Goal: Task Accomplishment & Management: Use online tool/utility

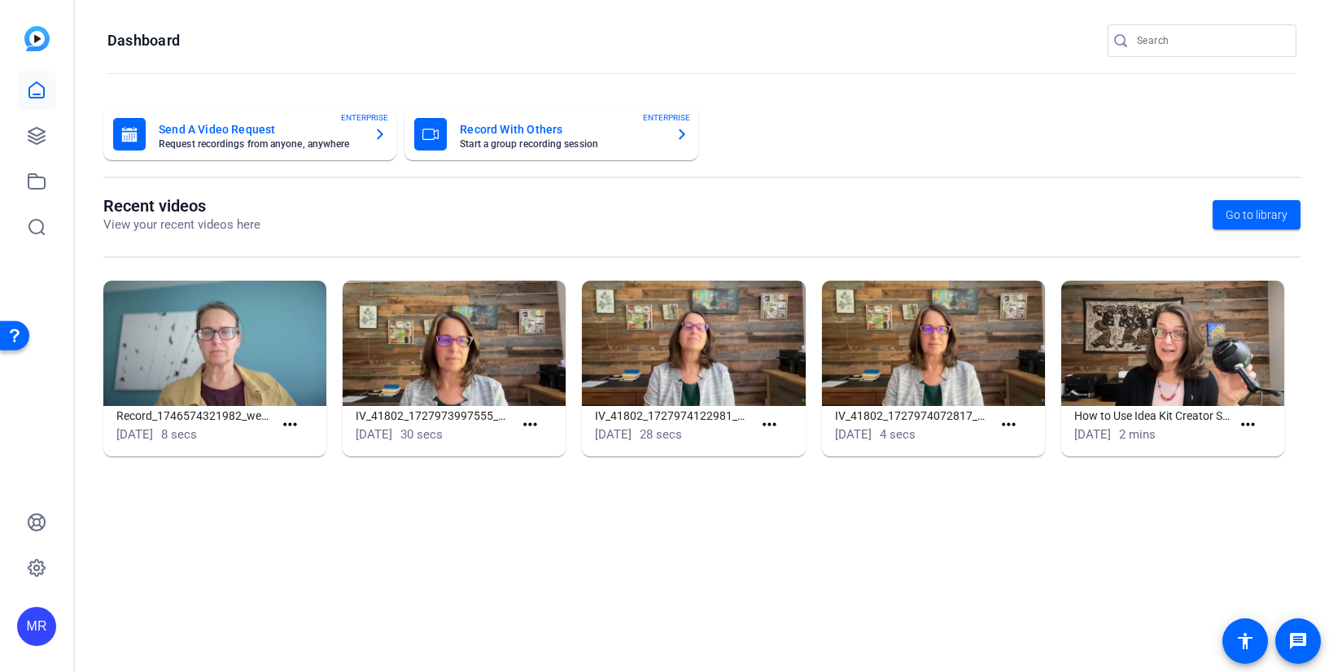
click at [1193, 39] on input "Search" at bounding box center [1210, 41] width 147 height 20
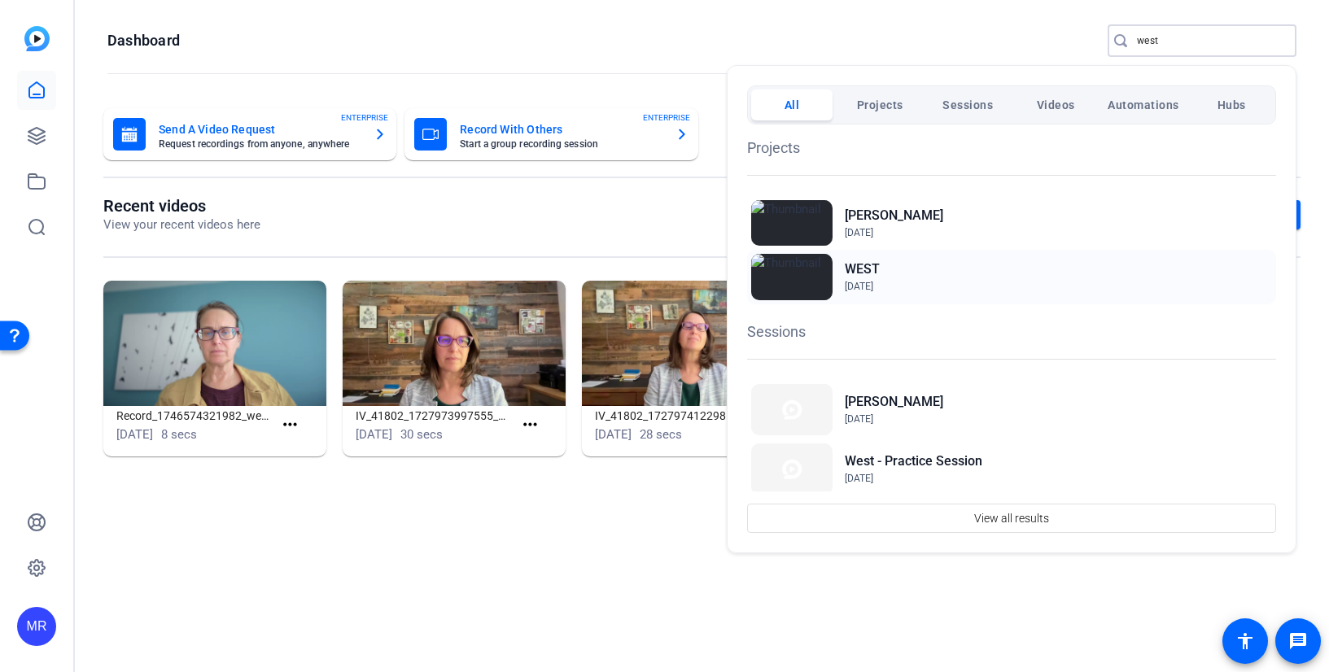
type input "west"
click at [870, 265] on h2 "WEST" at bounding box center [862, 270] width 35 height 20
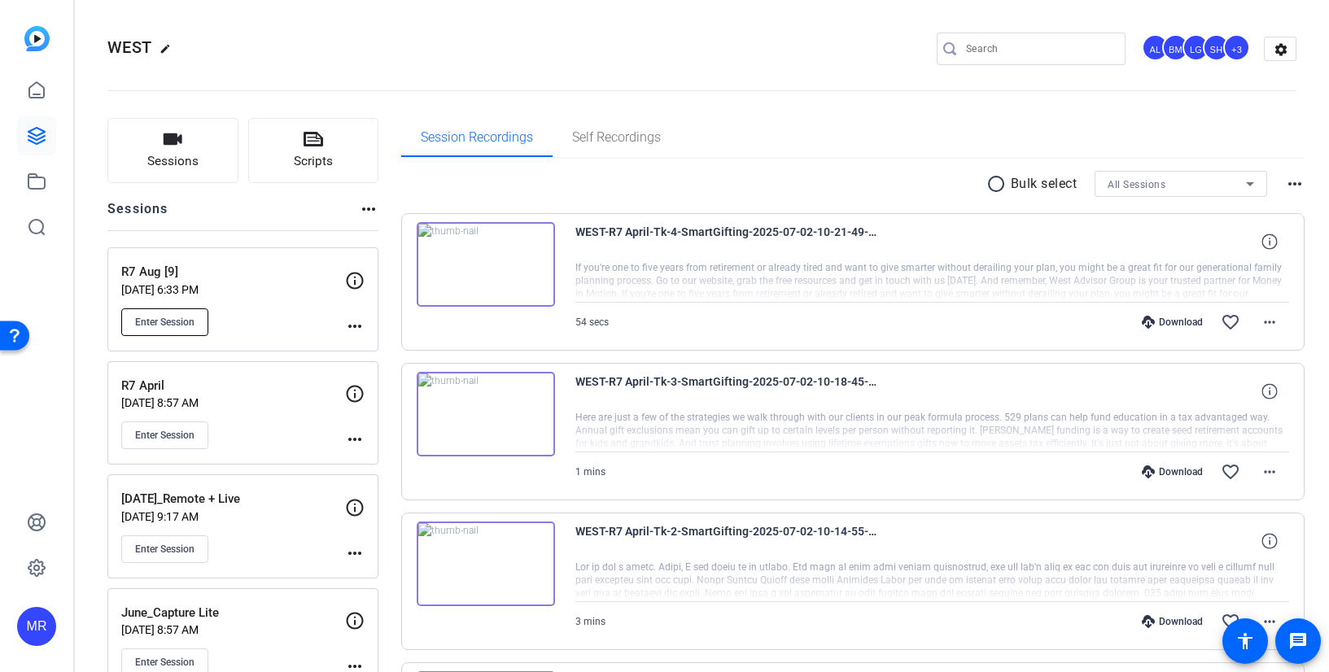
click at [195, 325] on span "Enter Session" at bounding box center [164, 322] width 59 height 13
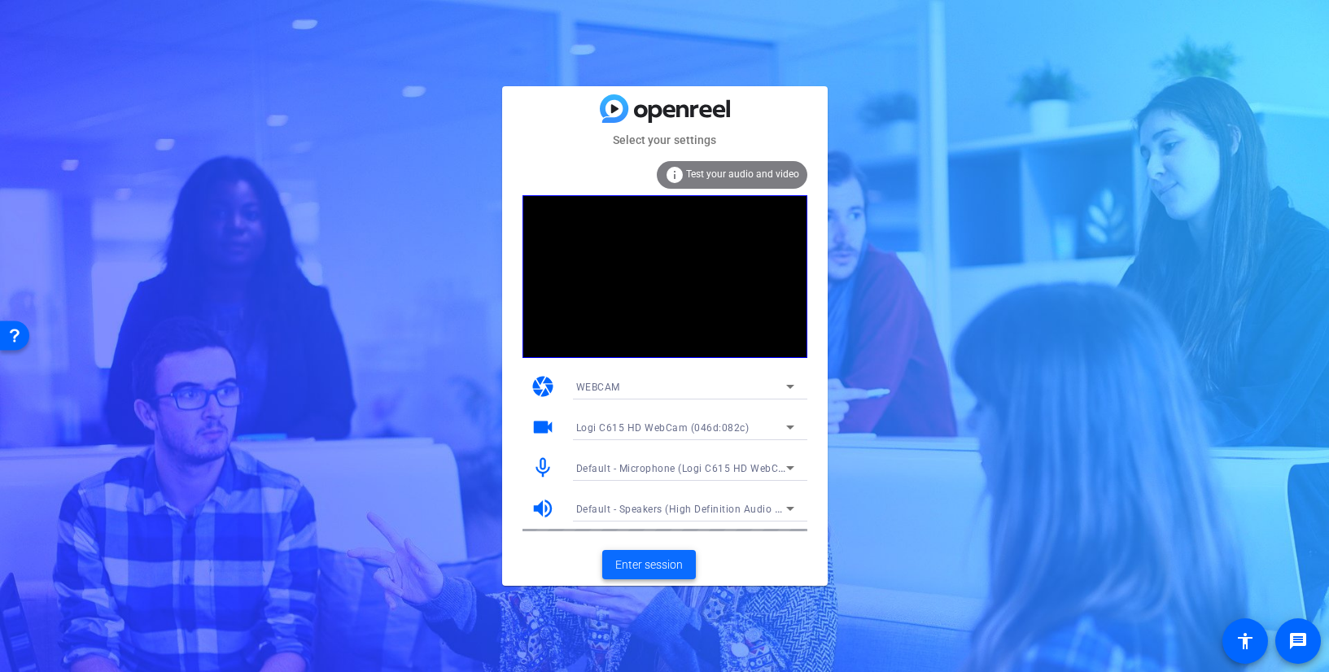
click at [671, 567] on span "Enter session" at bounding box center [649, 565] width 68 height 17
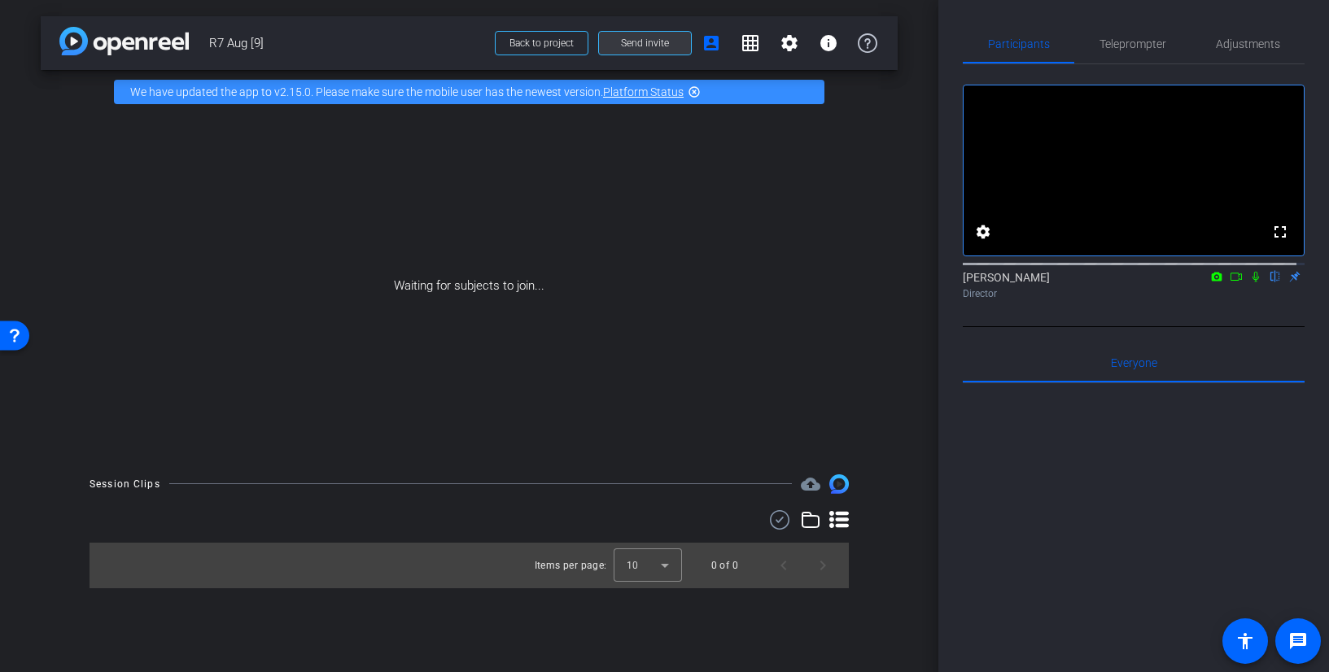
click at [667, 41] on span "Send invite" at bounding box center [645, 43] width 48 height 13
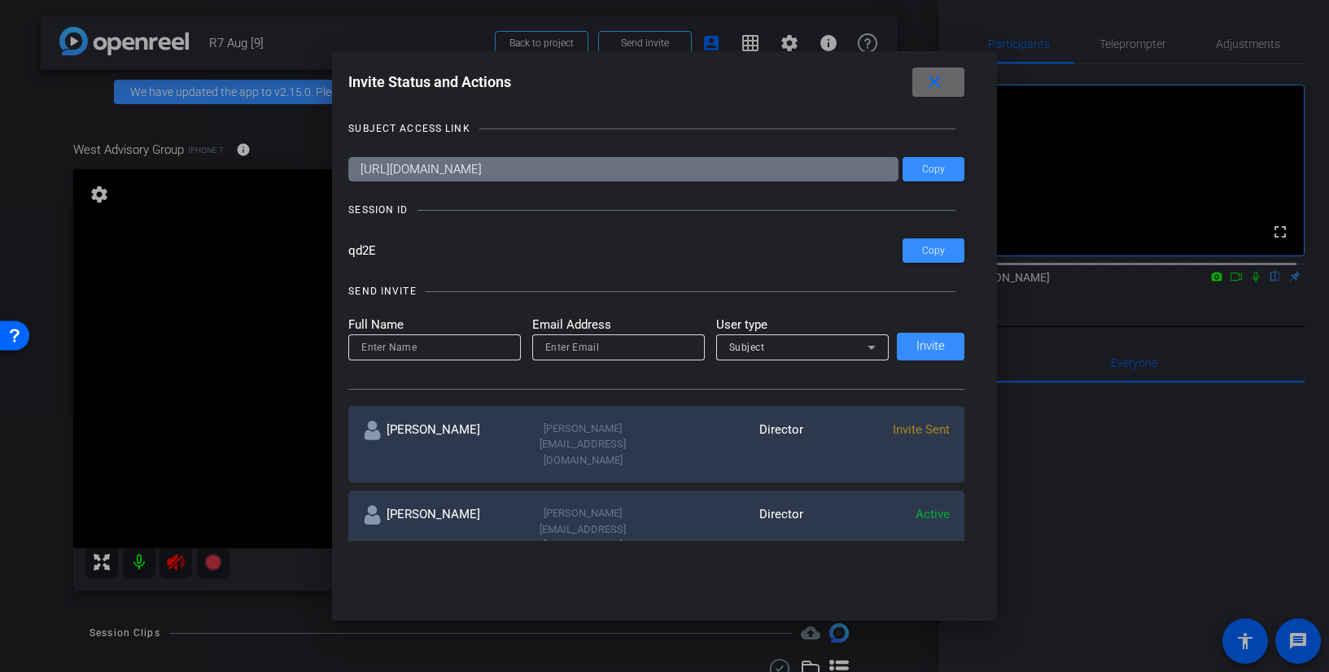
click at [0, 0] on span at bounding box center [0, 0] width 0 height 0
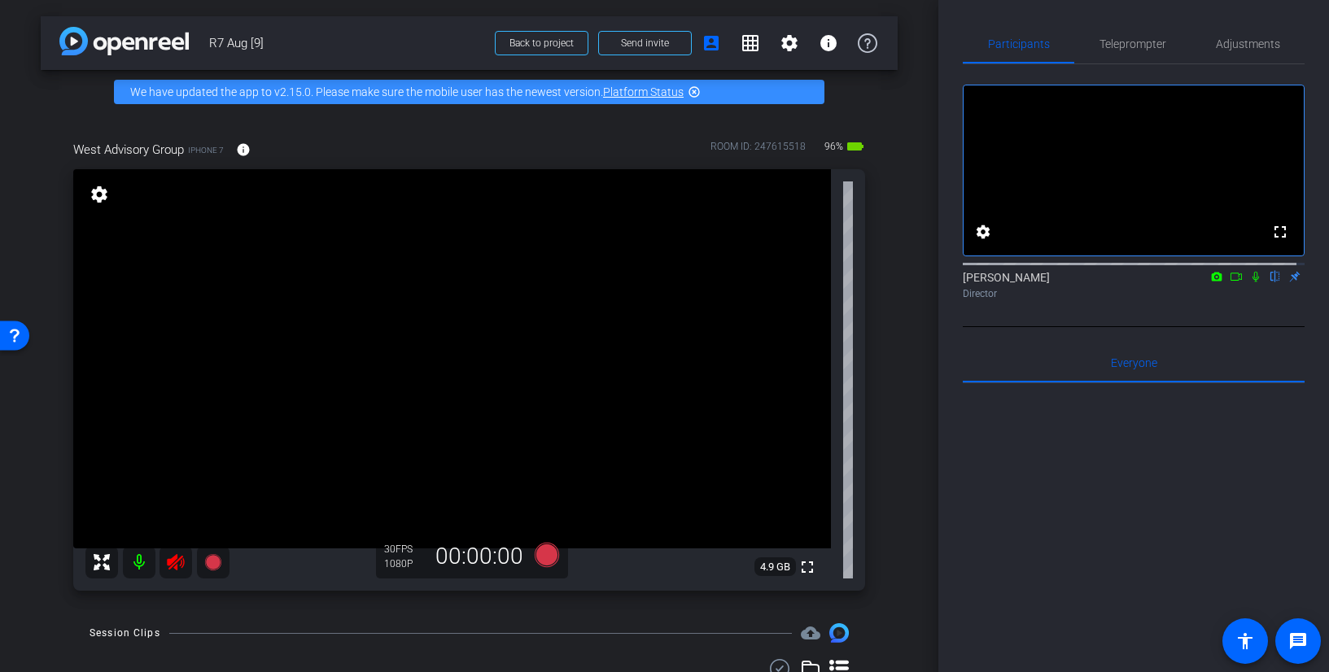
click at [172, 561] on icon at bounding box center [175, 562] width 17 height 16
click at [1229, 45] on span "Adjustments" at bounding box center [1248, 43] width 64 height 11
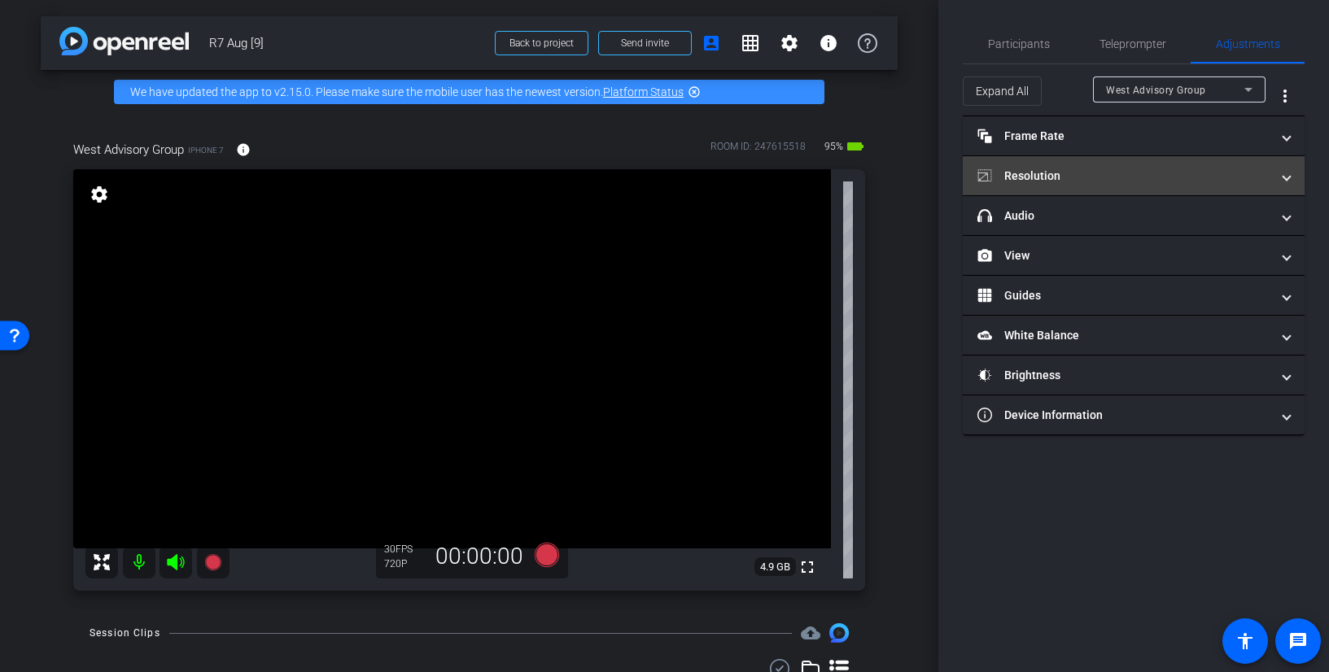
click at [1129, 165] on mat-expansion-panel-header "Resolution" at bounding box center [1134, 175] width 342 height 39
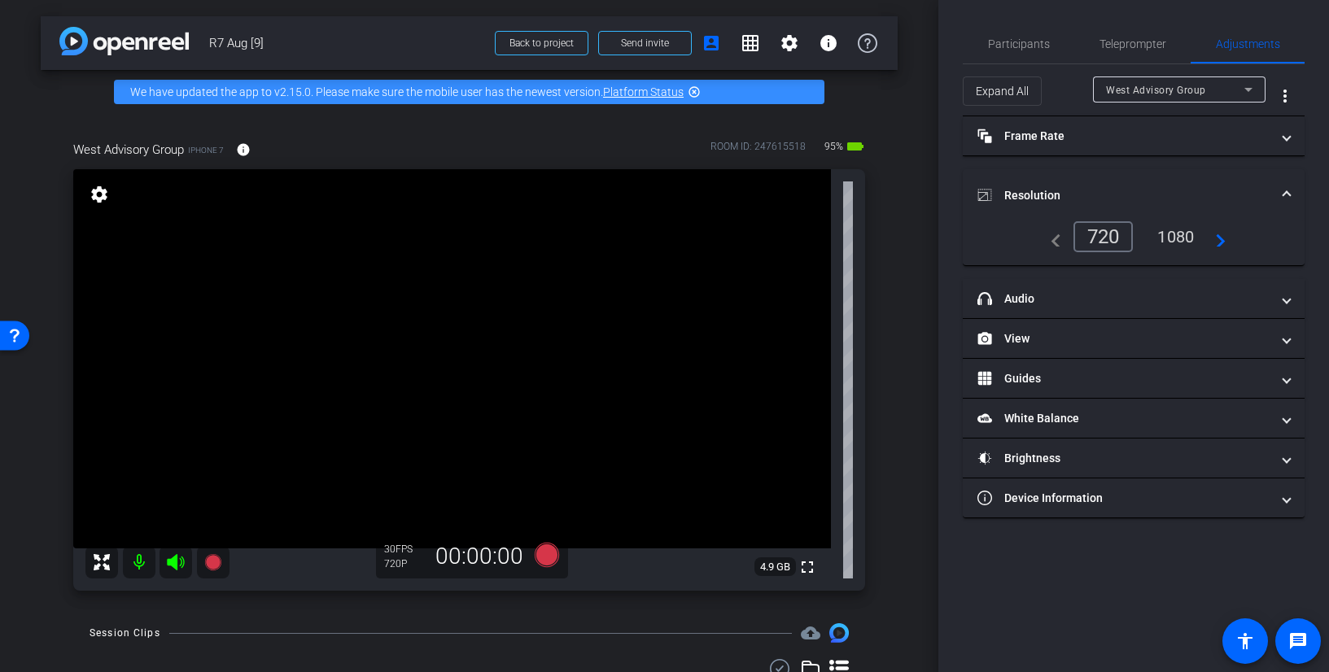
click at [1171, 235] on div "1080" at bounding box center [1175, 237] width 61 height 28
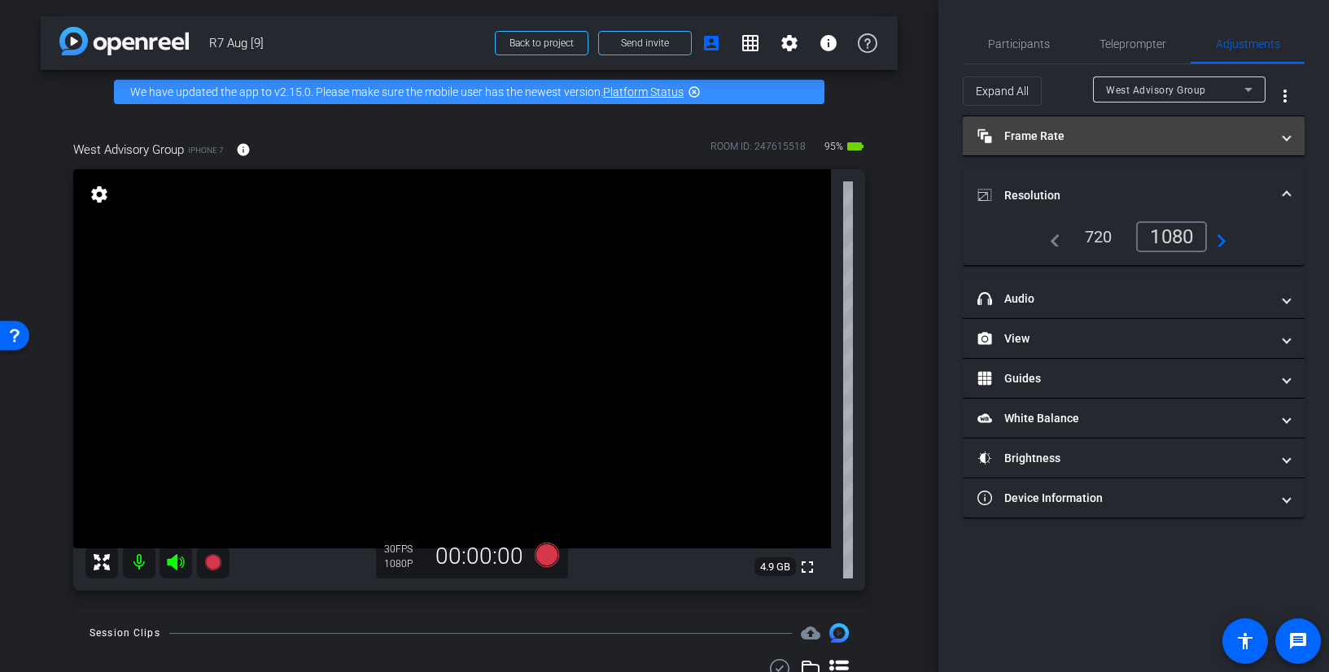
click at [1162, 142] on mat-panel-title "Frame Rate Frame Rate" at bounding box center [1124, 136] width 293 height 17
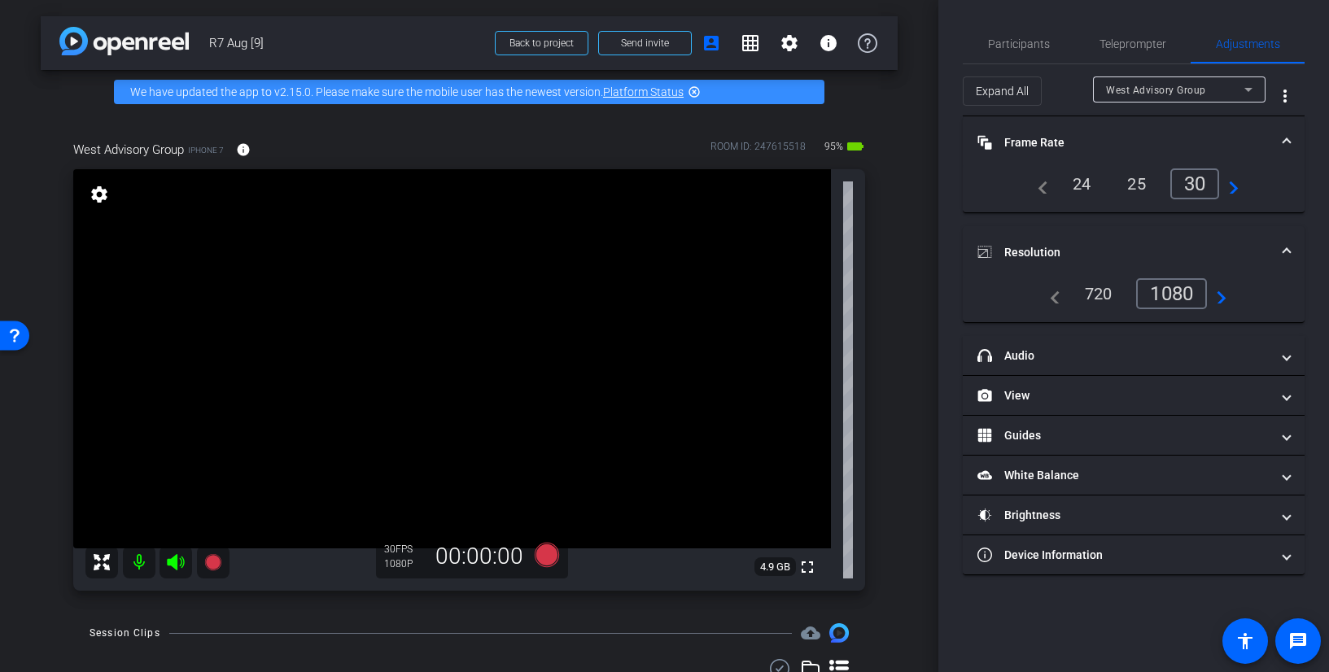
click at [1162, 142] on mat-panel-title "Frame Rate Frame Rate" at bounding box center [1124, 142] width 293 height 17
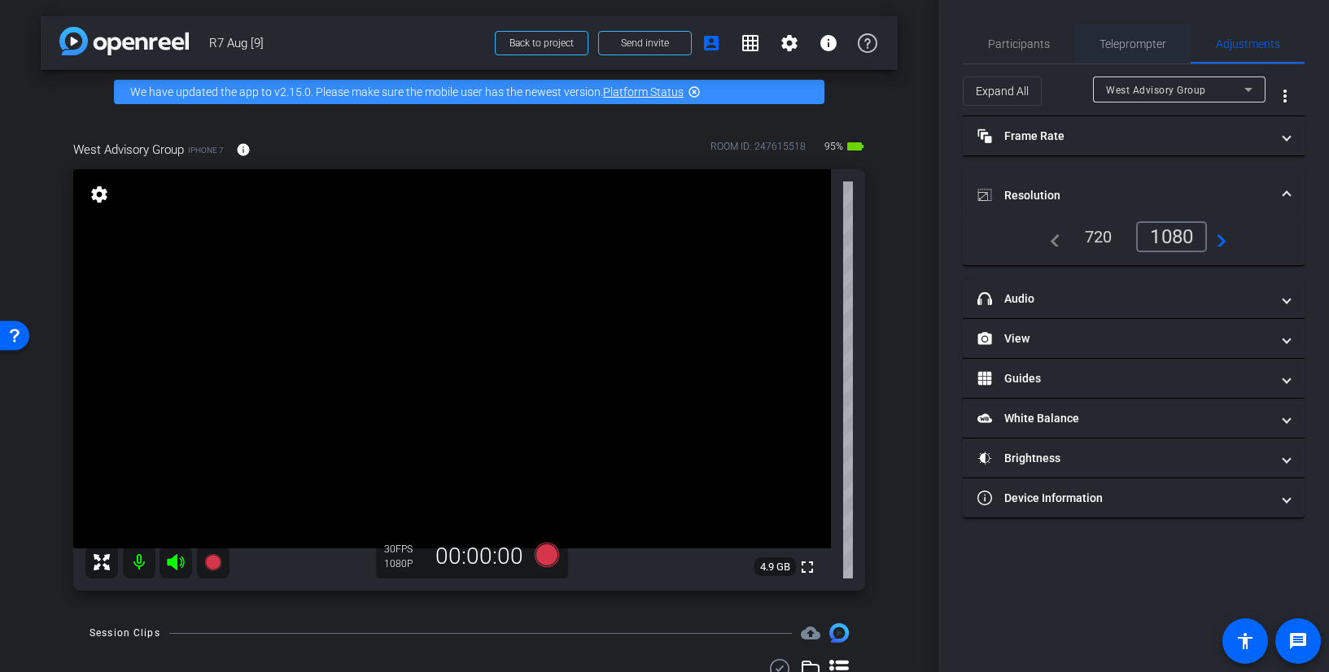
click at [1143, 53] on span "Teleprompter" at bounding box center [1133, 43] width 67 height 39
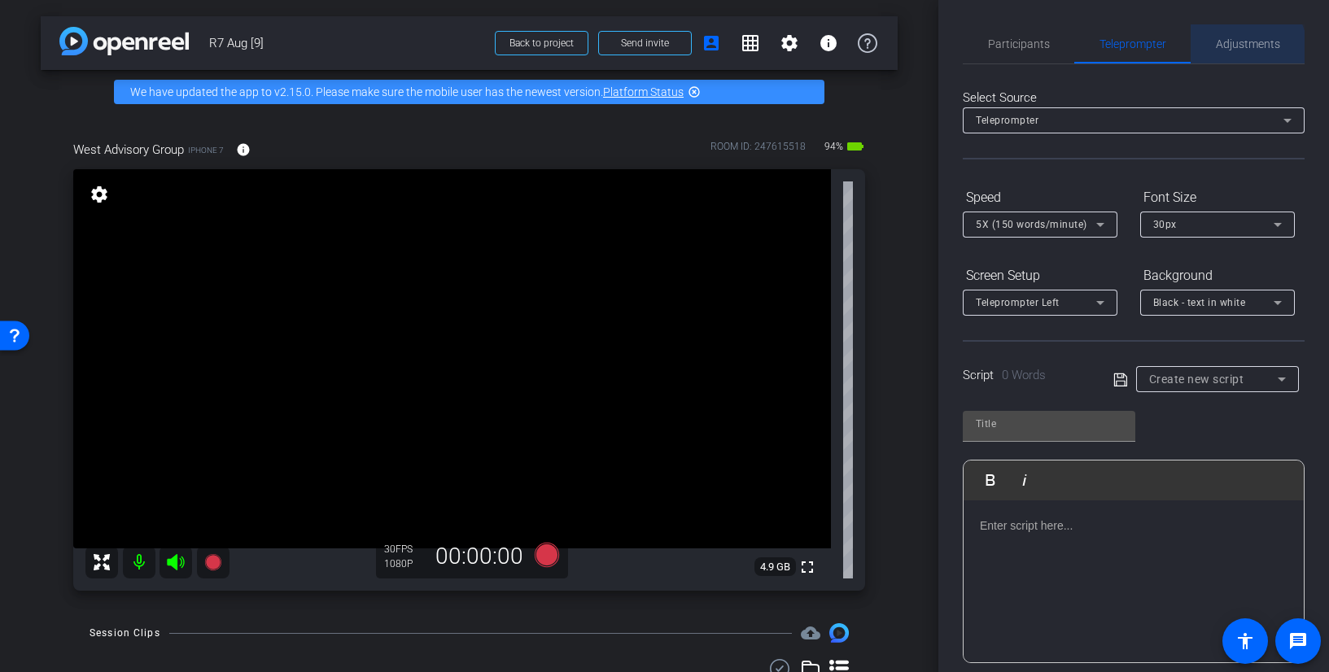
click at [1231, 54] on span "Adjustments" at bounding box center [1248, 43] width 64 height 39
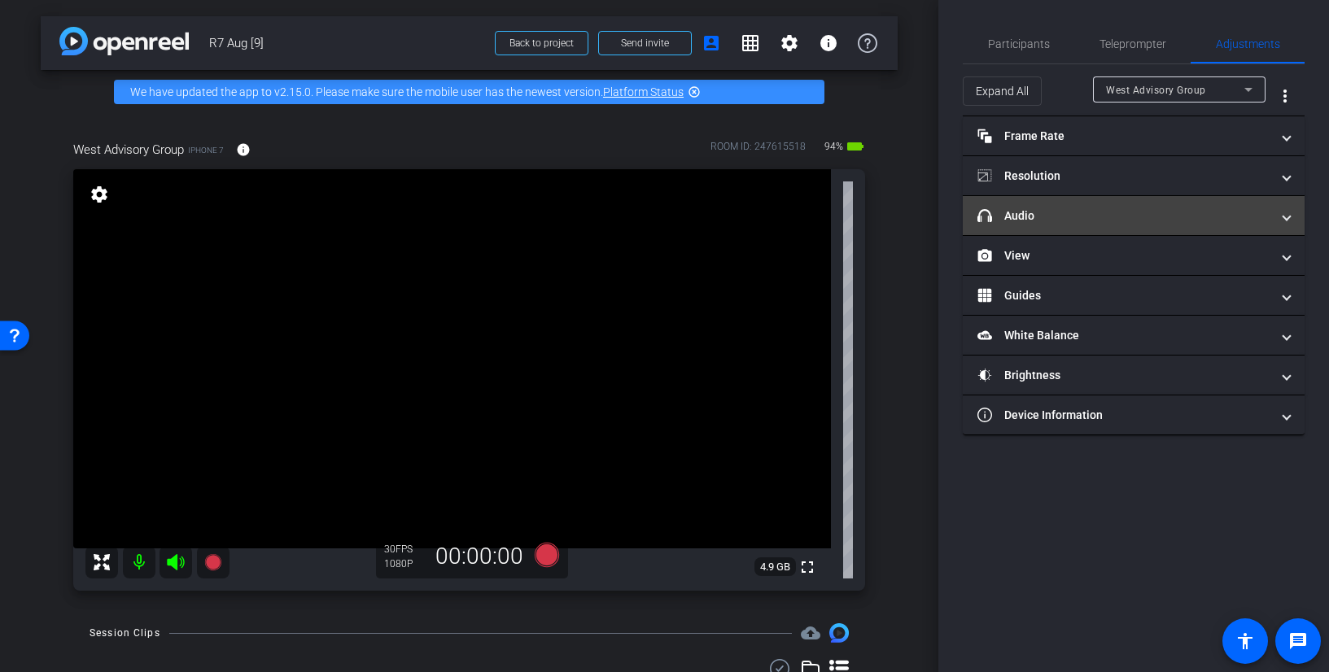
click at [1084, 218] on mat-panel-title "headphone icon Audio" at bounding box center [1124, 216] width 293 height 17
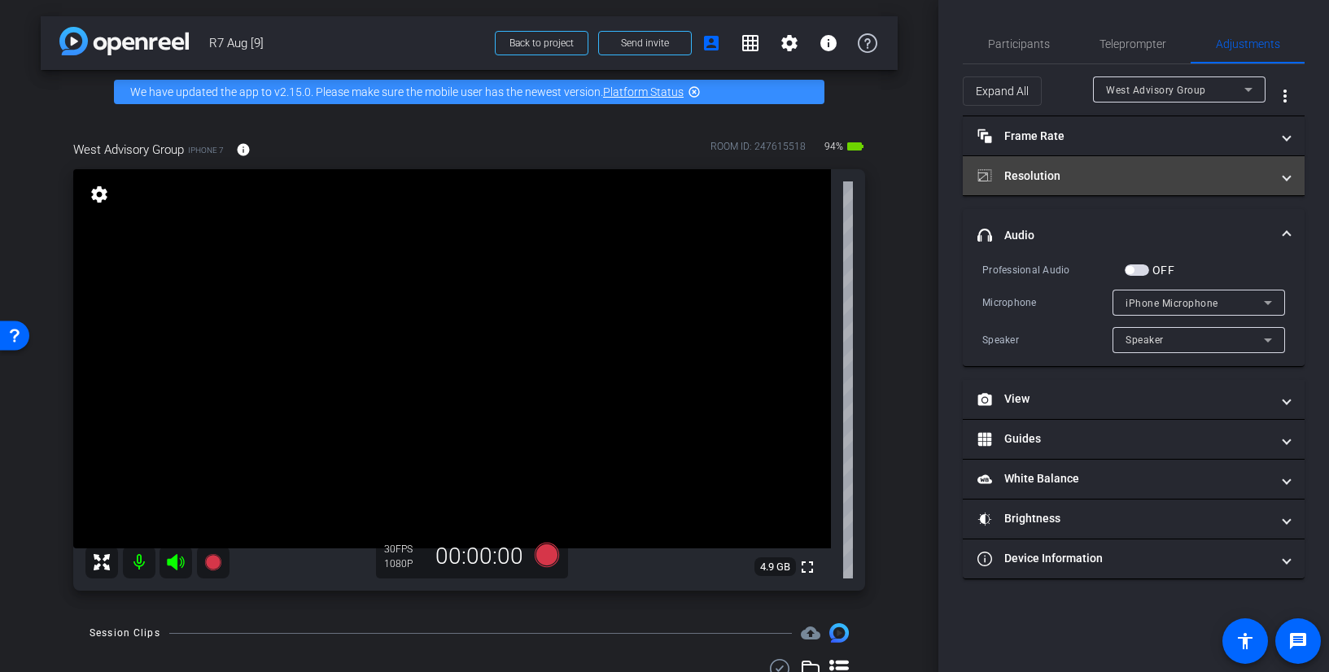
click at [1132, 180] on mat-panel-title "Resolution" at bounding box center [1124, 176] width 293 height 17
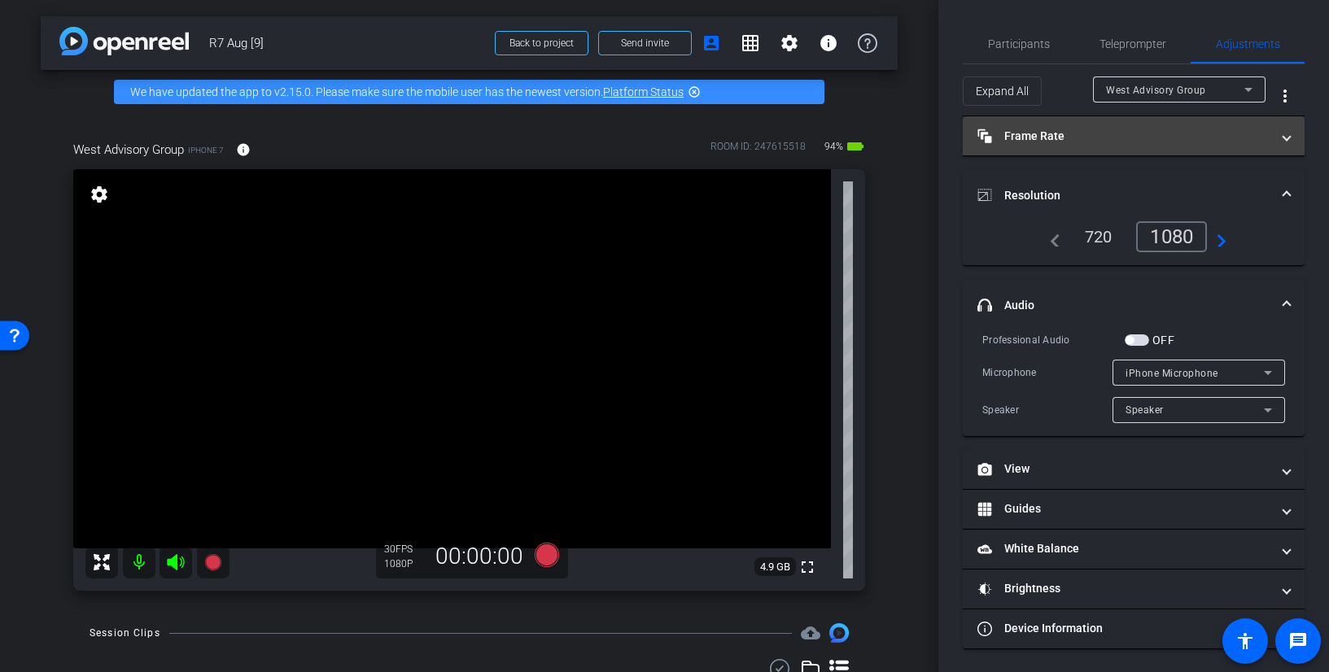
click at [1115, 141] on mat-panel-title "Frame Rate Frame Rate" at bounding box center [1124, 136] width 293 height 17
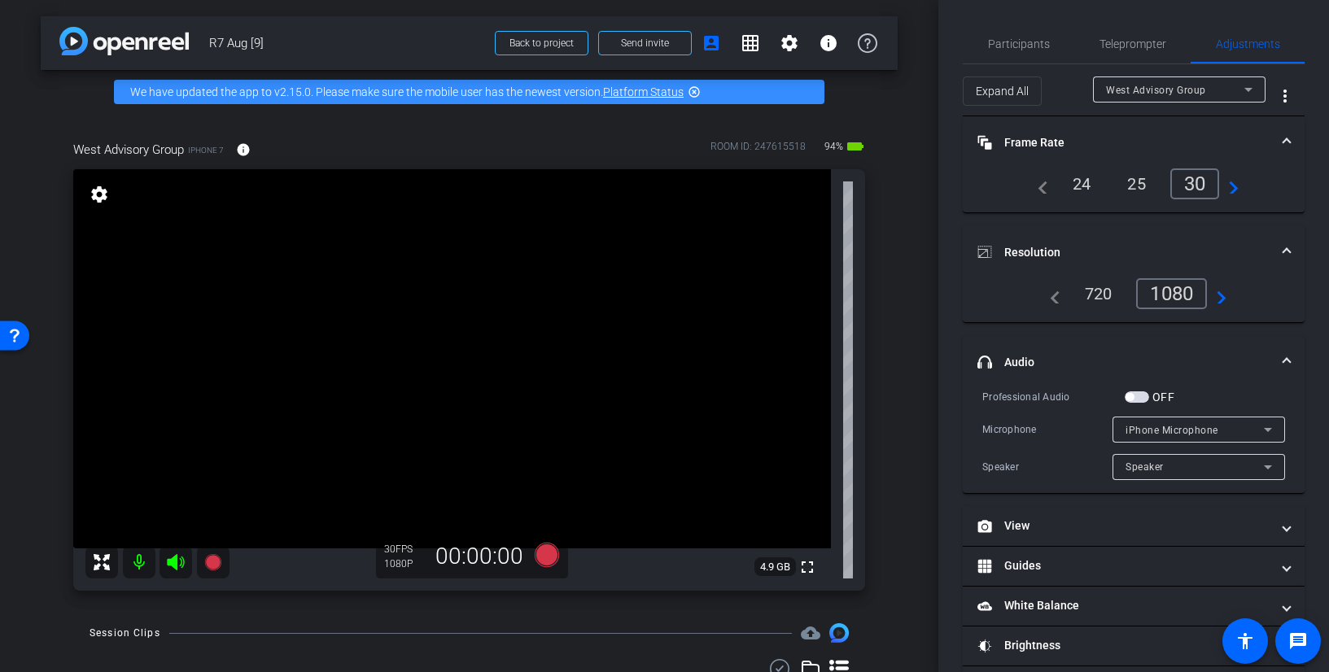
click at [1115, 141] on mat-panel-title "Frame Rate Frame Rate" at bounding box center [1124, 142] width 293 height 17
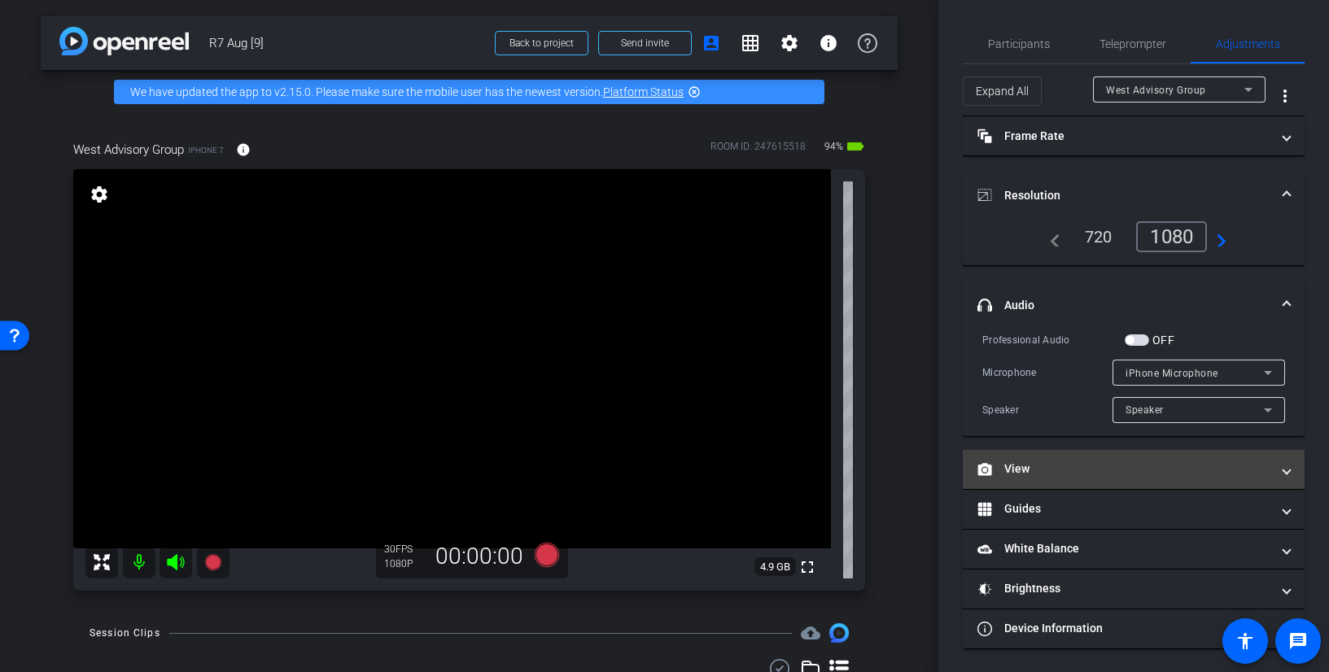
scroll to position [1, 0]
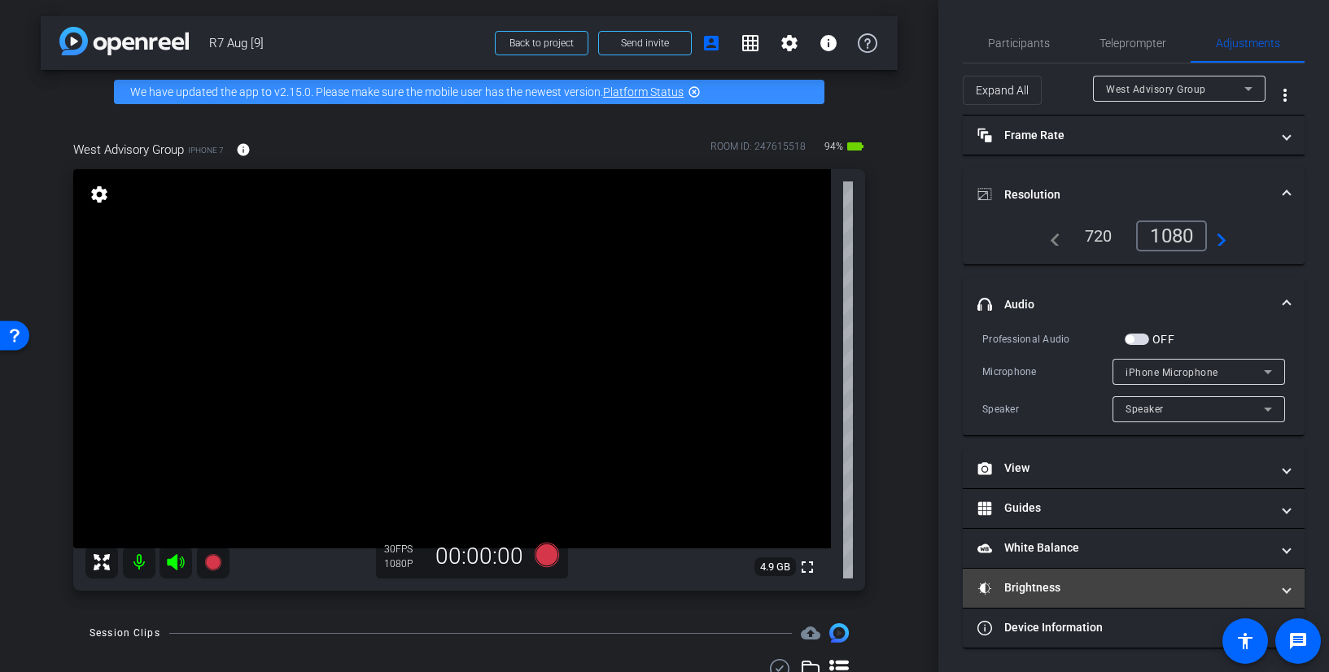
click at [1092, 598] on mat-expansion-panel-header "Brightness" at bounding box center [1134, 588] width 342 height 39
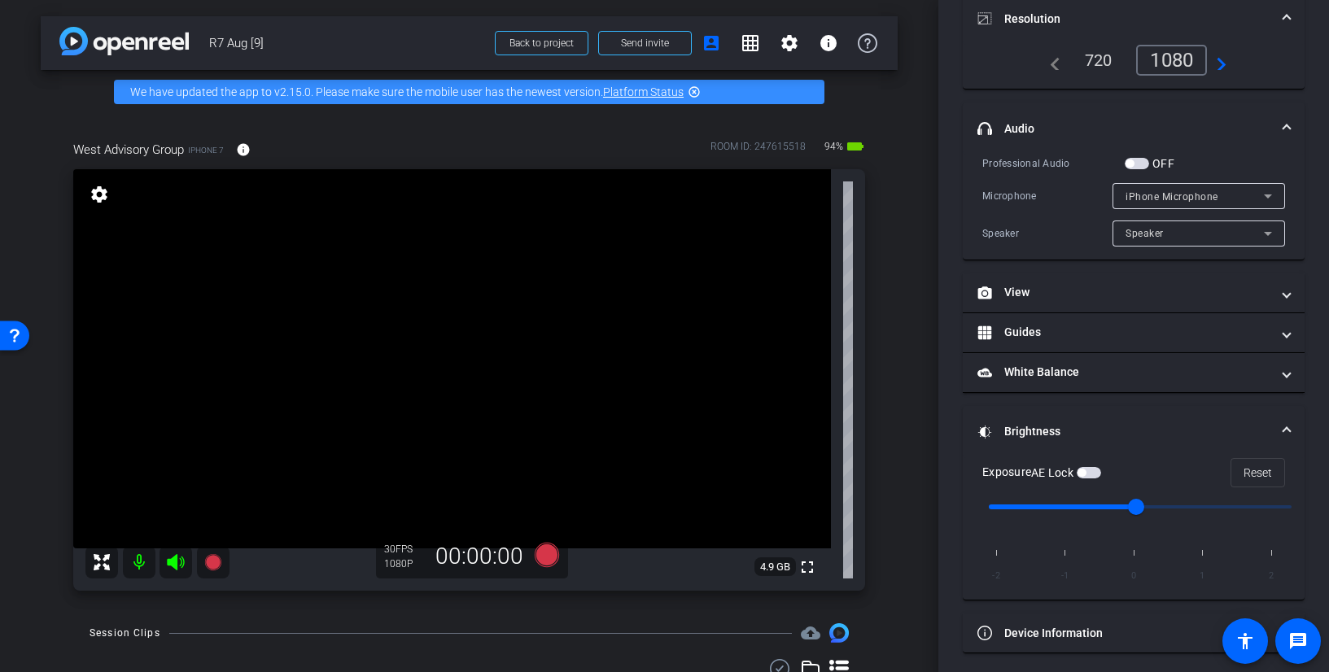
scroll to position [182, 0]
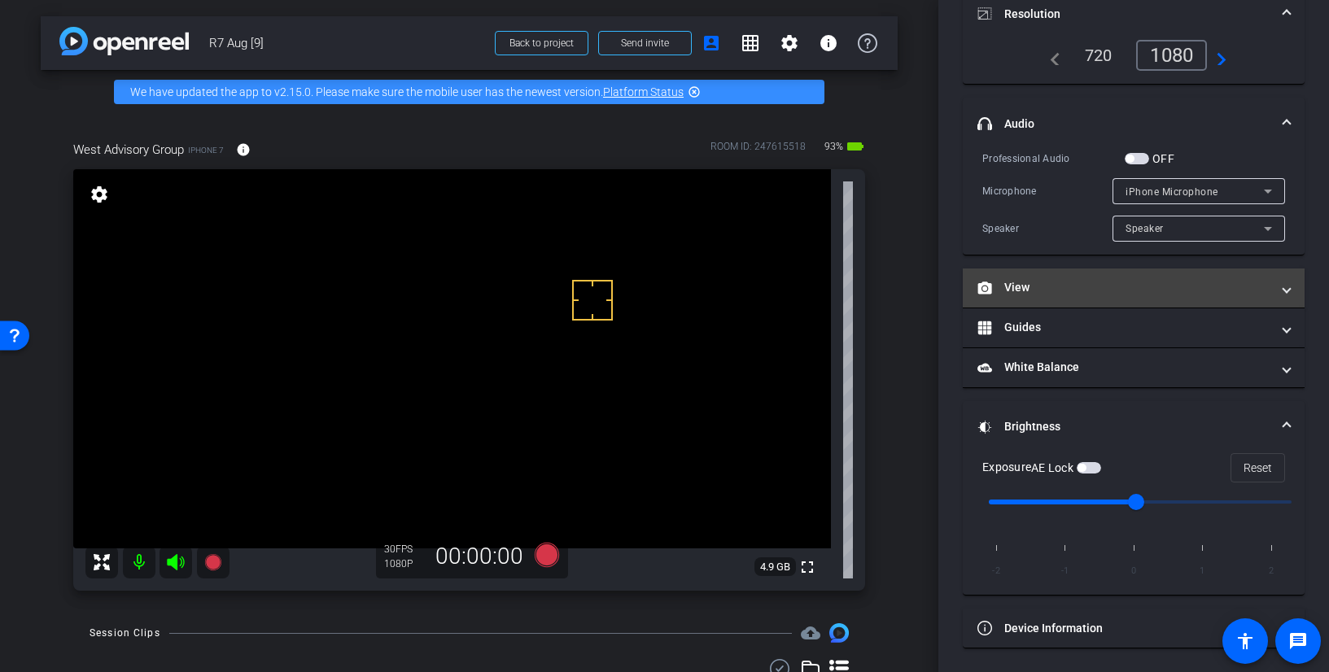
click at [1042, 297] on mat-expansion-panel-header "View" at bounding box center [1134, 288] width 342 height 39
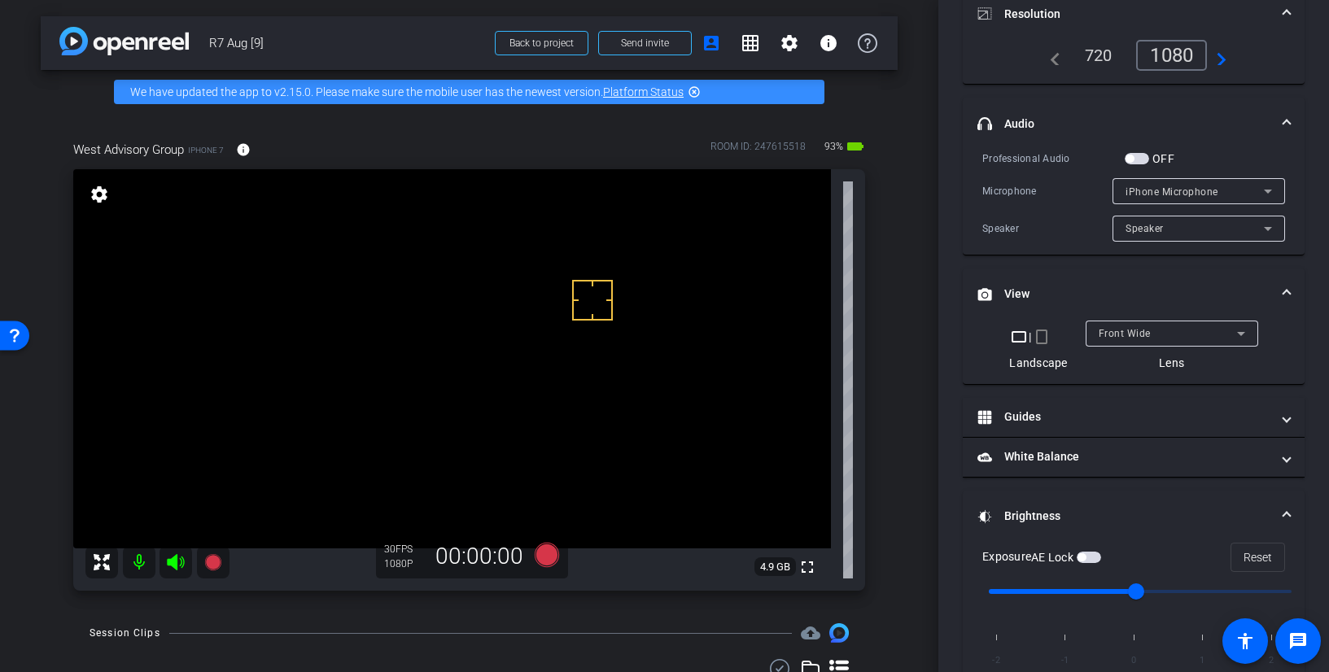
click at [1085, 298] on mat-panel-title "View" at bounding box center [1124, 294] width 293 height 17
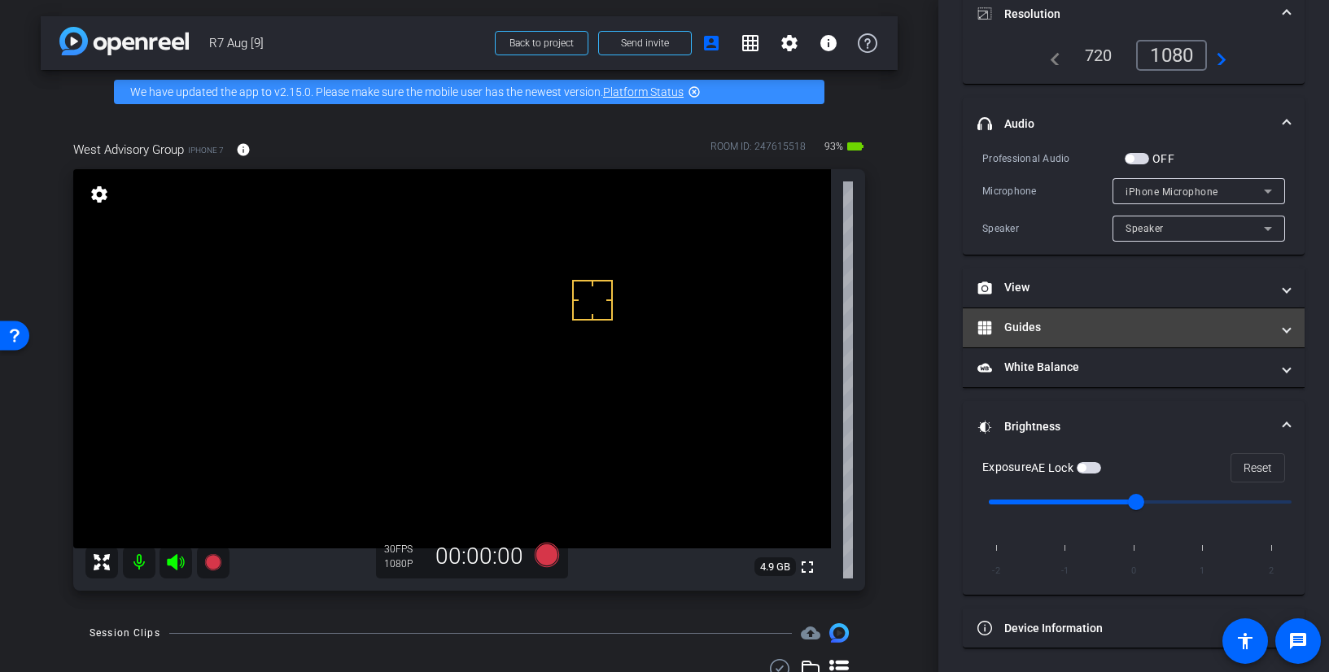
click at [1084, 327] on mat-panel-title "Guides" at bounding box center [1124, 327] width 293 height 17
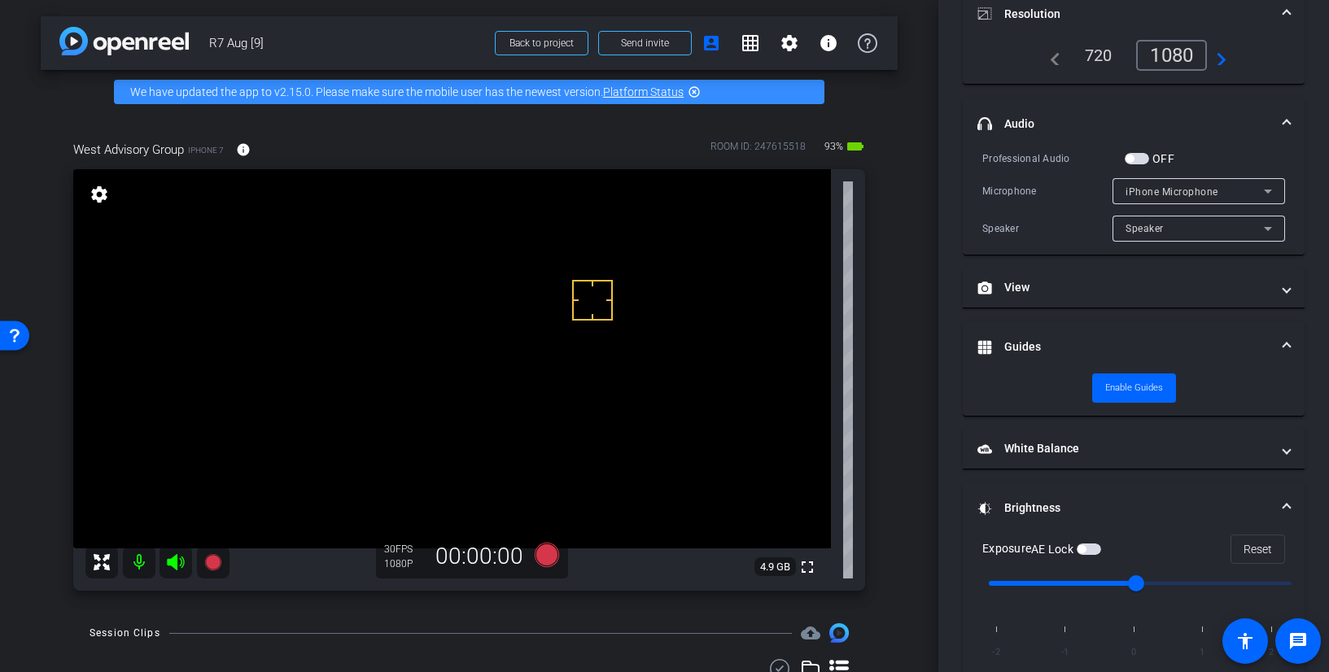
click at [1096, 335] on mat-expansion-panel-header "Guides" at bounding box center [1134, 348] width 342 height 52
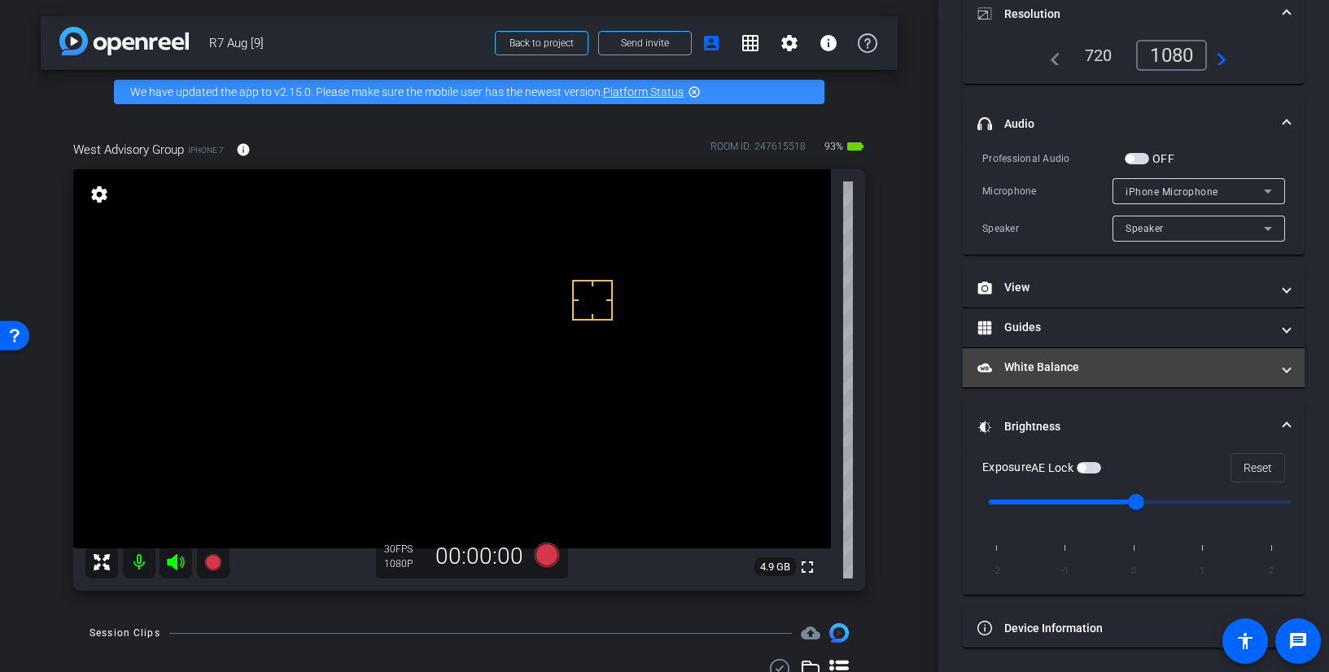
click at [1106, 369] on mat-panel-title "White Balance White Balance" at bounding box center [1124, 367] width 293 height 17
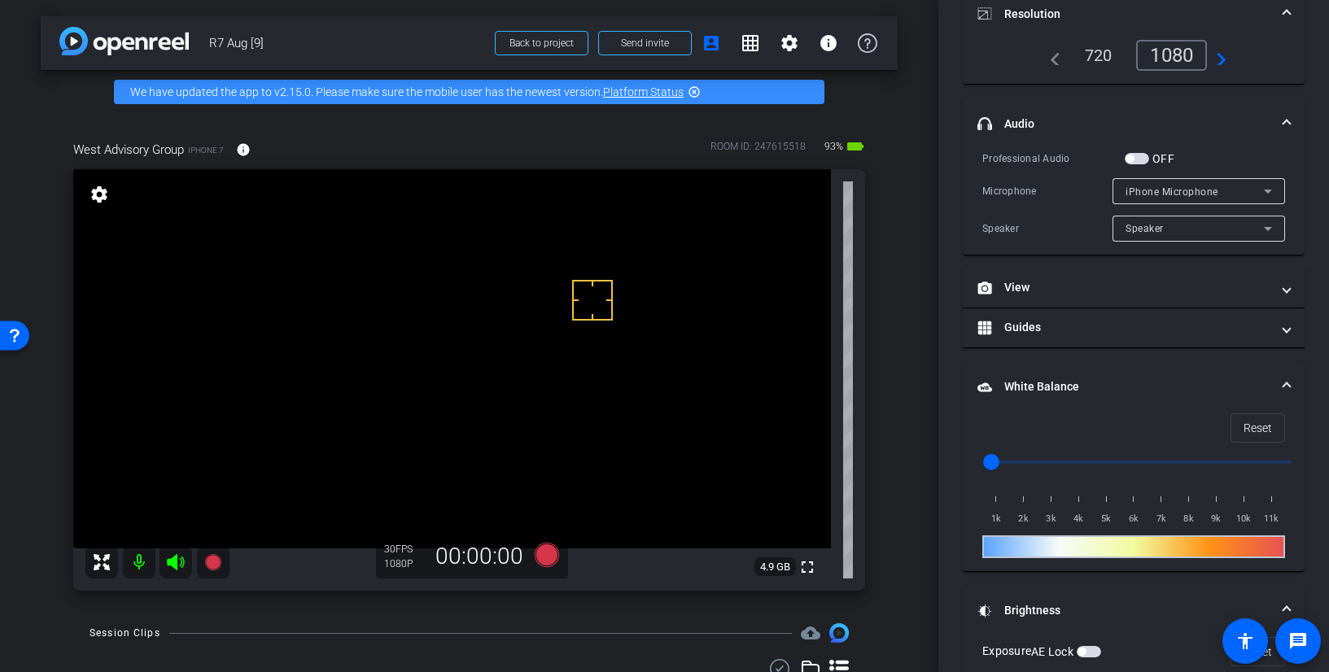
click at [1106, 374] on mat-expansion-panel-header "White Balance White Balance" at bounding box center [1134, 387] width 342 height 52
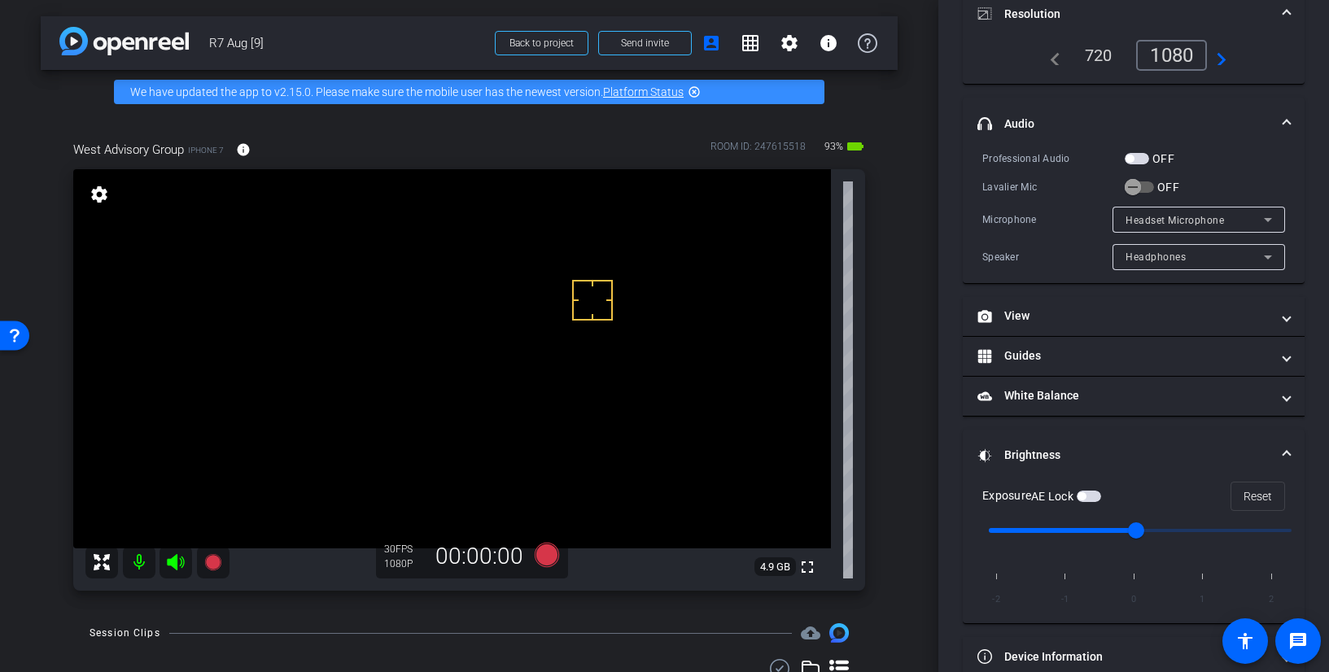
click at [1182, 186] on div "Lavalier Mic OFF" at bounding box center [1134, 186] width 303 height 17
click at [1132, 182] on icon "button" at bounding box center [1133, 187] width 15 height 15
click at [1285, 123] on mat-expansion-panel-header "headphone icon Audio" at bounding box center [1134, 124] width 342 height 52
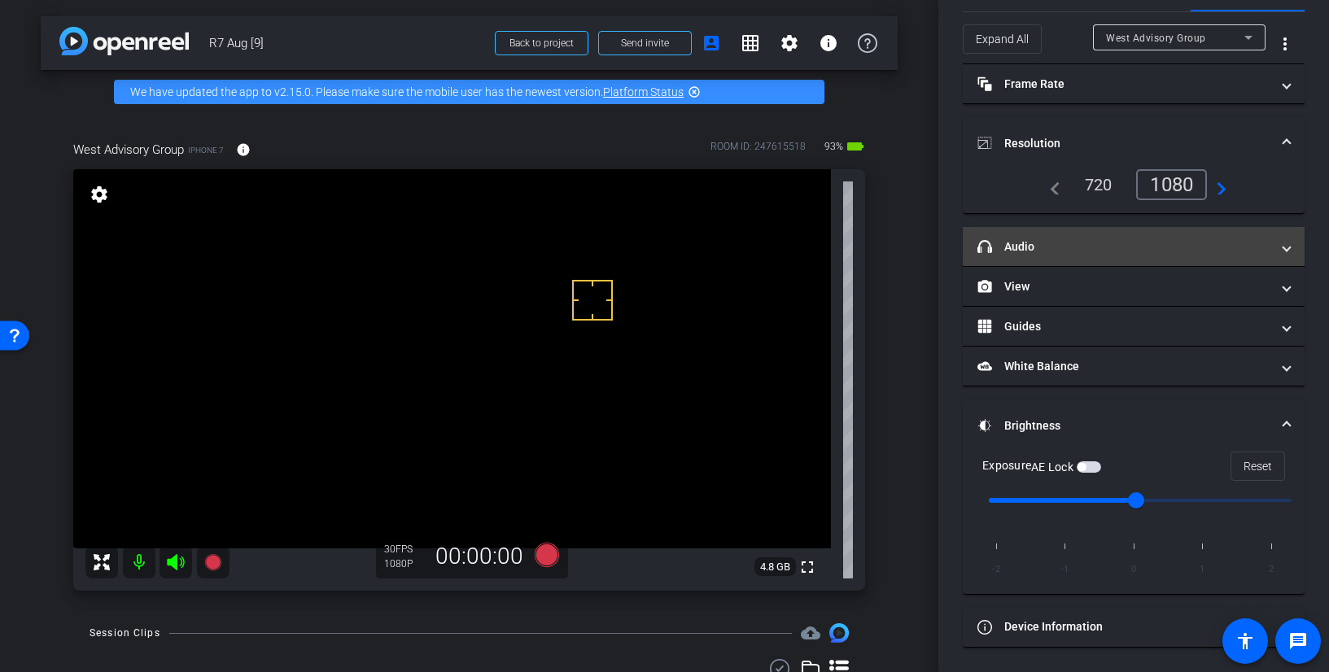
scroll to position [52, 0]
click at [1284, 243] on span at bounding box center [1287, 247] width 7 height 17
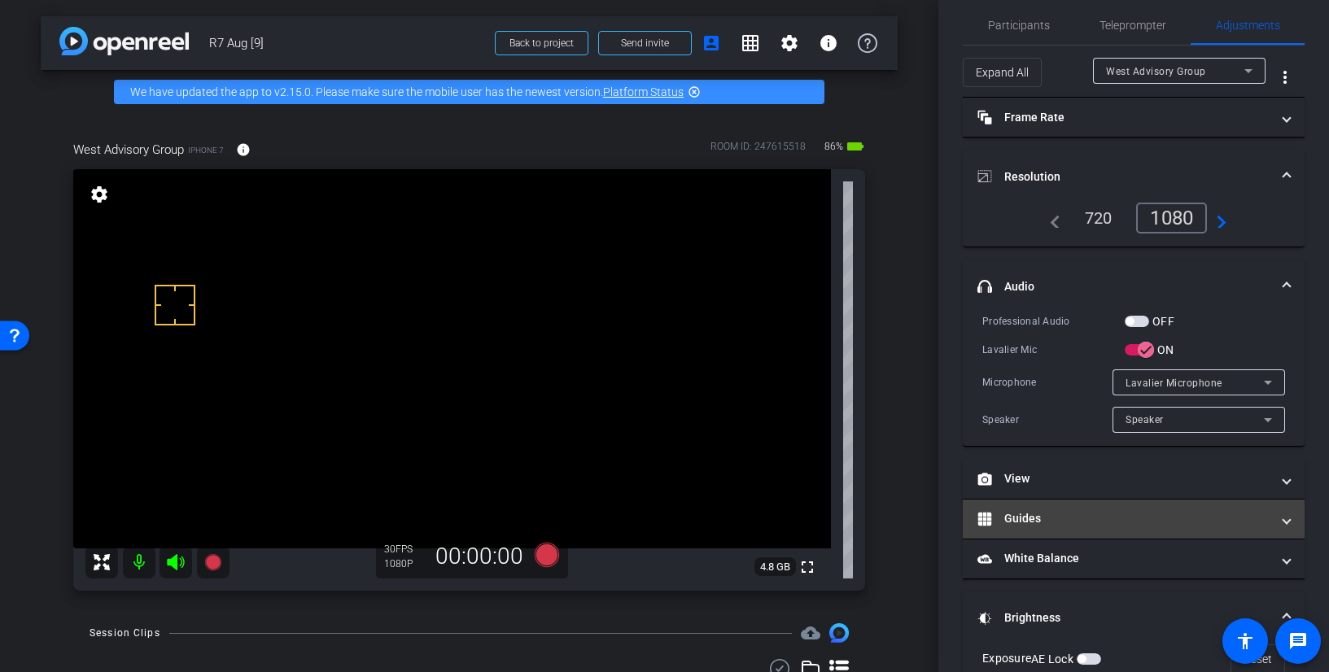
scroll to position [0, 0]
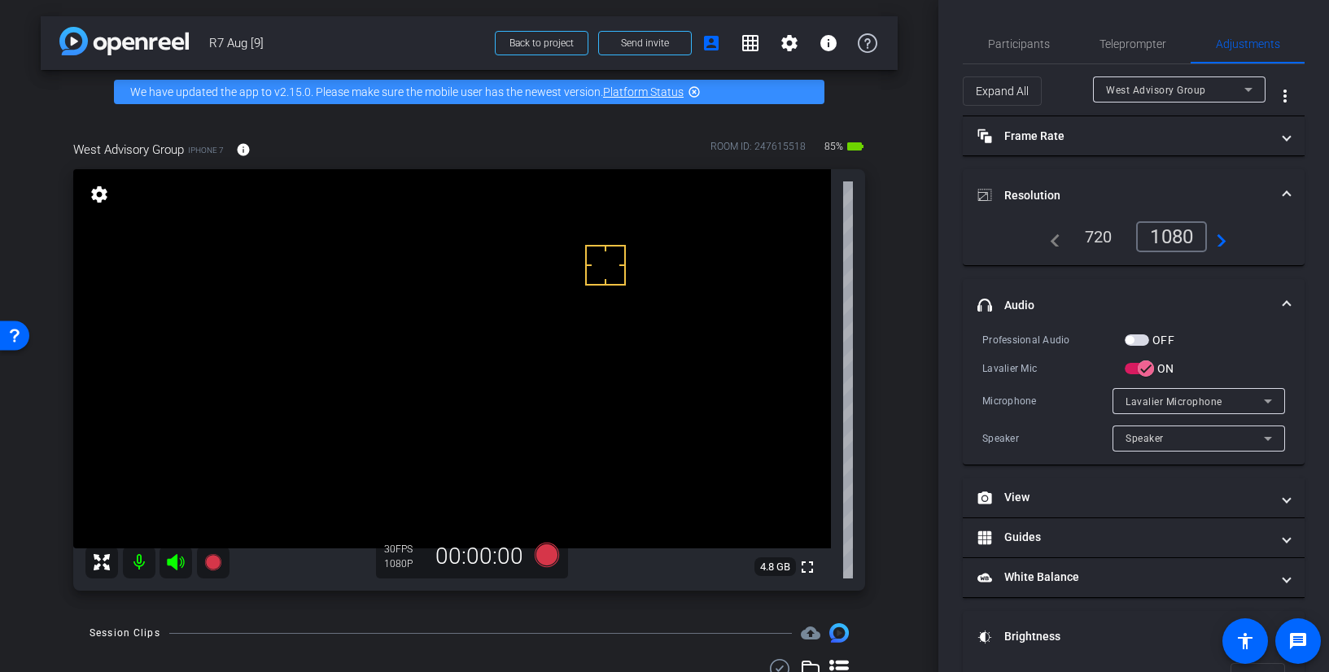
drag, startPoint x: 589, startPoint y: 281, endPoint x: 546, endPoint y: 248, distance: 54.1
click at [1142, 48] on span "Teleprompter" at bounding box center [1133, 43] width 67 height 11
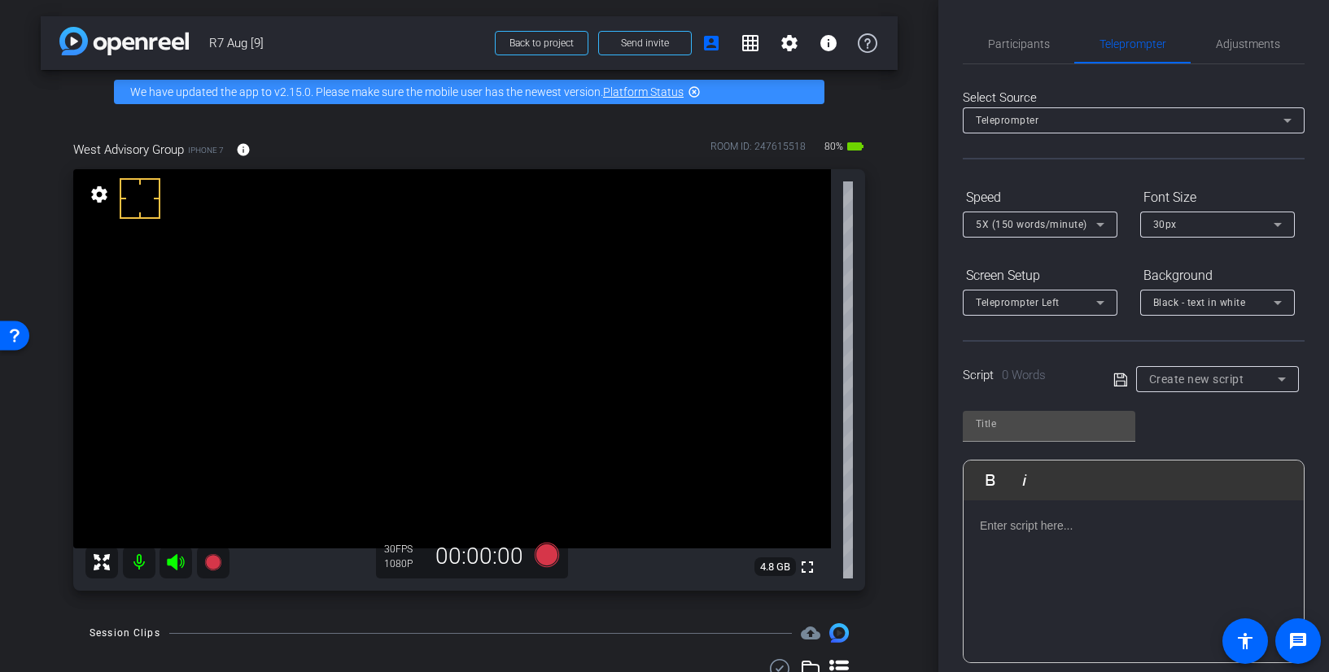
click at [1206, 375] on span "Create new script" at bounding box center [1196, 379] width 95 height 13
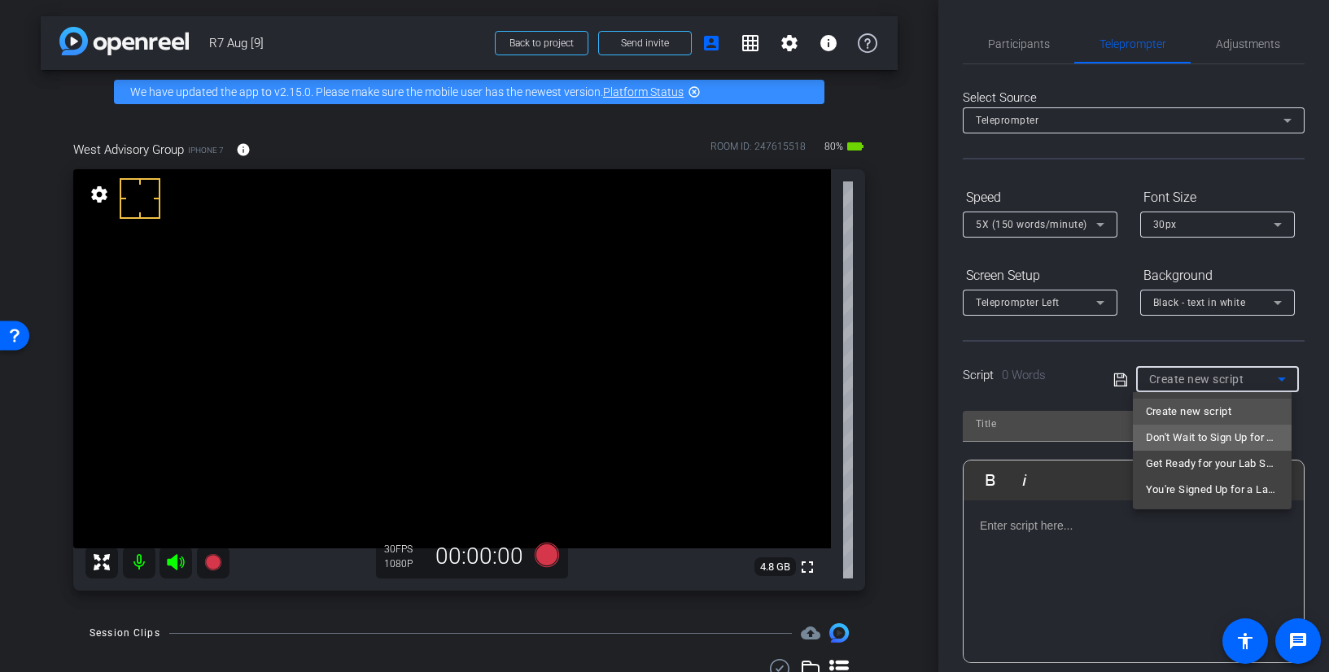
click at [1250, 439] on span "Don't Wait to Sign Up for a Lab Session" at bounding box center [1212, 438] width 133 height 20
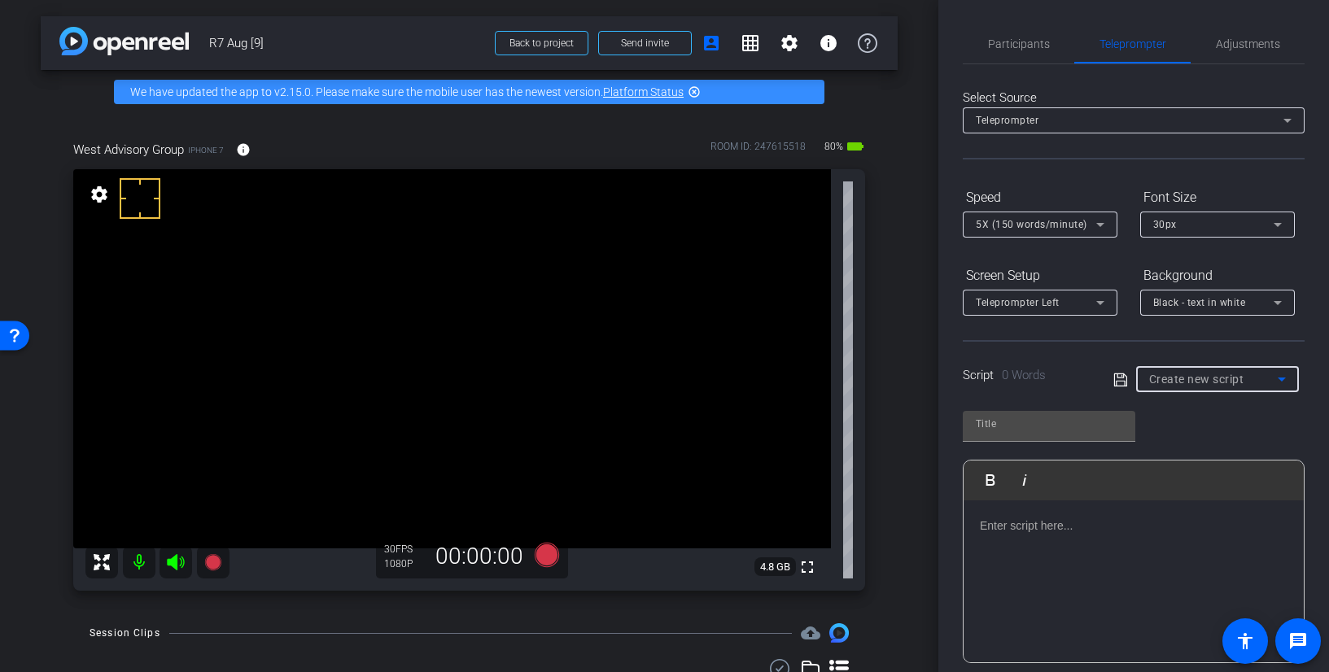
type input "Don't Wait to Sign Up for a Lab Session"
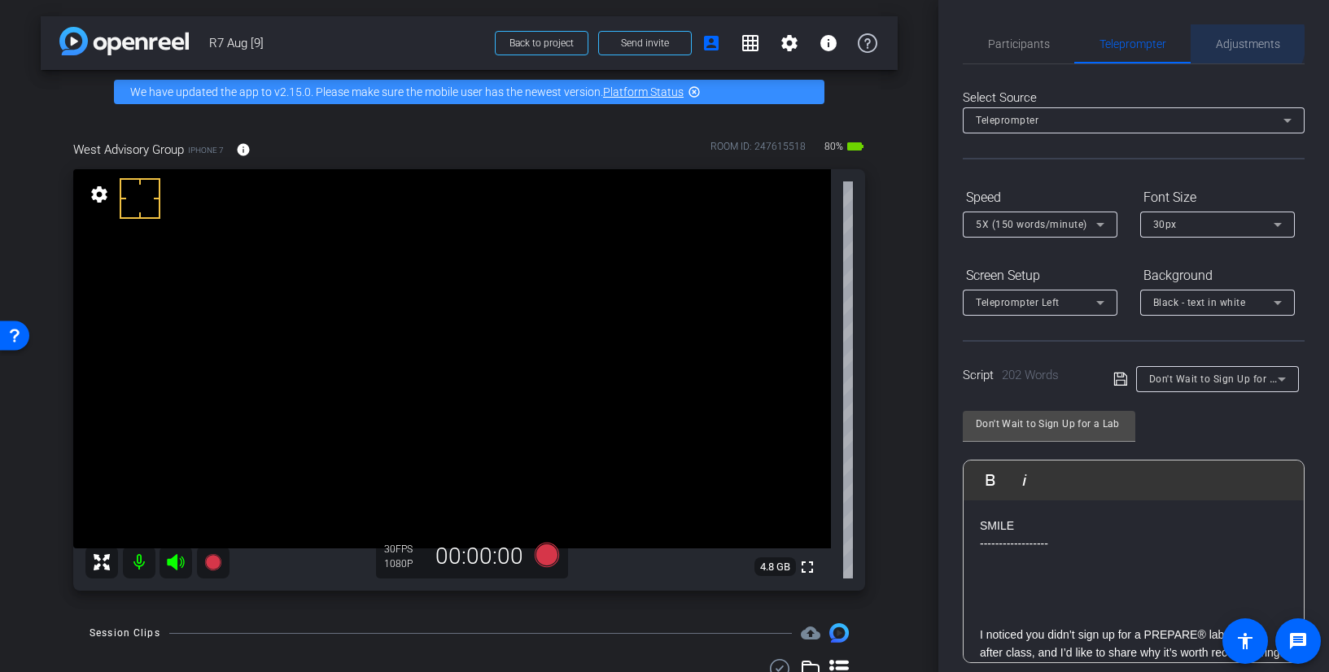
click at [1241, 41] on span "Adjustments" at bounding box center [1248, 43] width 64 height 11
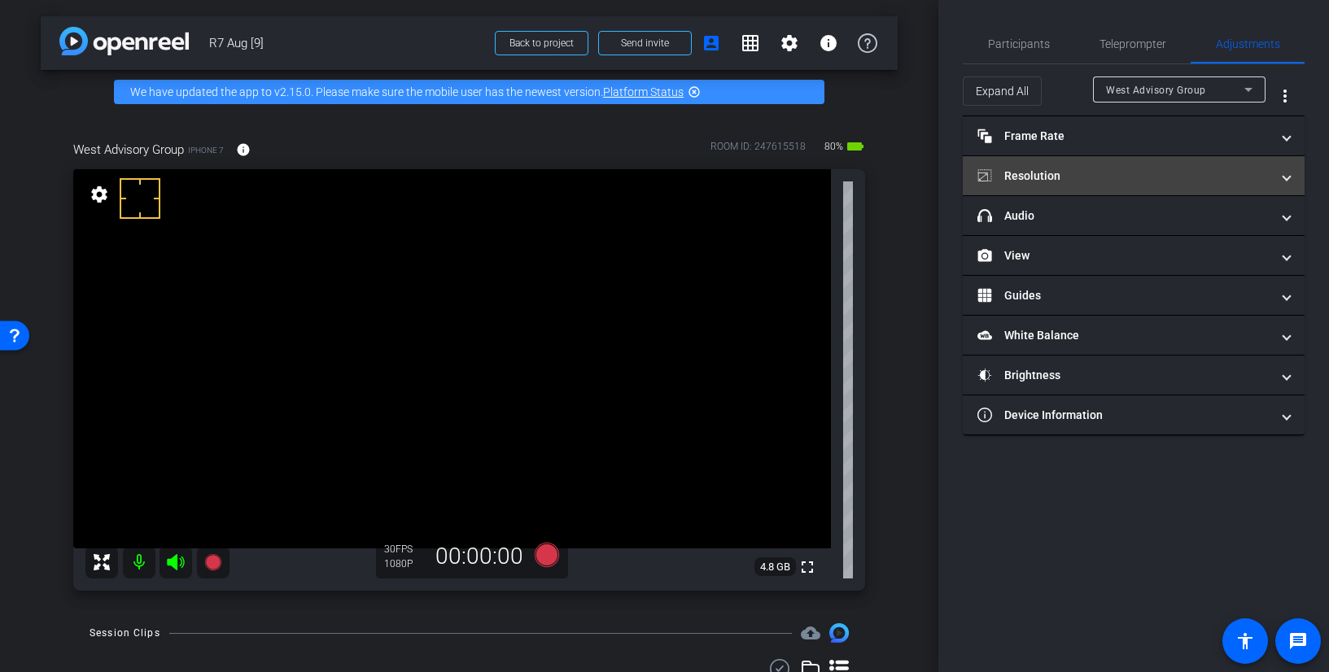
click at [1100, 164] on mat-expansion-panel-header "Resolution" at bounding box center [1134, 175] width 342 height 39
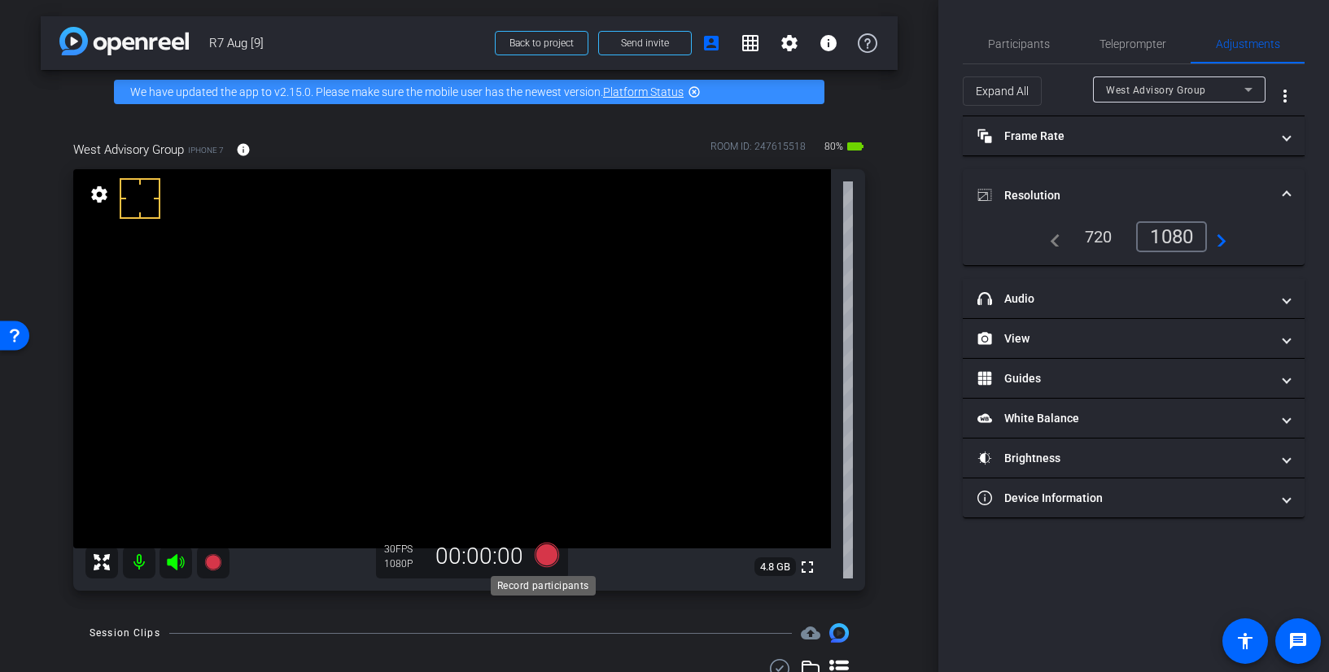
click at [539, 555] on icon at bounding box center [546, 555] width 24 height 24
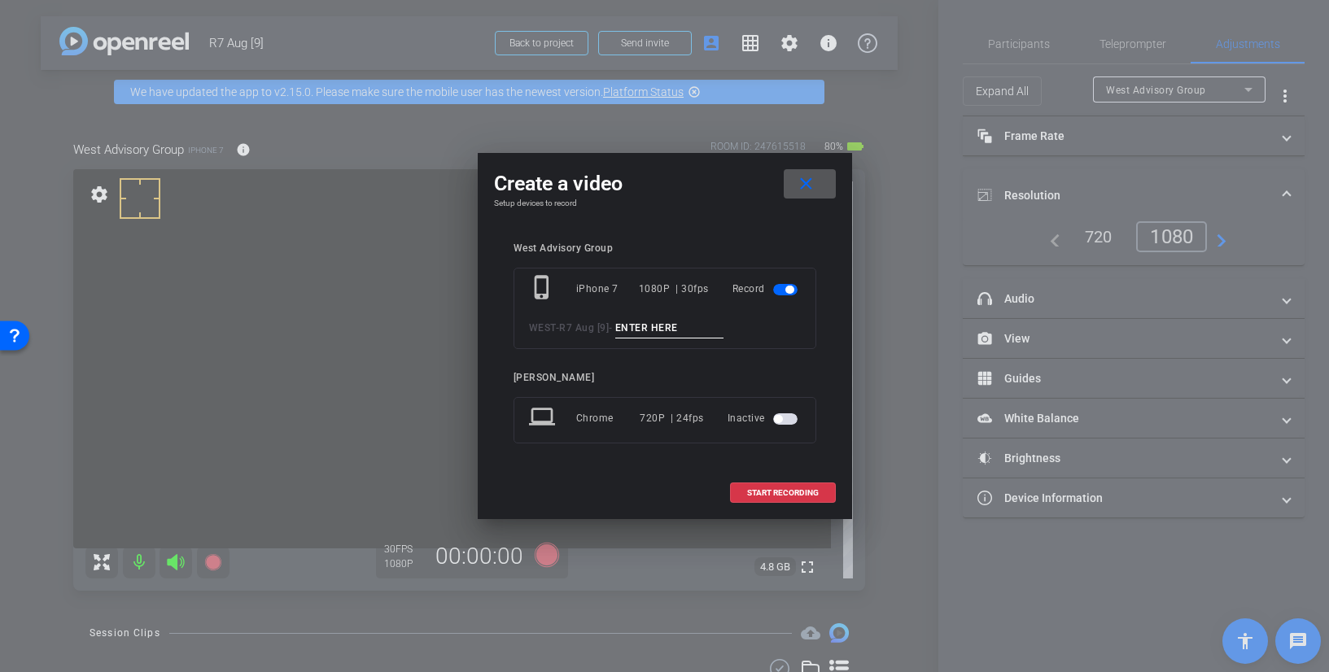
click at [653, 336] on input at bounding box center [669, 328] width 109 height 20
type input "Mic Test"
click at [812, 486] on span at bounding box center [783, 493] width 104 height 39
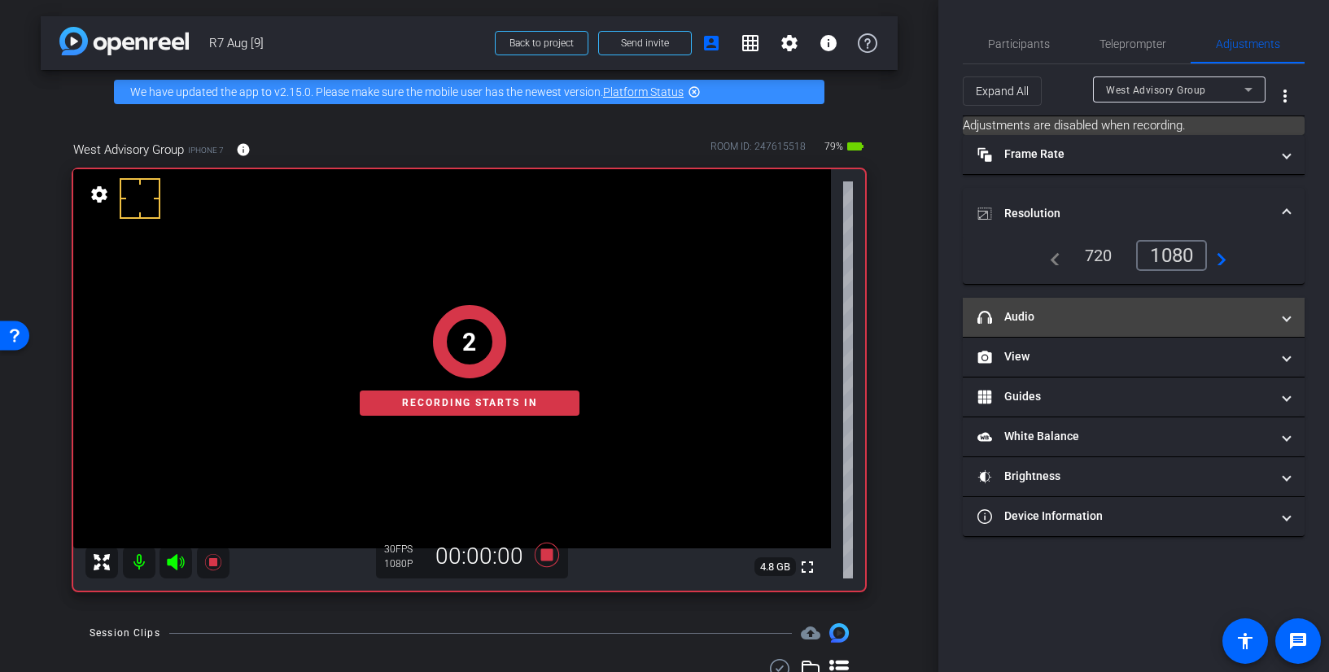
click at [1105, 319] on mat-panel-title "headphone icon Audio" at bounding box center [1124, 317] width 293 height 17
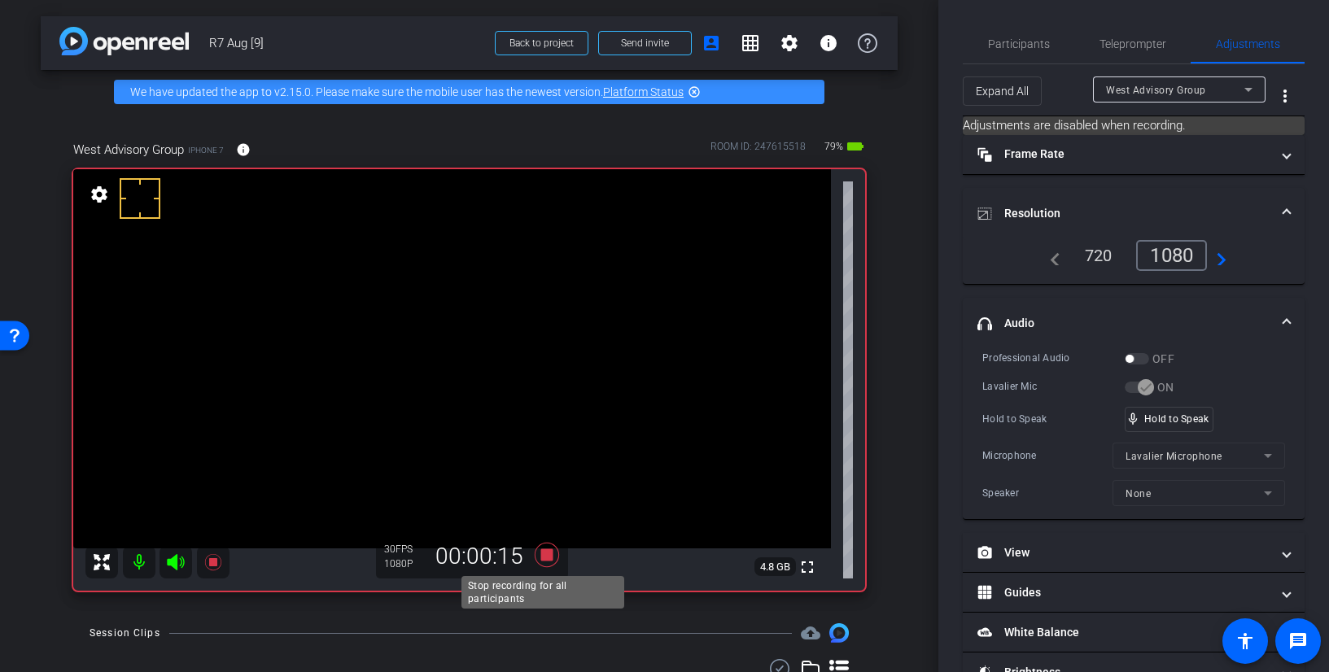
click at [540, 559] on icon at bounding box center [546, 555] width 24 height 24
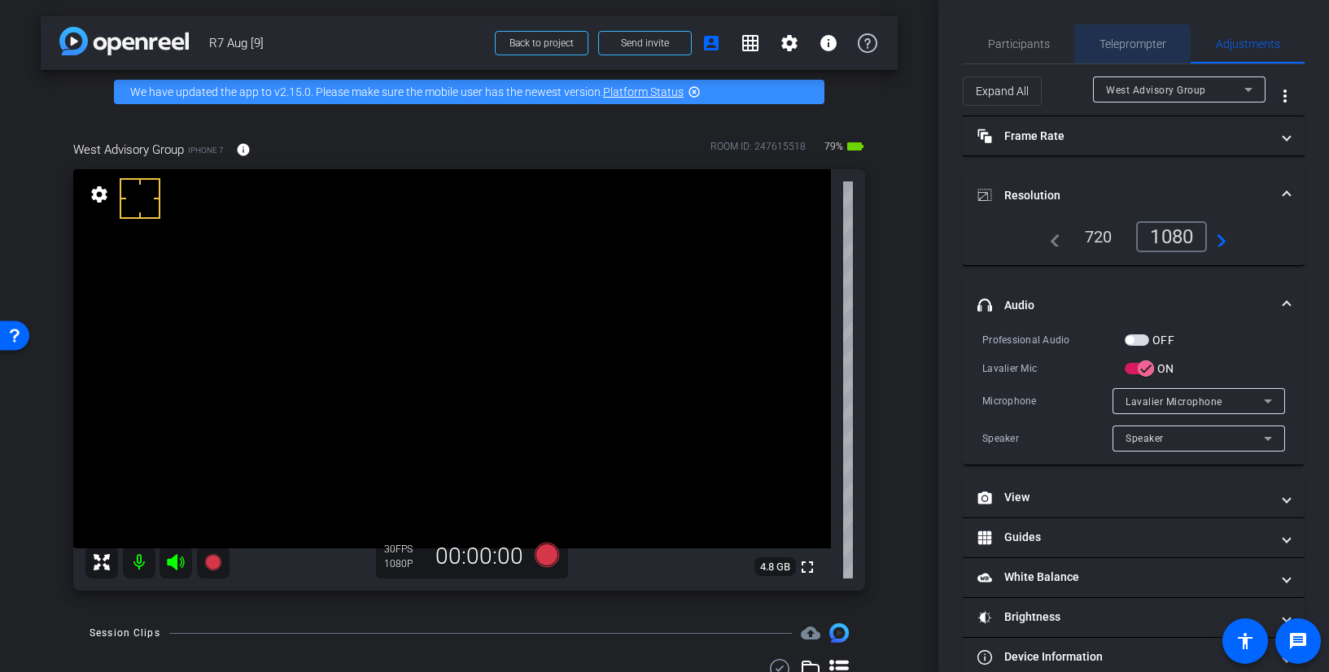
click at [1118, 44] on span "Teleprompter" at bounding box center [1133, 43] width 67 height 11
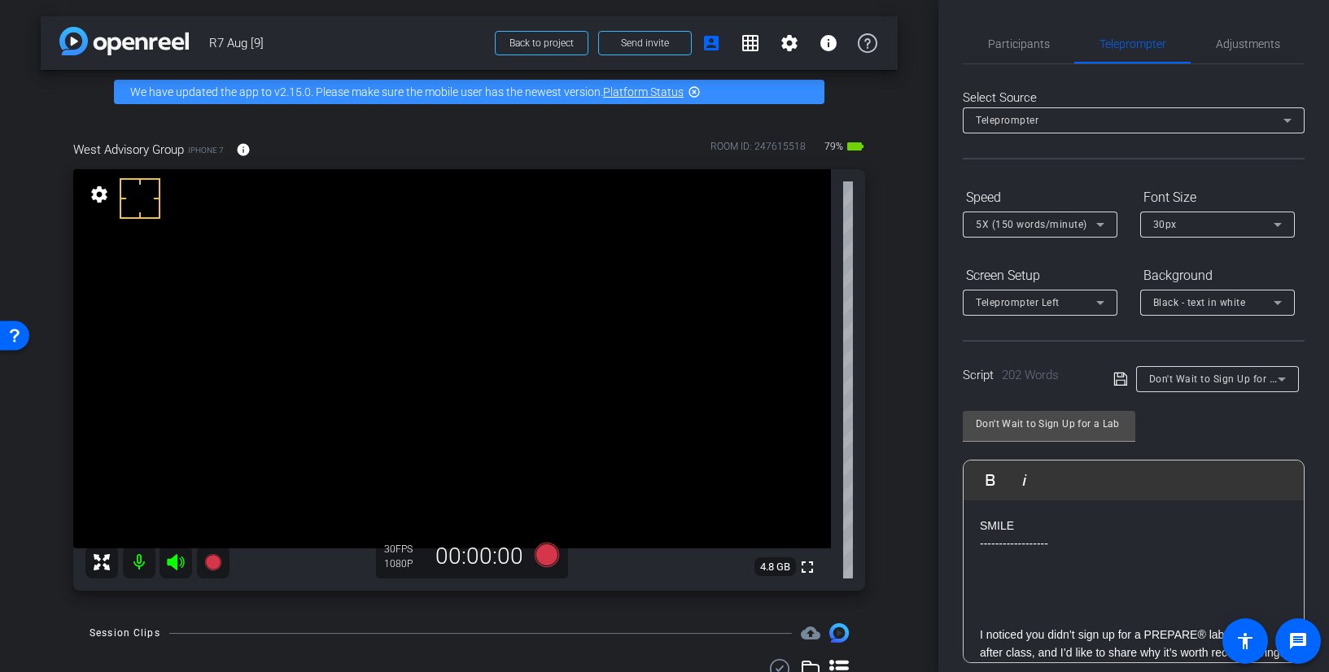
scroll to position [81, 0]
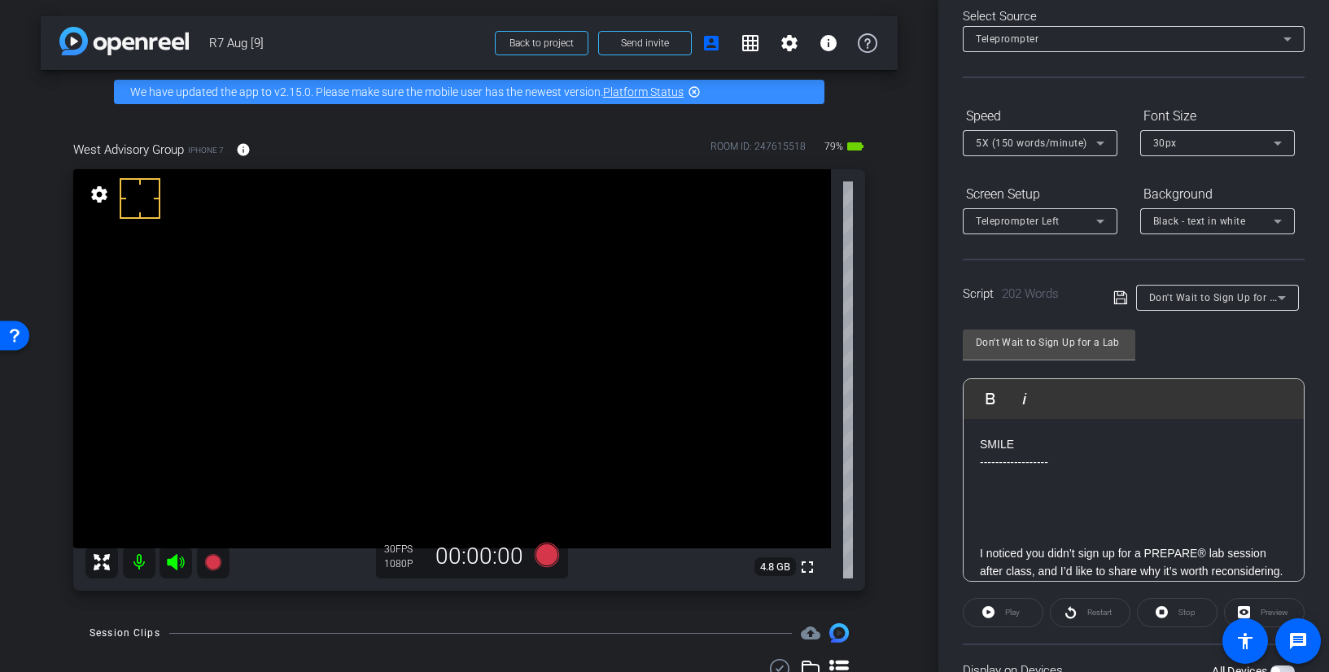
click at [1256, 304] on div "Don't Wait to Sign Up for a Lab Session" at bounding box center [1213, 297] width 129 height 20
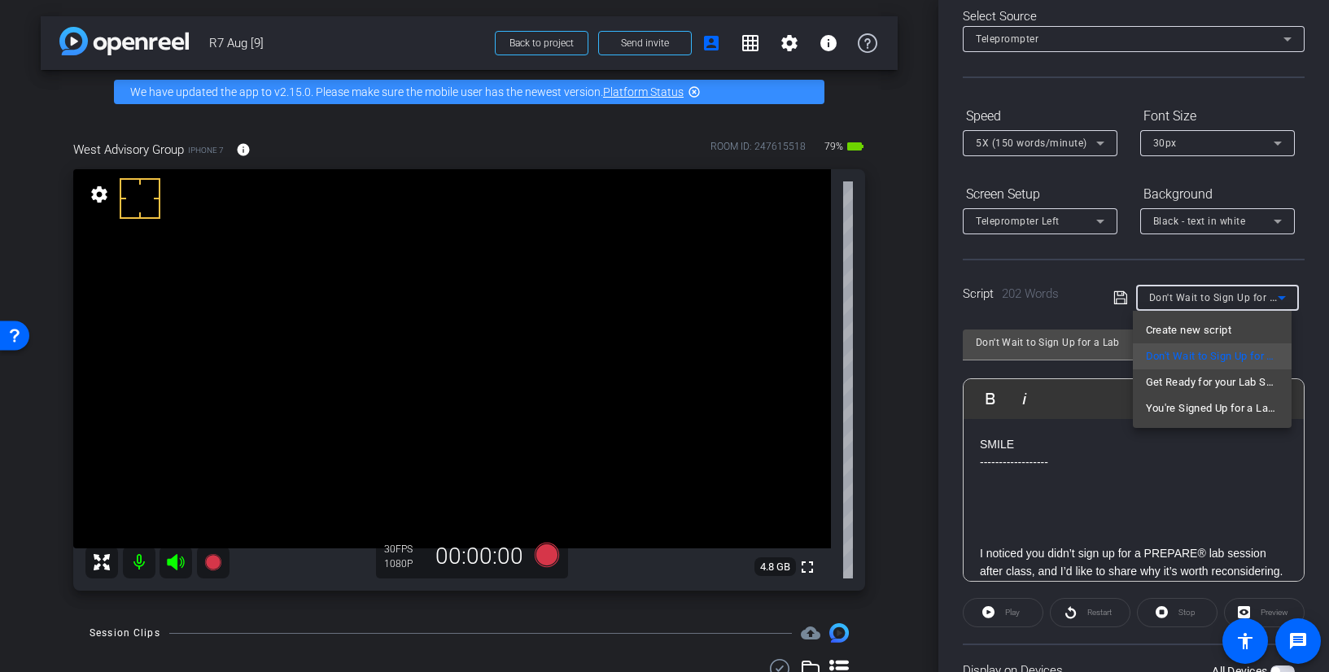
click at [1120, 561] on div at bounding box center [664, 336] width 1329 height 672
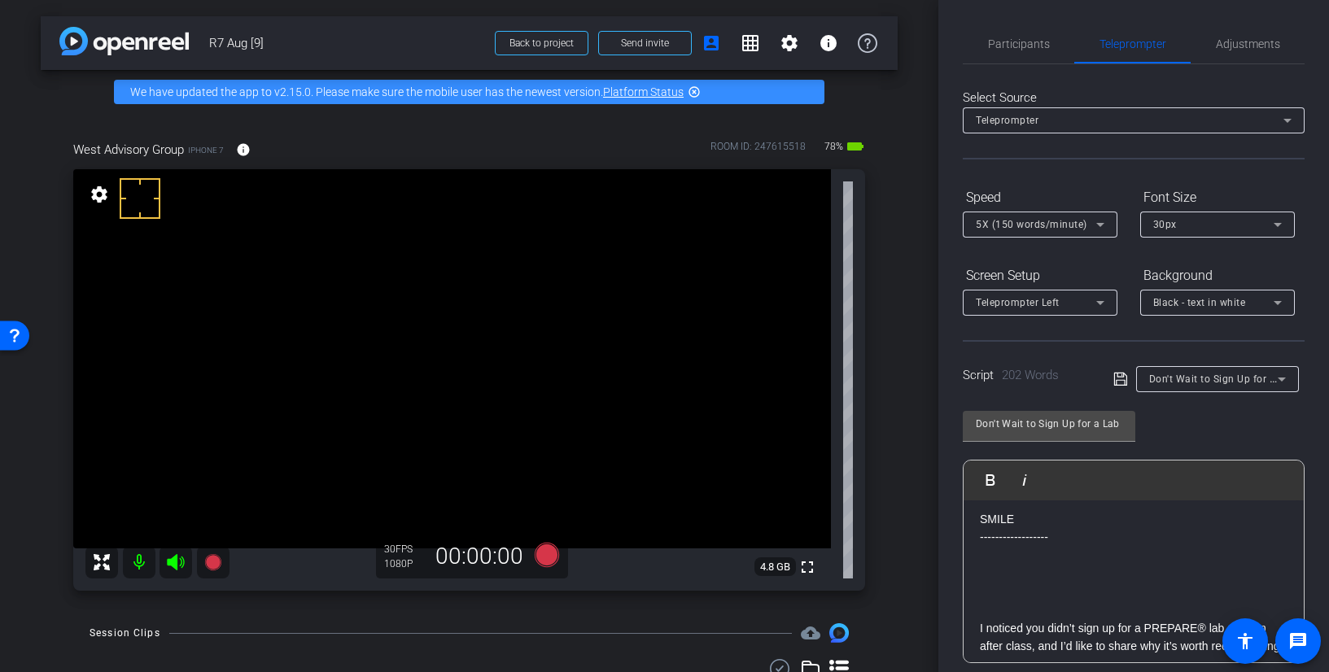
scroll to position [0, 0]
click at [540, 557] on icon at bounding box center [546, 555] width 24 height 24
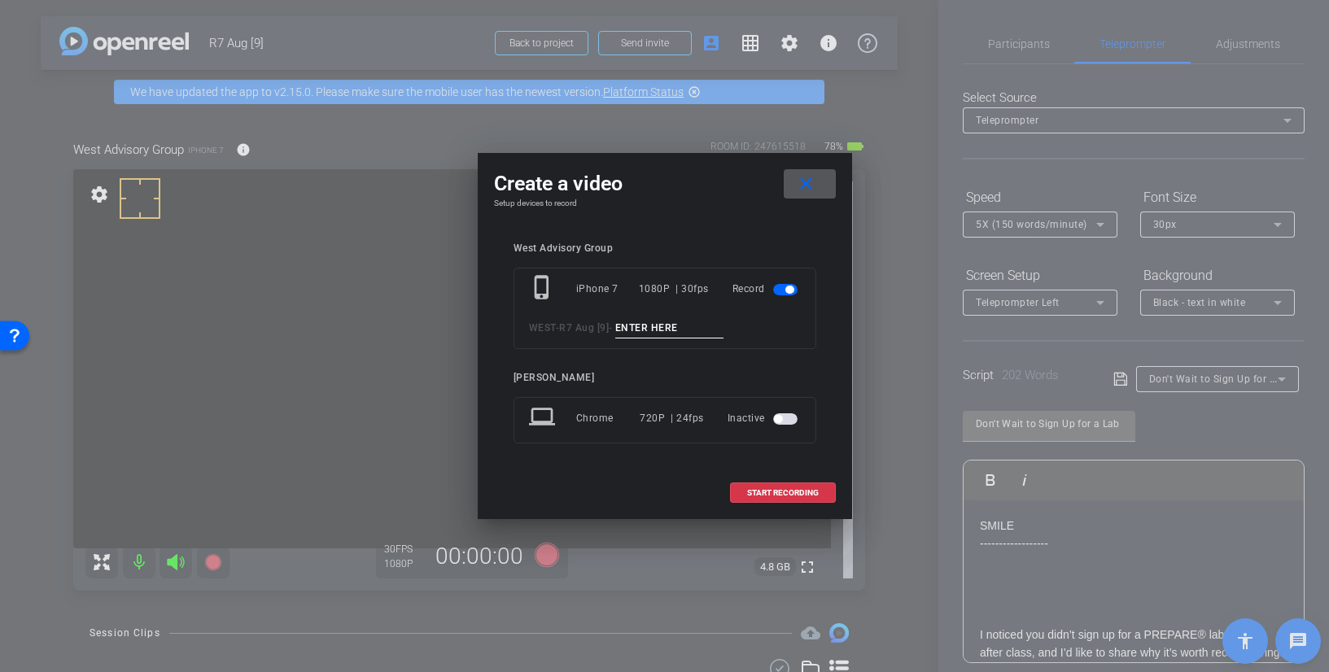
click at [663, 327] on input at bounding box center [669, 328] width 109 height 20
click at [661, 326] on input "Tk_1_SignUp" at bounding box center [669, 328] width 109 height 20
click at [662, 326] on input "Tk_1_SignUp" at bounding box center [669, 328] width 109 height 20
type input "Tk_1_SignUp"
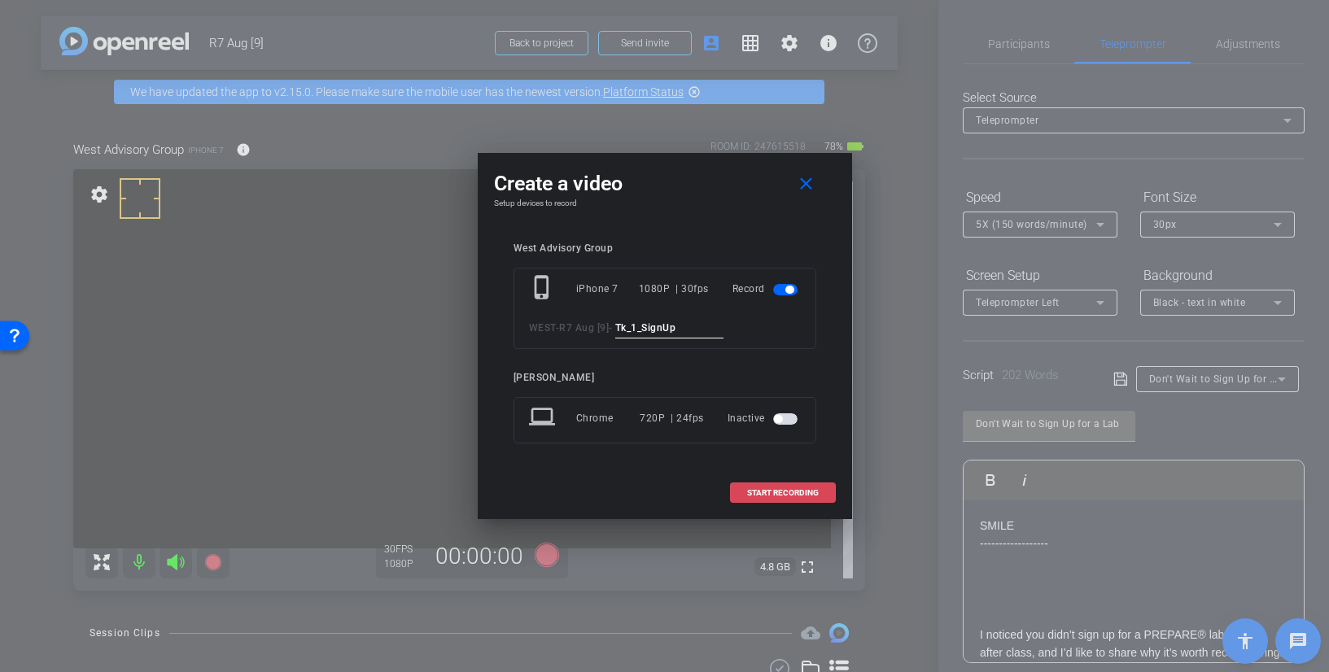
click at [777, 495] on span "START RECORDING" at bounding box center [783, 493] width 72 height 8
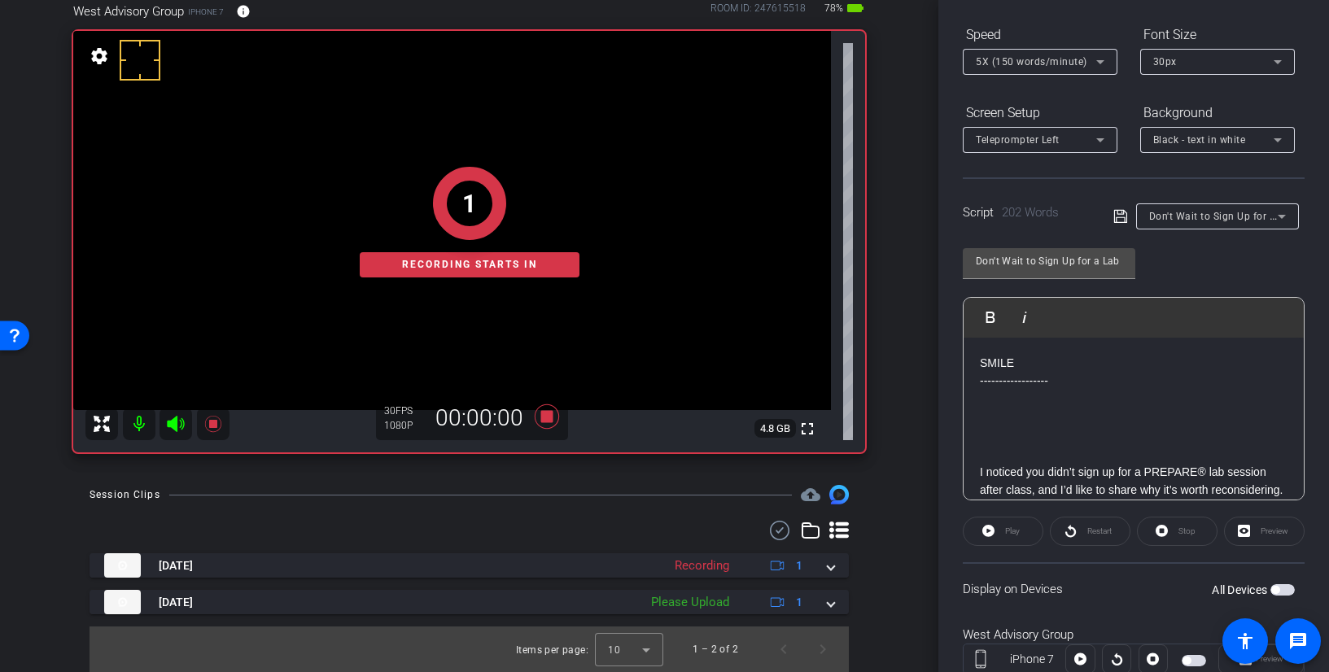
scroll to position [217, 0]
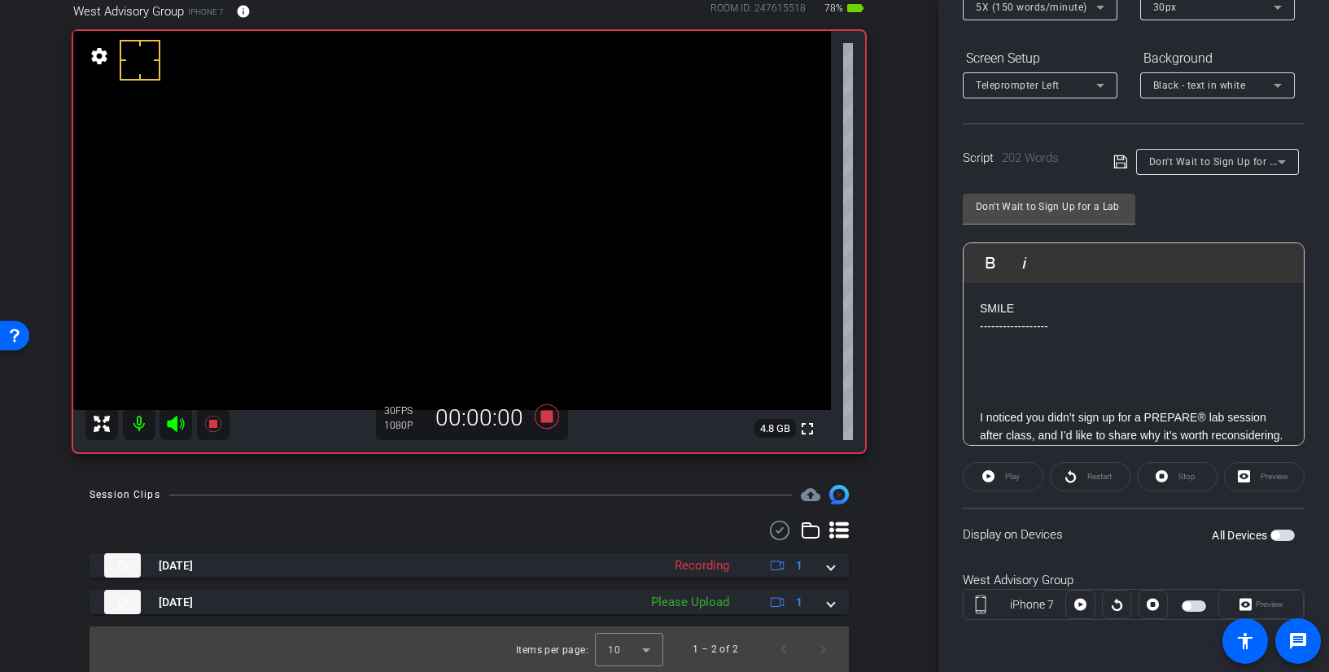
click at [1242, 603] on div "Preview" at bounding box center [1261, 604] width 85 height 29
click at [1272, 536] on span "button" at bounding box center [1276, 536] width 8 height 8
click at [1257, 605] on span "Preview" at bounding box center [1270, 604] width 28 height 9
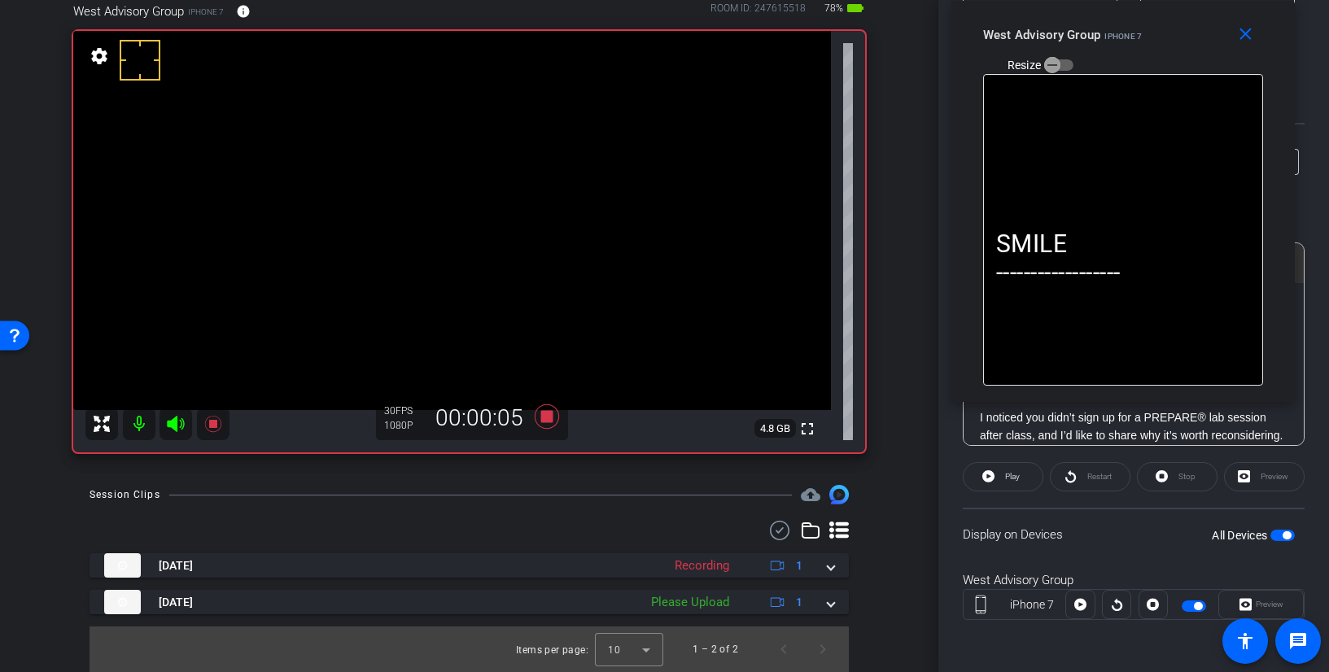
drag, startPoint x: 738, startPoint y: 190, endPoint x: 1196, endPoint y: 11, distance: 492.3
click at [1196, 11] on div "close West Advisory Group iPhone 7 Resize" at bounding box center [1124, 37] width 344 height 73
click at [997, 476] on span at bounding box center [1003, 476] width 79 height 39
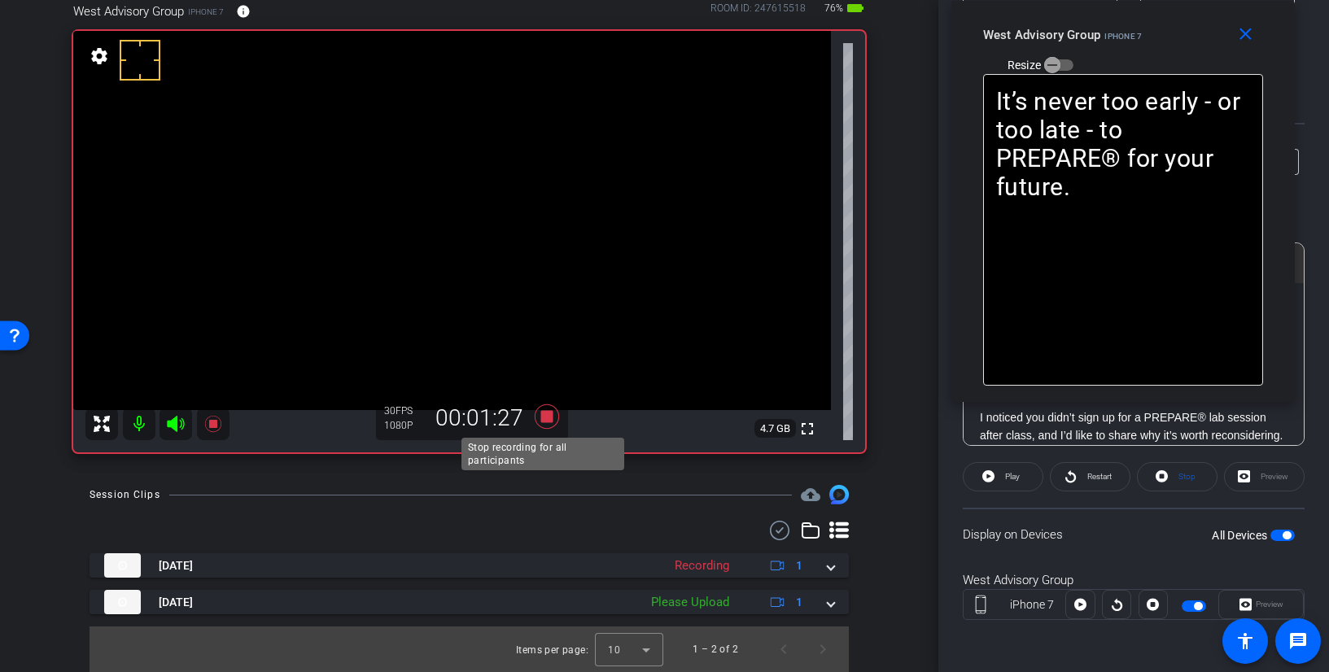
click at [533, 414] on icon at bounding box center [546, 416] width 39 height 29
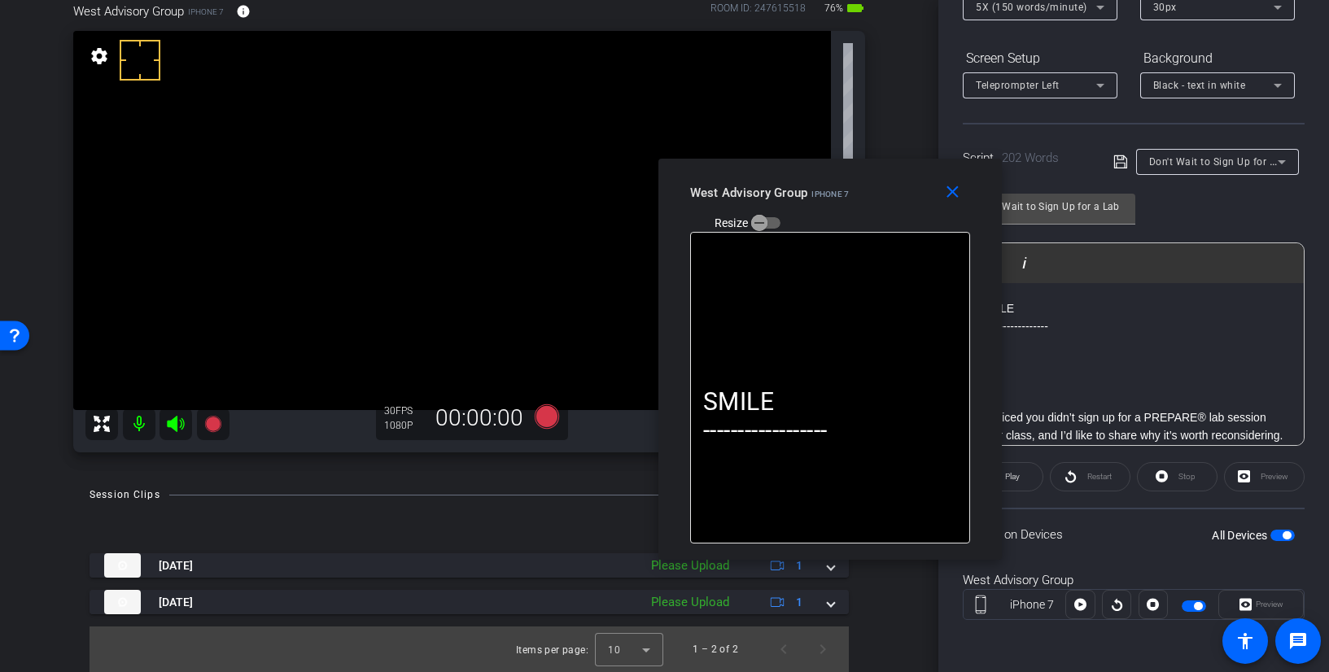
drag, startPoint x: 1165, startPoint y: 40, endPoint x: 769, endPoint y: 187, distance: 422.2
click at [768, 188] on div "West Advisory Group iPhone 7 Resize" at bounding box center [836, 207] width 292 height 58
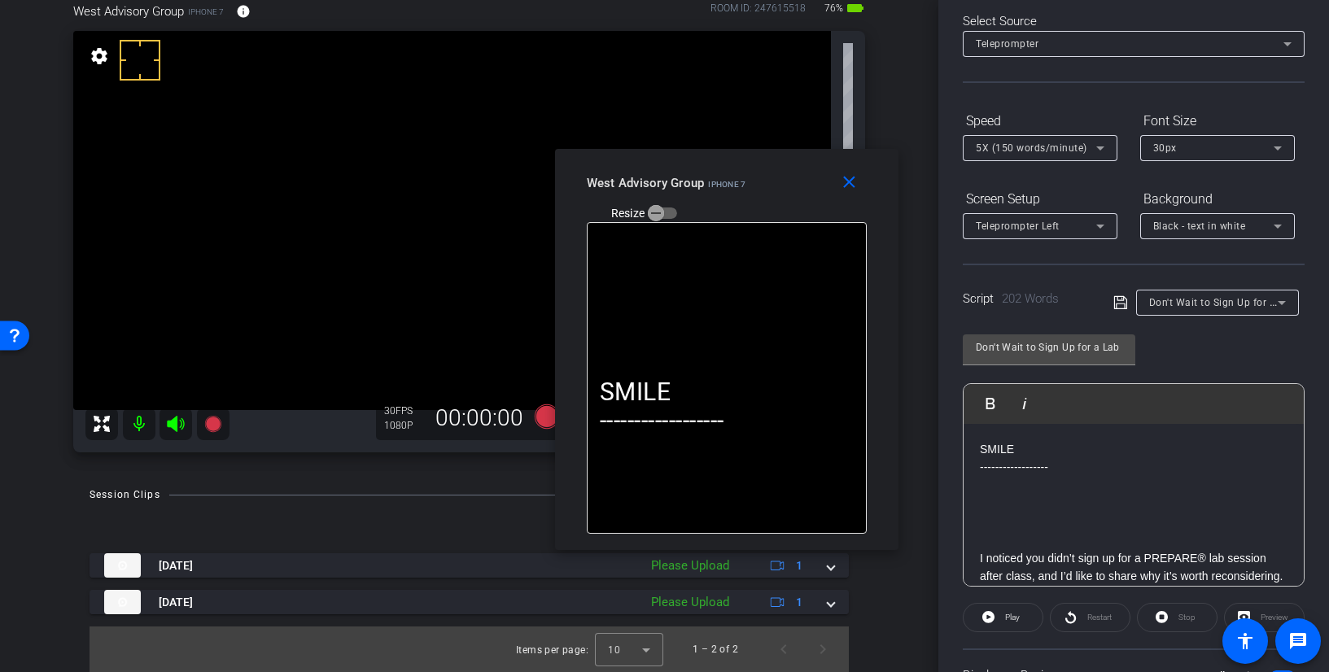
scroll to position [55, 0]
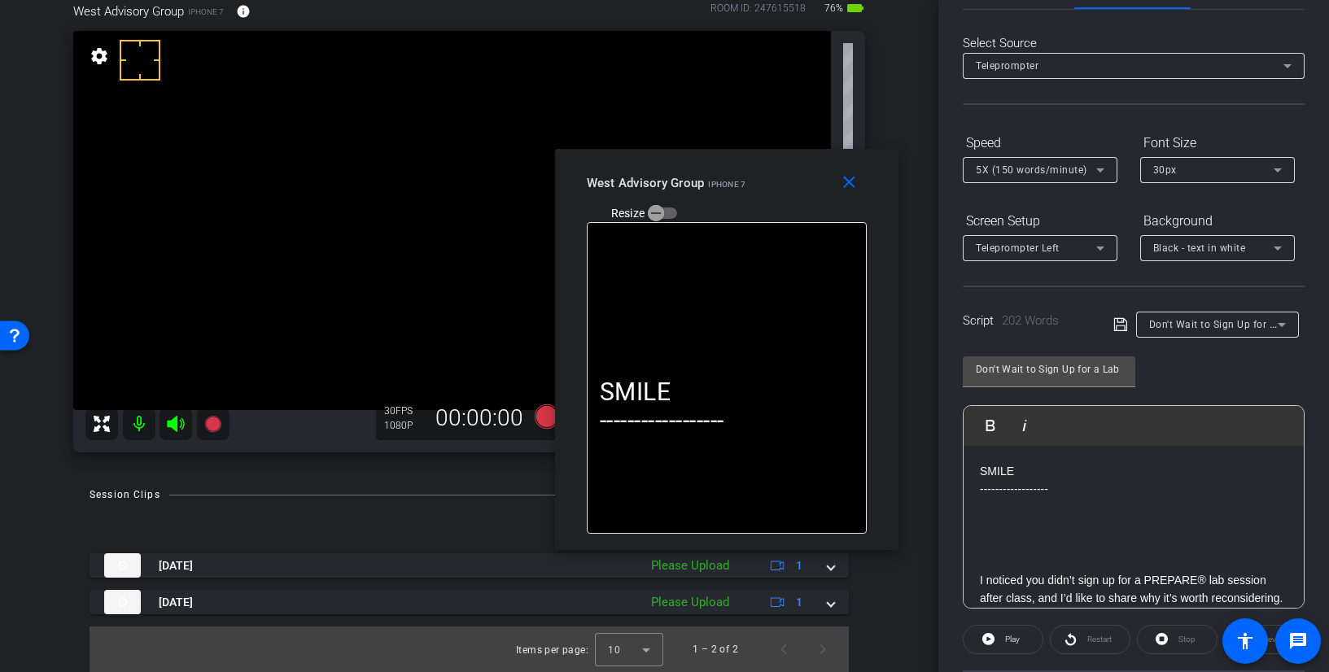
click at [1054, 165] on span "5X (150 words/minute)" at bounding box center [1032, 169] width 112 height 11
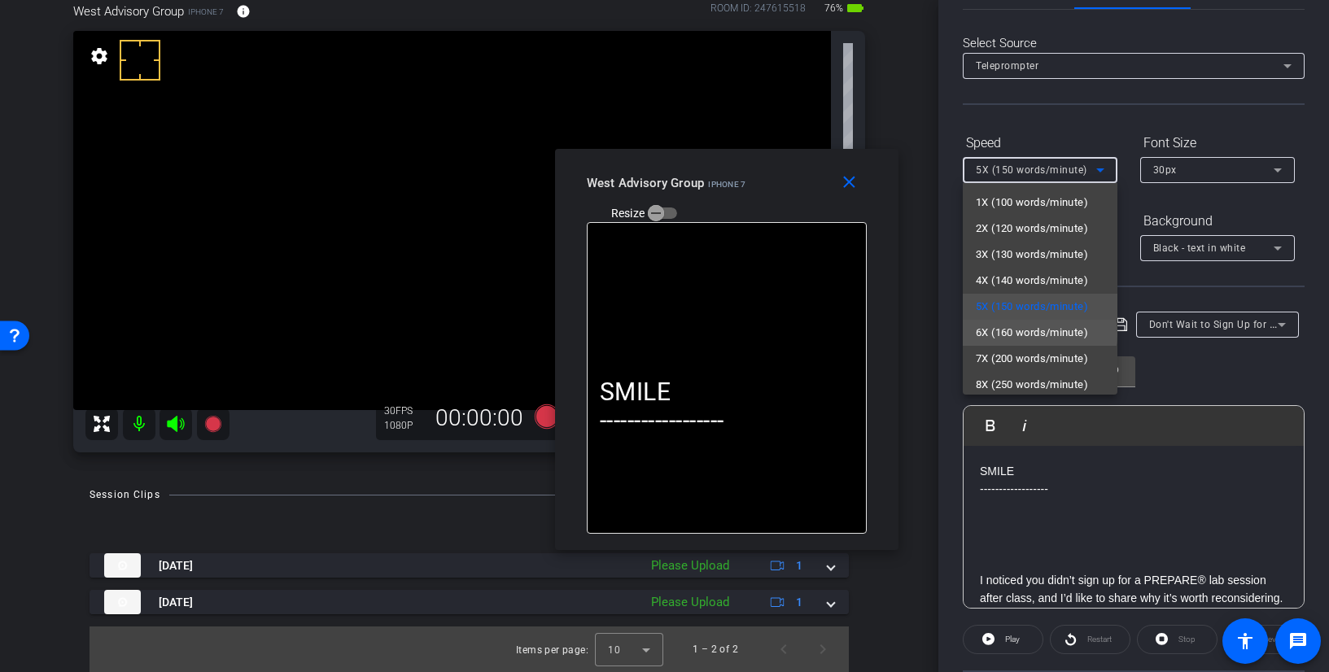
click at [1040, 334] on span "6X (160 words/minute)" at bounding box center [1032, 333] width 112 height 20
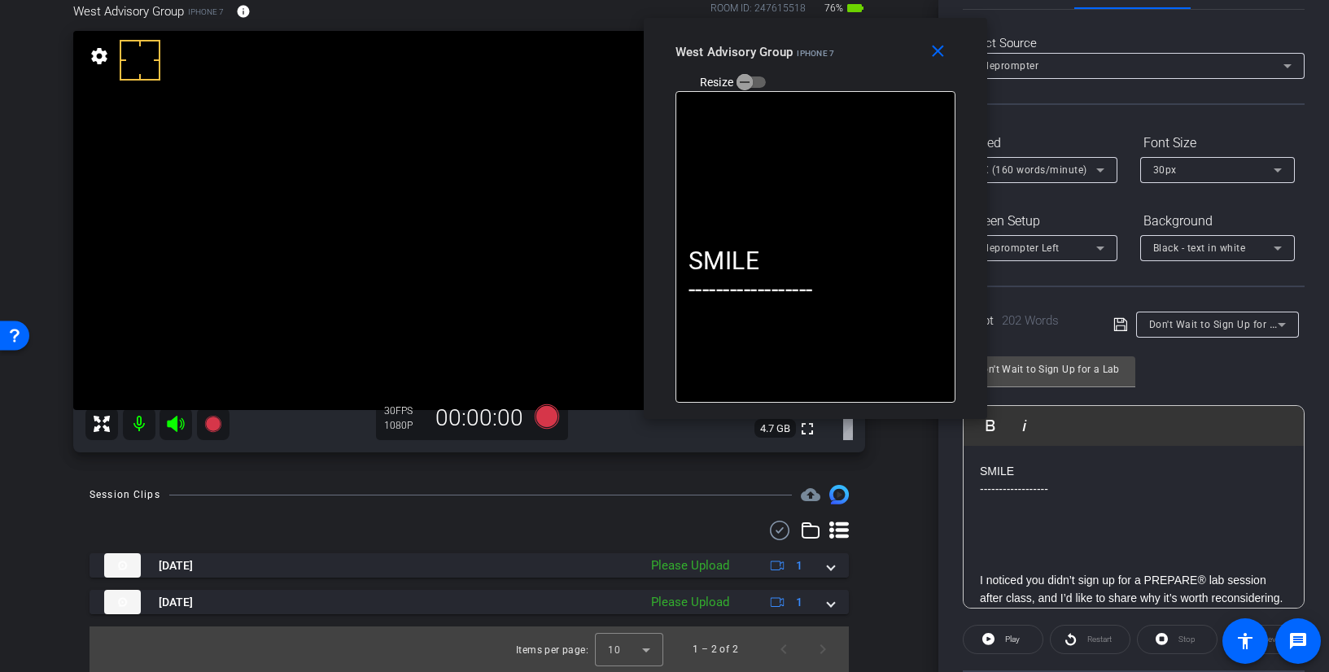
drag, startPoint x: 782, startPoint y: 189, endPoint x: 870, endPoint y: 60, distance: 155.8
click at [870, 59] on div "West Advisory Group iPhone 7 Resize" at bounding box center [822, 66] width 292 height 58
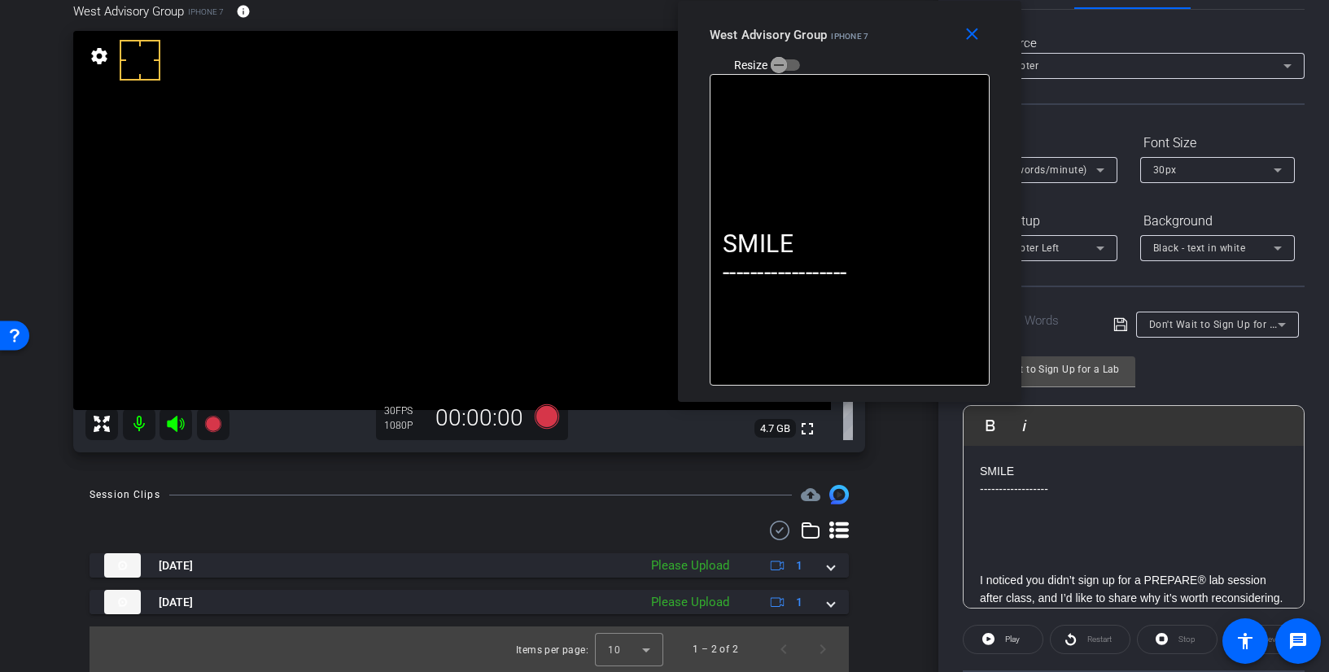
drag, startPoint x: 866, startPoint y: 53, endPoint x: 902, endPoint y: 35, distance: 40.0
click at [902, 35] on div "West Advisory Group iPhone 7 Resize" at bounding box center [856, 49] width 292 height 58
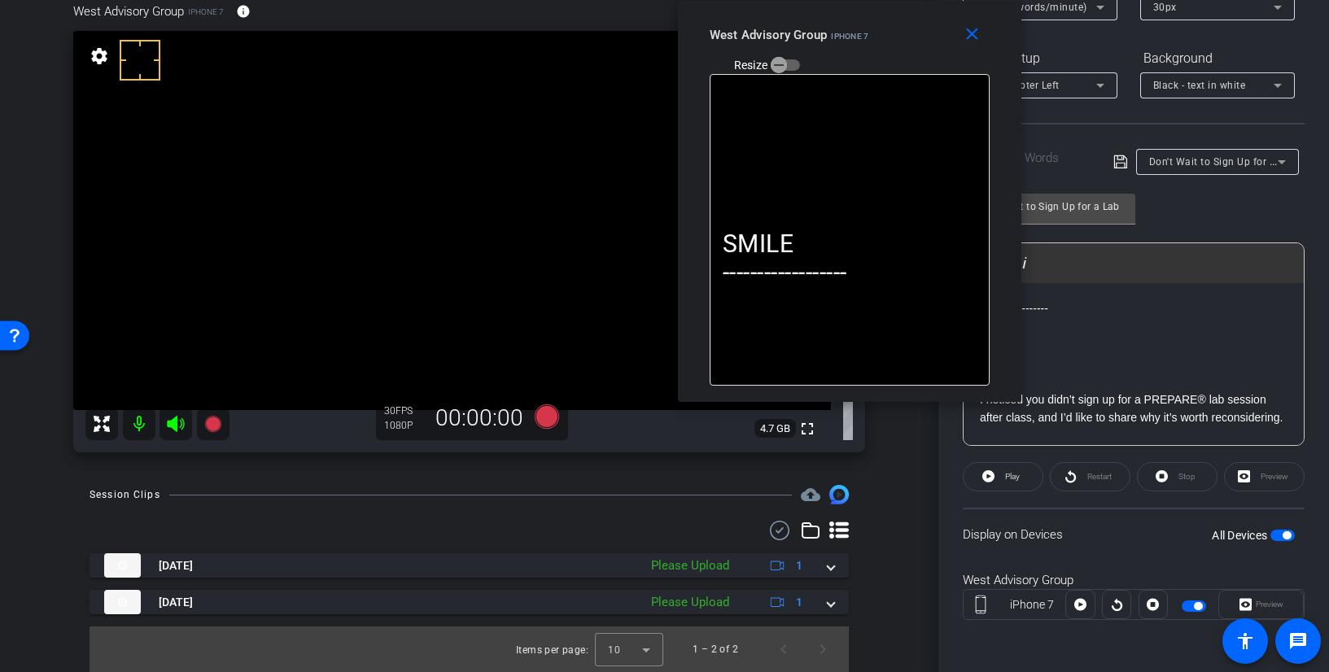
scroll to position [0, 0]
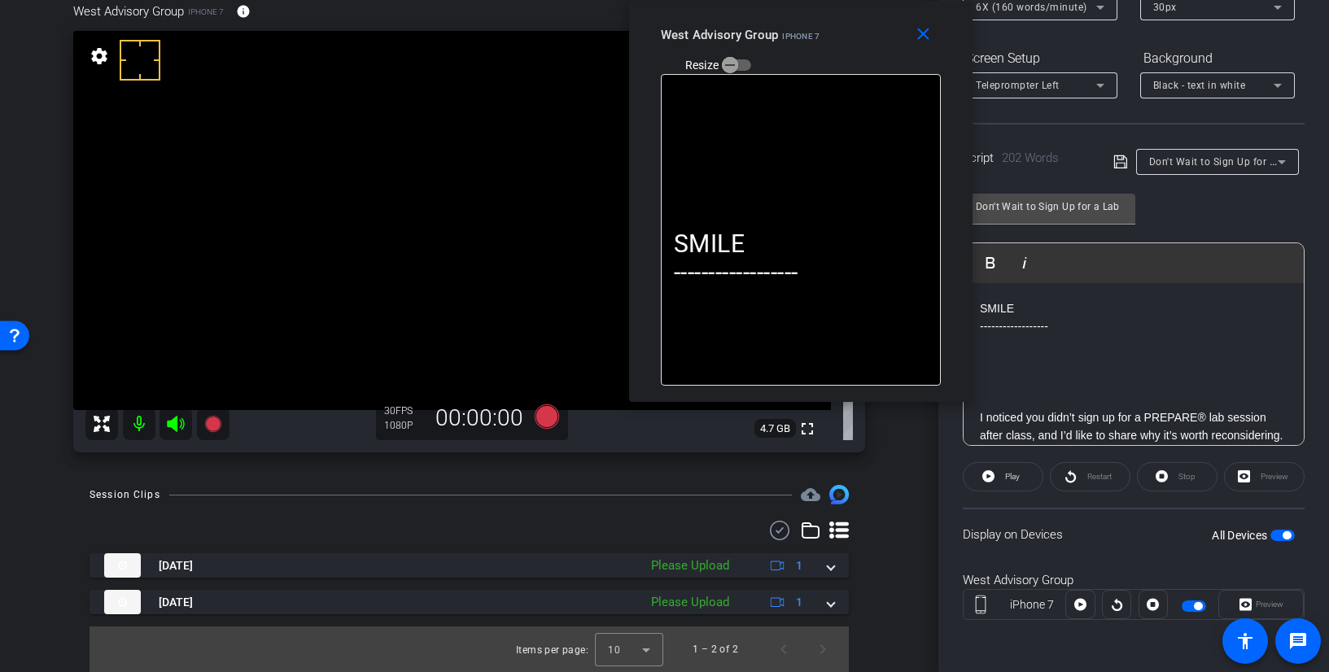
drag, startPoint x: 931, startPoint y: 37, endPoint x: 882, endPoint y: 24, distance: 50.8
click at [882, 24] on div "West Advisory Group iPhone 7 Resize" at bounding box center [807, 49] width 292 height 58
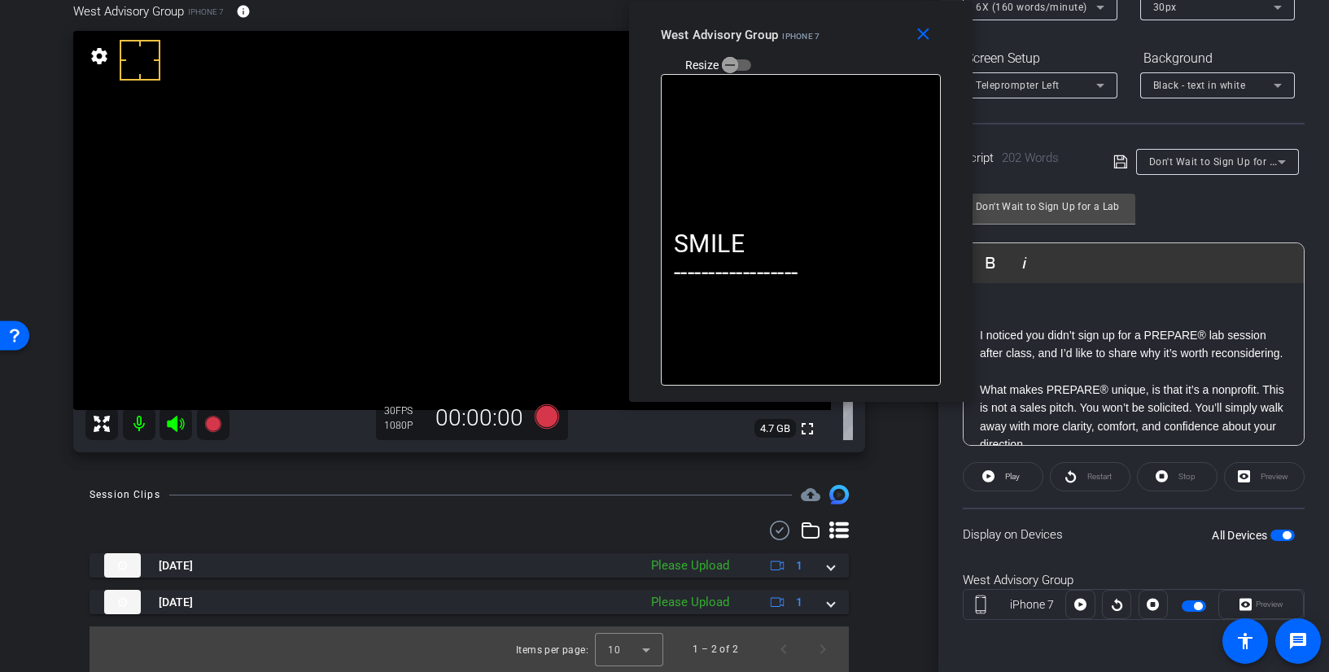
scroll to position [81, 0]
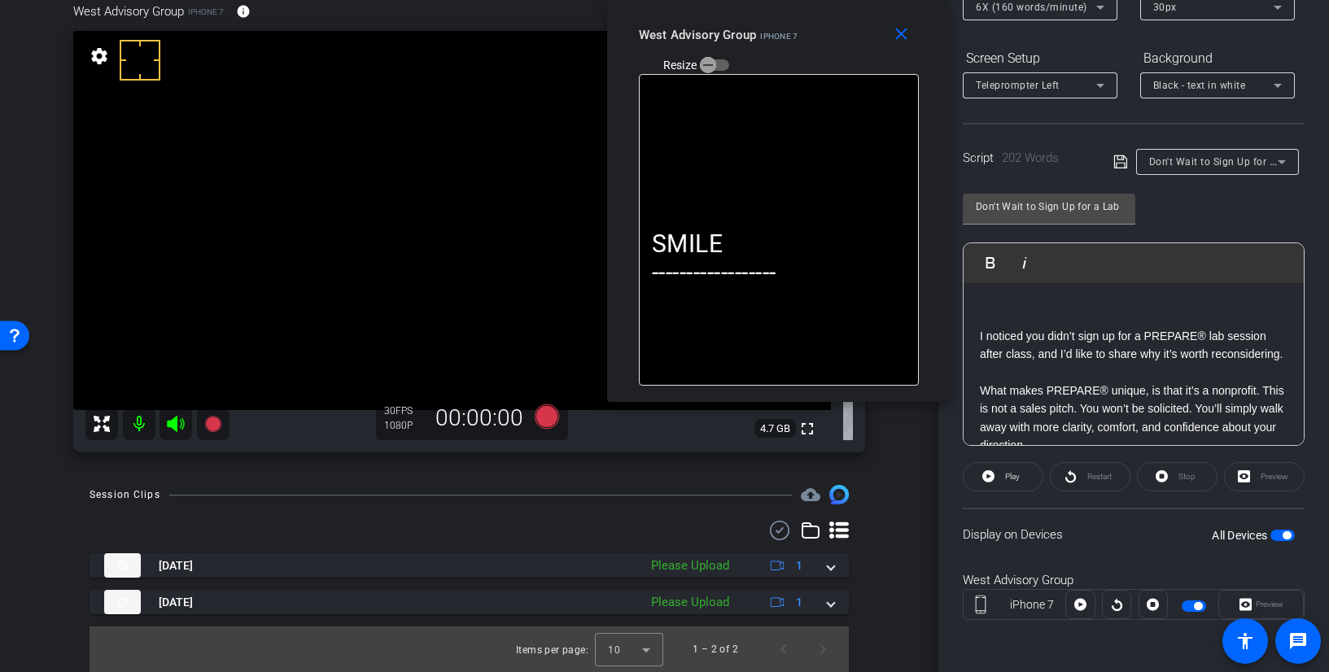
drag, startPoint x: 880, startPoint y: 33, endPoint x: 858, endPoint y: 33, distance: 22.0
click at [858, 33] on div "West Advisory Group iPhone 7 Resize" at bounding box center [785, 49] width 292 height 58
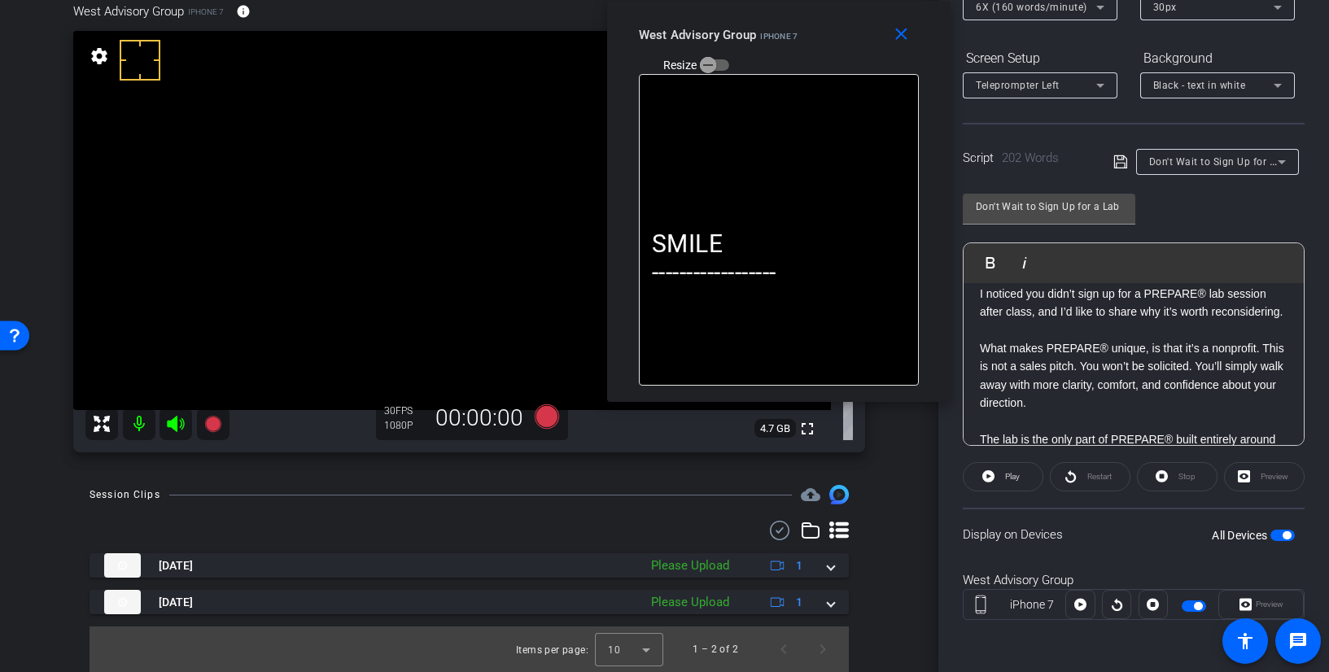
scroll to position [163, 0]
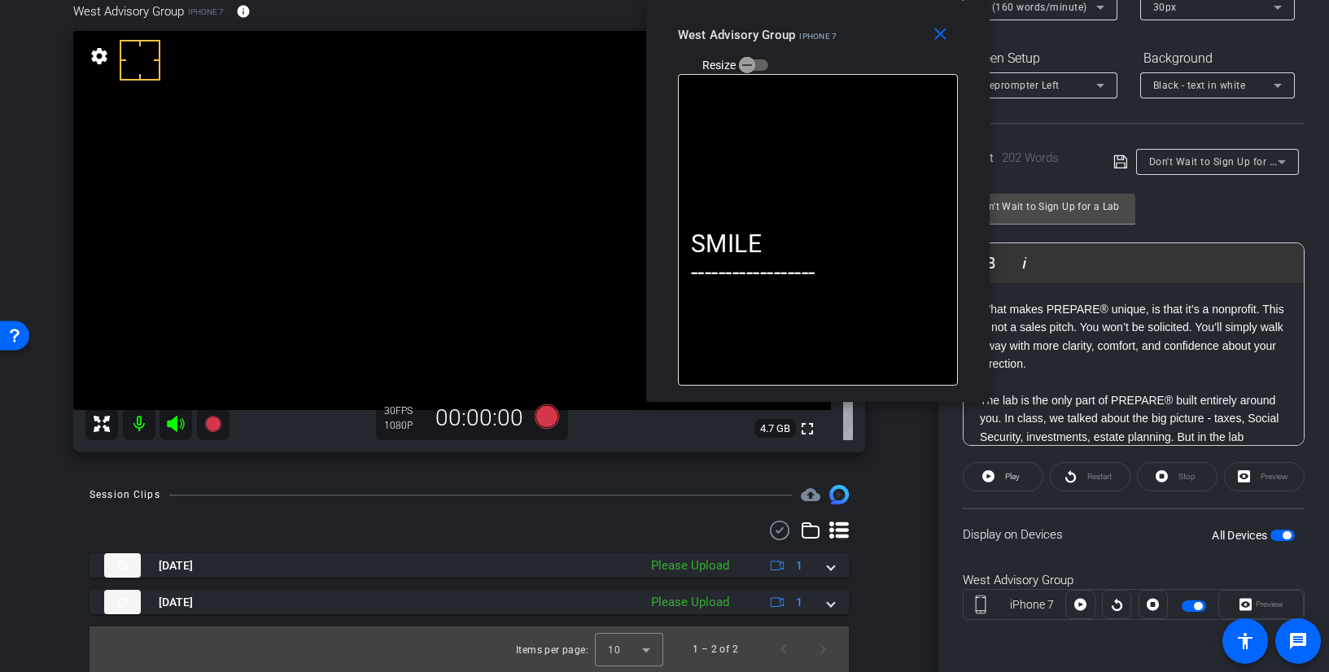
drag, startPoint x: 849, startPoint y: 37, endPoint x: 882, endPoint y: 34, distance: 32.7
click at [882, 34] on div "West Advisory Group iPhone 7 Resize" at bounding box center [824, 49] width 292 height 58
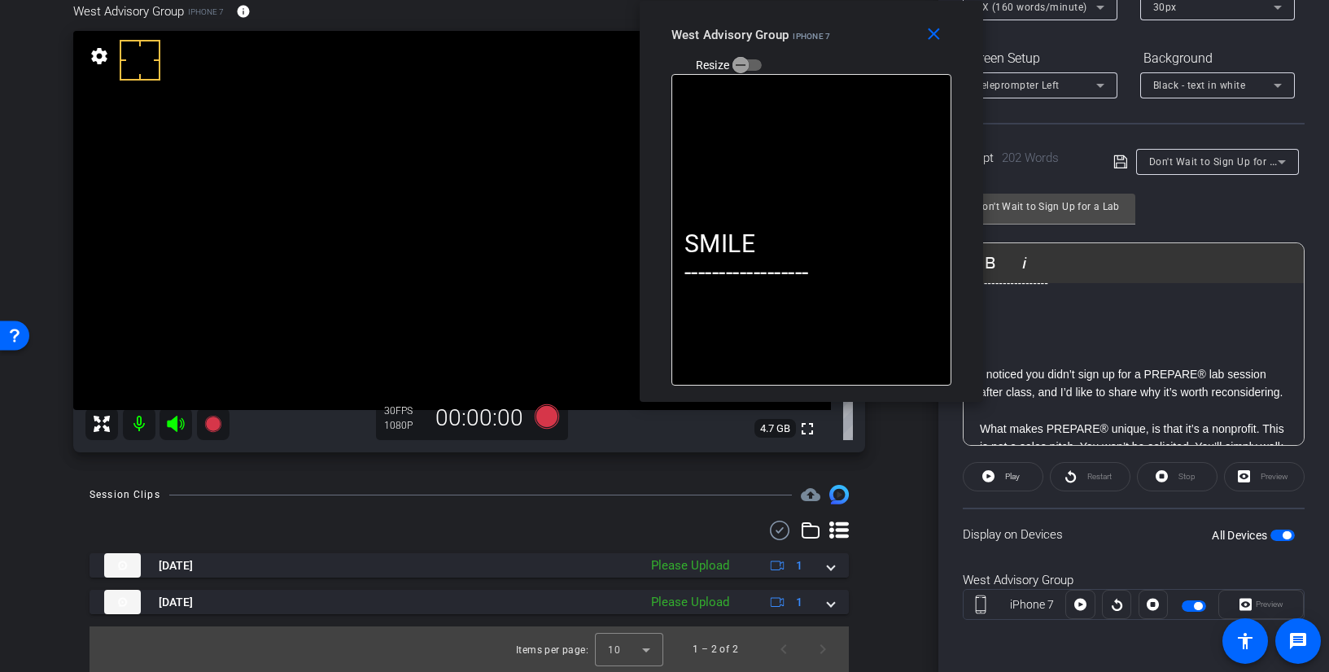
scroll to position [81, 0]
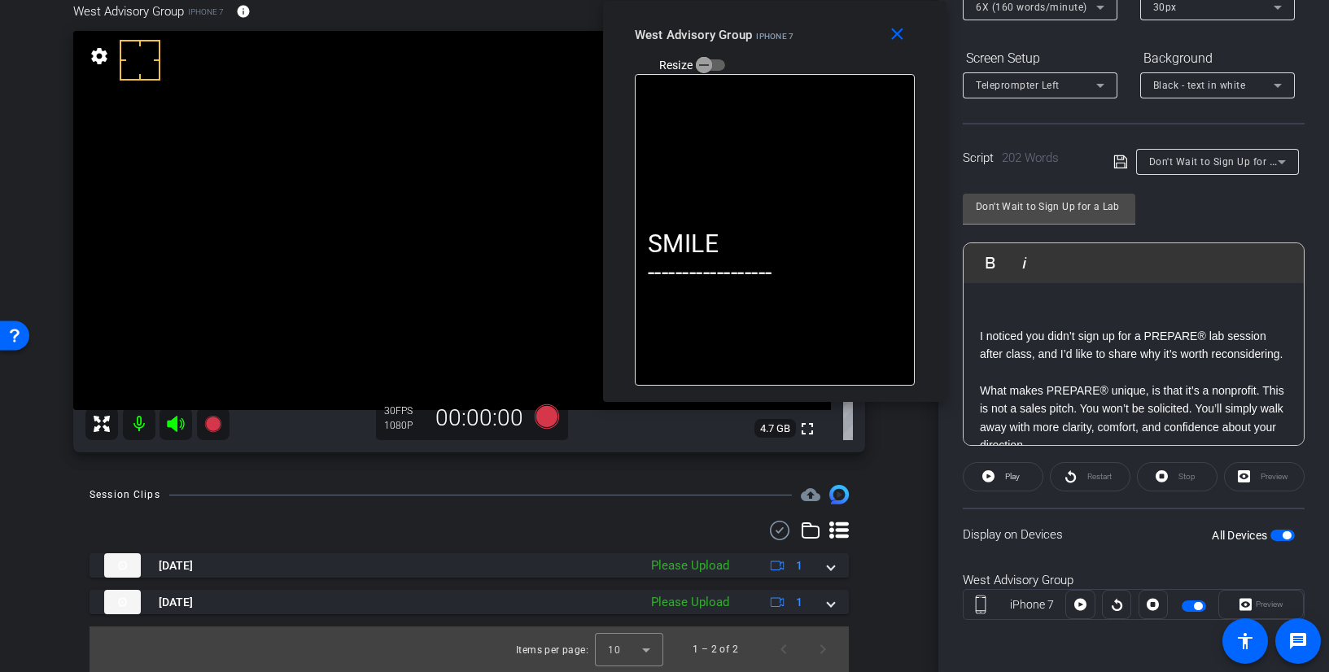
drag, startPoint x: 888, startPoint y: 55, endPoint x: 851, endPoint y: 38, distance: 40.4
click at [851, 38] on div "West Advisory Group iPhone 7 Resize" at bounding box center [781, 49] width 292 height 58
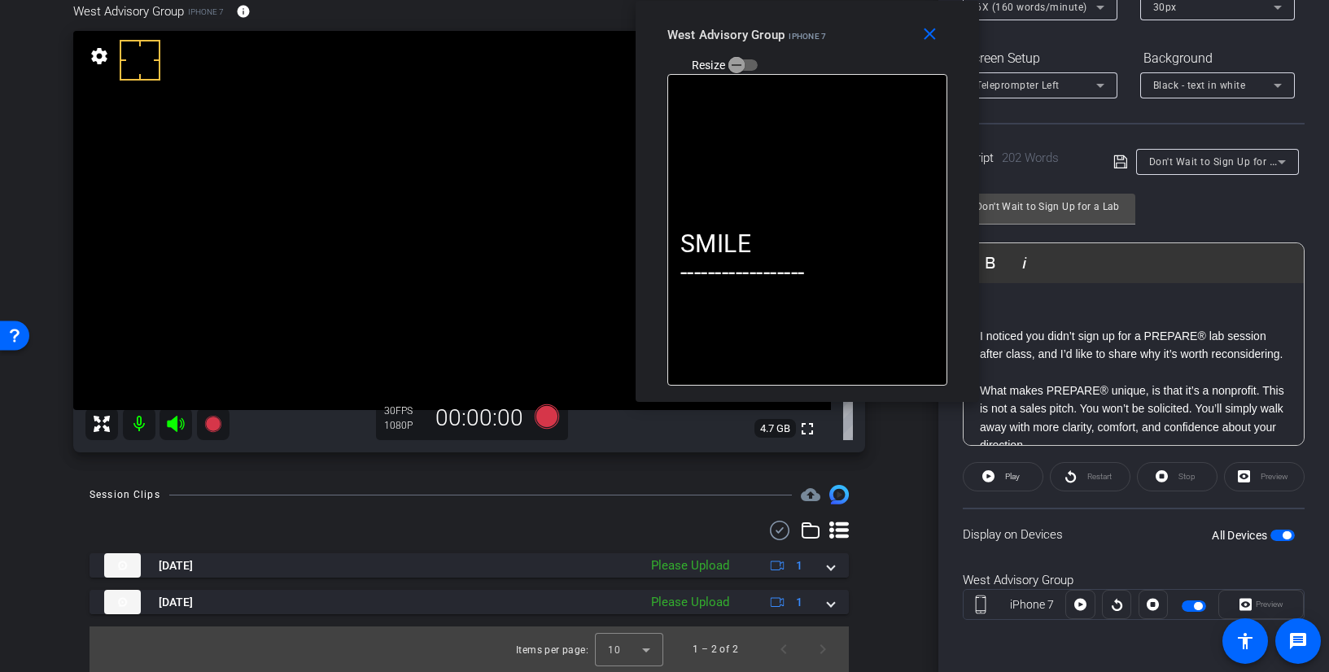
drag, startPoint x: 821, startPoint y: 39, endPoint x: 854, endPoint y: 34, distance: 32.9
click at [854, 34] on div "West Advisory Group iPhone 7 Resize" at bounding box center [814, 49] width 292 height 58
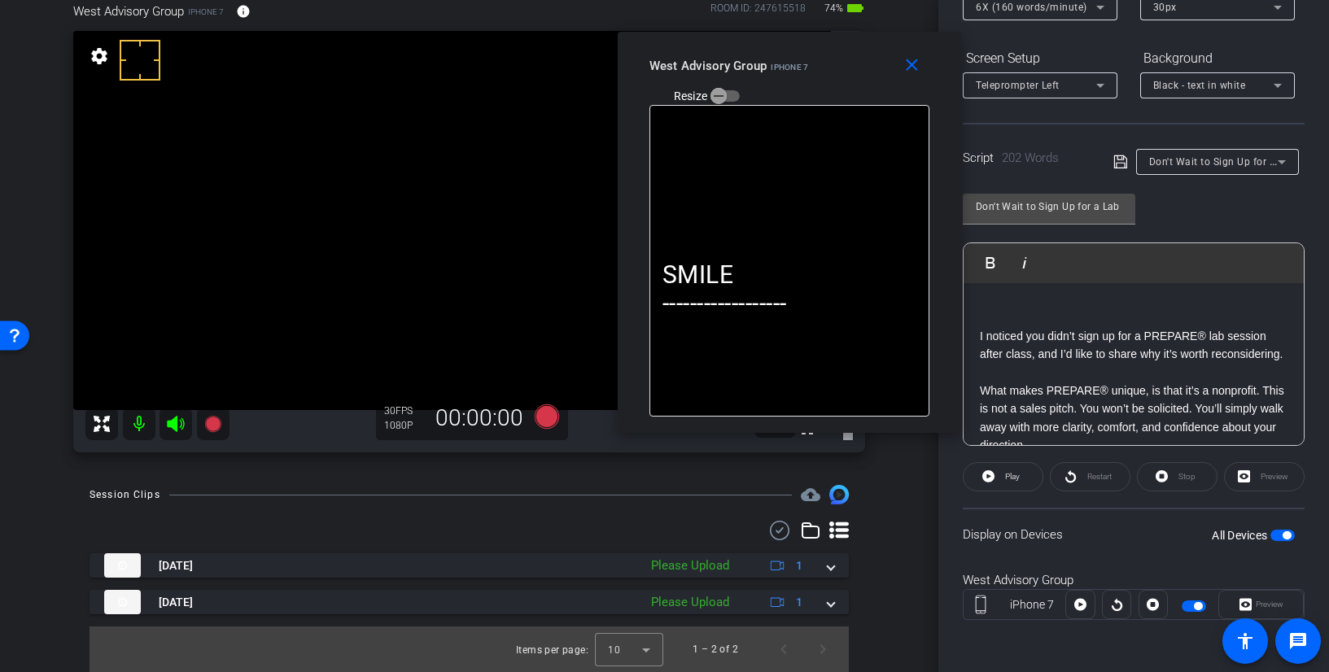
drag, startPoint x: 866, startPoint y: 46, endPoint x: 848, endPoint y: 77, distance: 35.7
click at [848, 77] on div "West Advisory Group iPhone 7 Resize" at bounding box center [796, 80] width 292 height 58
drag, startPoint x: 1032, startPoint y: 354, endPoint x: 970, endPoint y: 356, distance: 61.9
click at [970, 356] on div "SMILE ------------------ I noticed you didn’t sign up for a PREPARE® lab sessio…" at bounding box center [1134, 537] width 340 height 671
click at [1204, 392] on p "What makes PREPARE® unique, is that it’s a nonprofit. This is not a sales pitch…" at bounding box center [1134, 418] width 308 height 73
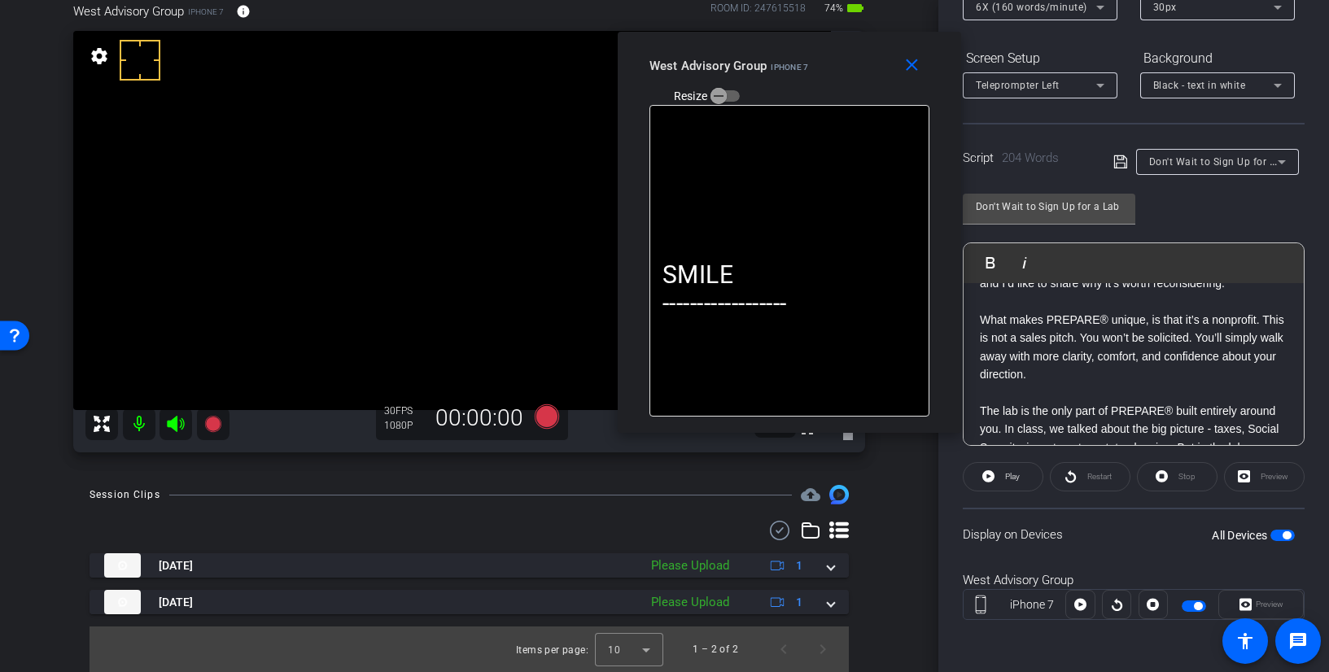
scroll to position [163, 0]
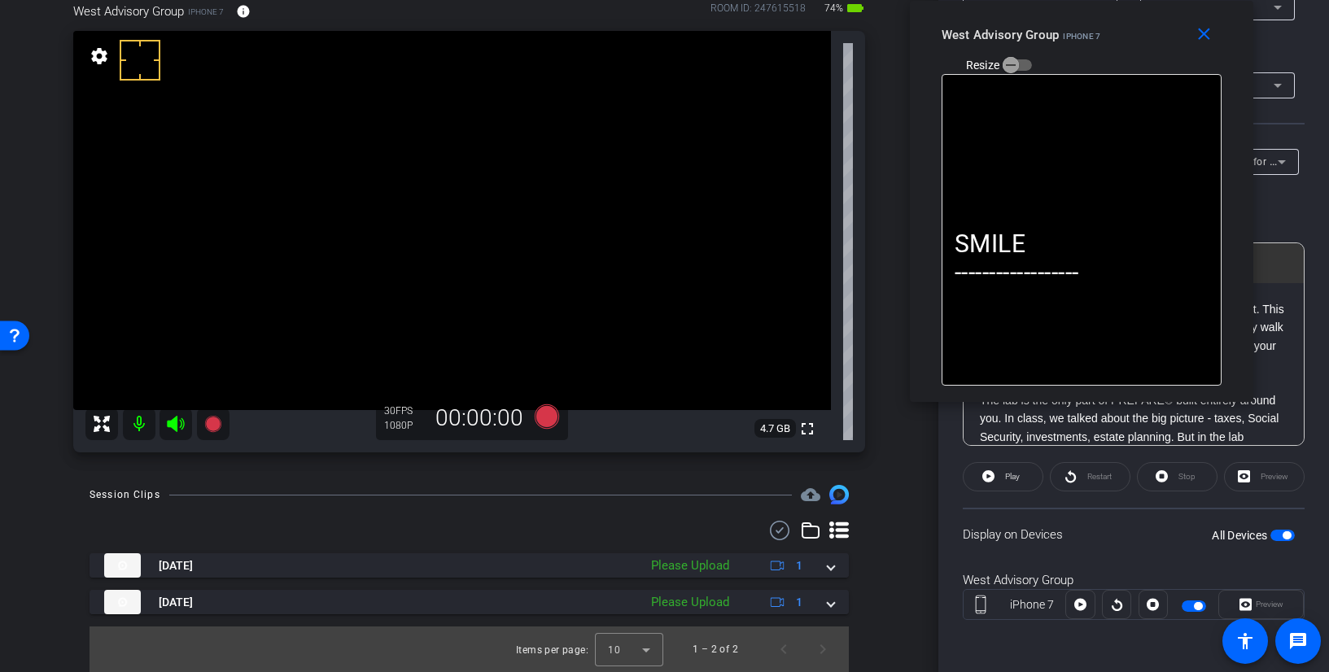
drag, startPoint x: 834, startPoint y: 67, endPoint x: 1126, endPoint y: 24, distance: 295.4
click at [1126, 24] on div "West Advisory Group iPhone 7 Resize" at bounding box center [1088, 49] width 292 height 58
click at [549, 424] on icon at bounding box center [546, 417] width 24 height 24
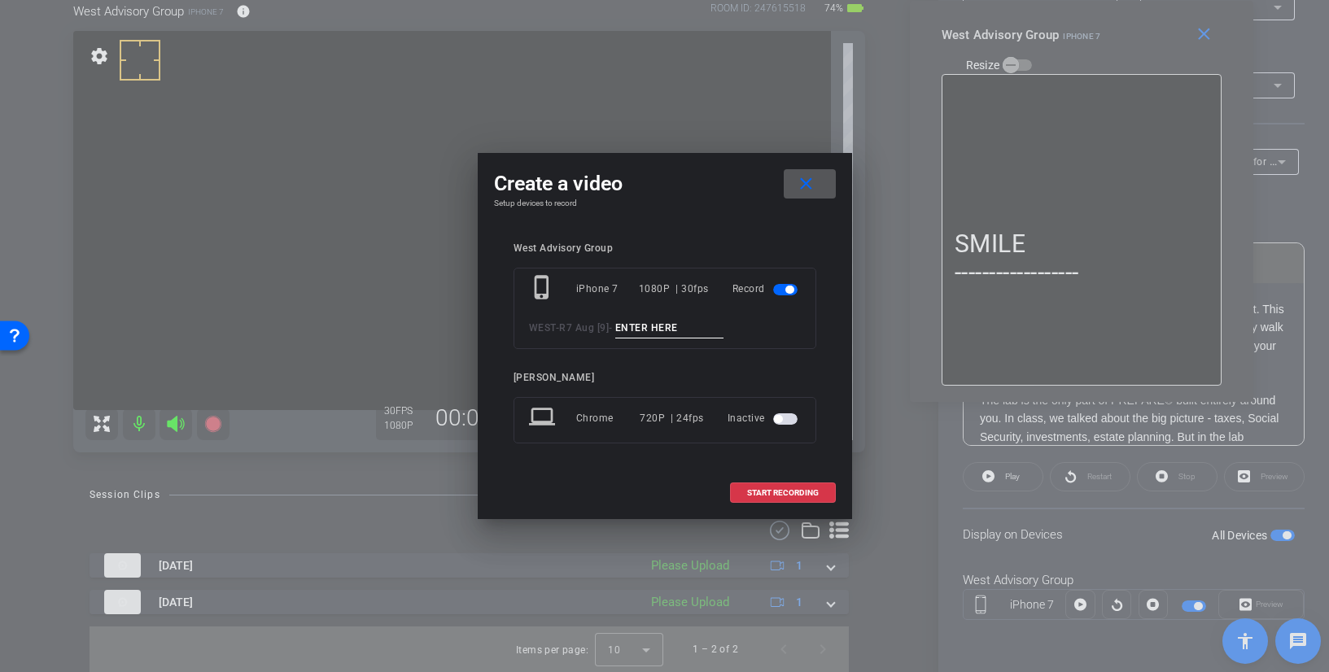
click at [685, 326] on input at bounding box center [669, 328] width 109 height 20
paste input "Tk_1_SignUp"
click at [644, 327] on input "Tk_1_SignUp" at bounding box center [669, 328] width 109 height 20
type input "Tk_2_SignUp"
drag, startPoint x: 742, startPoint y: 190, endPoint x: 753, endPoint y: 187, distance: 11.9
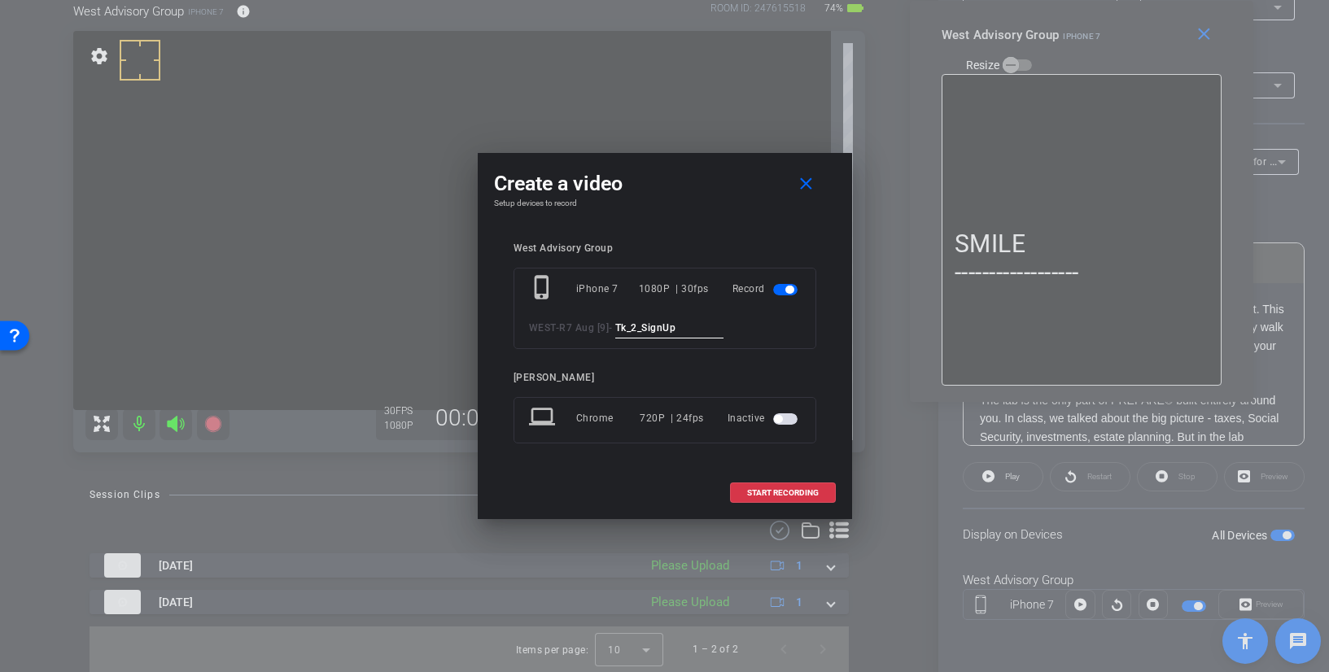
click at [751, 188] on div "Create a video close" at bounding box center [665, 183] width 342 height 29
click at [811, 497] on span "START RECORDING" at bounding box center [783, 493] width 72 height 8
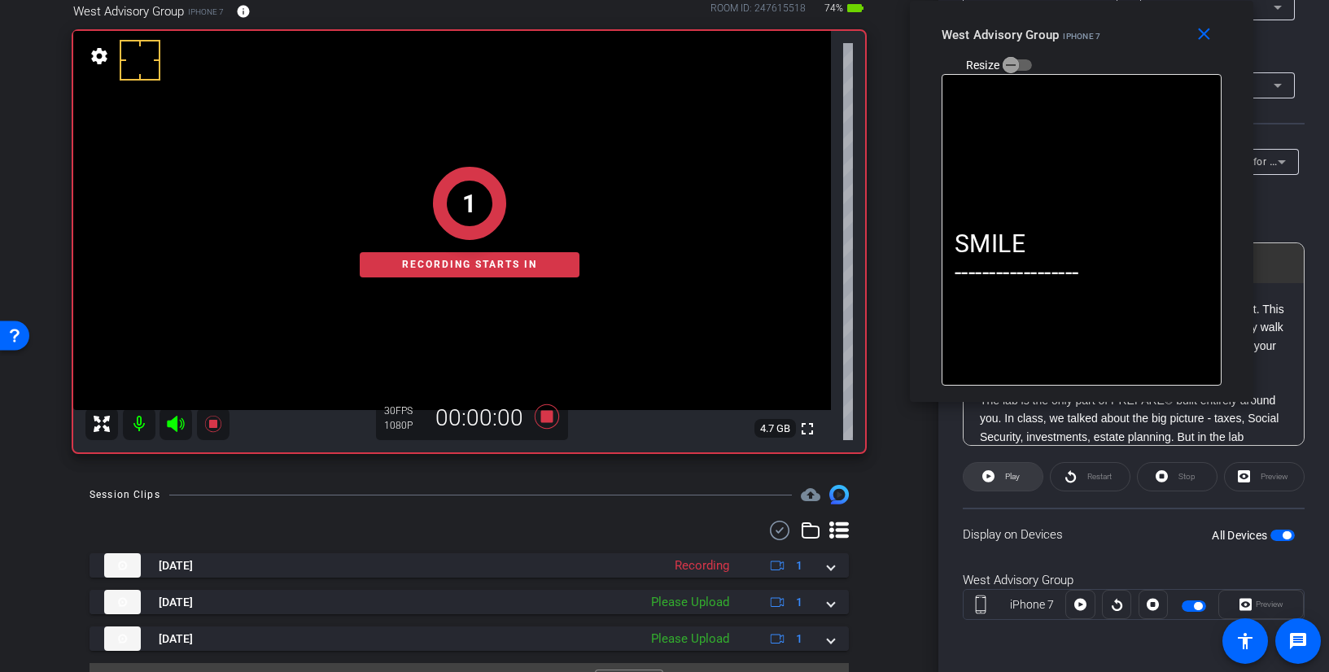
click at [996, 479] on span at bounding box center [1003, 476] width 79 height 39
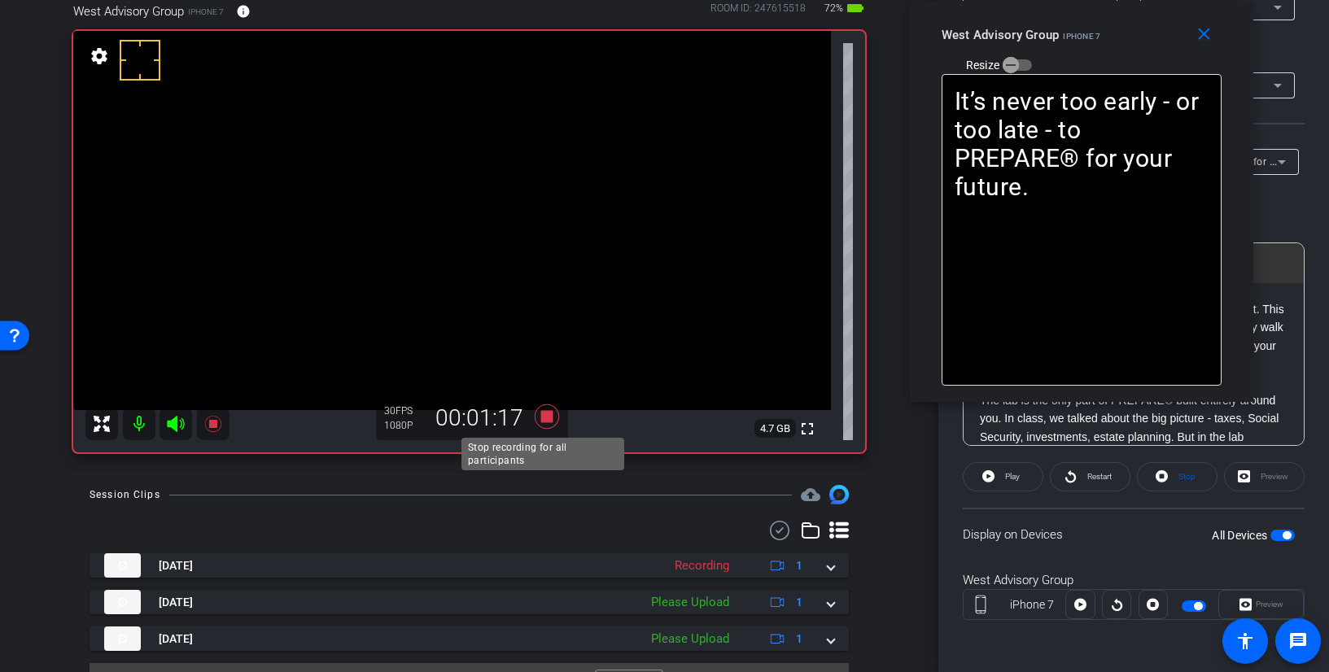
click at [542, 418] on icon at bounding box center [546, 417] width 24 height 24
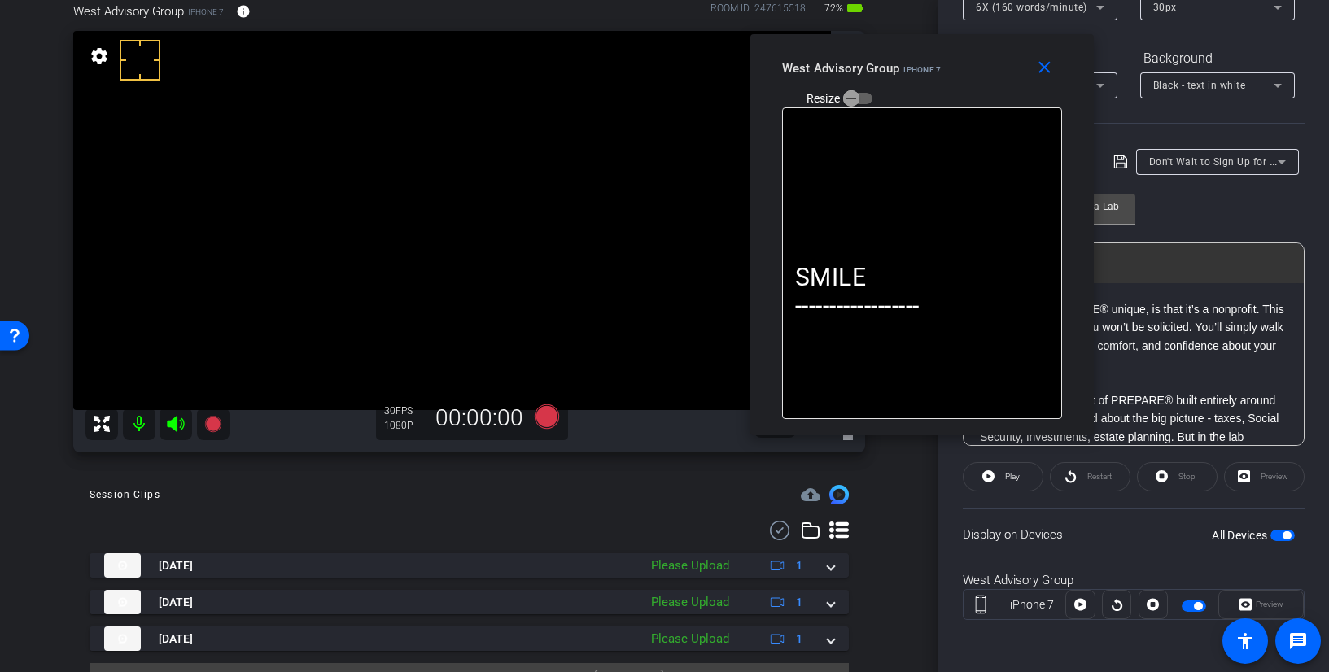
drag, startPoint x: 1146, startPoint y: 51, endPoint x: 984, endPoint y: 85, distance: 165.4
click at [984, 85] on div "West Advisory Group iPhone 7 Resize" at bounding box center [928, 83] width 292 height 58
click at [1188, 382] on p at bounding box center [1134, 383] width 308 height 18
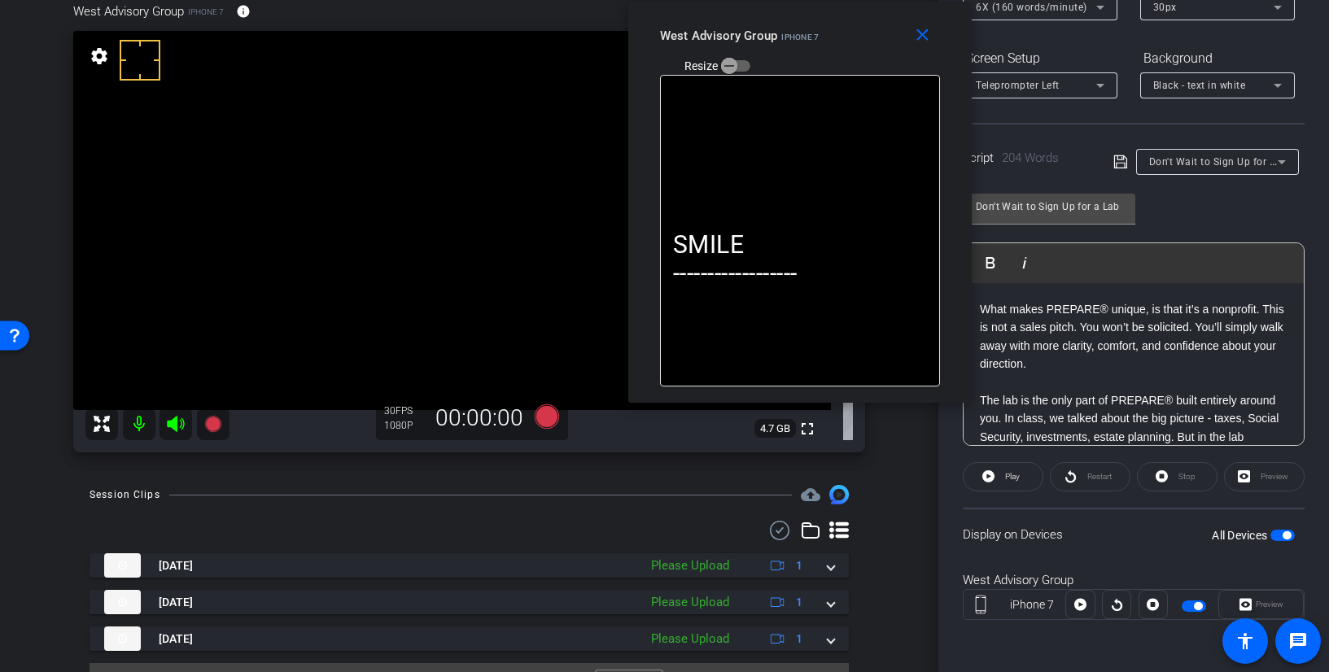
drag, startPoint x: 974, startPoint y: 62, endPoint x: 948, endPoint y: 177, distance: 118.3
click at [854, 30] on div "West Advisory Group iPhone 7 Resize" at bounding box center [806, 50] width 292 height 58
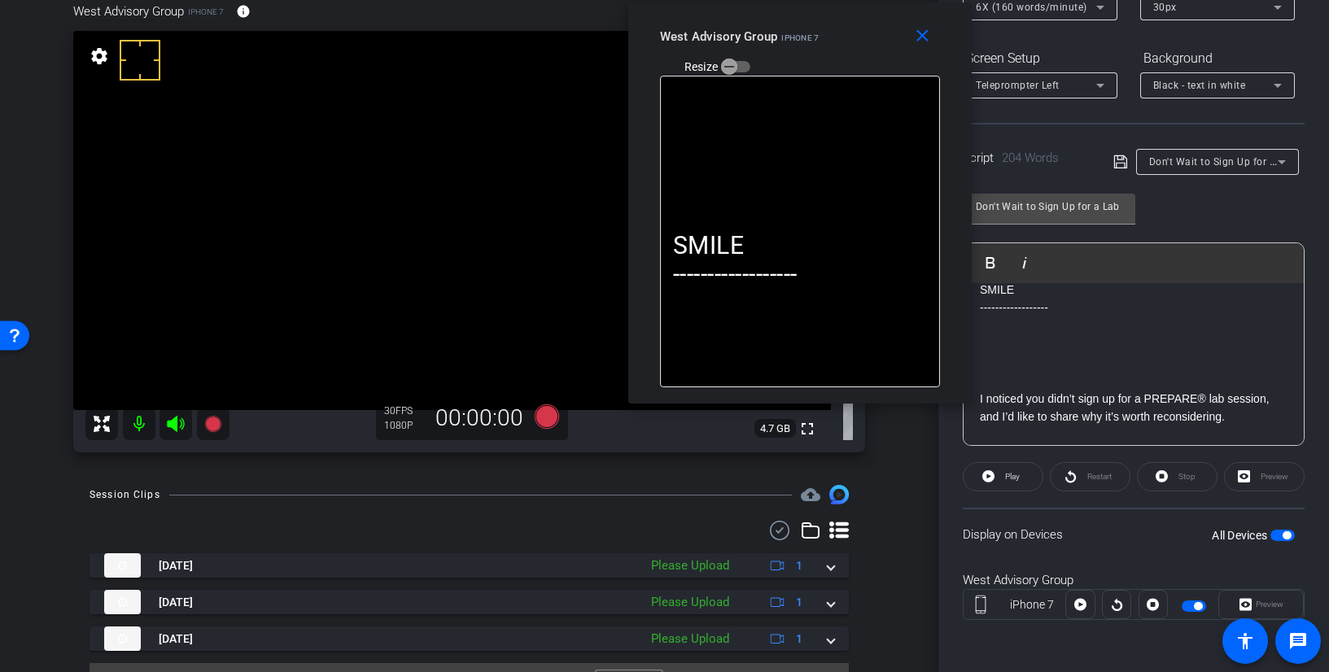
scroll to position [0, 0]
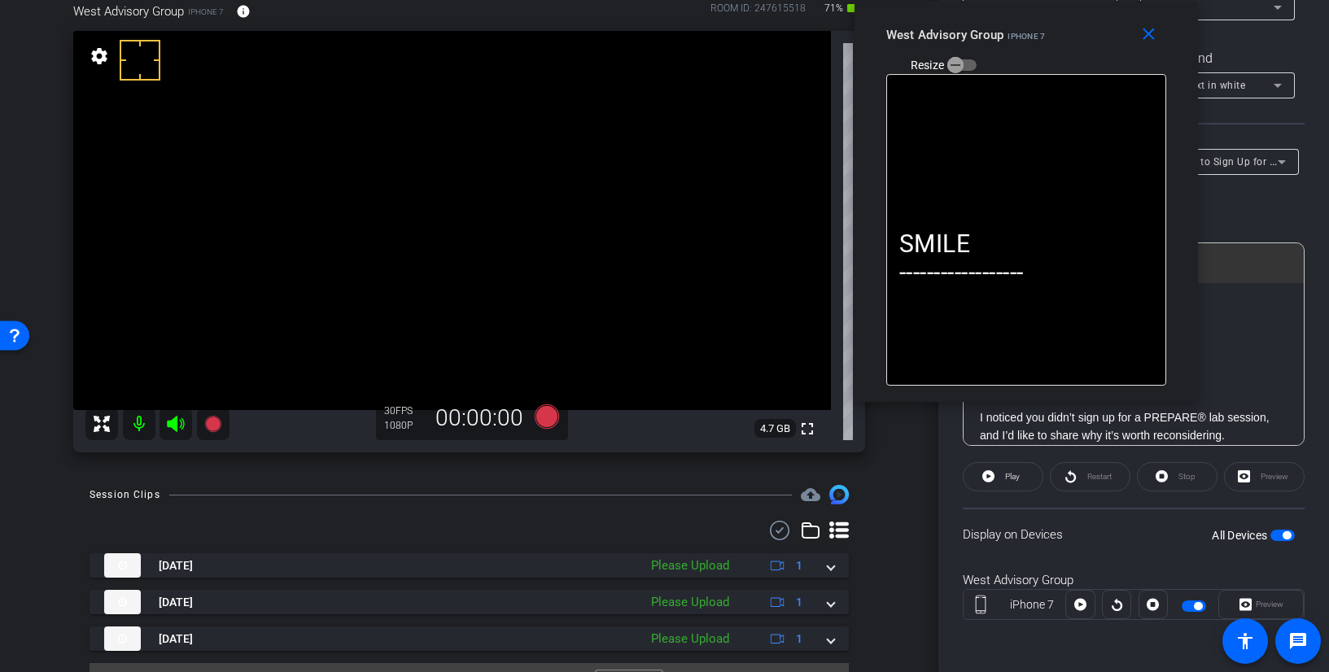
drag, startPoint x: 866, startPoint y: 39, endPoint x: 1092, endPoint y: 24, distance: 226.8
click at [1092, 24] on div "West Advisory Group iPhone 7 Resize" at bounding box center [1032, 49] width 292 height 58
click at [1065, 50] on div "West Advisory Group iPhone 7 Resize" at bounding box center [1037, 49] width 292 height 58
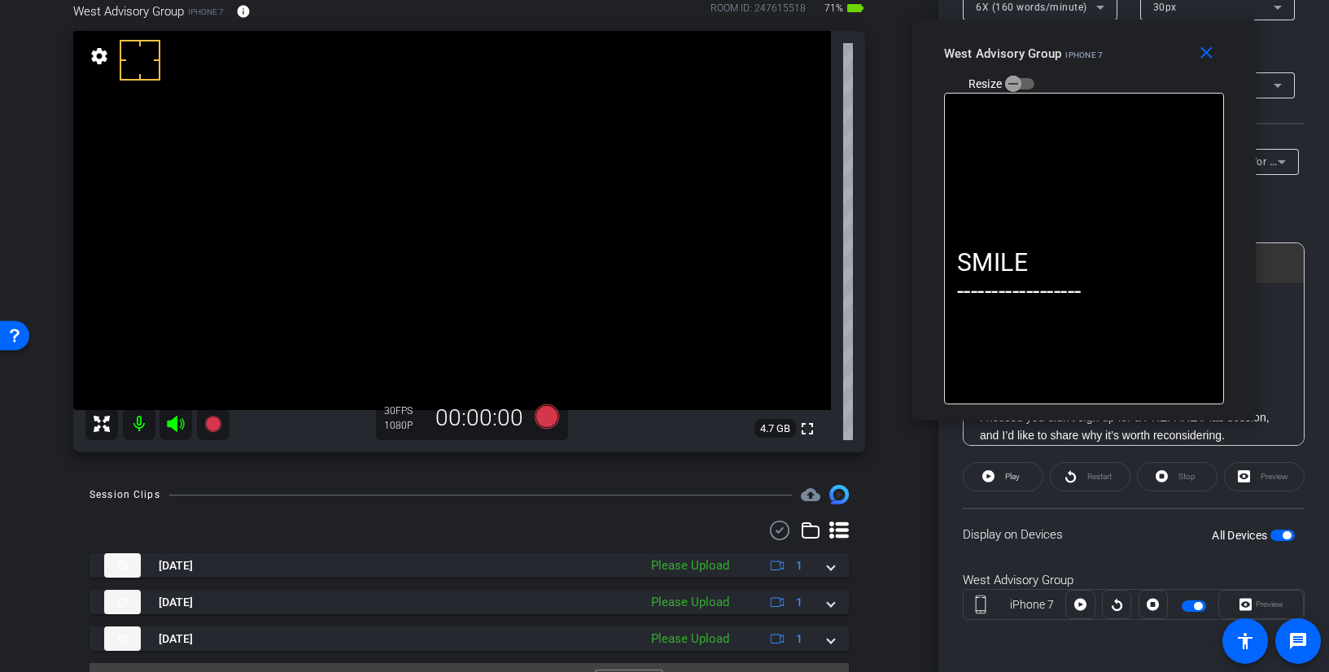
drag, startPoint x: 1070, startPoint y: 28, endPoint x: 1127, endPoint y: 46, distance: 59.7
click at [1127, 46] on div "West Advisory Group iPhone 7 Resize" at bounding box center [1090, 68] width 292 height 58
click at [544, 417] on icon at bounding box center [546, 417] width 24 height 24
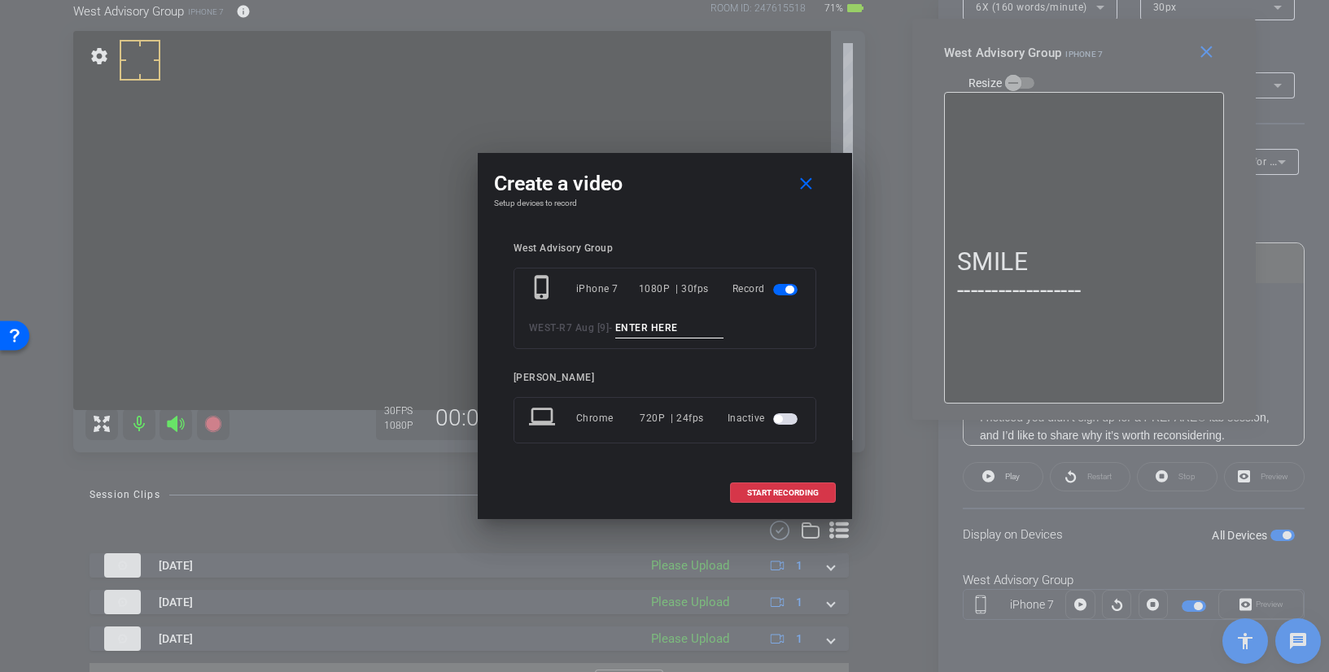
click at [650, 328] on input at bounding box center [669, 328] width 109 height 20
paste input "Tk_1_SignUp"
click at [646, 325] on input "Tk_1_SignUp" at bounding box center [669, 328] width 109 height 20
type input "Tk_3_SignUp"
click at [752, 489] on span "START RECORDING" at bounding box center [783, 493] width 72 height 8
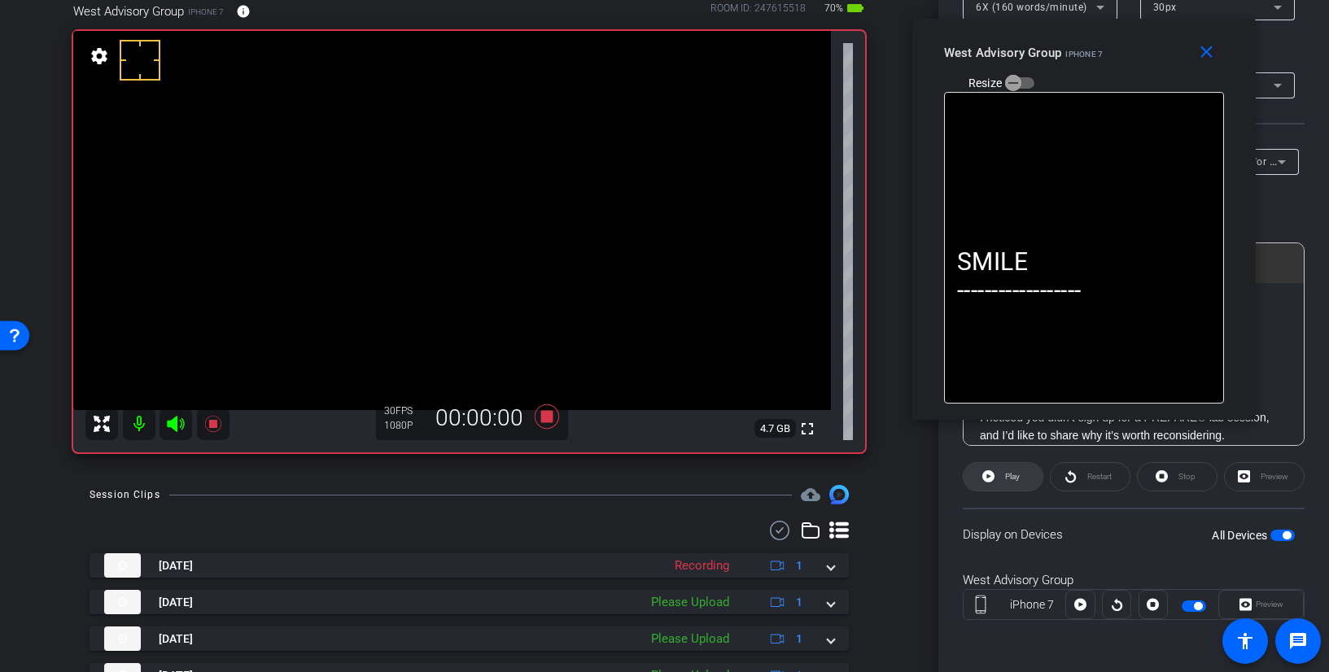
click at [1011, 479] on span "Play" at bounding box center [1012, 476] width 15 height 9
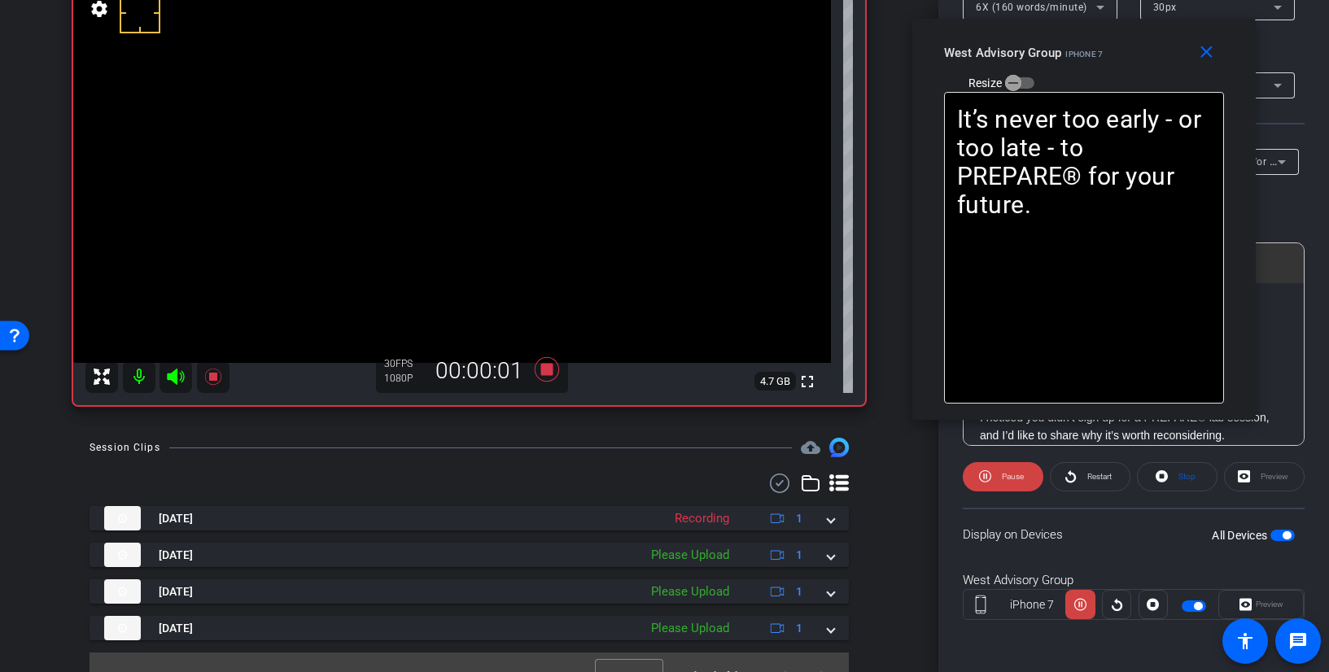
scroll to position [212, 0]
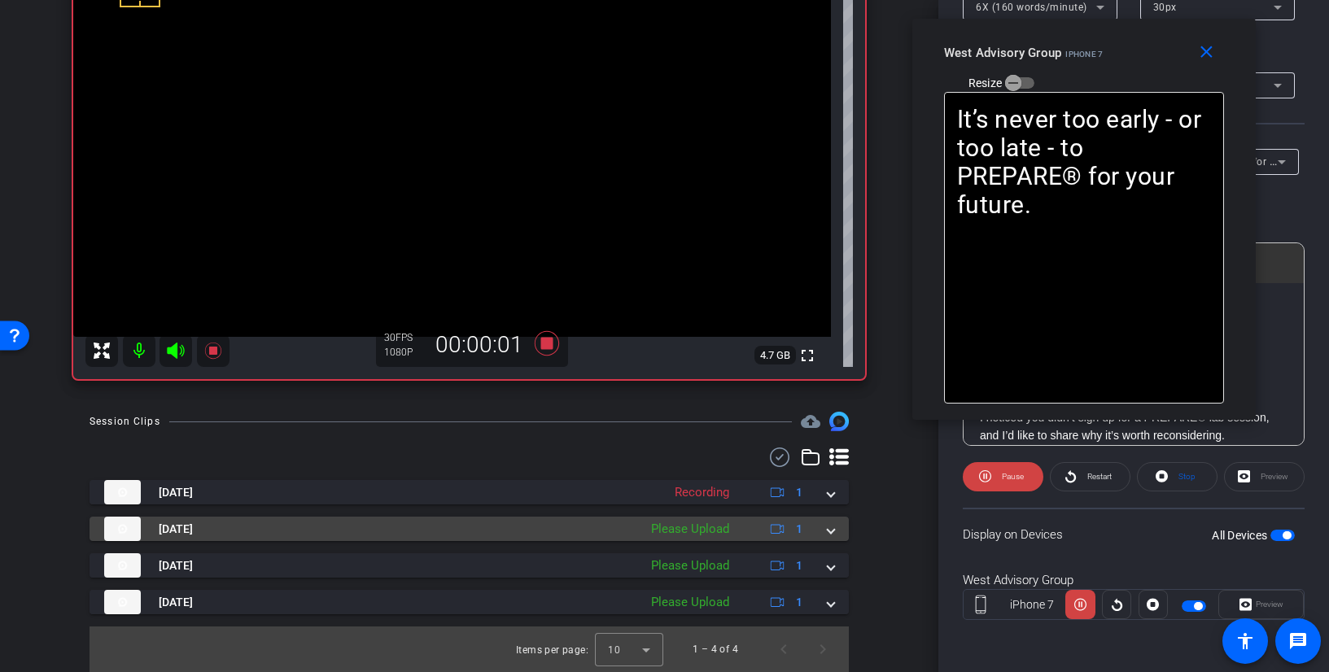
click at [828, 525] on span at bounding box center [831, 529] width 7 height 17
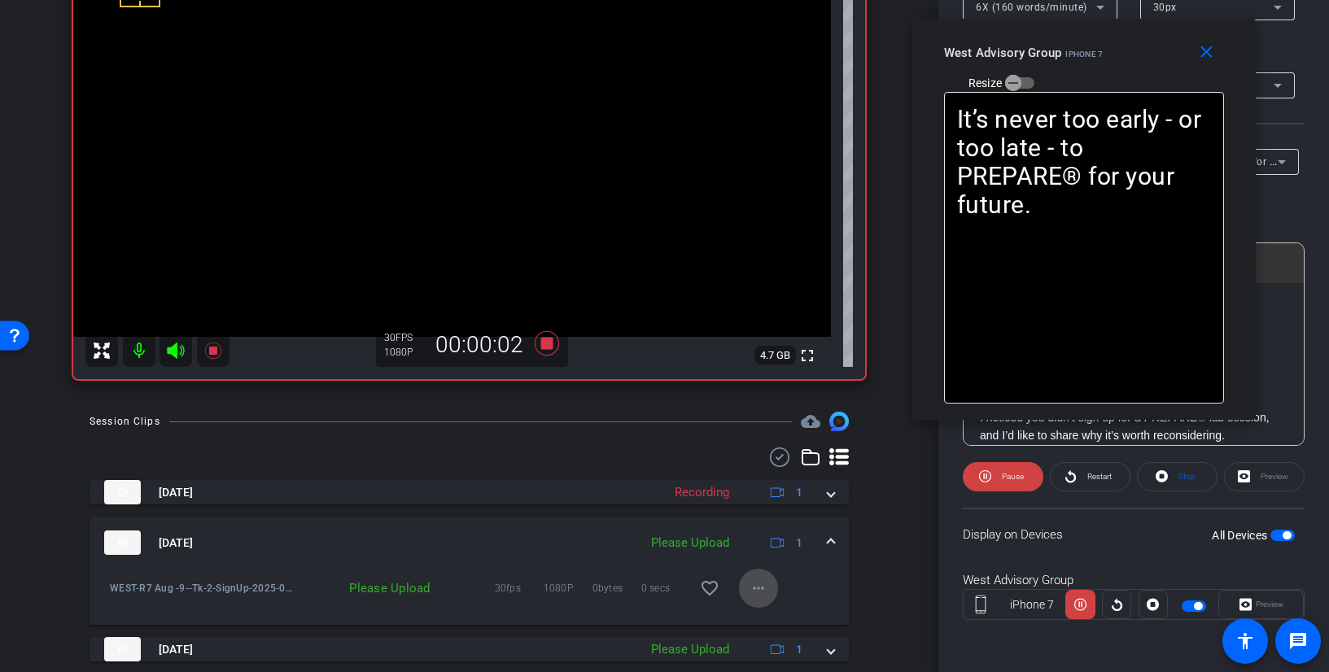
click at [749, 591] on mat-icon "more_horiz" at bounding box center [759, 589] width 20 height 20
click at [774, 516] on span "Upload" at bounding box center [777, 515] width 65 height 20
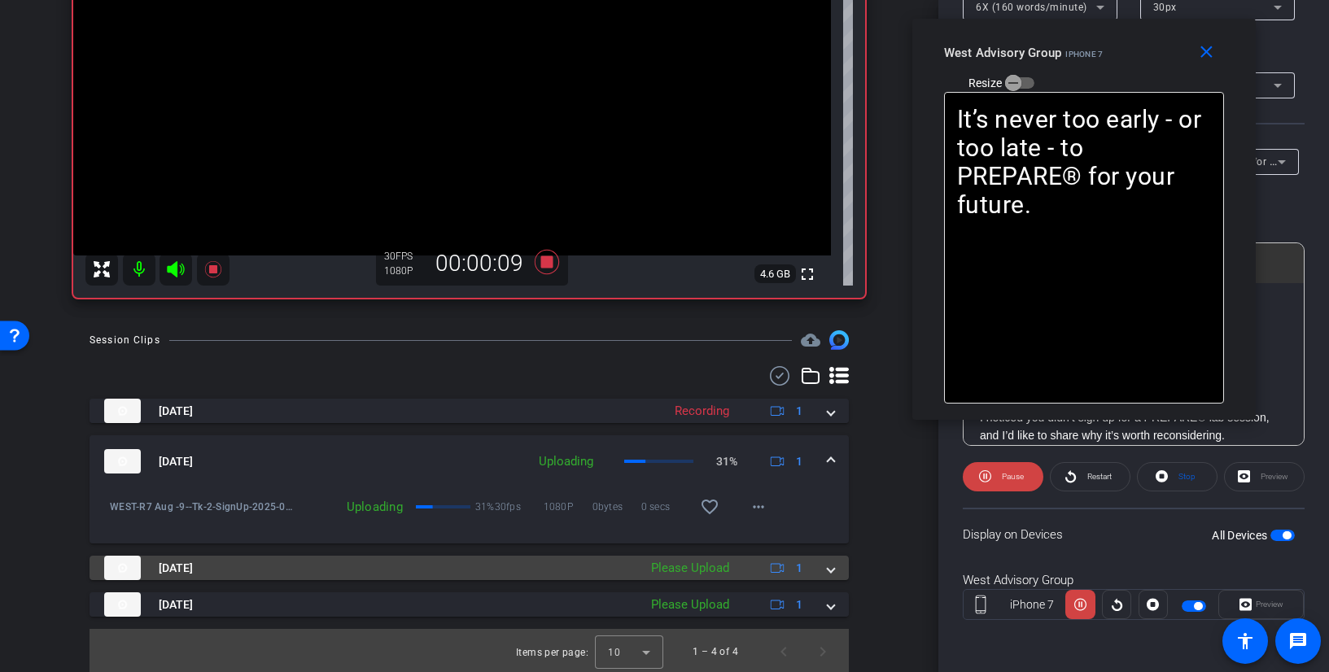
click at [828, 563] on span at bounding box center [831, 568] width 7 height 17
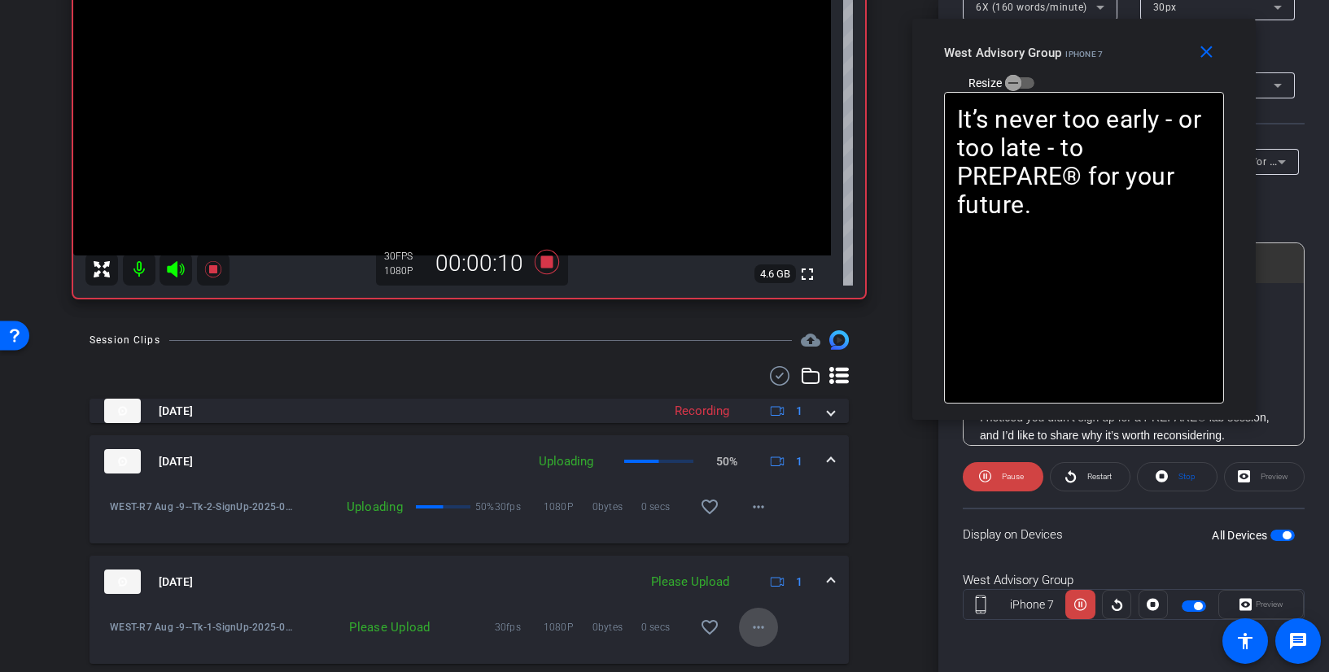
click at [755, 624] on mat-icon "more_horiz" at bounding box center [759, 628] width 20 height 20
click at [790, 556] on span "Upload" at bounding box center [777, 554] width 65 height 20
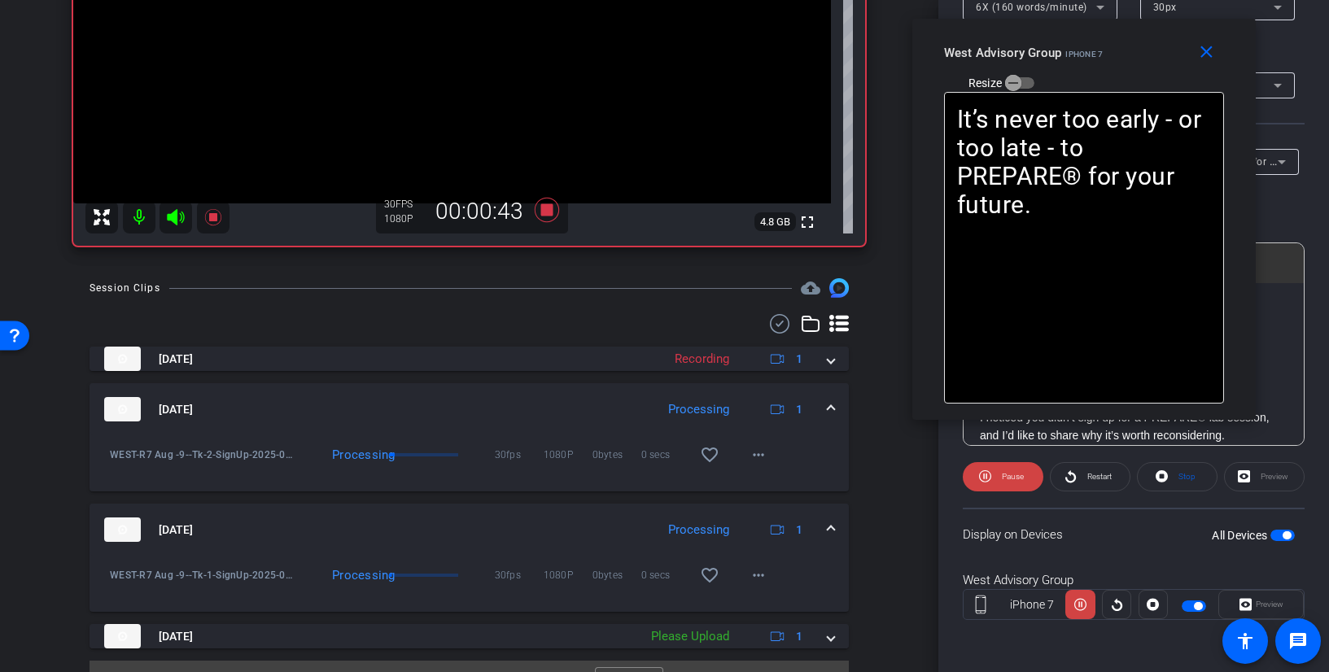
scroll to position [374, 0]
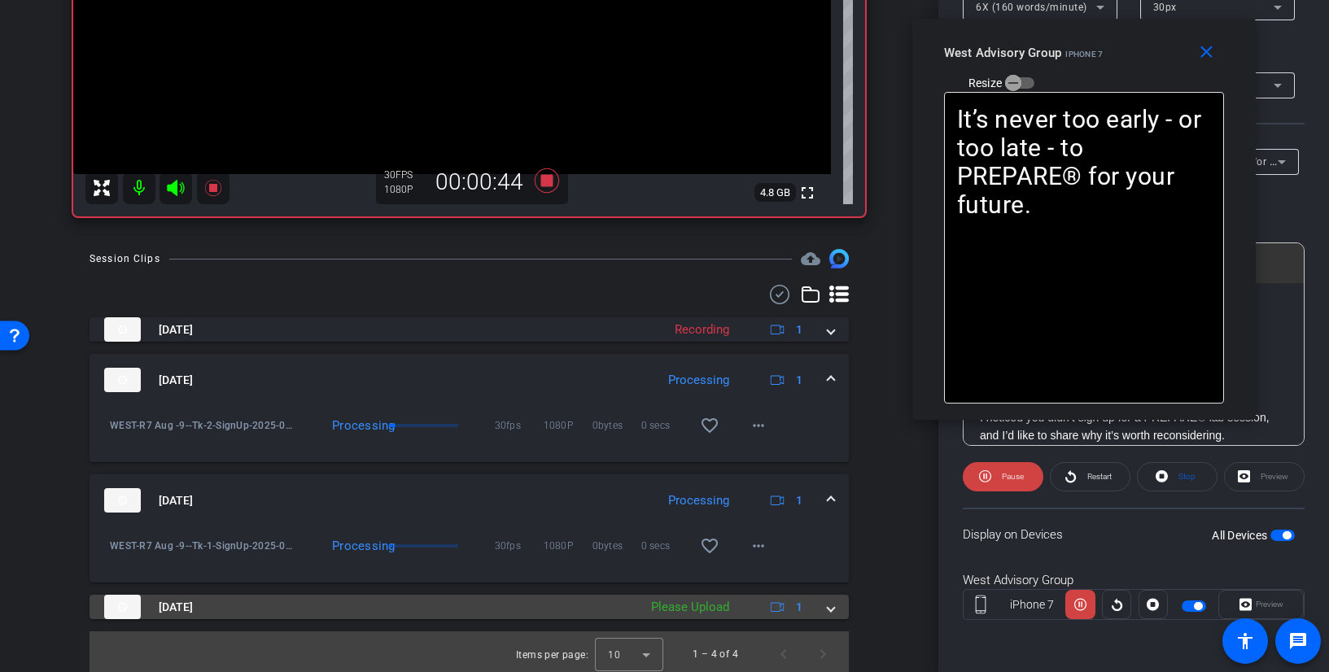
click at [818, 611] on div "Aug 27, 2025 Please Upload 1" at bounding box center [466, 607] width 724 height 24
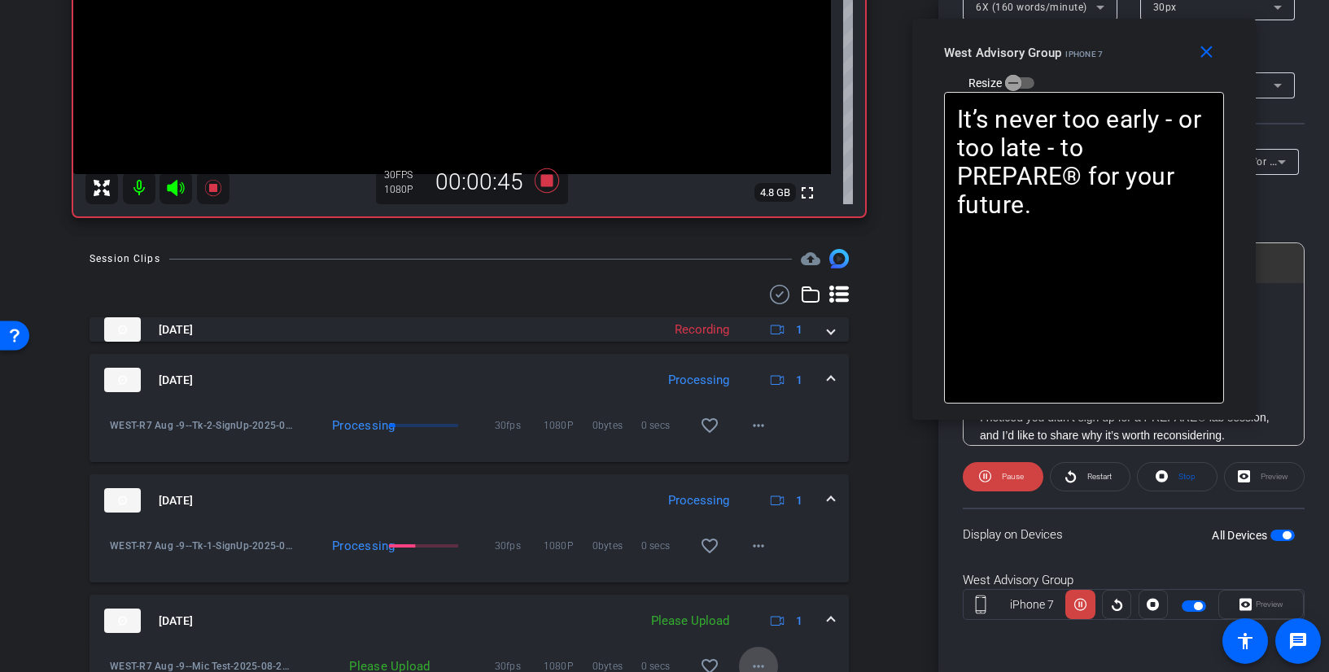
click at [749, 658] on mat-icon "more_horiz" at bounding box center [759, 667] width 20 height 20
click at [777, 600] on span "Upload" at bounding box center [777, 593] width 65 height 20
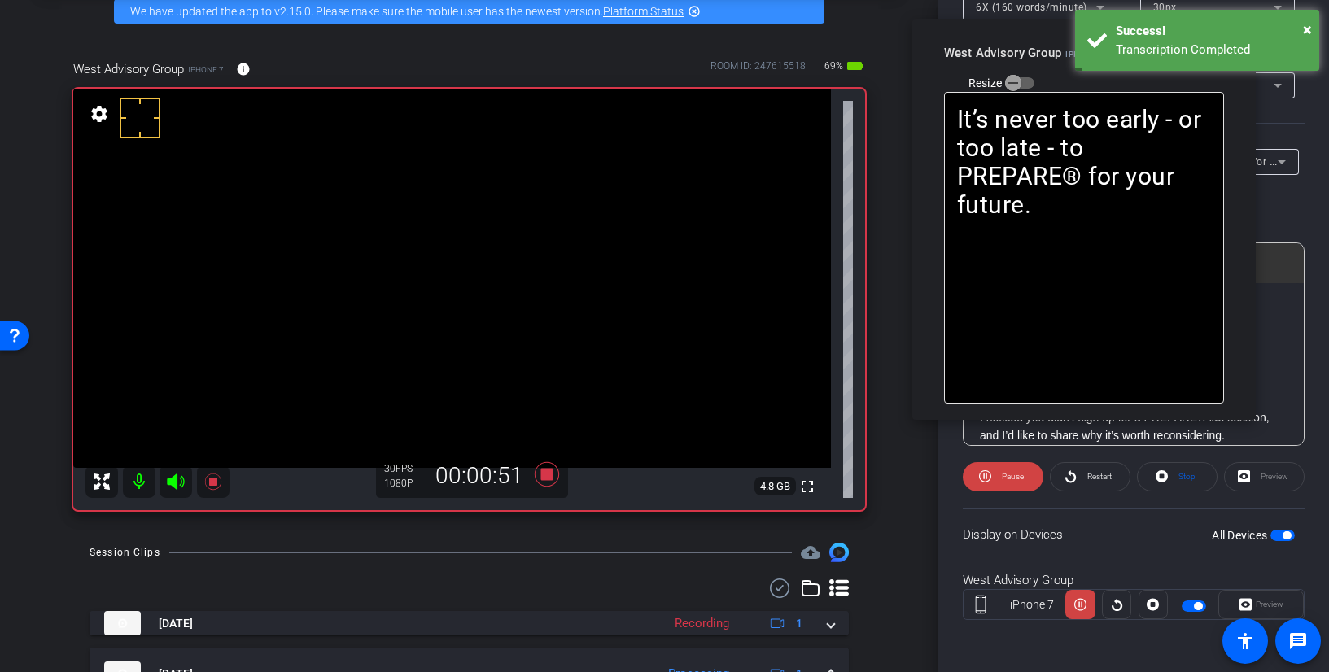
scroll to position [81, 0]
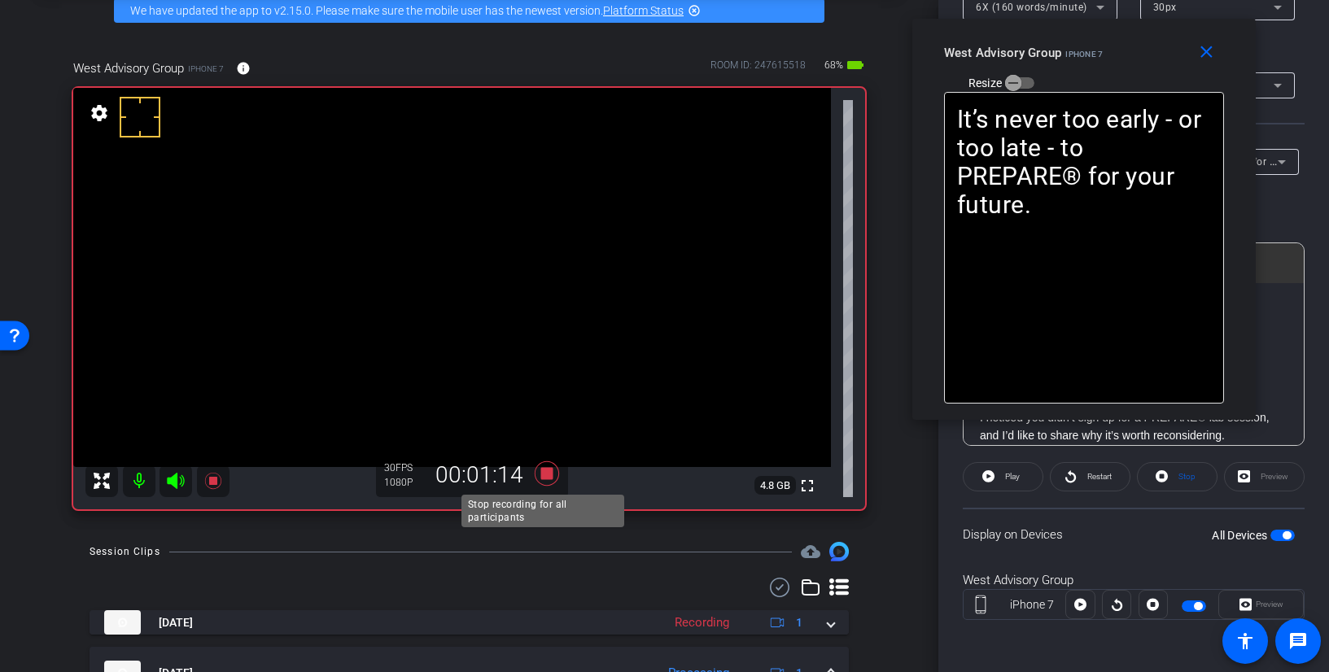
click at [541, 467] on icon at bounding box center [546, 473] width 39 height 29
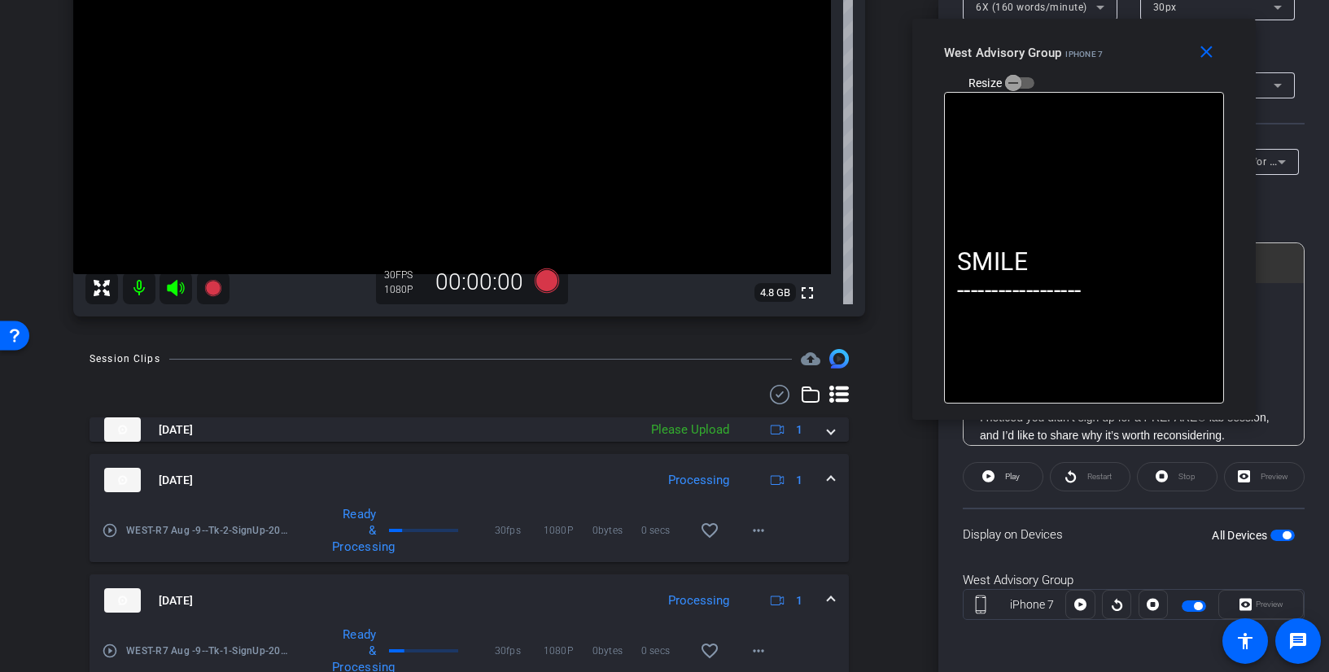
scroll to position [407, 0]
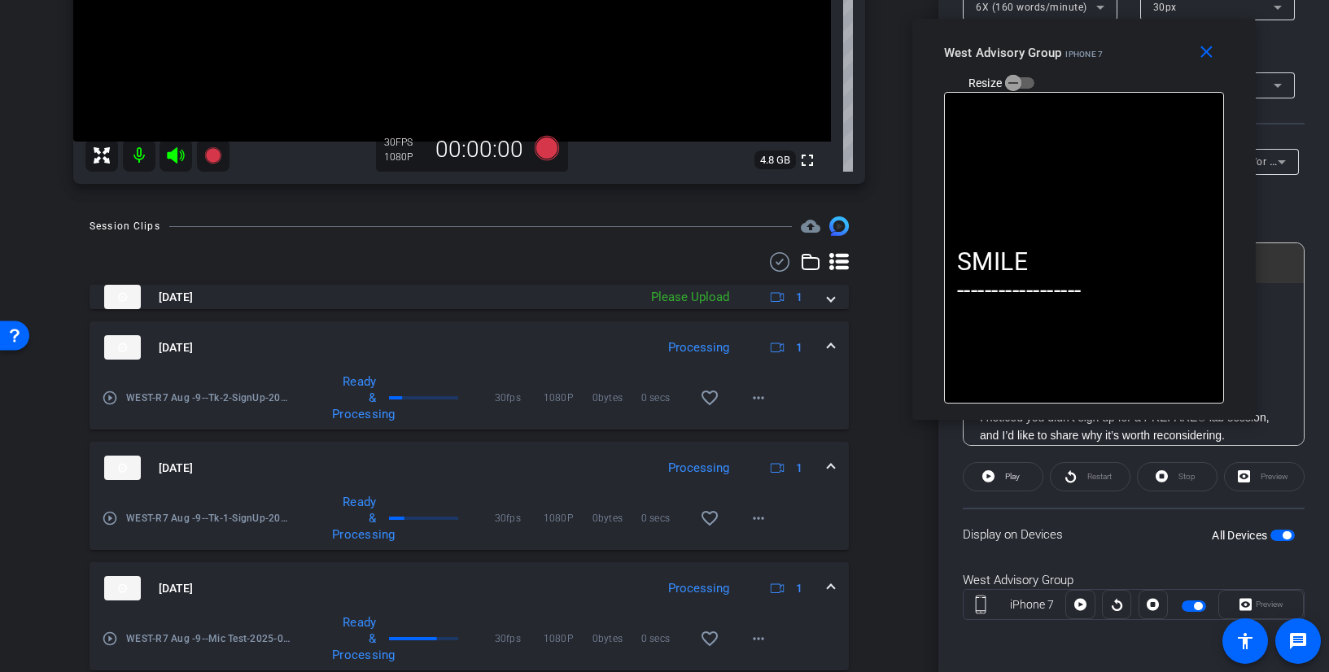
click at [828, 587] on span at bounding box center [831, 588] width 7 height 17
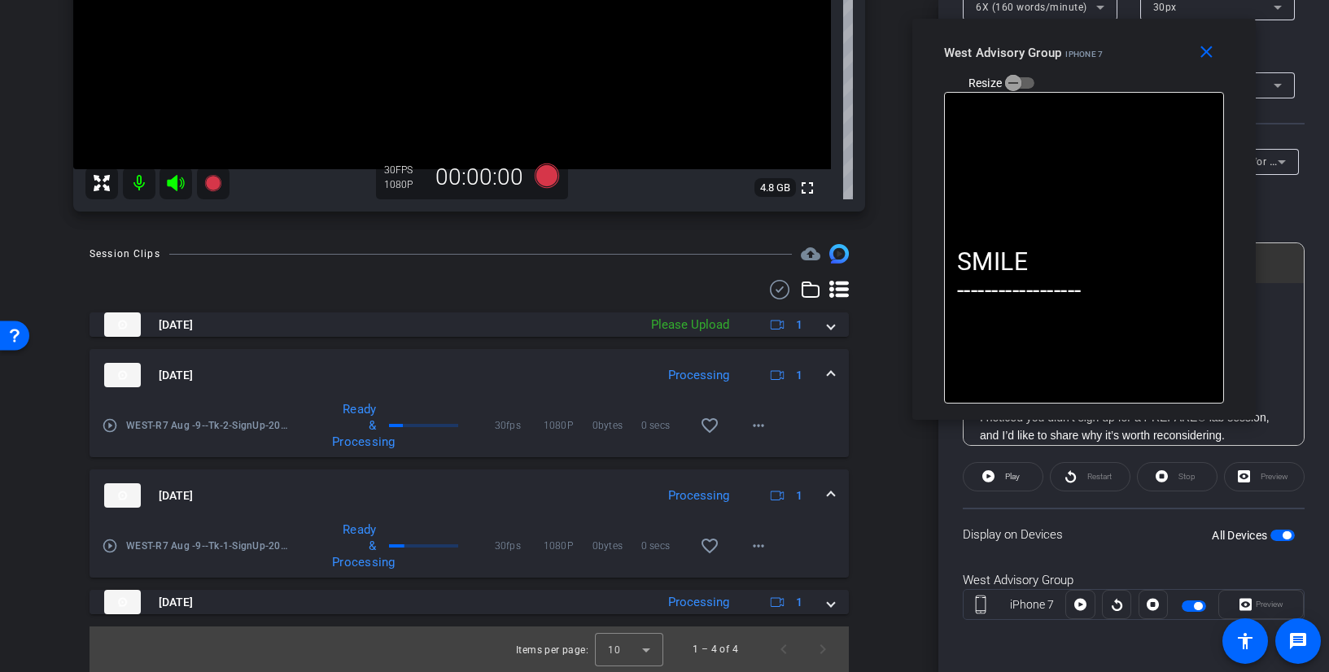
click at [828, 492] on span at bounding box center [831, 496] width 7 height 17
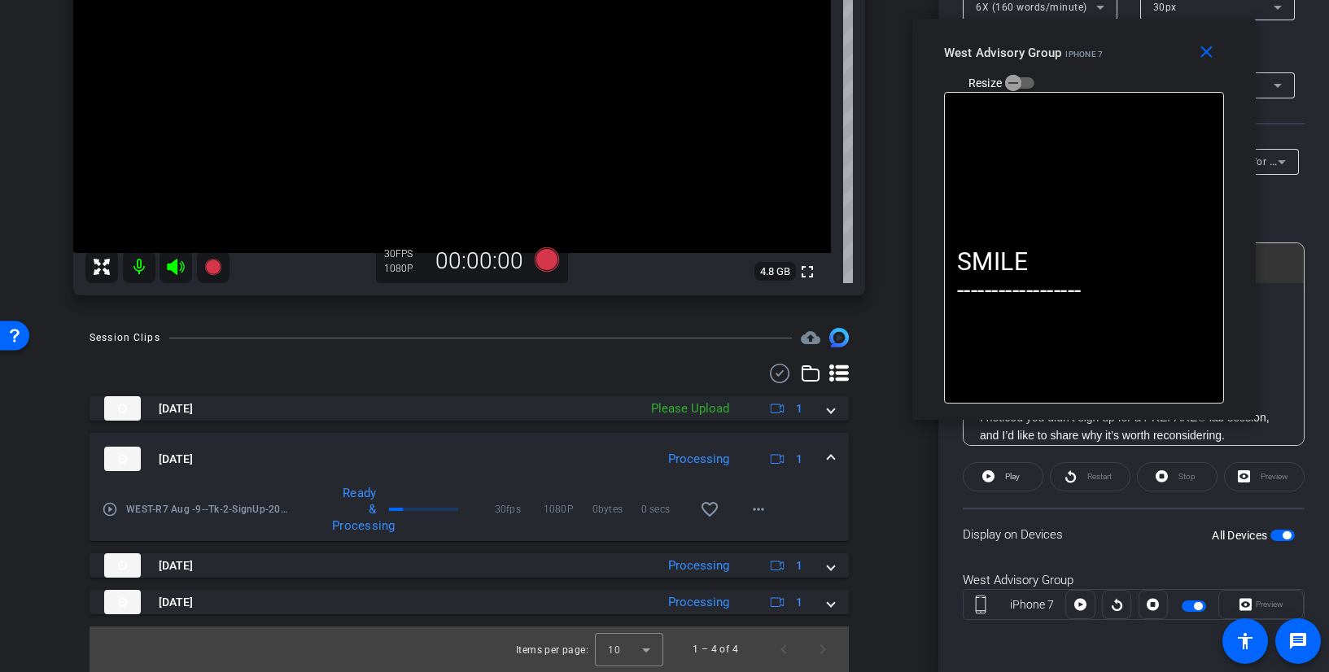
click at [813, 452] on div "Aug 27, 2025 Processing 1" at bounding box center [466, 459] width 724 height 24
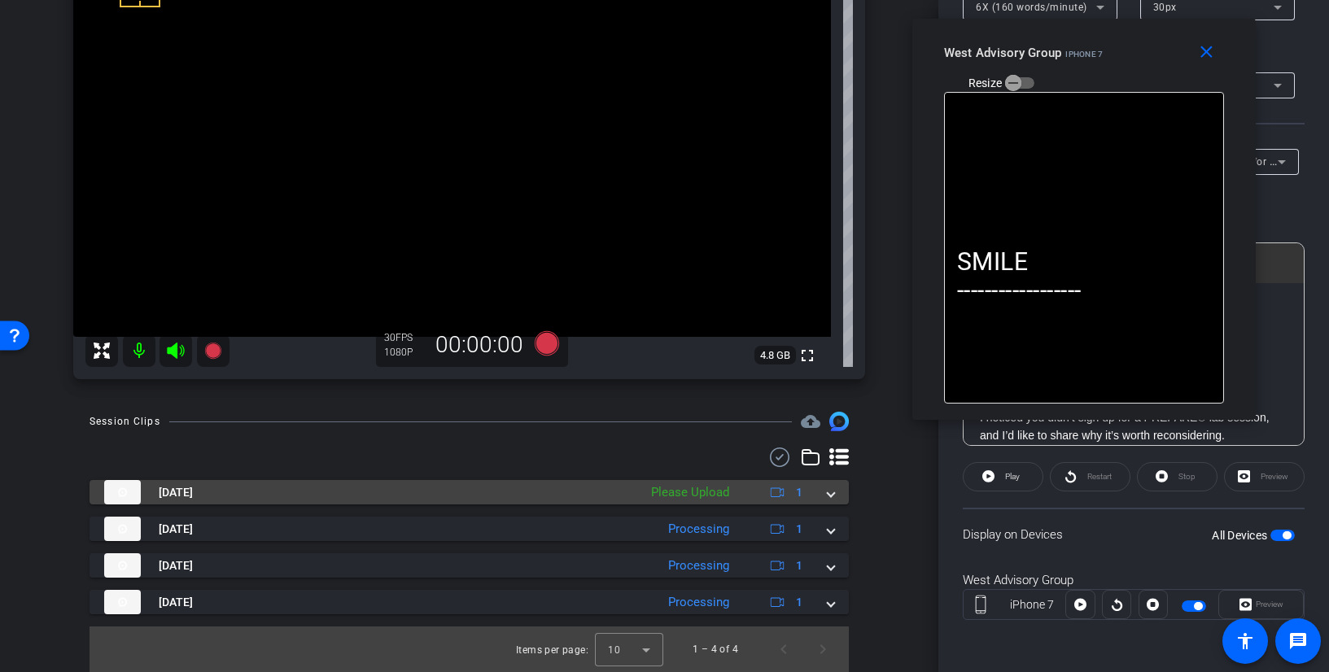
scroll to position [212, 0]
click at [828, 494] on span at bounding box center [831, 492] width 7 height 17
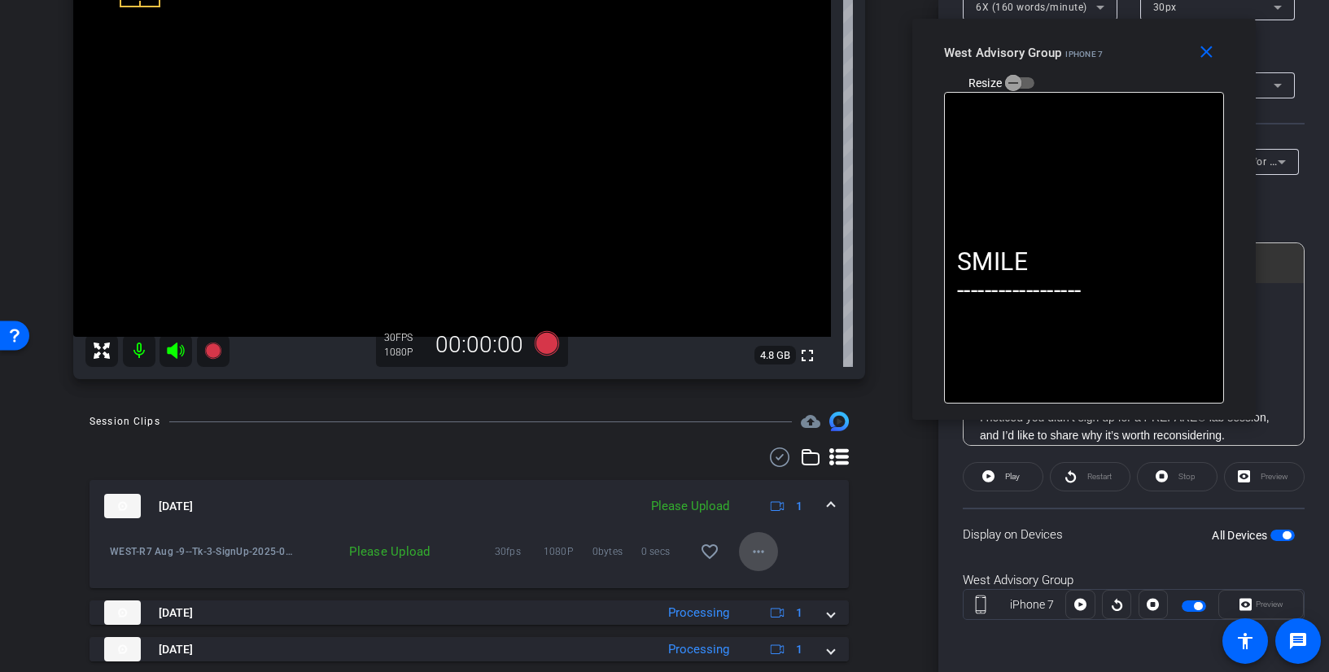
click at [759, 561] on mat-icon "more_horiz" at bounding box center [759, 552] width 20 height 20
drag, startPoint x: 799, startPoint y: 580, endPoint x: 821, endPoint y: 561, distance: 28.3
click at [801, 580] on span "Upload" at bounding box center [777, 586] width 65 height 20
click at [819, 500] on div "Aug 27, 2025 Uploading 1" at bounding box center [466, 506] width 724 height 24
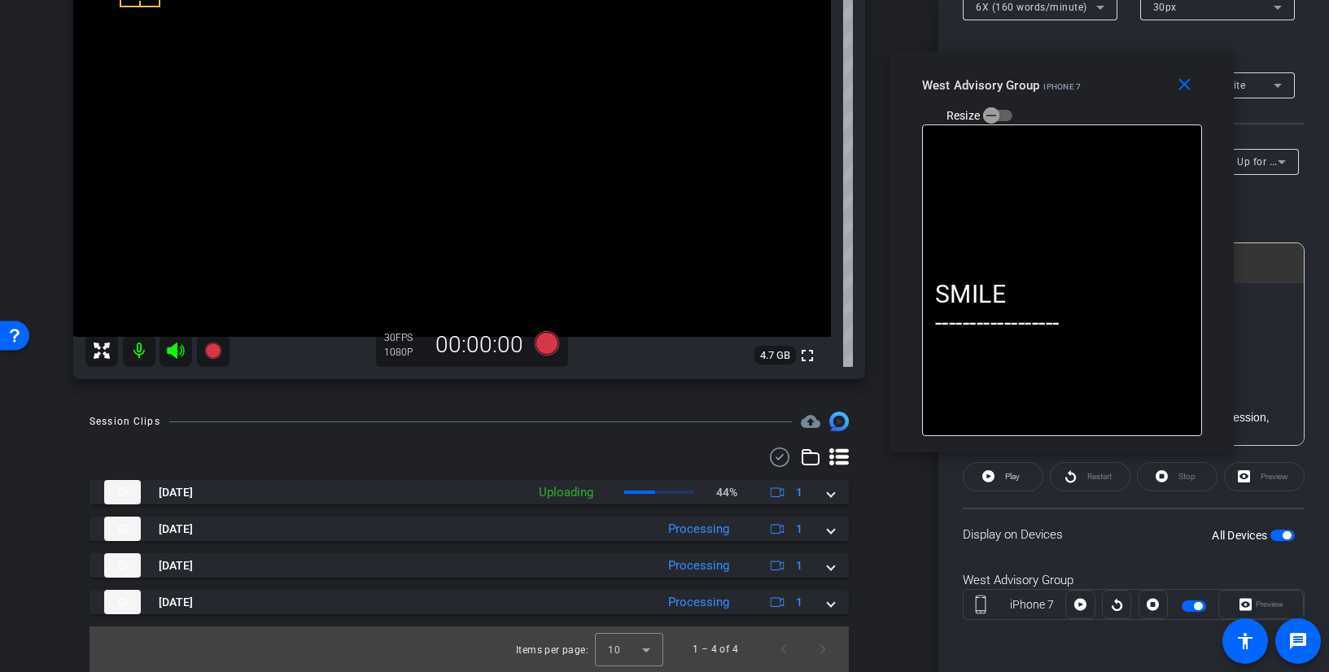
drag, startPoint x: 1143, startPoint y: 63, endPoint x: 1124, endPoint y: 94, distance: 36.9
click at [1124, 92] on div "West Advisory Group iPhone 7 Resize" at bounding box center [1068, 100] width 292 height 58
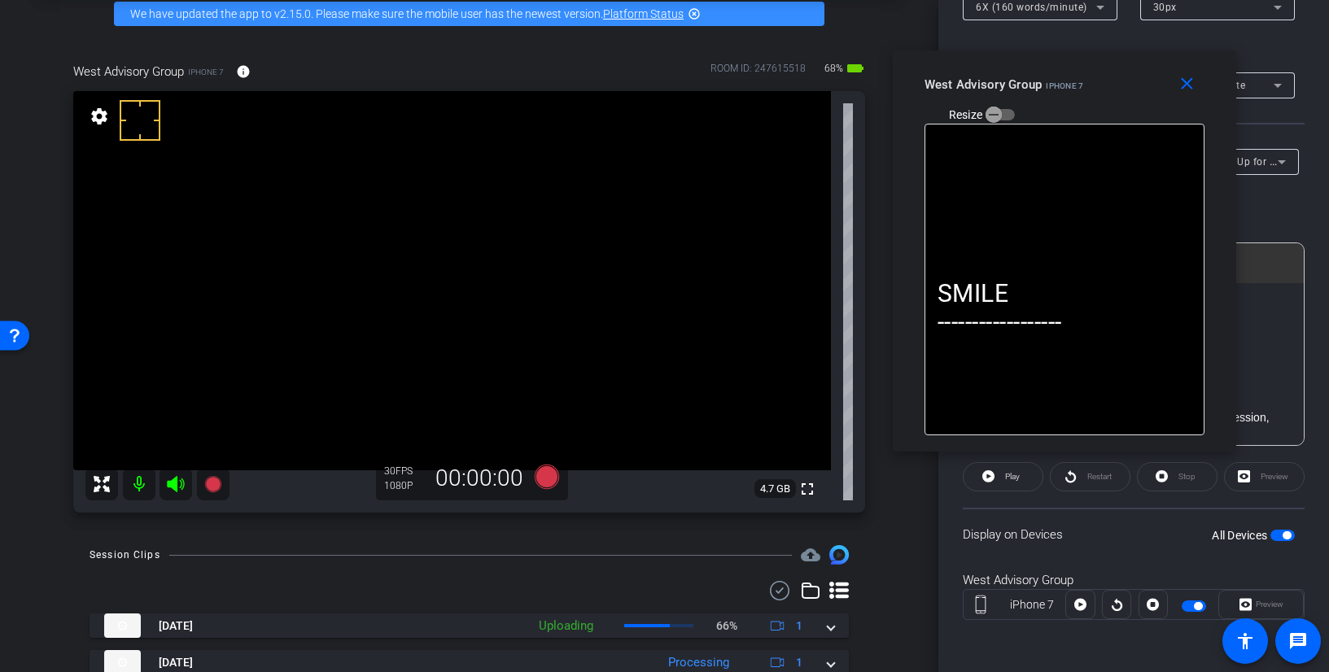
scroll to position [49, 0]
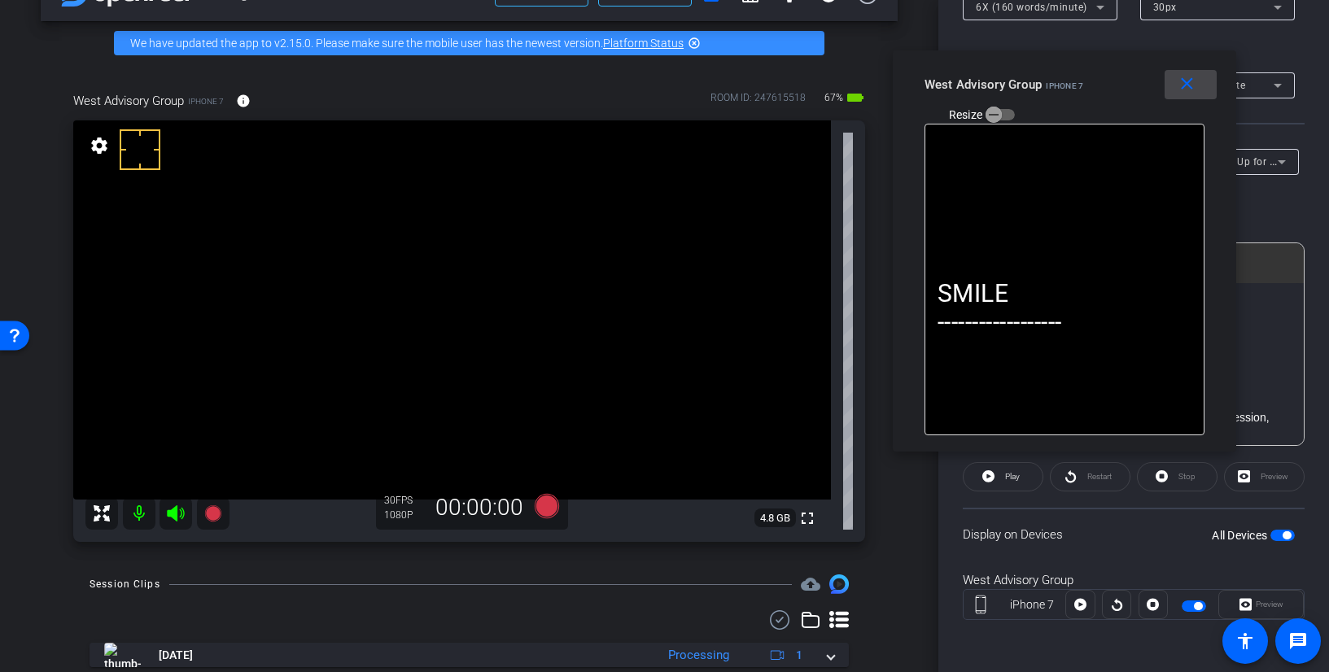
click at [1191, 88] on mat-icon "close" at bounding box center [1187, 84] width 20 height 20
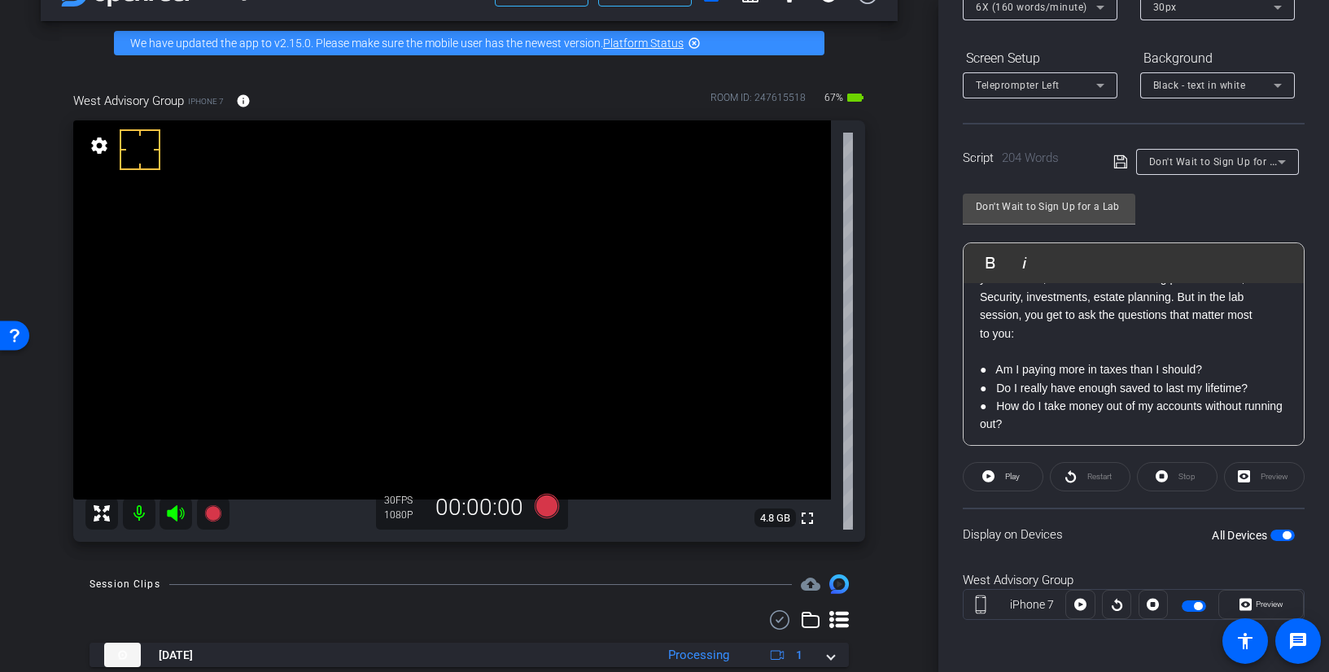
scroll to position [263, 0]
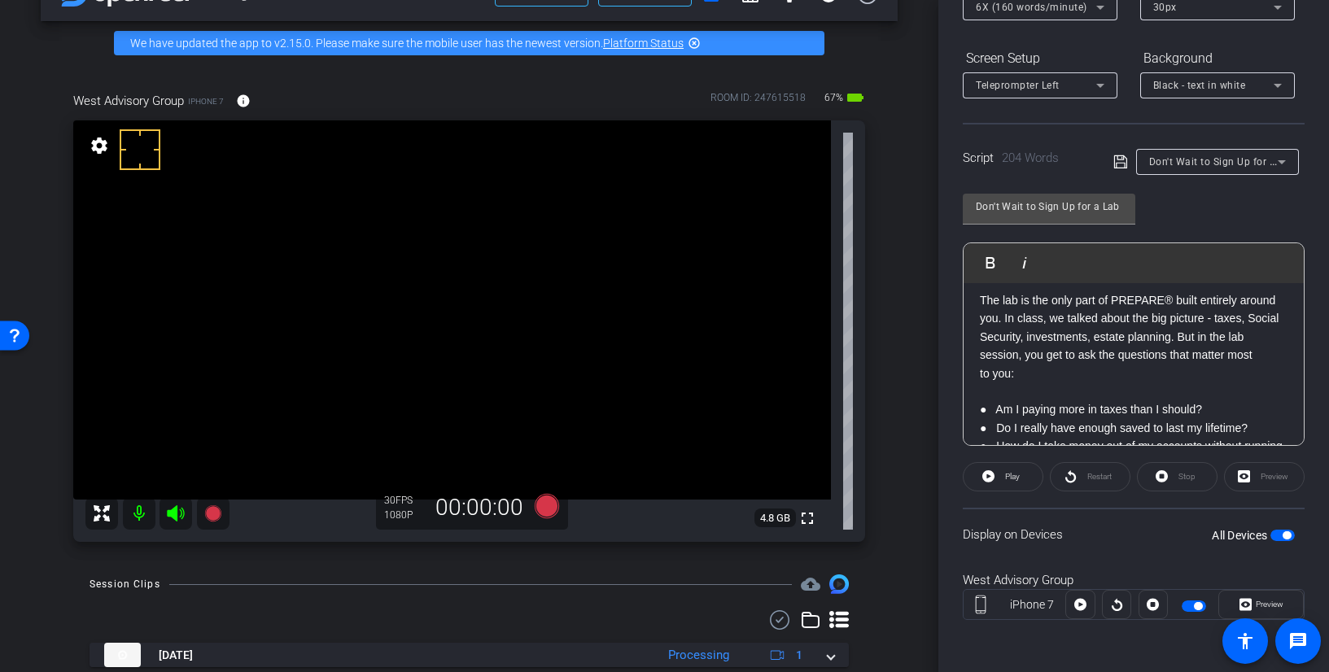
click at [1175, 165] on span "Don't Wait to Sign Up for a Lab Session" at bounding box center [1242, 161] width 187 height 13
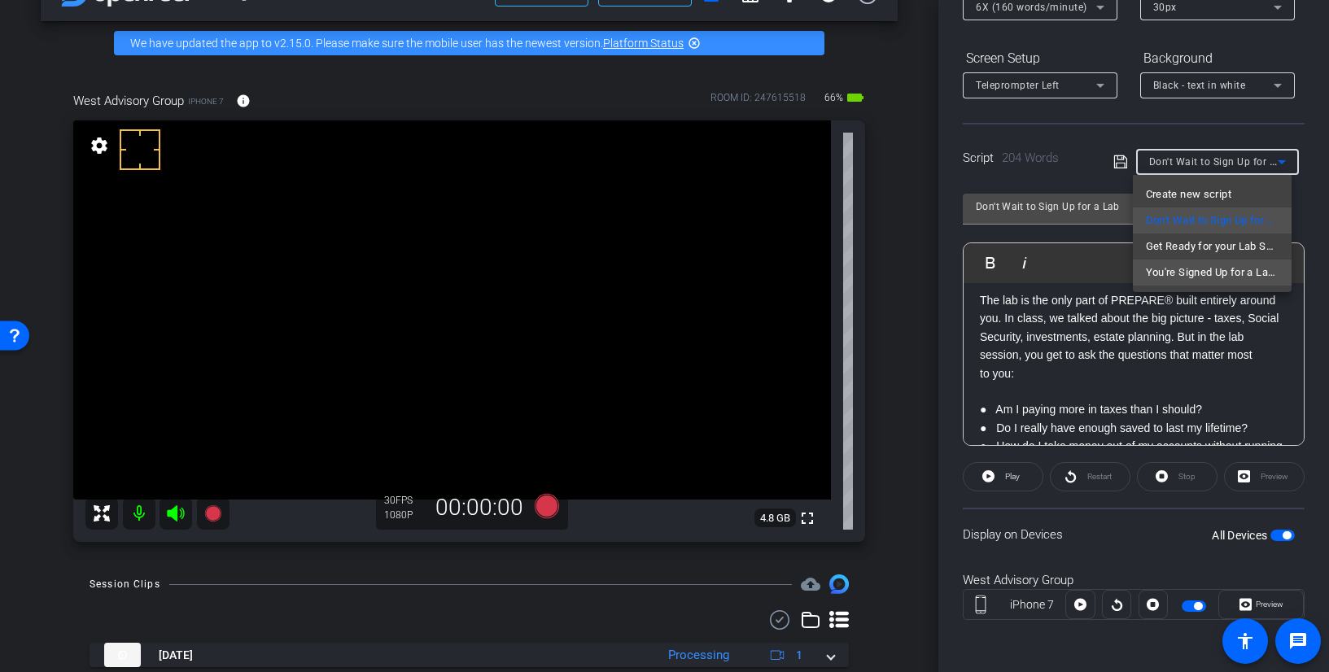
click at [1189, 276] on span "You're Signed Up for a Lab Session" at bounding box center [1212, 273] width 133 height 20
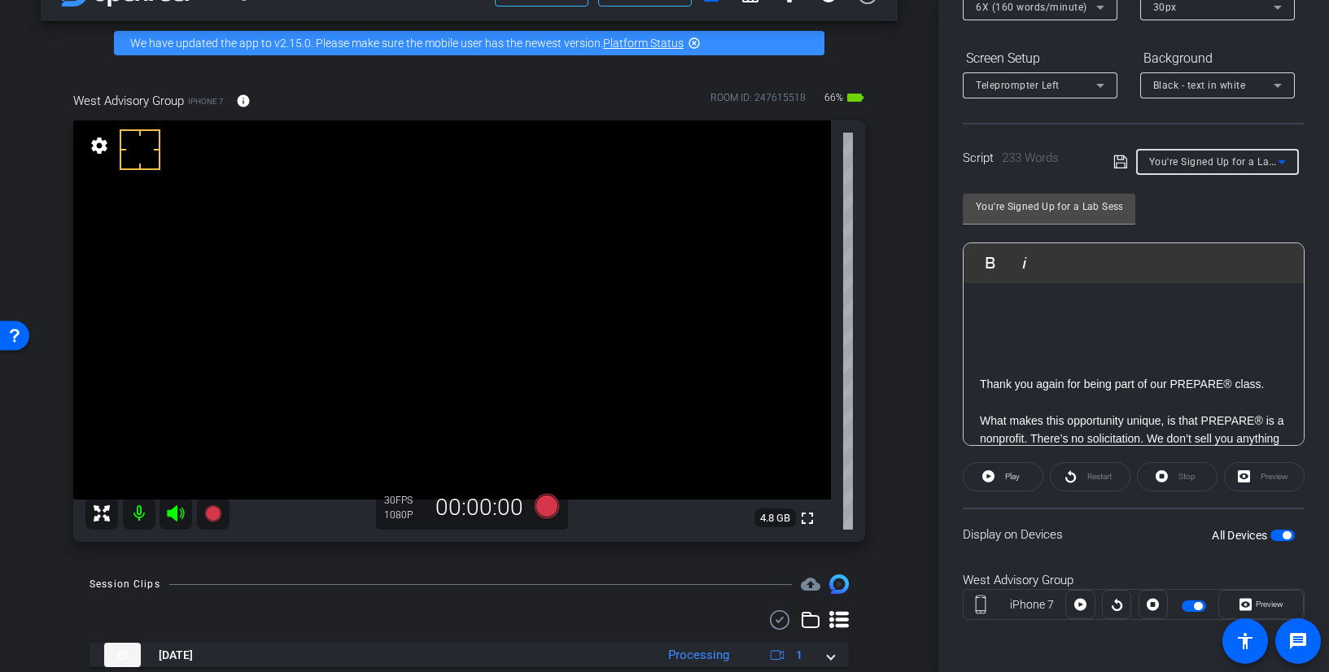
scroll to position [0, 0]
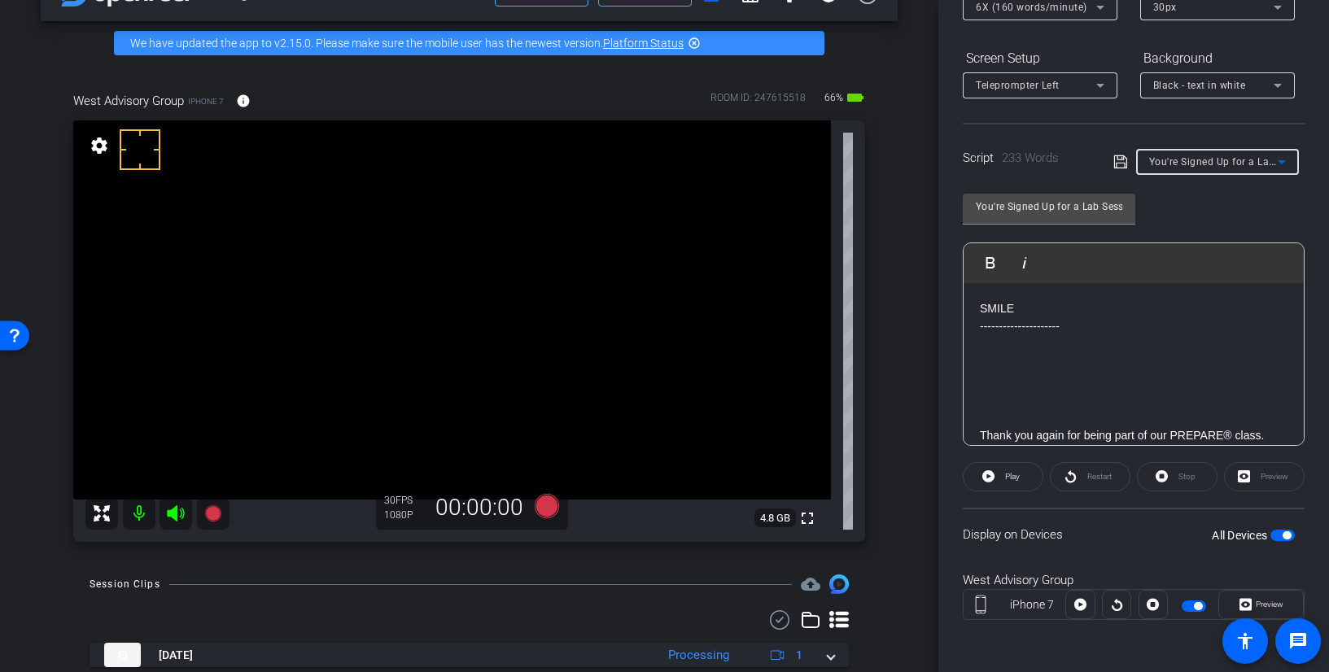
click at [1183, 155] on div "You're Signed Up for a Lab Session" at bounding box center [1213, 161] width 129 height 20
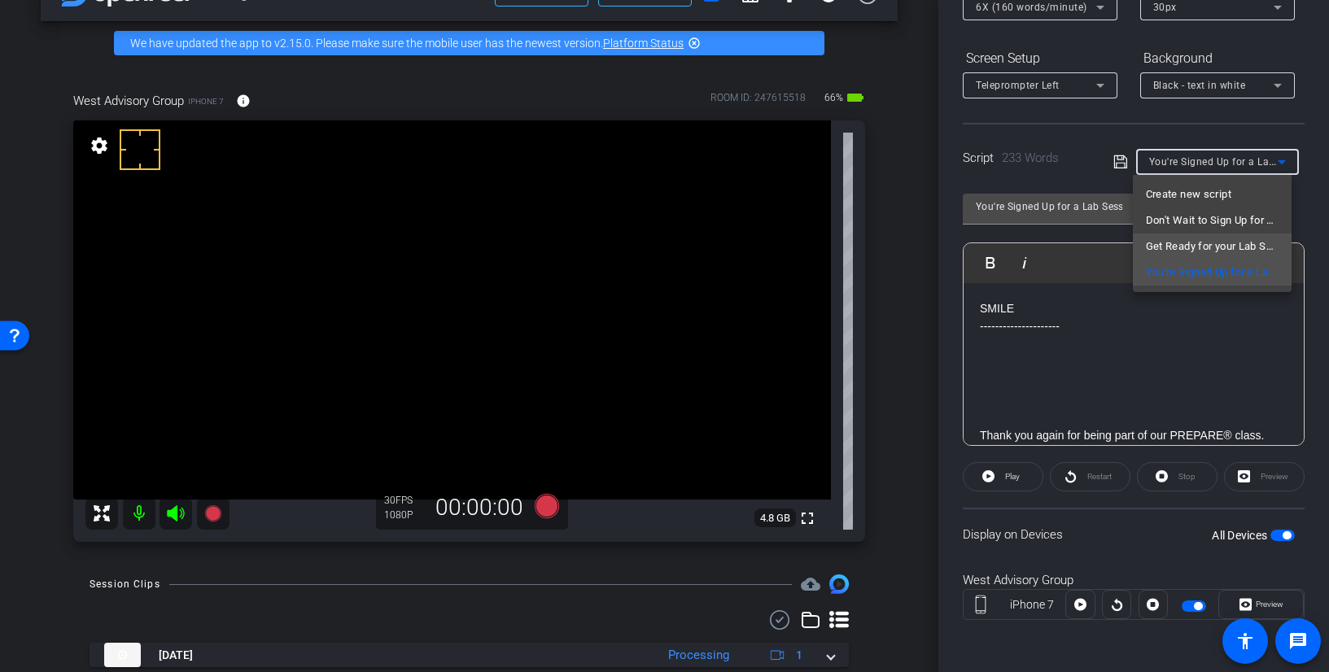
click at [1207, 249] on span "Get Ready for your Lab Session" at bounding box center [1212, 247] width 133 height 20
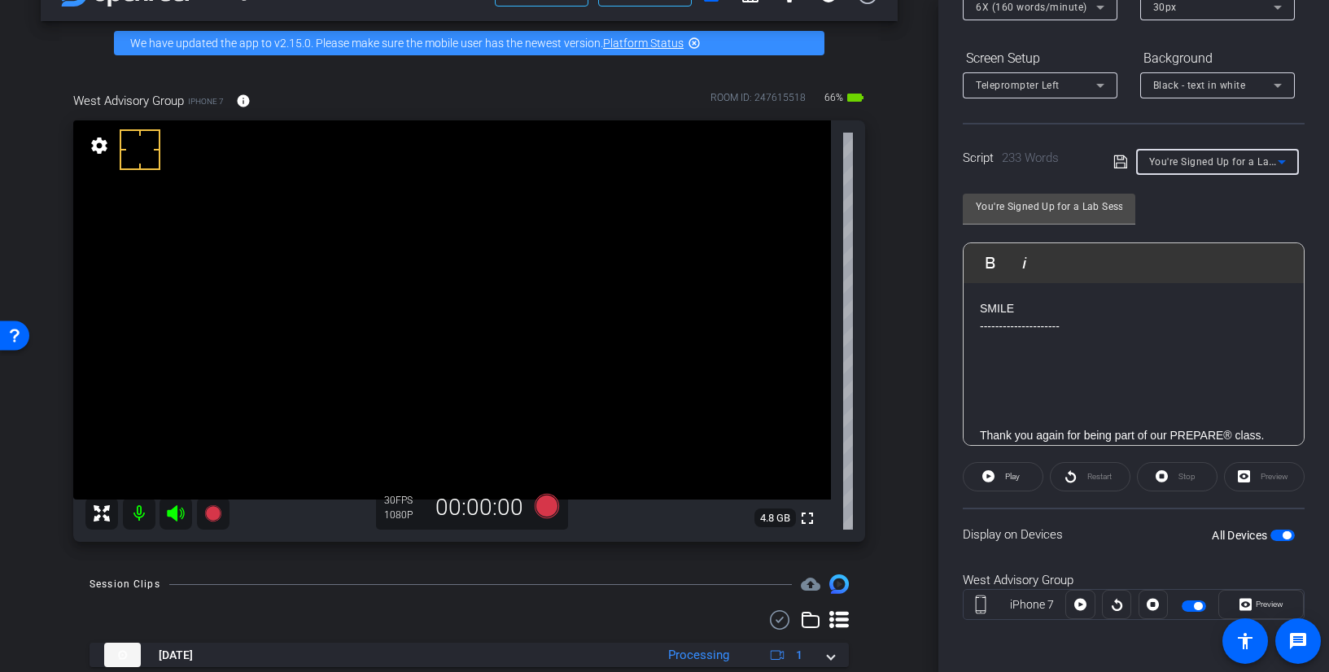
type input "Get Ready for your Lab Session"
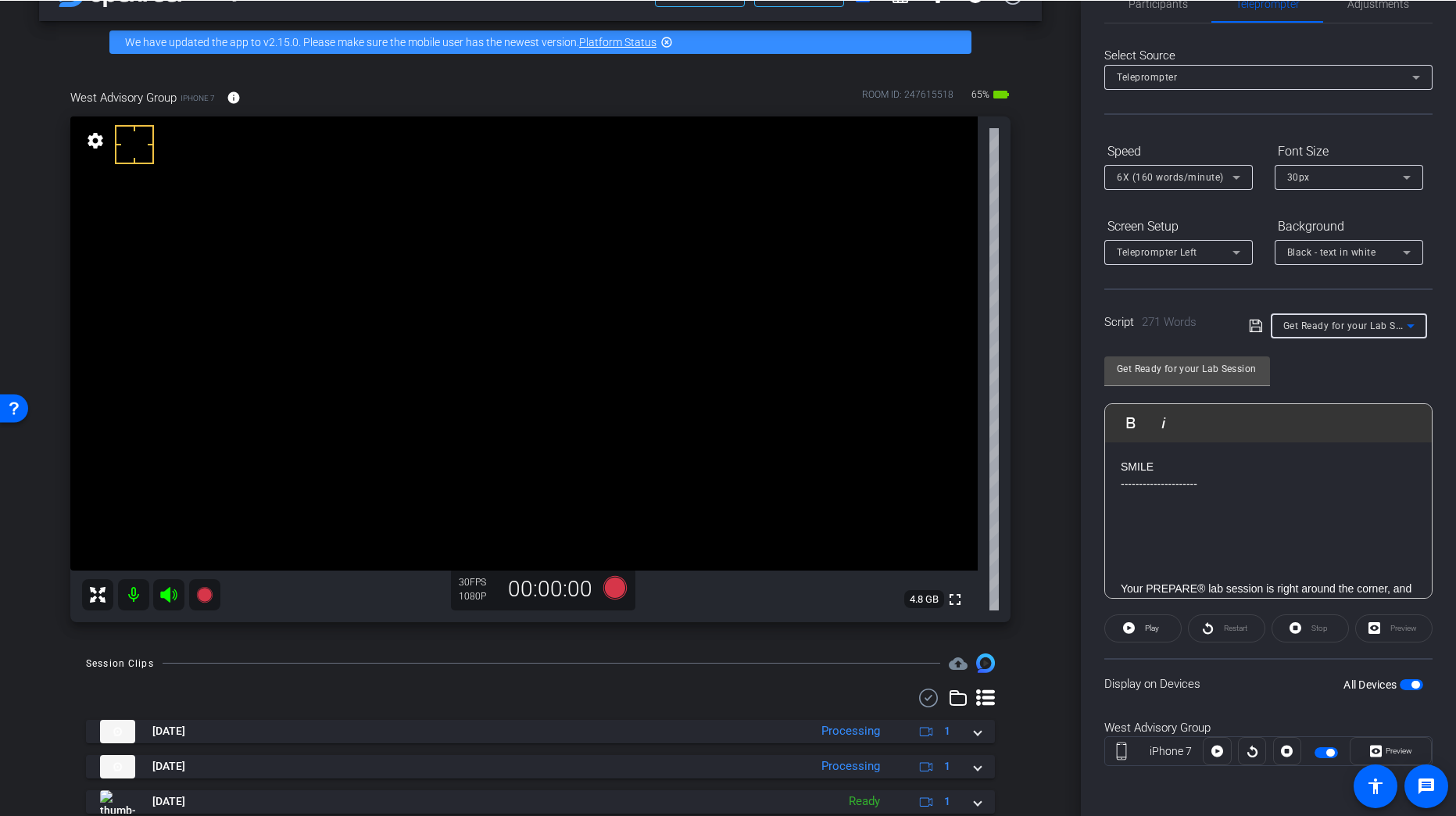
scroll to position [38, 0]
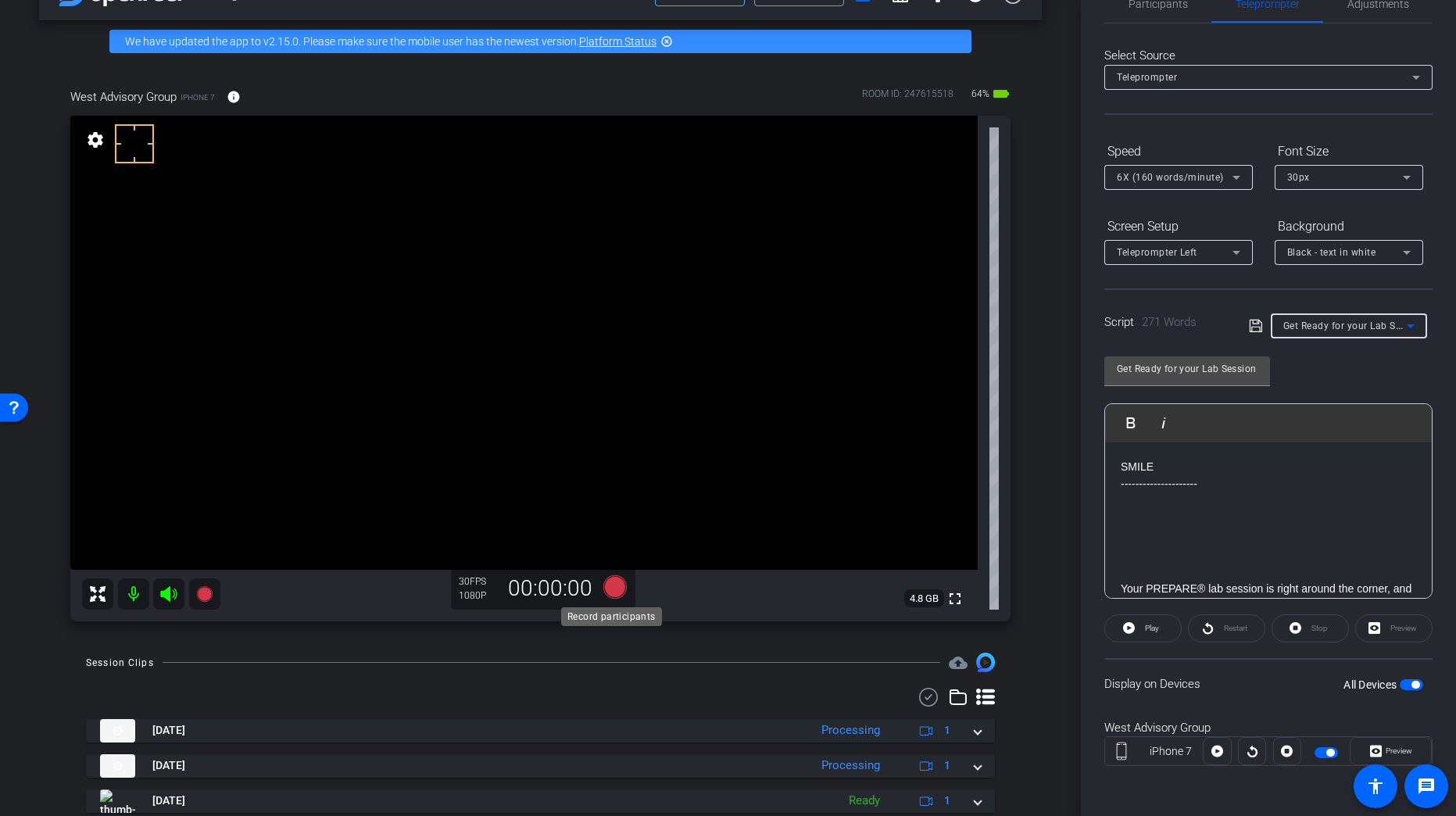
click at [616, 588] on icon at bounding box center [614, 587] width 23 height 23
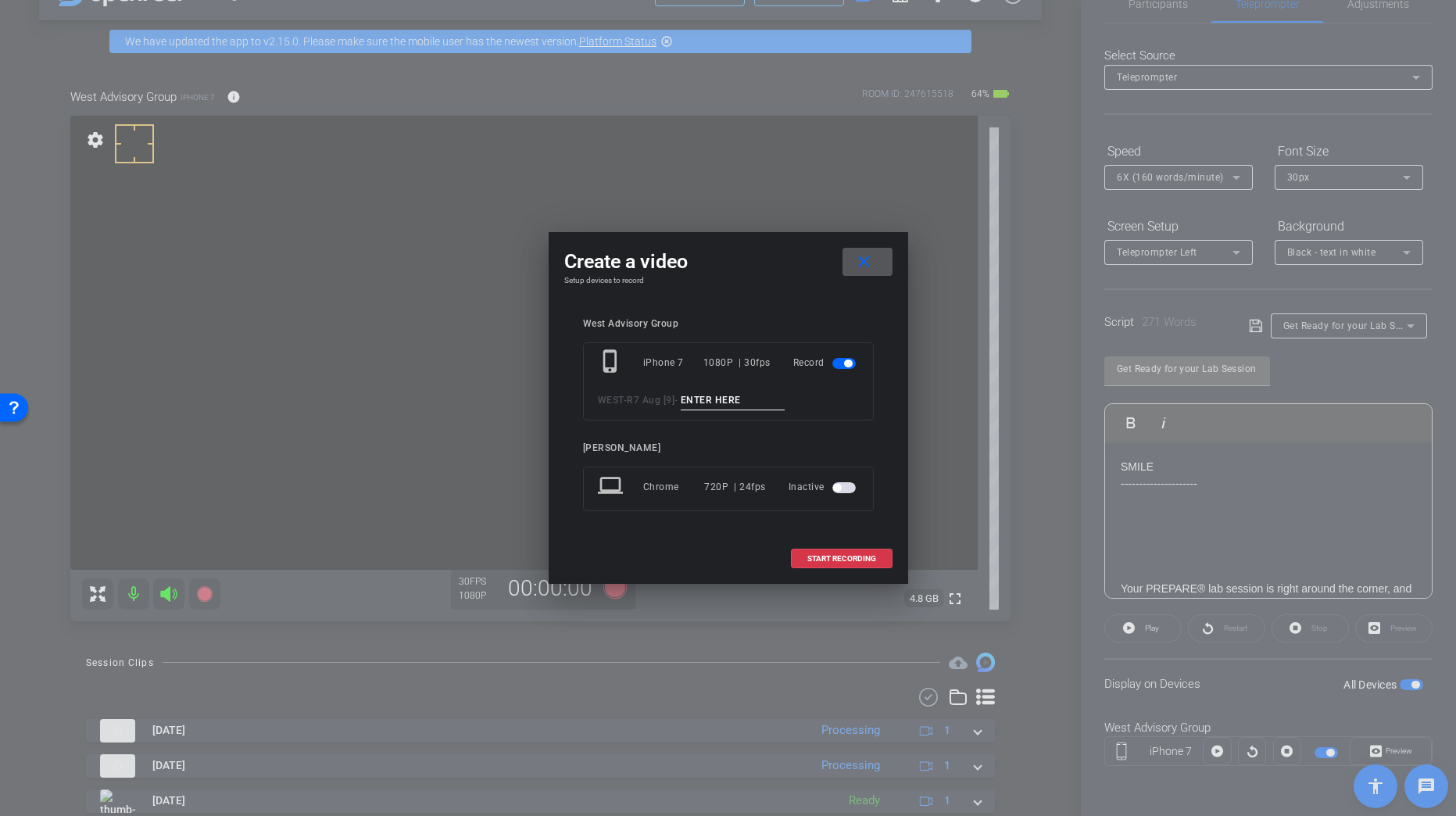
click at [745, 401] on input at bounding box center [732, 400] width 105 height 19
click at [745, 401] on input "Tk_1_GetReady" at bounding box center [732, 400] width 105 height 19
type input "Tk_1_GetReady"
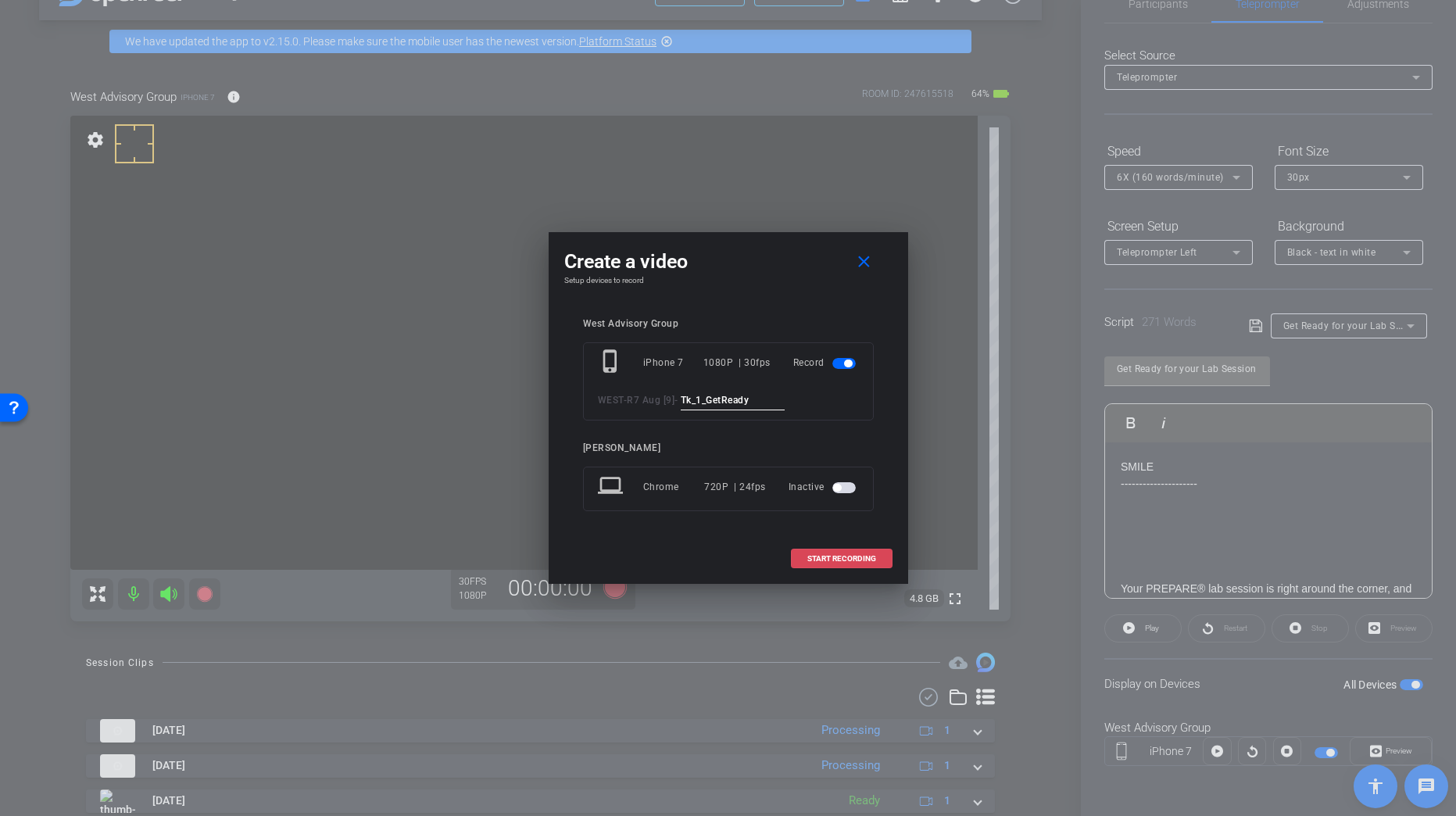
click at [859, 555] on span "START RECORDING" at bounding box center [842, 559] width 69 height 8
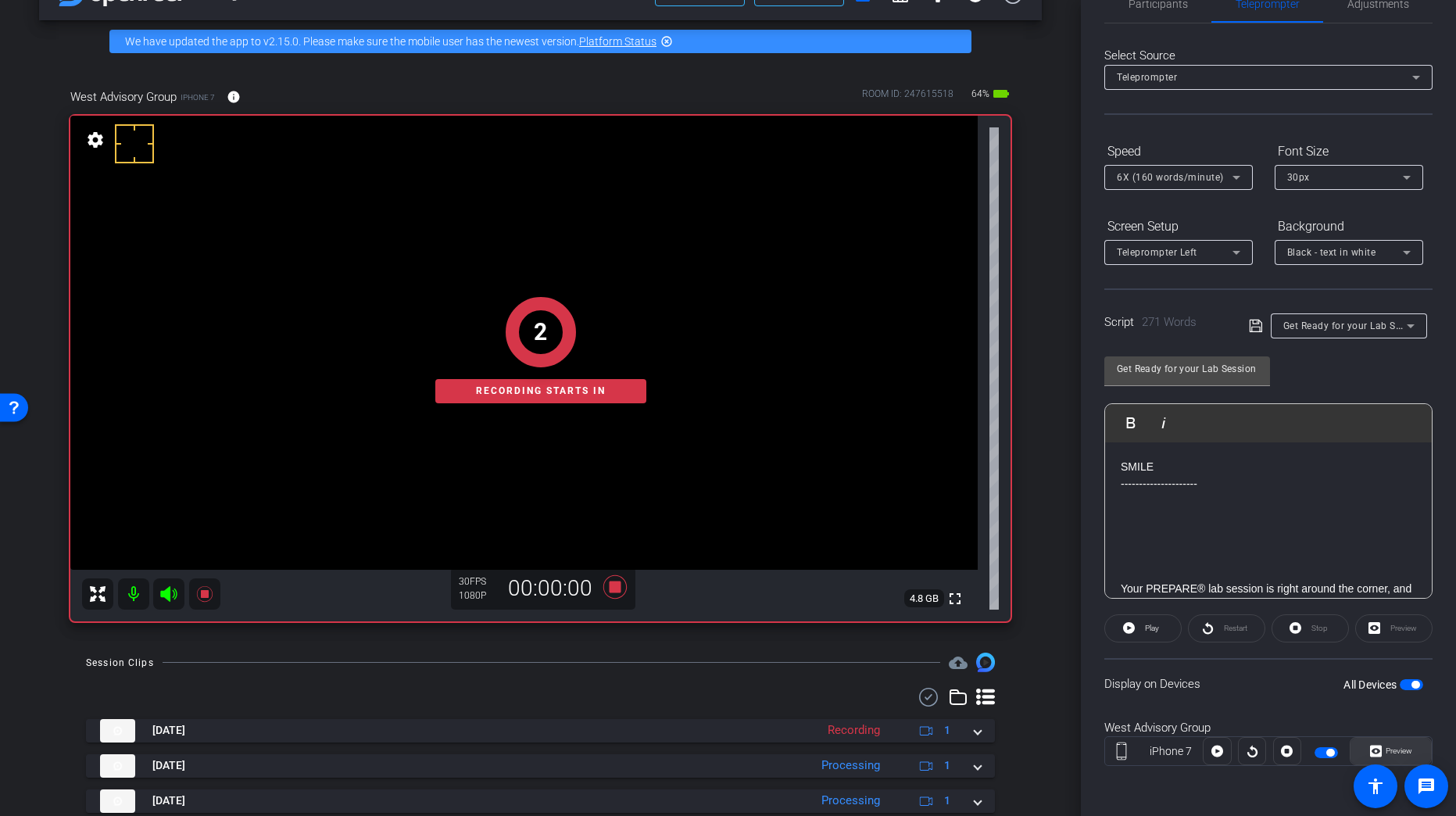
click at [1276, 645] on span "Preview" at bounding box center [1398, 750] width 27 height 9
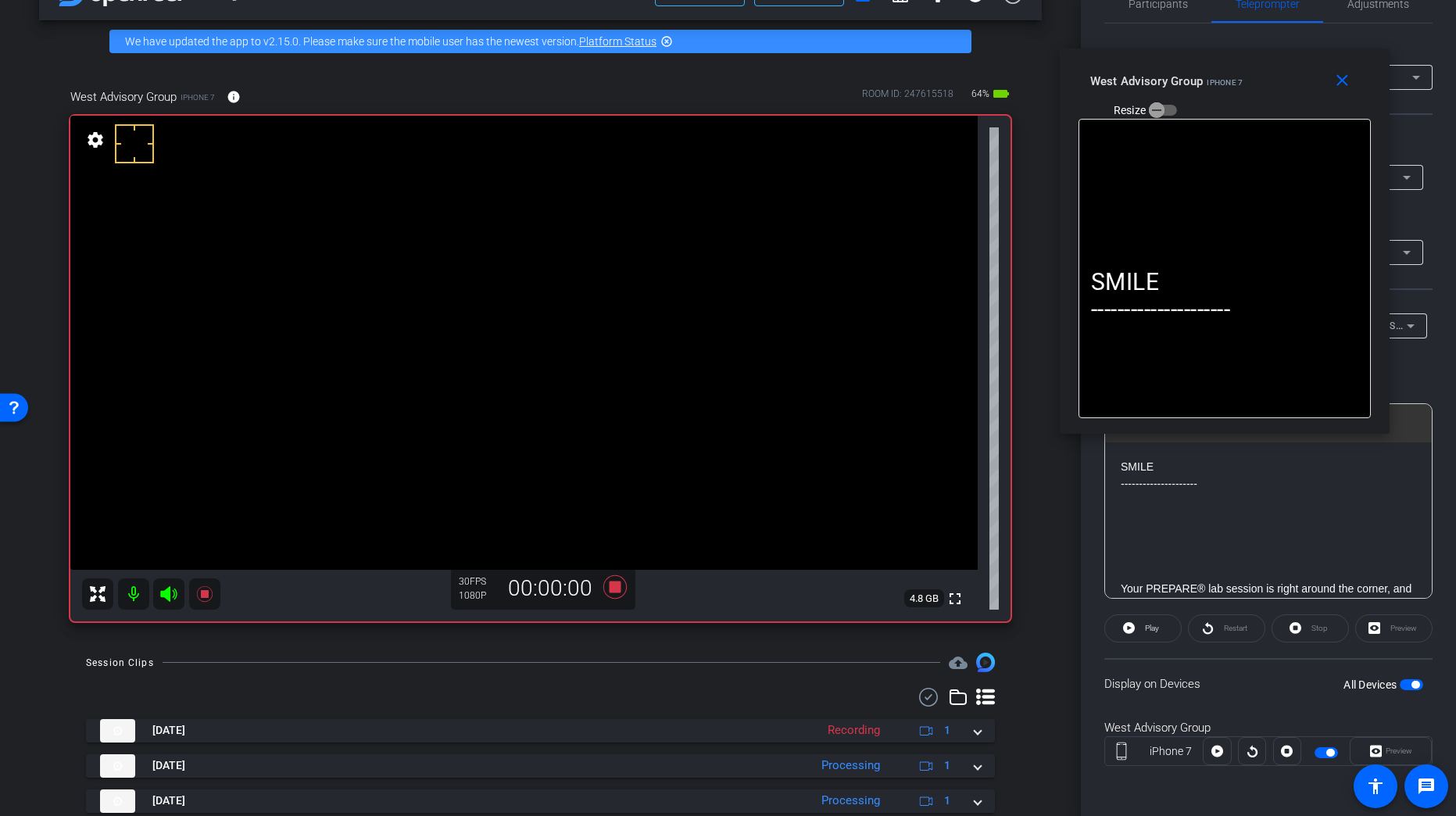
drag, startPoint x: 776, startPoint y: 269, endPoint x: 1250, endPoint y: 132, distance: 493.4
click at [1268, 103] on div "West Advisory Group iPhone 7 Resize" at bounding box center [1230, 95] width 280 height 56
click at [1146, 628] on span "Play" at bounding box center [1152, 628] width 14 height 9
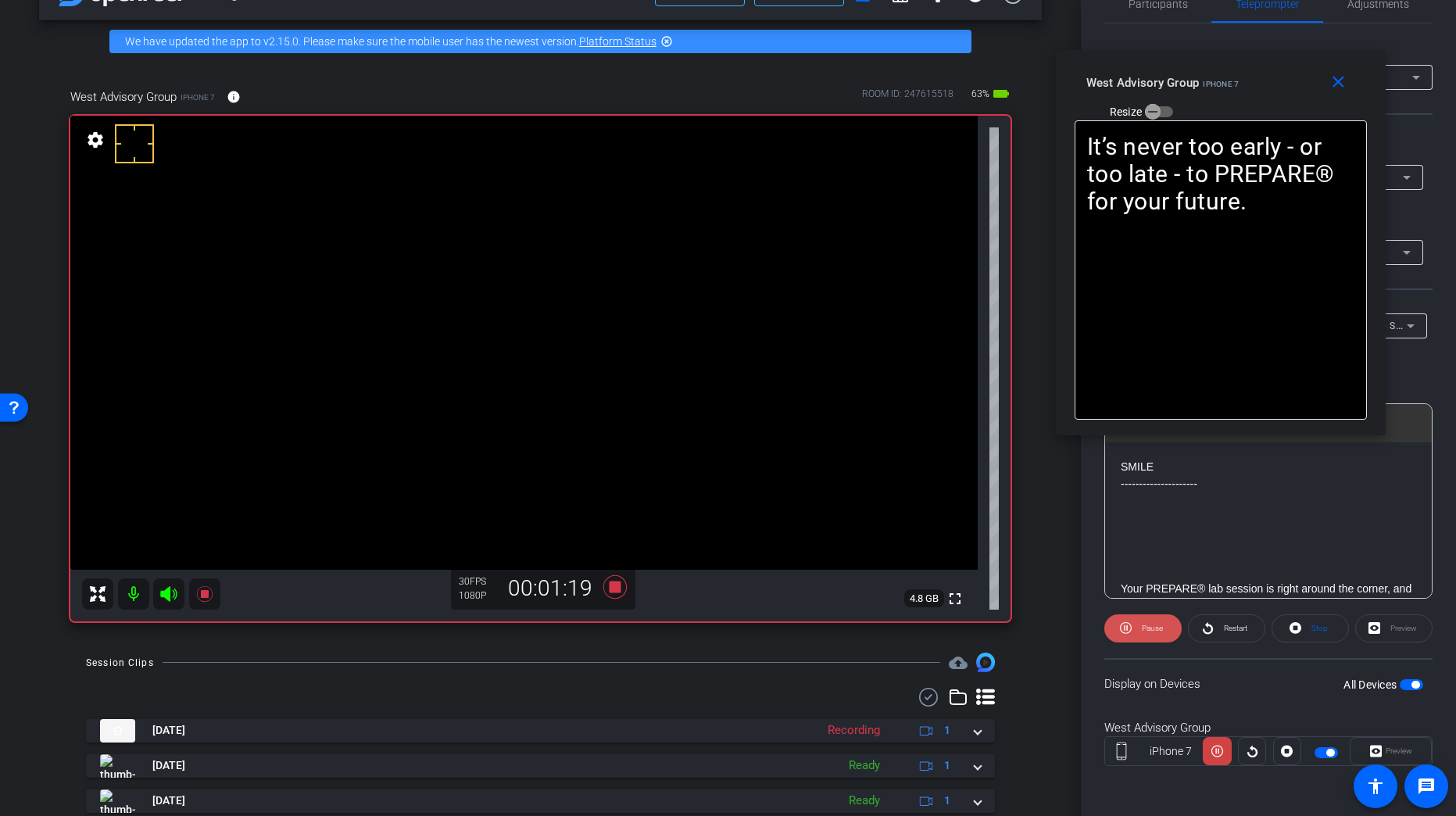
click at [1139, 632] on span "Pause" at bounding box center [1150, 628] width 25 height 22
click at [1138, 633] on span at bounding box center [1142, 628] width 76 height 37
click at [606, 587] on icon at bounding box center [614, 587] width 23 height 23
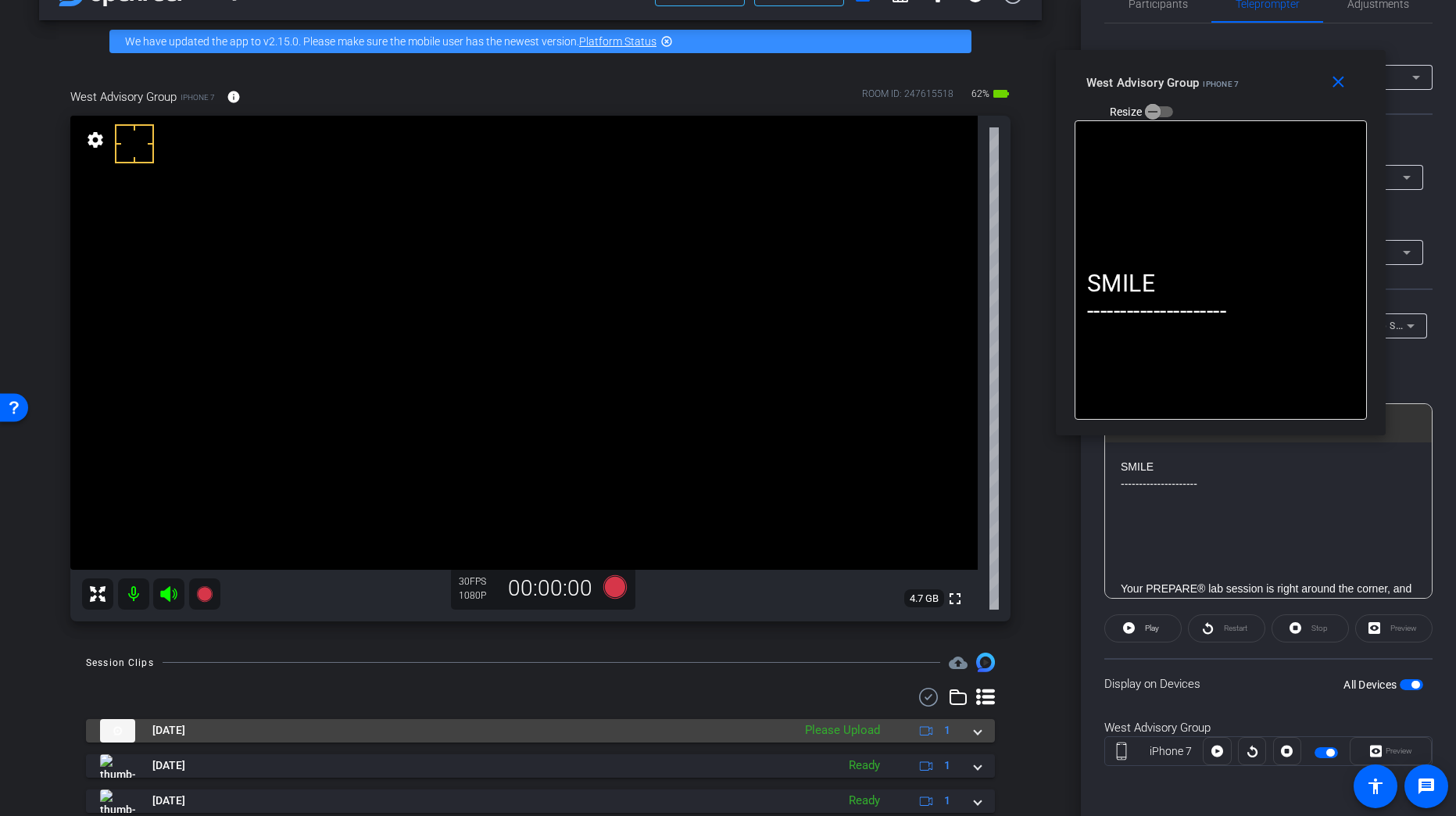
click at [962, 645] on div "Aug 27, 2025 Please Upload 1" at bounding box center [537, 731] width 874 height 23
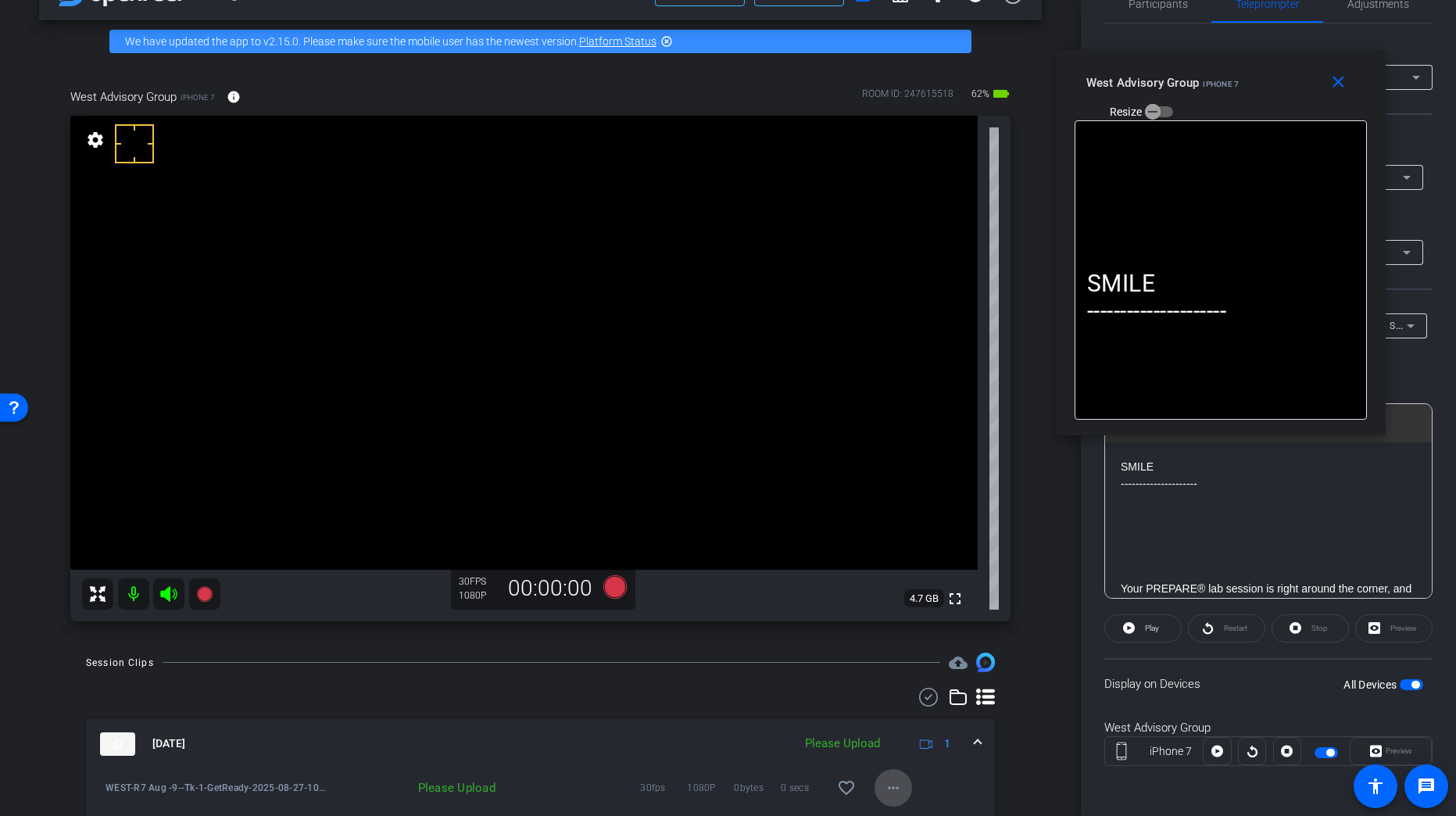
click at [887, 645] on span at bounding box center [893, 787] width 37 height 37
click at [901, 645] on span "Upload" at bounding box center [911, 716] width 62 height 19
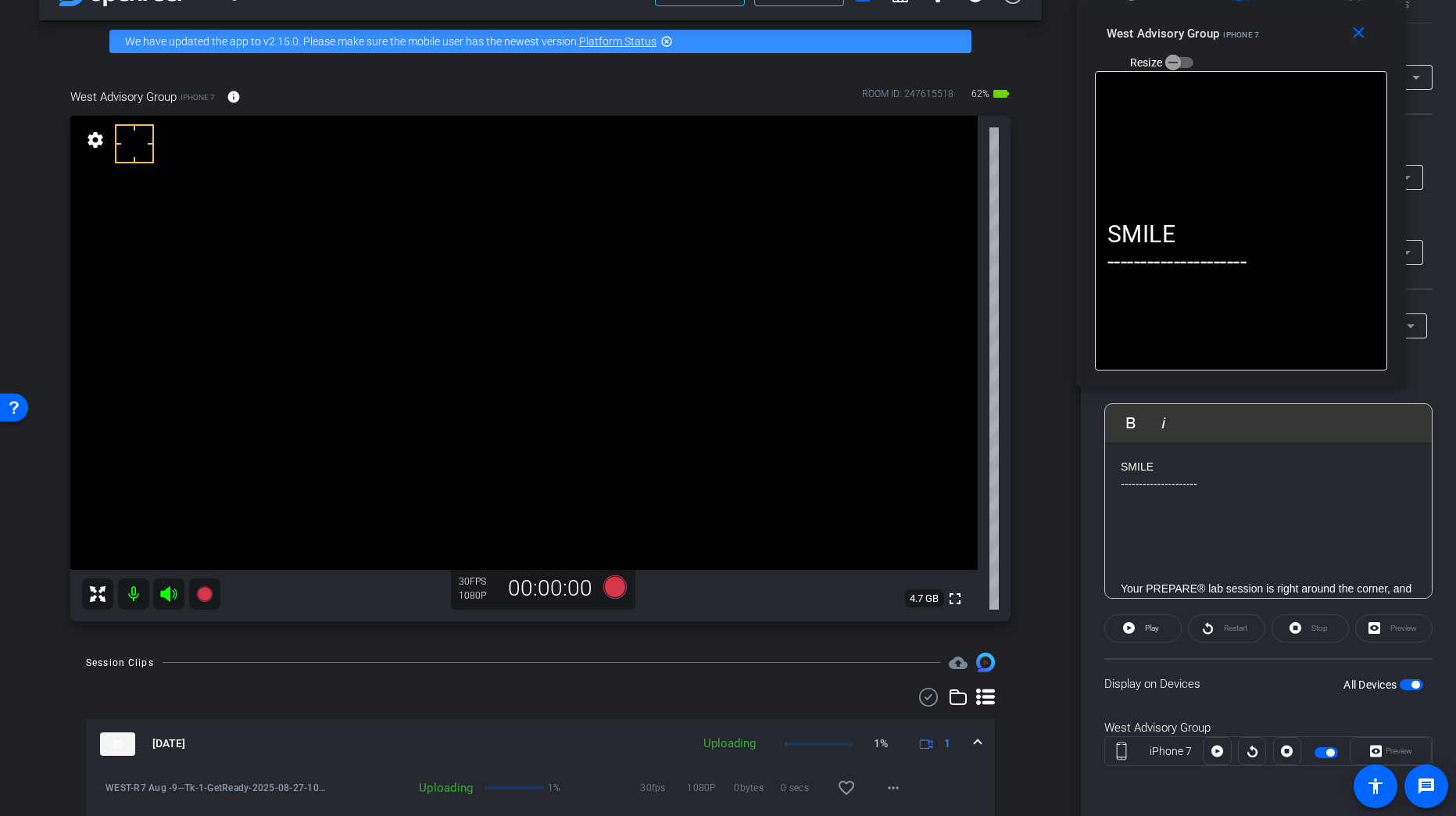
drag, startPoint x: 1250, startPoint y: 94, endPoint x: 1302, endPoint y: 116, distance: 56.5
click at [1271, 43] on div "West Advisory Group iPhone 7 Resize" at bounding box center [1247, 47] width 280 height 56
click at [974, 645] on span at bounding box center [977, 743] width 7 height 16
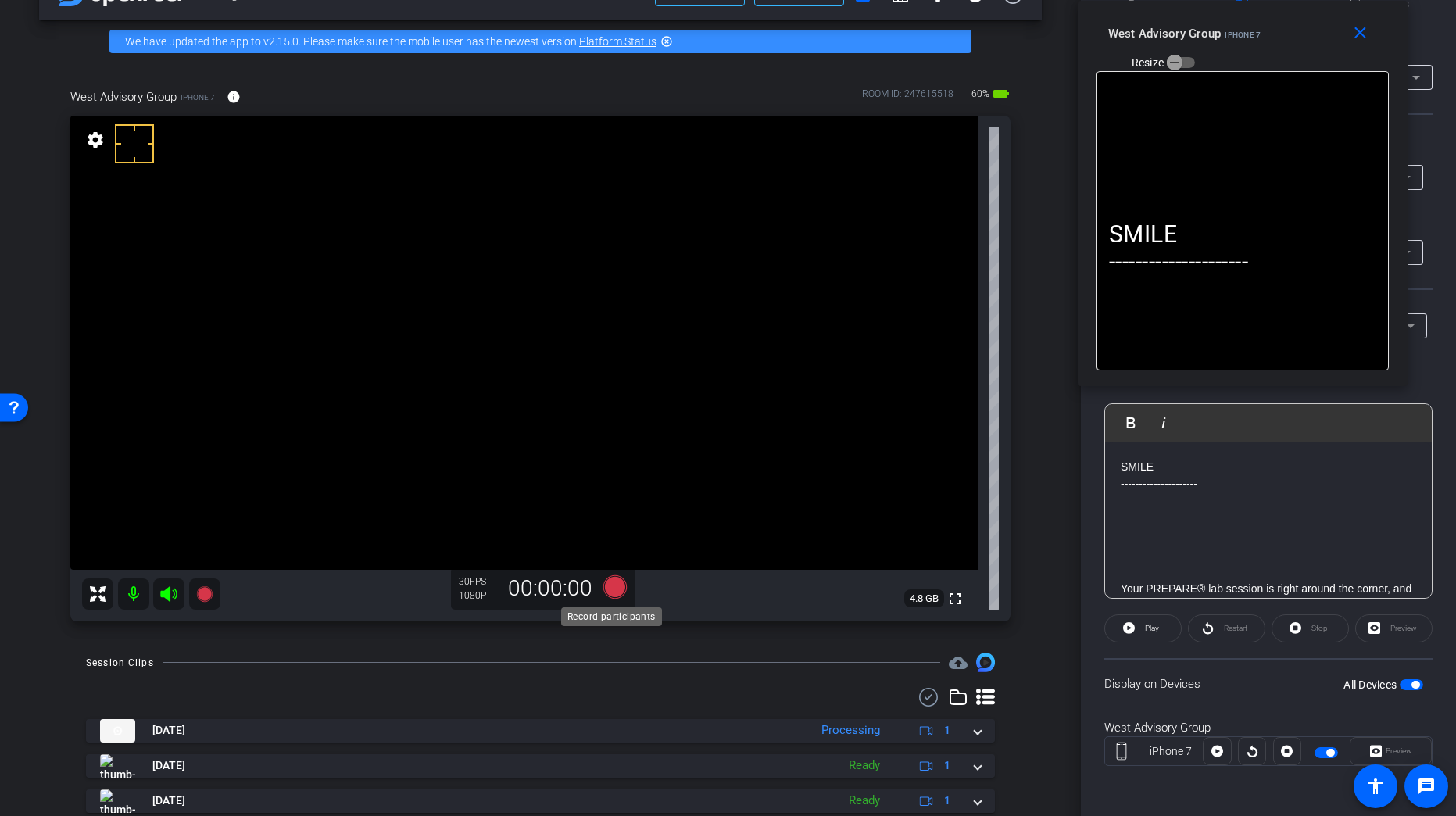
click at [611, 588] on icon at bounding box center [614, 587] width 23 height 23
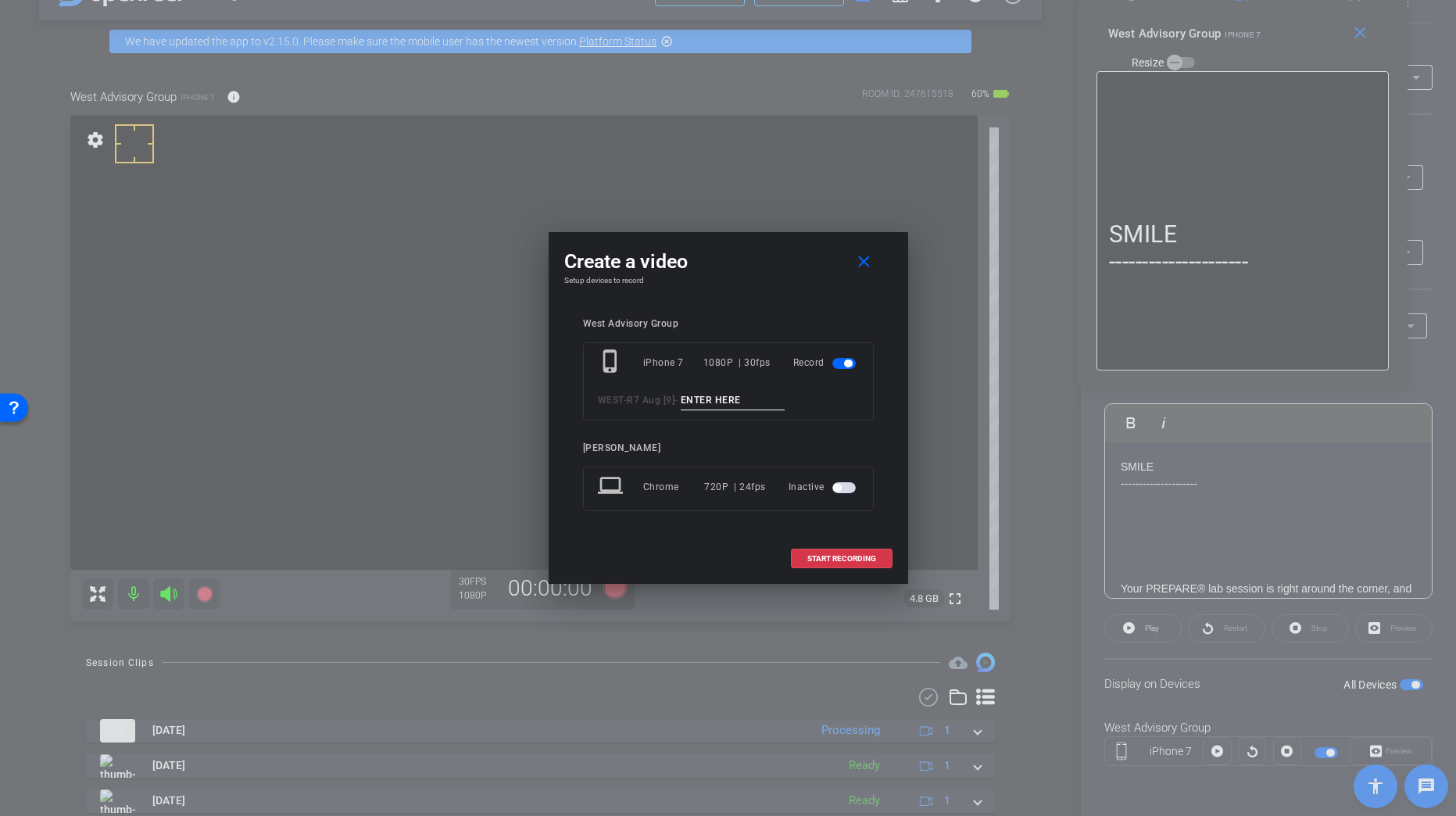
click at [725, 392] on input at bounding box center [732, 400] width 105 height 19
paste input "Tk_1_GetReady"
click at [708, 397] on input "Tk_1_GetReady" at bounding box center [732, 400] width 105 height 19
type input "Tk_2_GetReady"
click at [823, 553] on span at bounding box center [842, 559] width 100 height 37
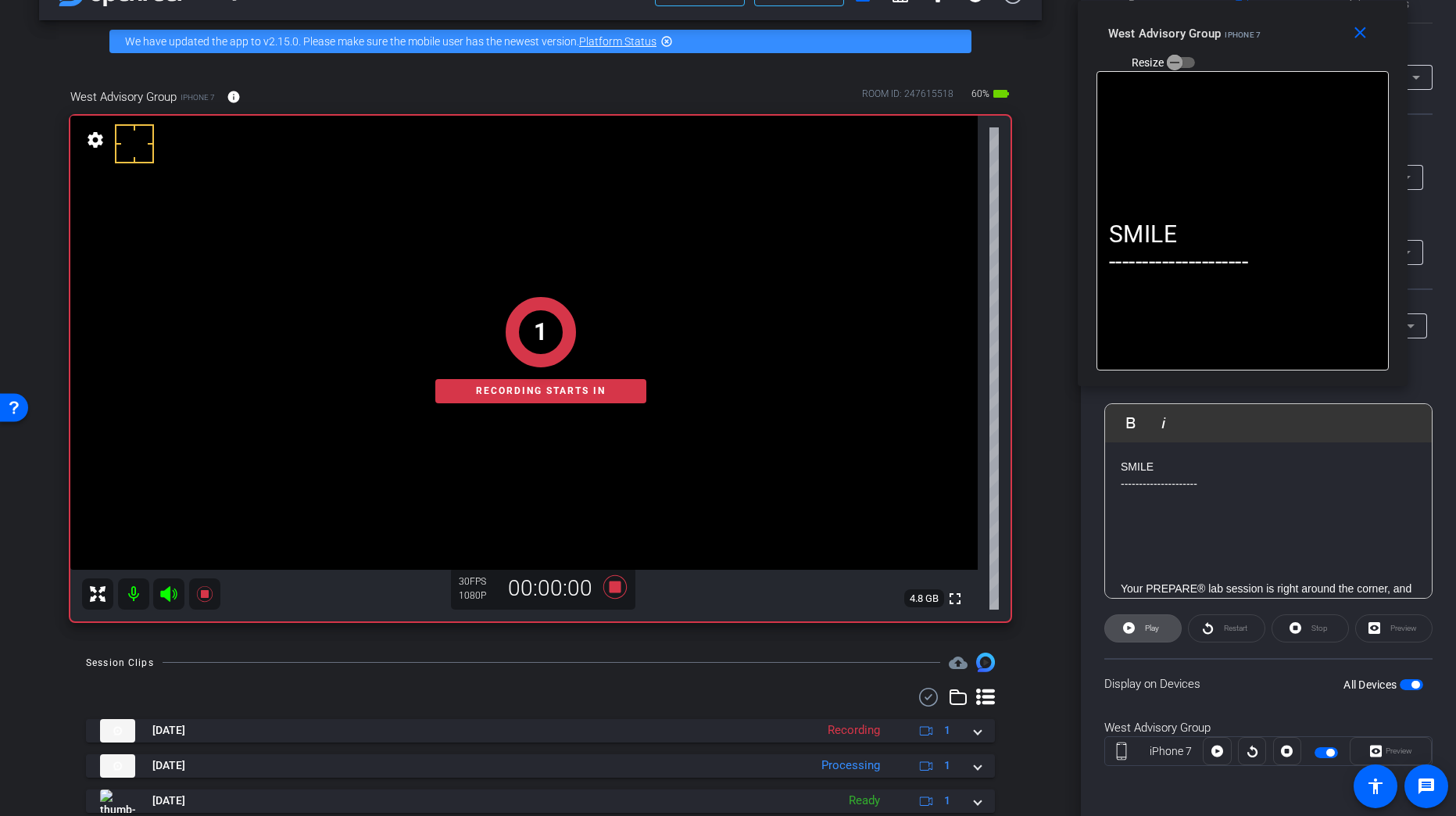
click at [1134, 624] on span at bounding box center [1142, 628] width 76 height 37
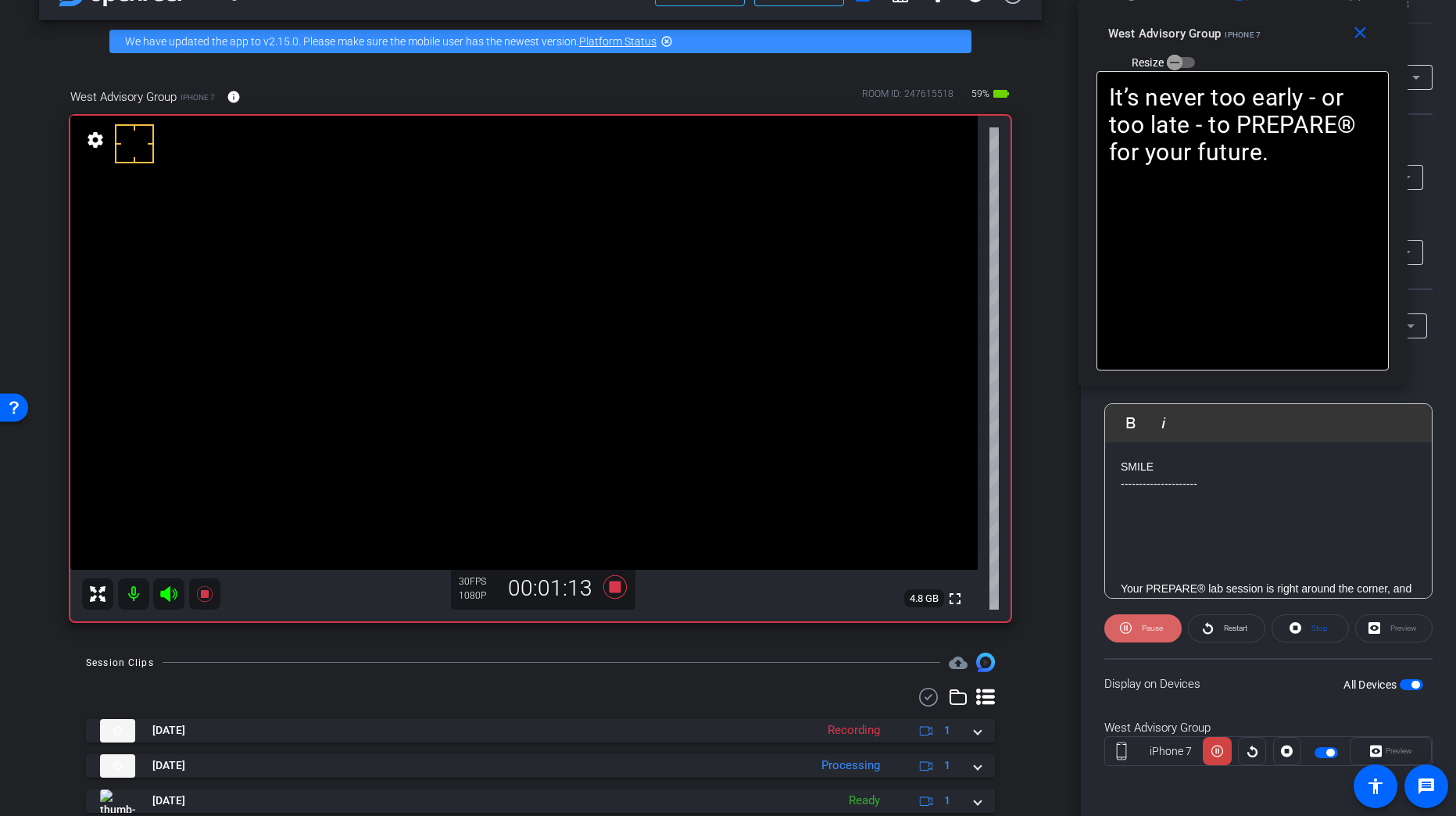
click at [1133, 628] on span at bounding box center [1142, 628] width 78 height 37
click at [1133, 628] on icon at bounding box center [1129, 628] width 12 height 12
click at [611, 584] on icon at bounding box center [614, 587] width 23 height 23
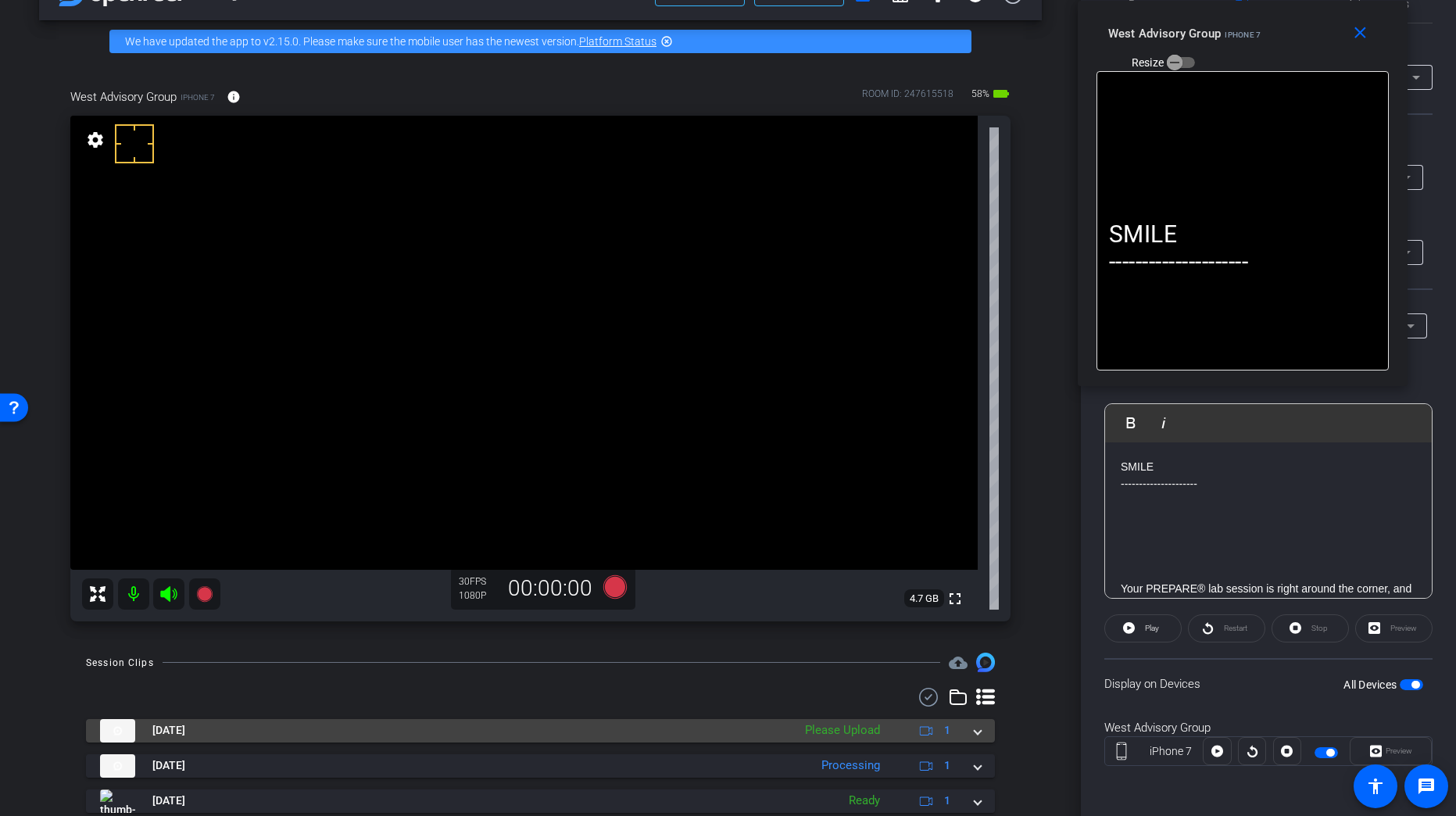
click at [974, 645] on span at bounding box center [977, 730] width 7 height 16
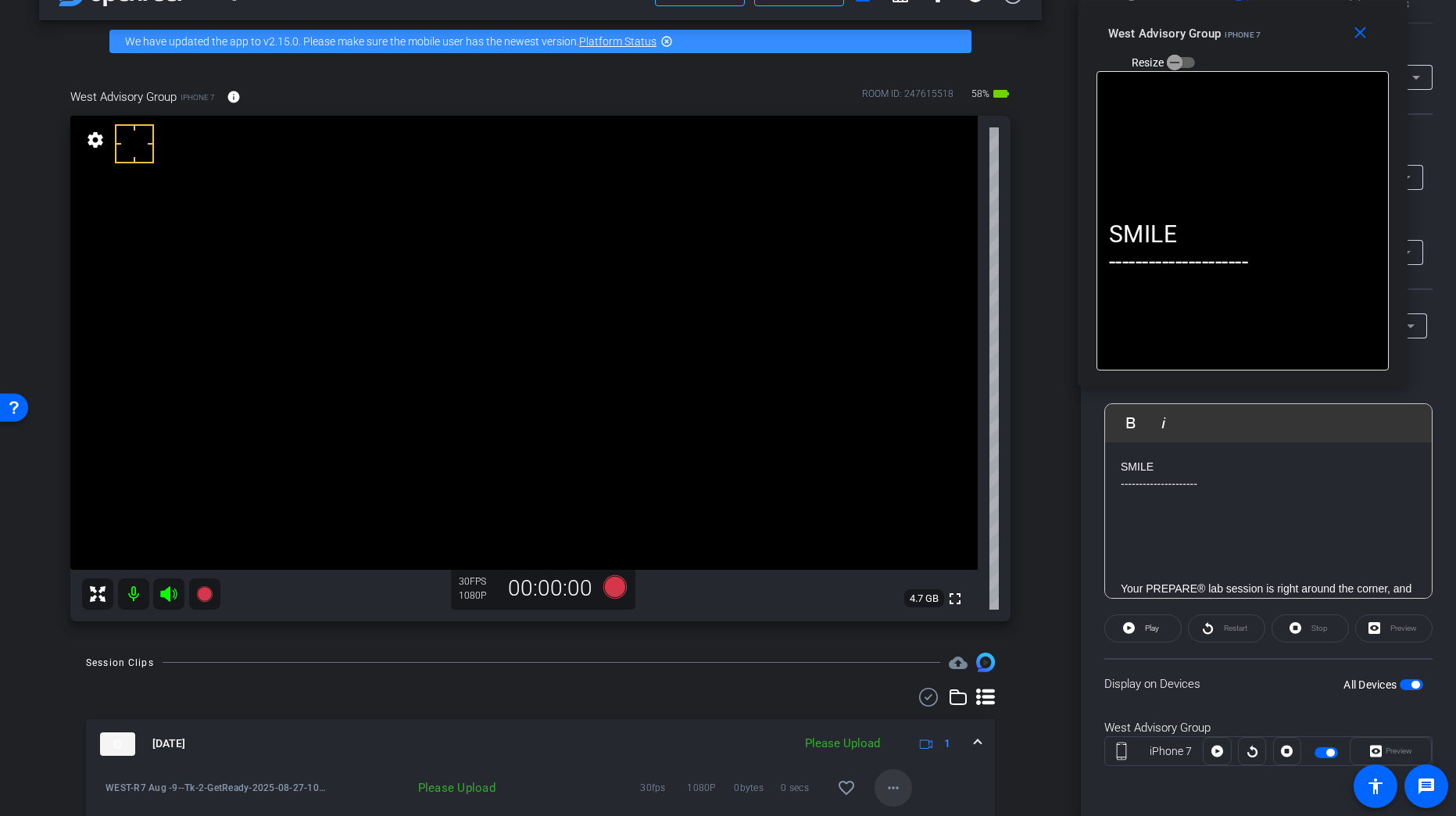
click at [897, 645] on span at bounding box center [893, 787] width 37 height 37
click at [904, 645] on span "Upload" at bounding box center [911, 716] width 62 height 19
click at [974, 645] on span at bounding box center [977, 743] width 7 height 16
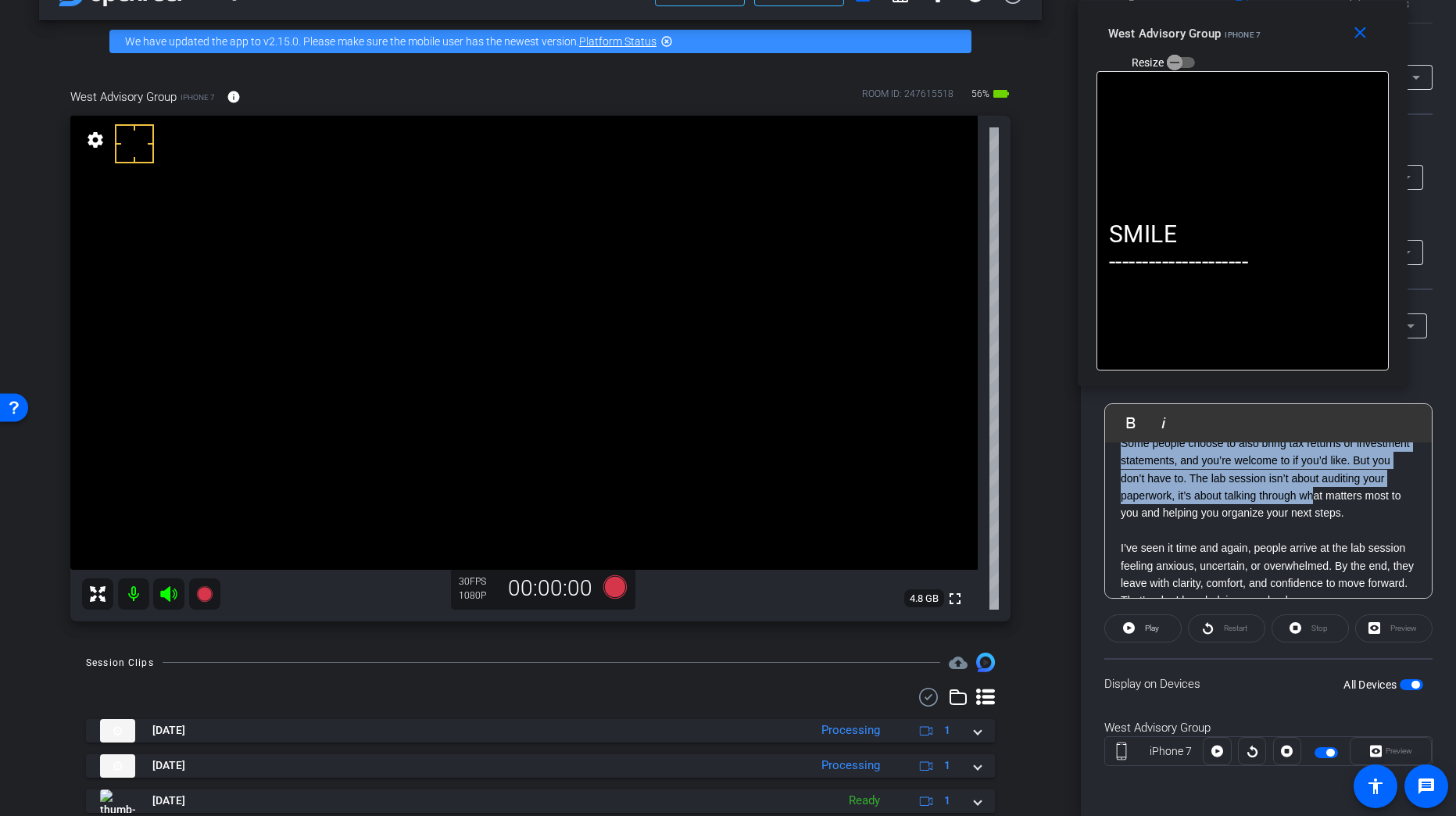
scroll to position [645, 0]
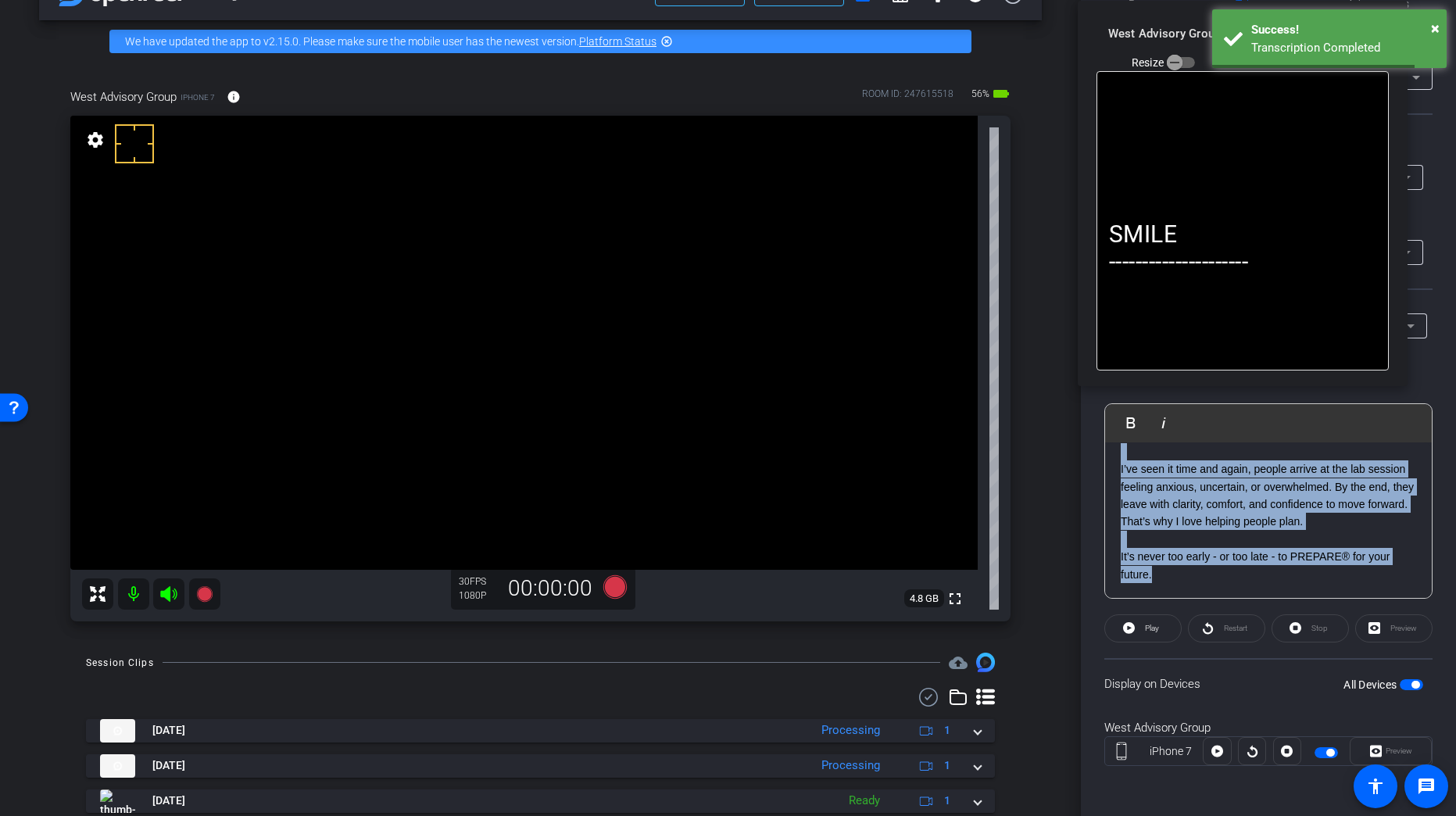
drag, startPoint x: 1112, startPoint y: 519, endPoint x: 1375, endPoint y: 571, distance: 268.1
click at [1276, 571] on div "SMILE --------------------- Your PREPARE® lab session is right around the corne…" at bounding box center [1268, 216] width 326 height 766
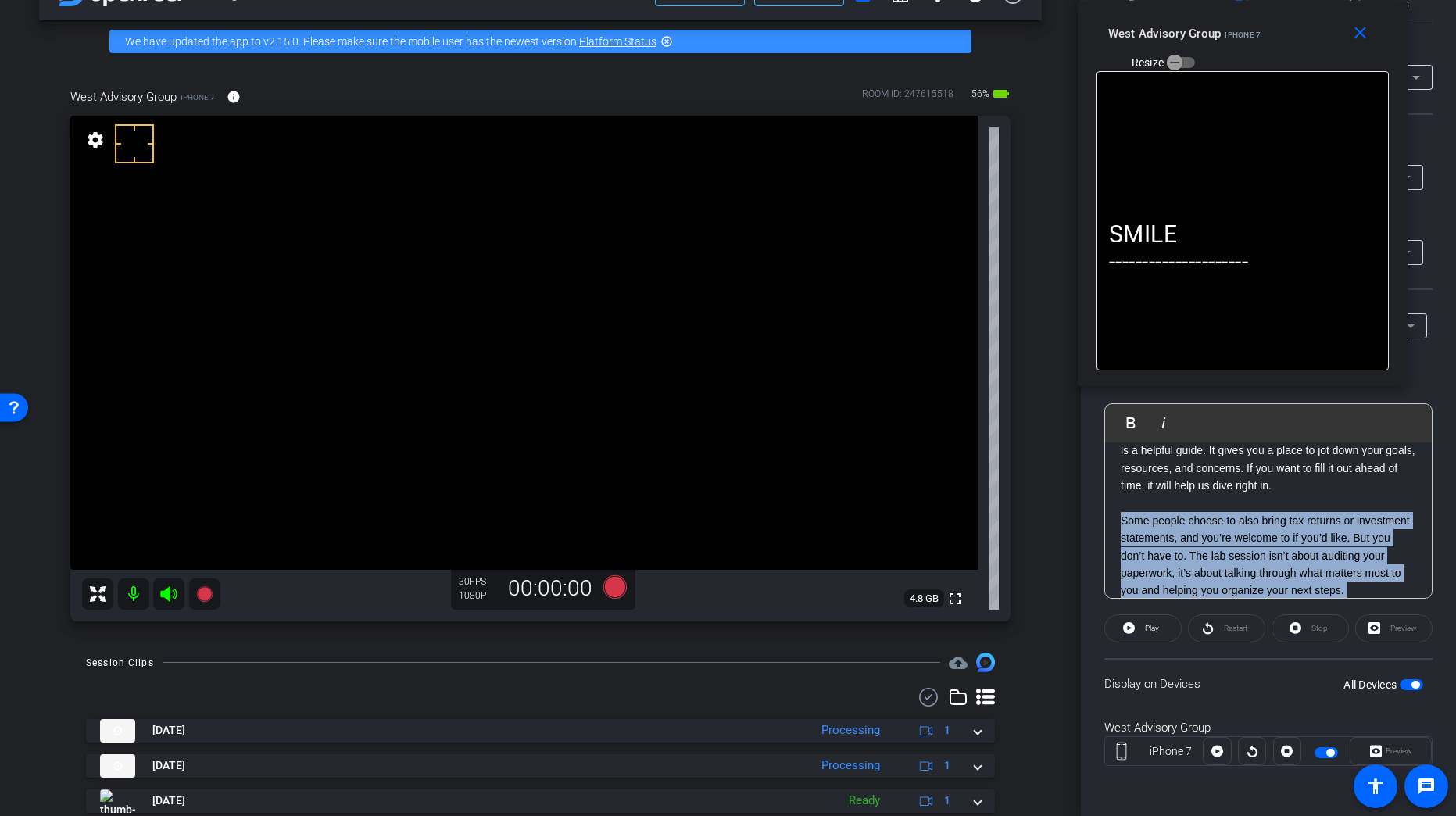
scroll to position [489, 0]
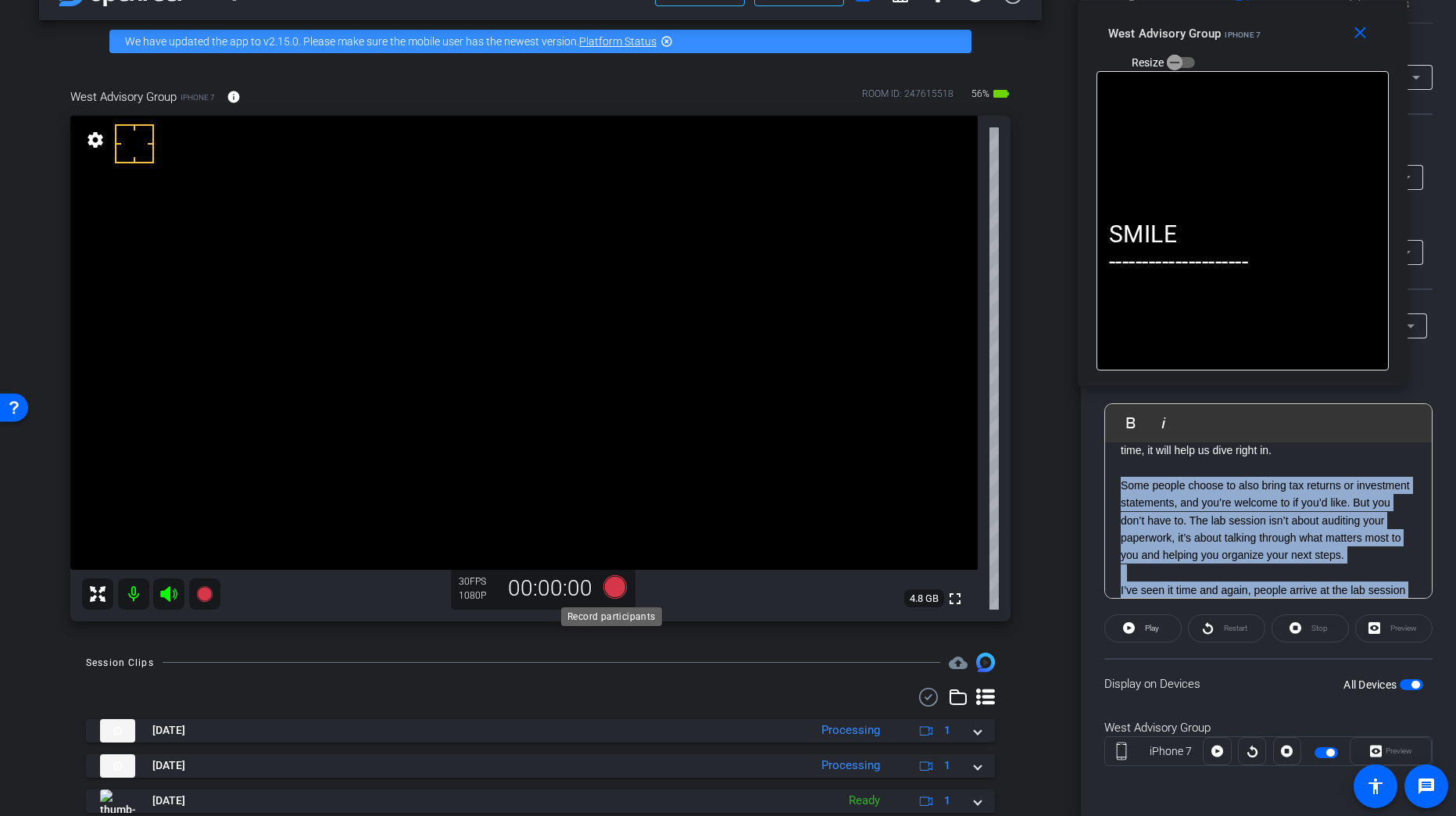
click at [619, 588] on icon at bounding box center [614, 587] width 23 height 23
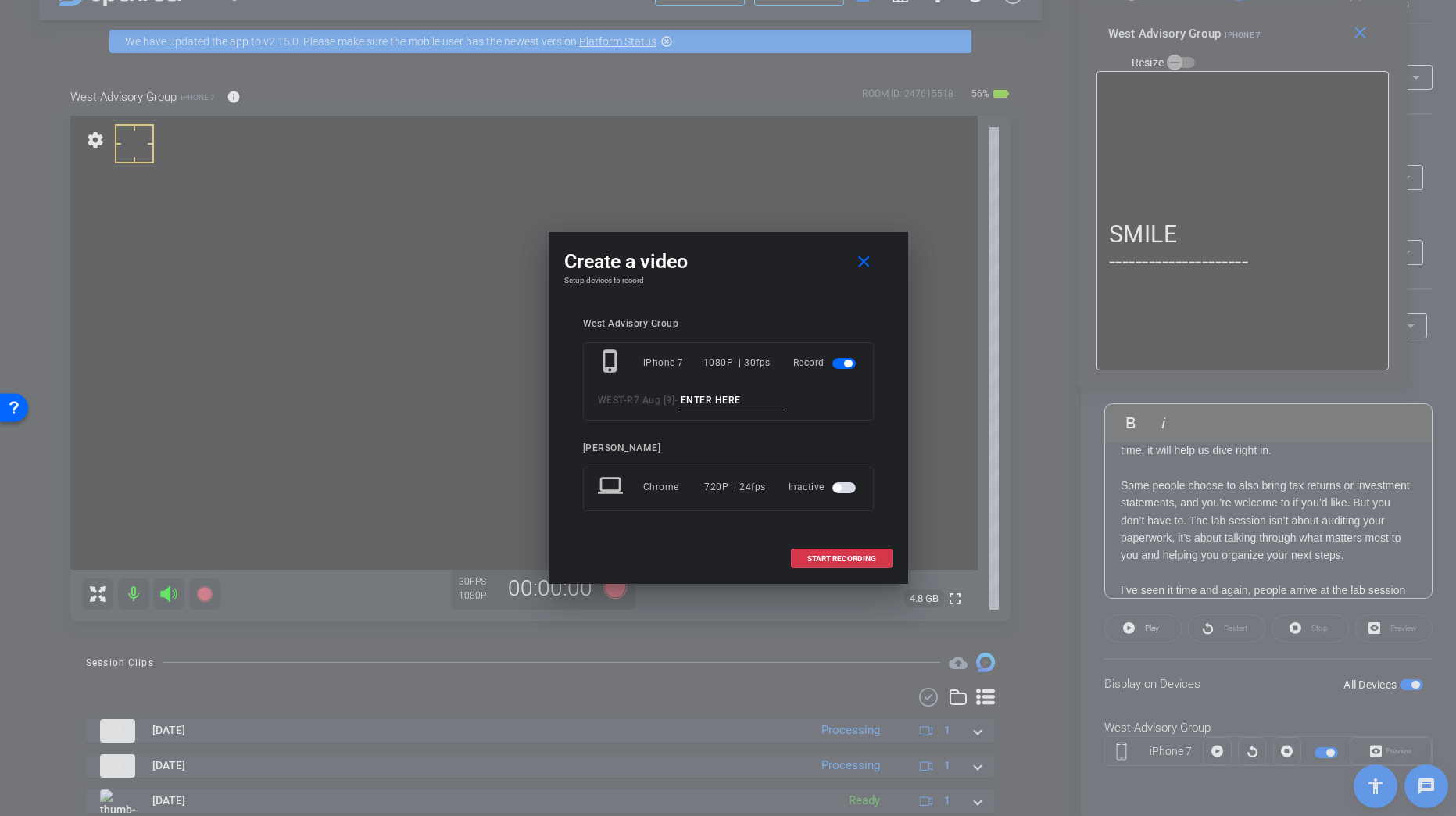
click at [716, 403] on input at bounding box center [732, 400] width 105 height 19
paste input "Tk_1_GetReady"
click at [707, 395] on input "Tk_1_GetReady" at bounding box center [732, 400] width 105 height 19
type input "Tk_3_GetReady"
click at [847, 558] on span "START RECORDING" at bounding box center [842, 559] width 69 height 8
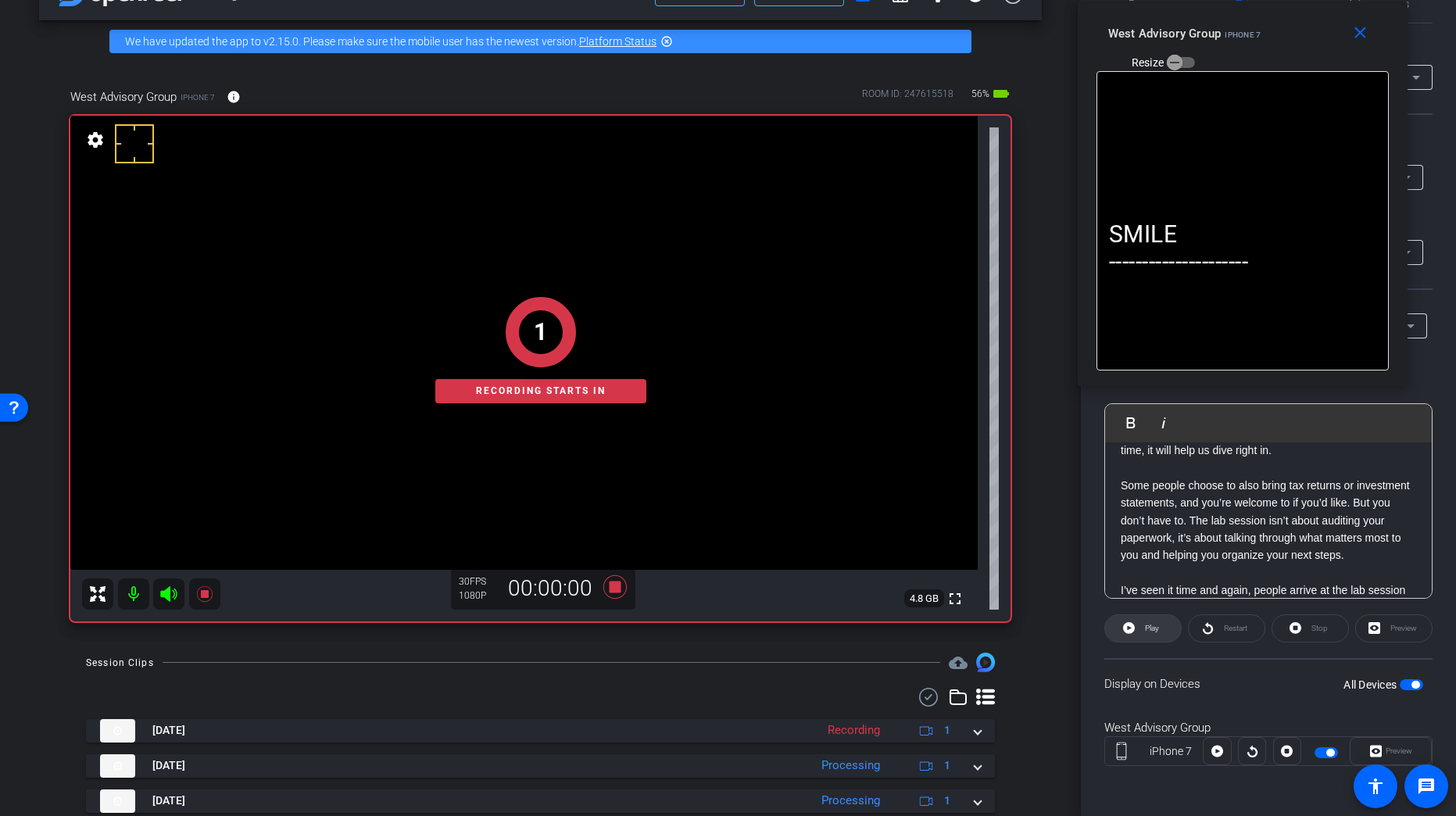
click at [1154, 629] on span "Play" at bounding box center [1152, 628] width 14 height 9
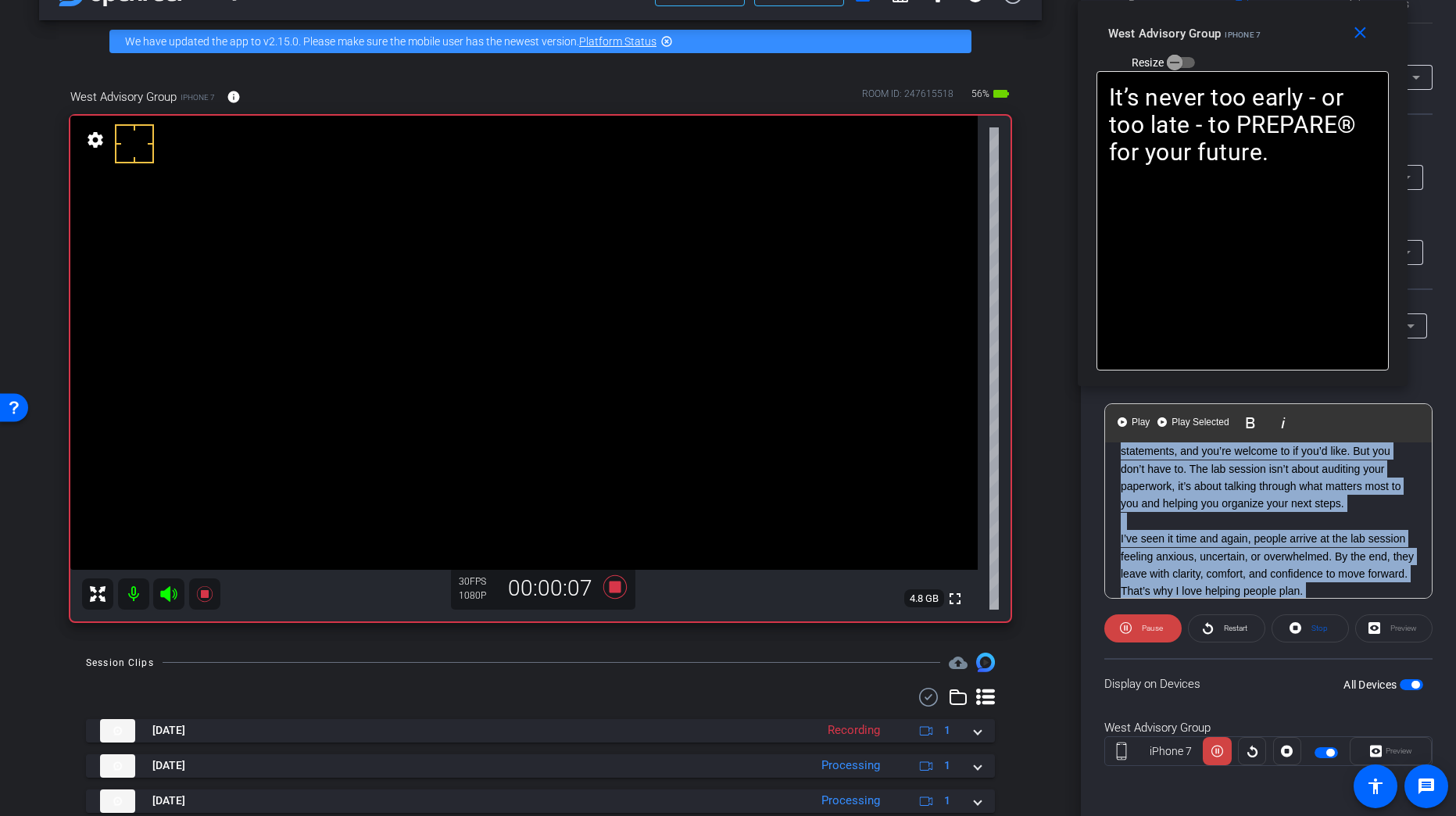
scroll to position [515, 0]
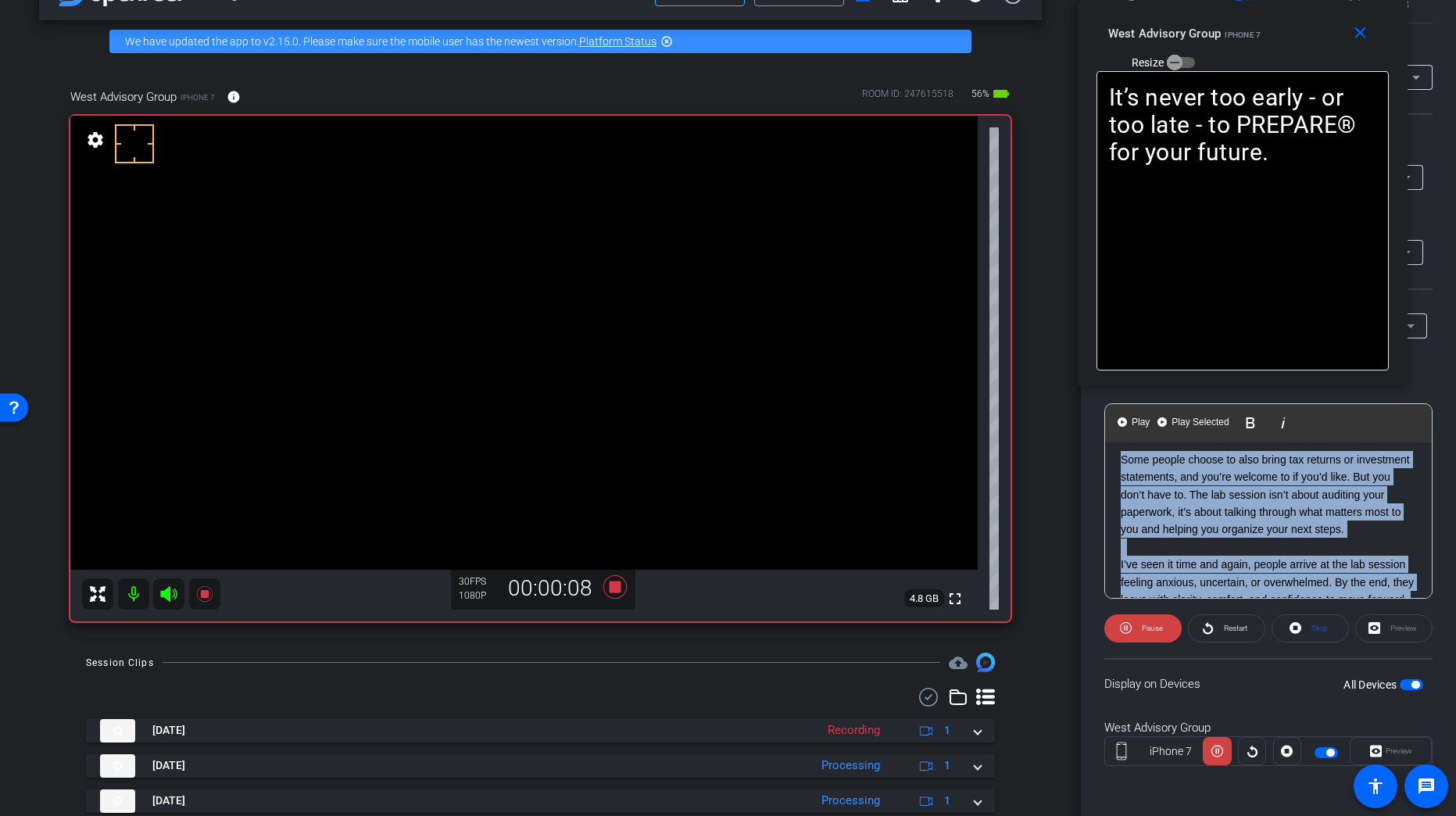
drag, startPoint x: 1168, startPoint y: 576, endPoint x: 1123, endPoint y: 481, distance: 105.1
click at [1123, 481] on div "SMILE --------------------- Your PREPARE® lab session is right around the corne…" at bounding box center [1268, 311] width 326 height 766
click at [1184, 417] on span "Play Selected" at bounding box center [1200, 422] width 63 height 13
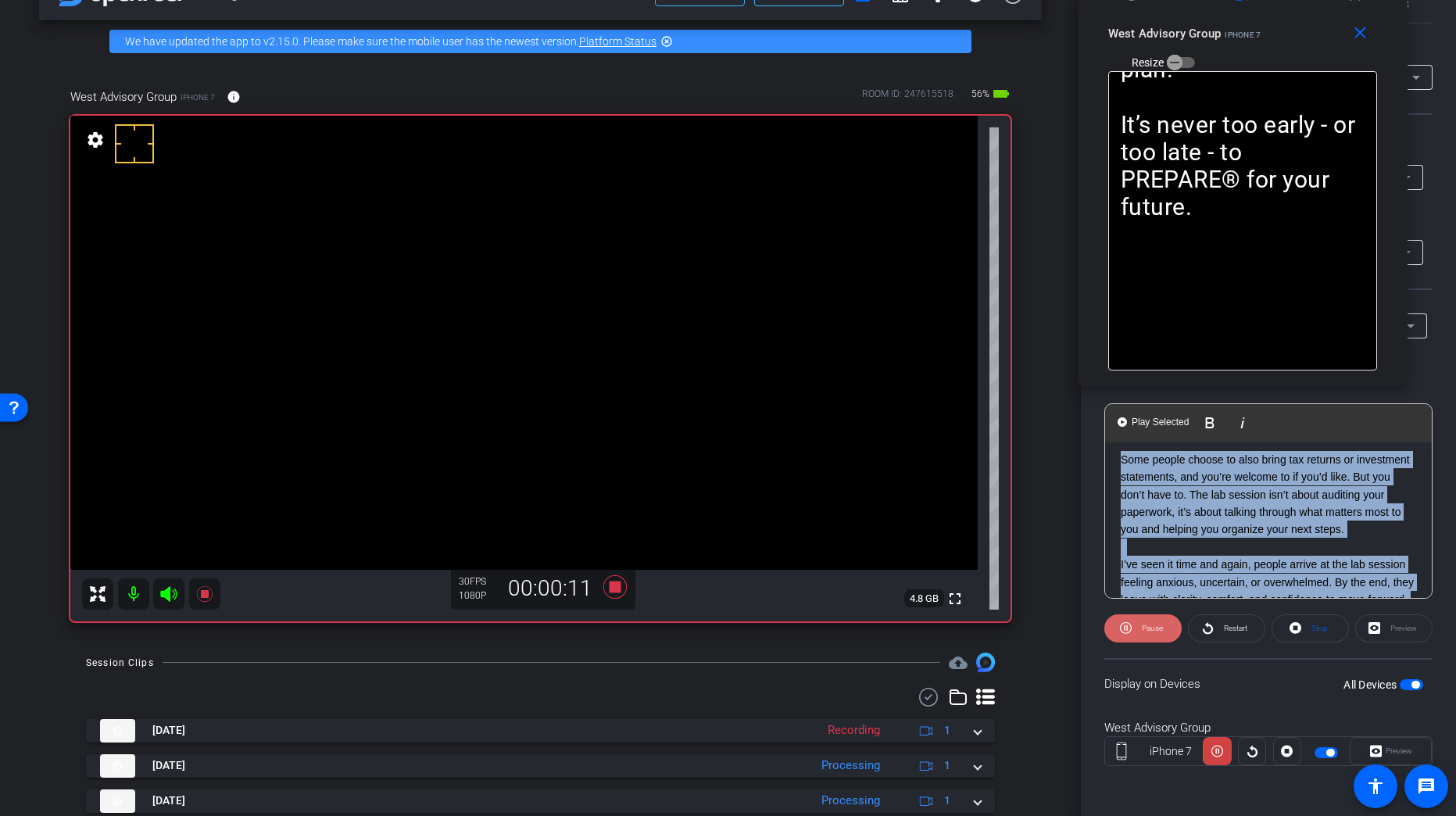
click at [1137, 627] on span "Pause" at bounding box center [1150, 628] width 25 height 22
click at [1136, 627] on span at bounding box center [1142, 628] width 76 height 37
click at [608, 588] on icon at bounding box center [614, 587] width 23 height 23
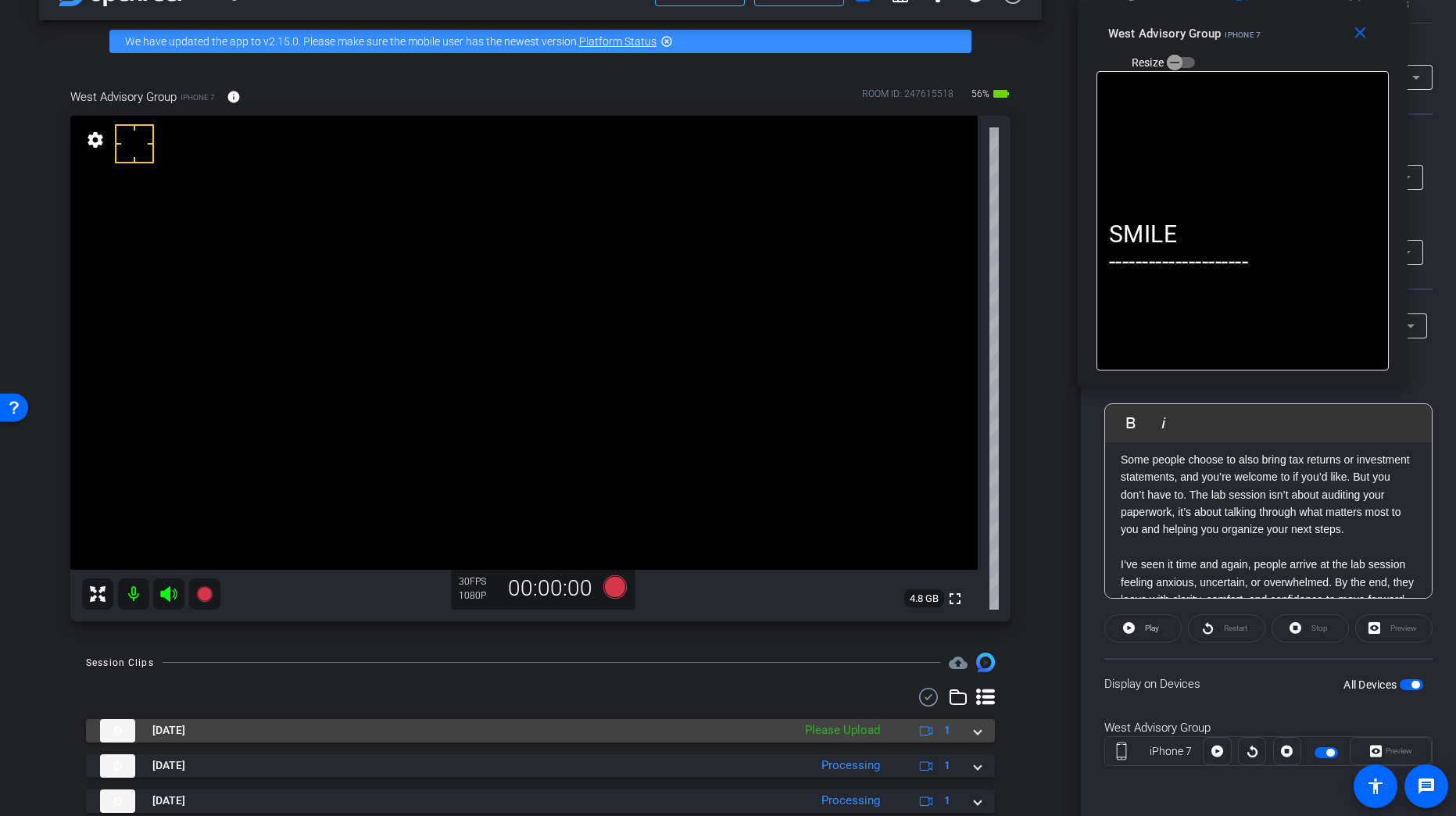
click at [974, 645] on span at bounding box center [977, 730] width 7 height 16
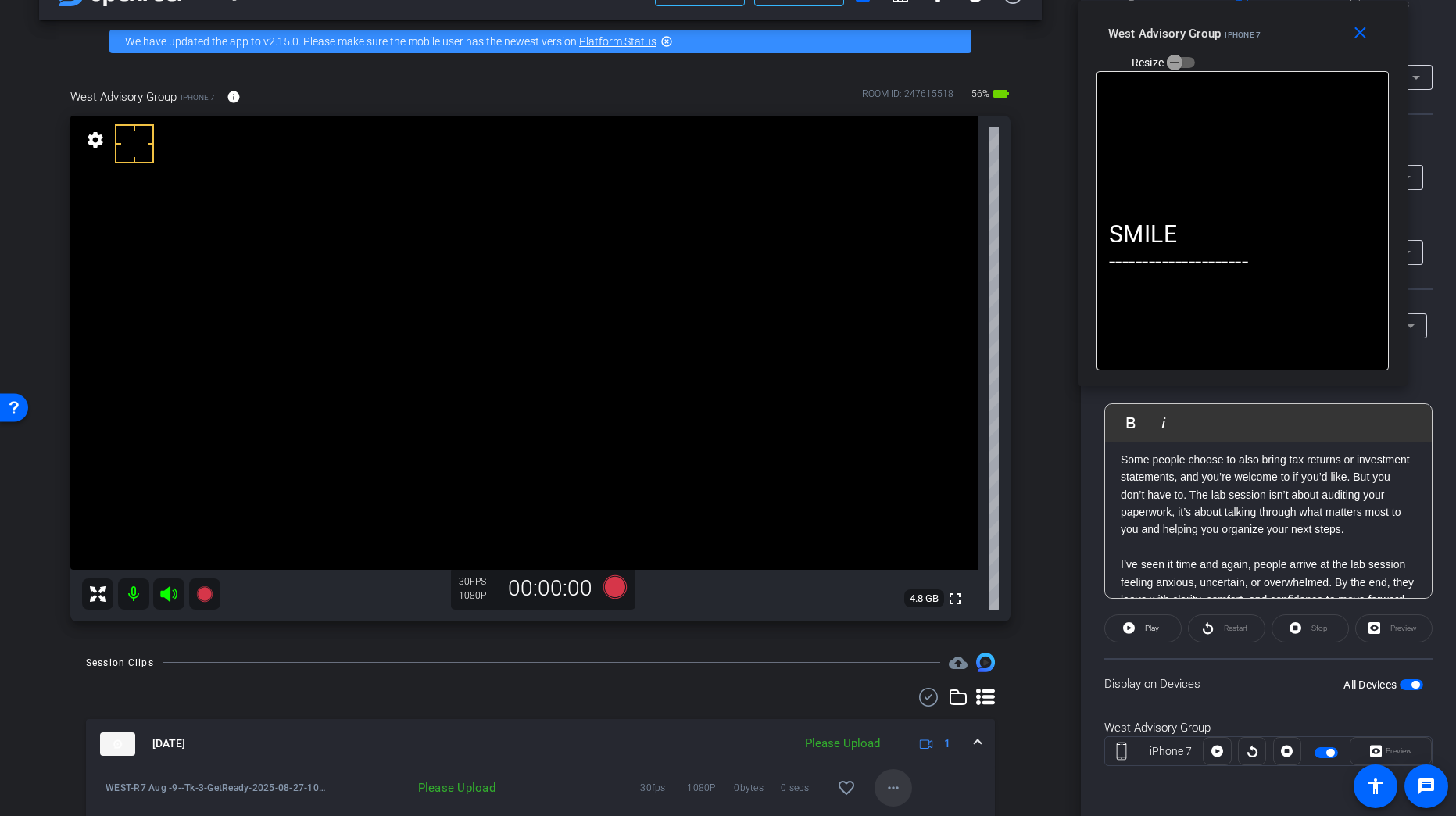
click at [890, 645] on mat-icon "more_horiz" at bounding box center [894, 788] width 19 height 19
click at [913, 645] on span "Upload" at bounding box center [911, 716] width 62 height 19
drag, startPoint x: 971, startPoint y: 740, endPoint x: 982, endPoint y: 740, distance: 11.0
click at [974, 645] on span at bounding box center [977, 743] width 7 height 16
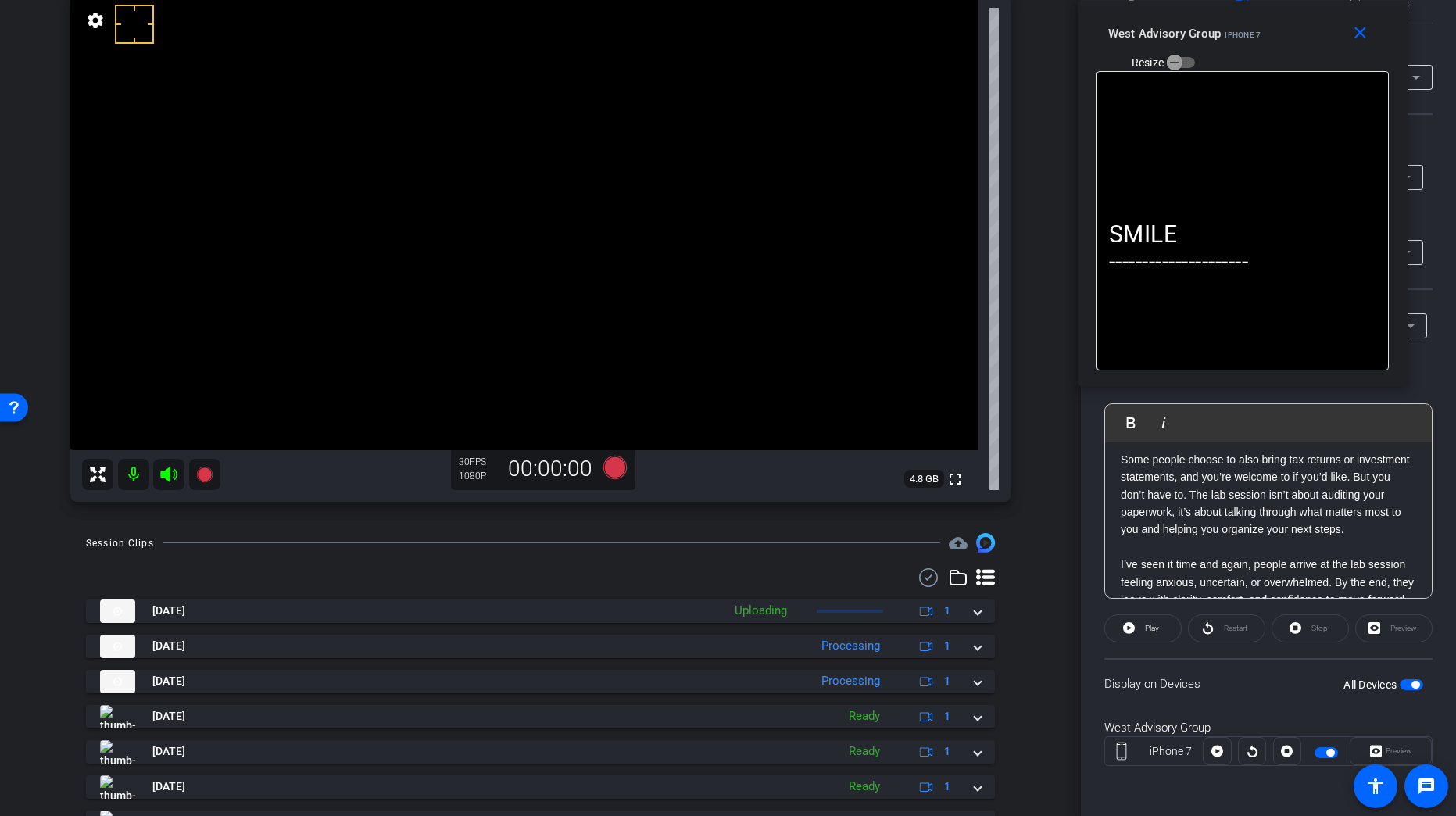
scroll to position [204, 0]
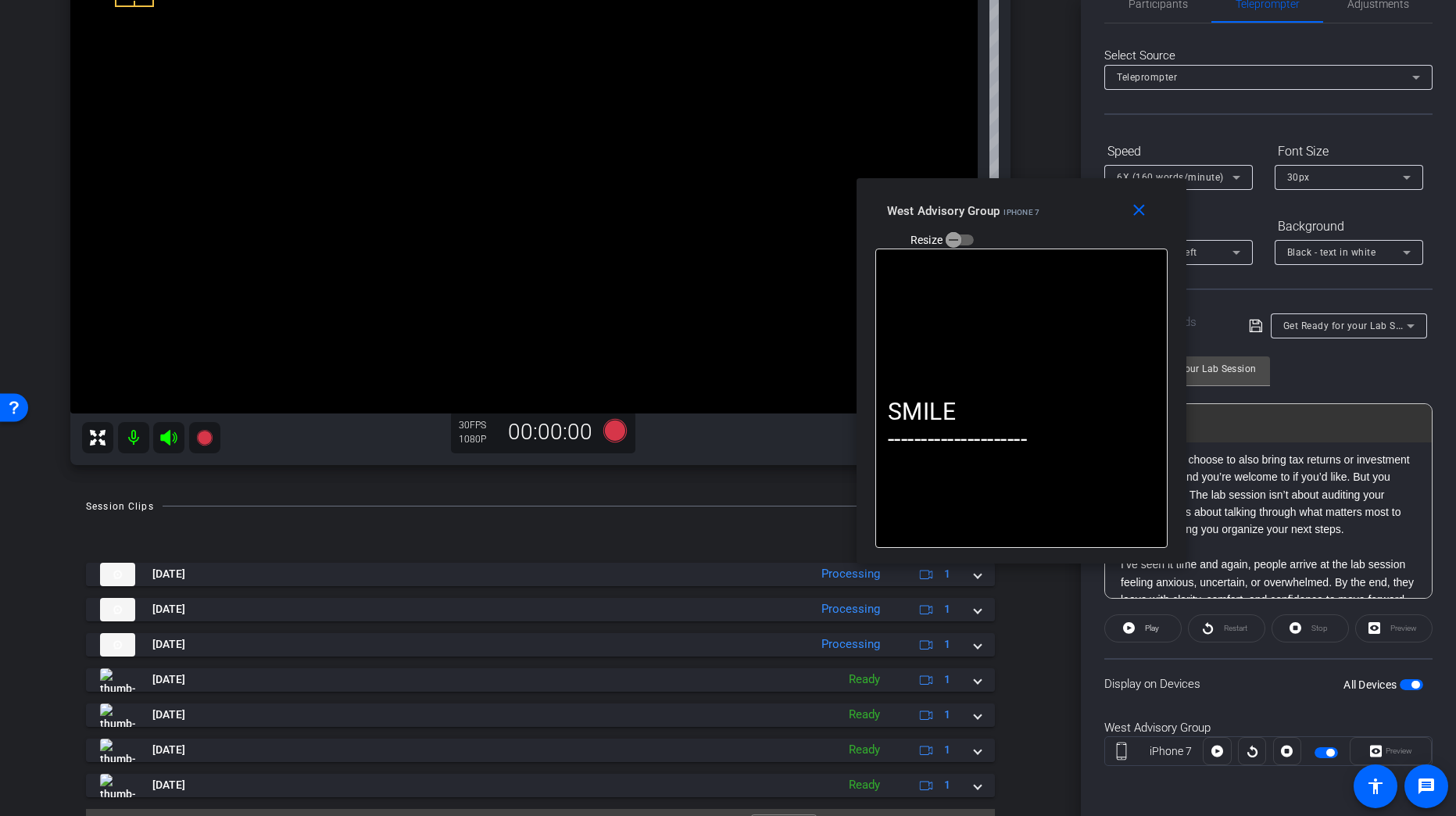
drag, startPoint x: 1286, startPoint y: 36, endPoint x: 1125, endPoint y: 229, distance: 251.3
click at [1065, 212] on div "West Advisory Group iPhone 7 Resize" at bounding box center [1027, 225] width 280 height 56
click at [1276, 330] on span "Get Ready for your Lab Session" at bounding box center [1354, 324] width 142 height 12
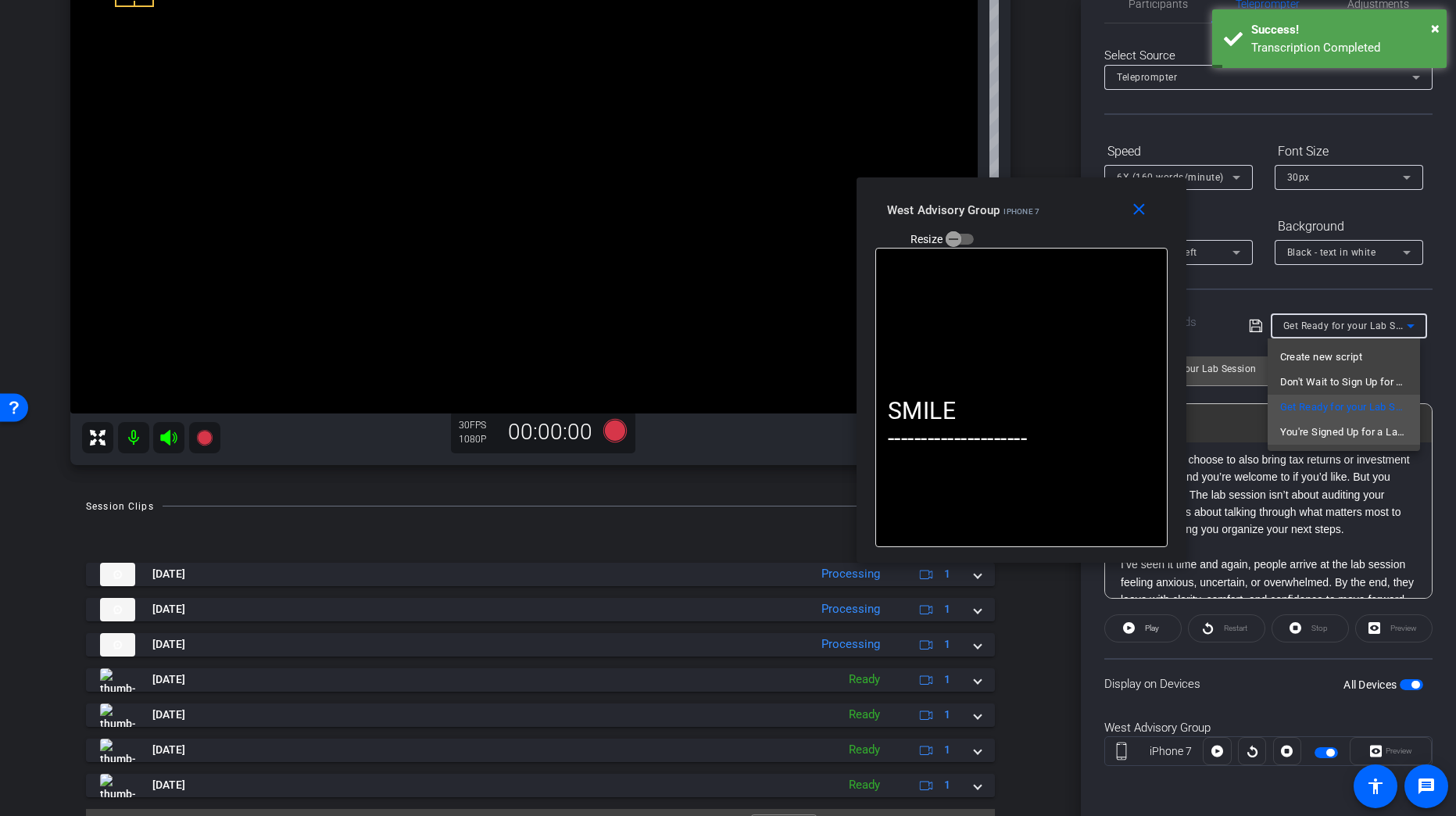
click at [1276, 438] on span "You're Signed Up for a Lab Session" at bounding box center [1343, 432] width 128 height 19
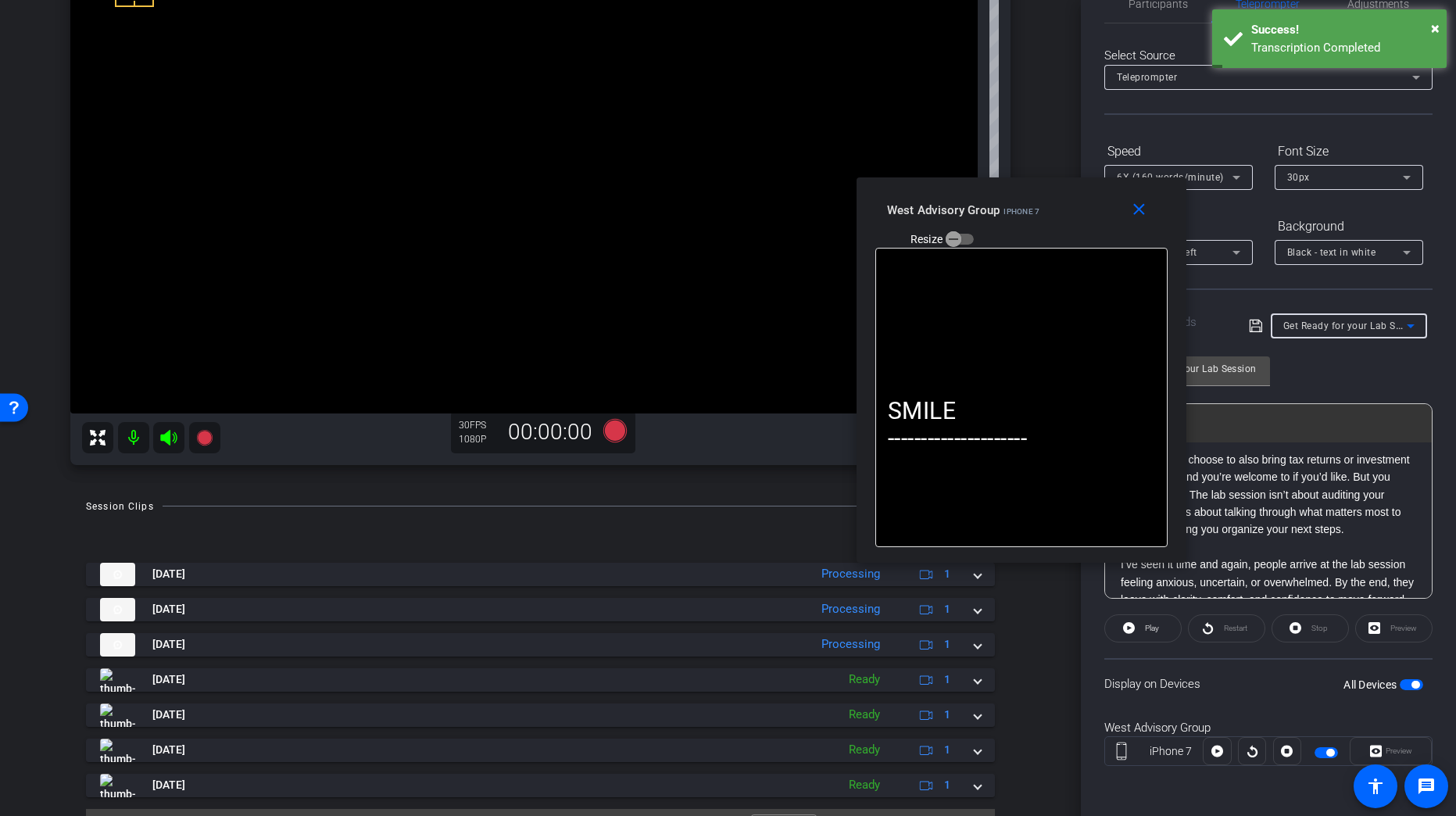
type input "You're Signed Up for a Lab Session"
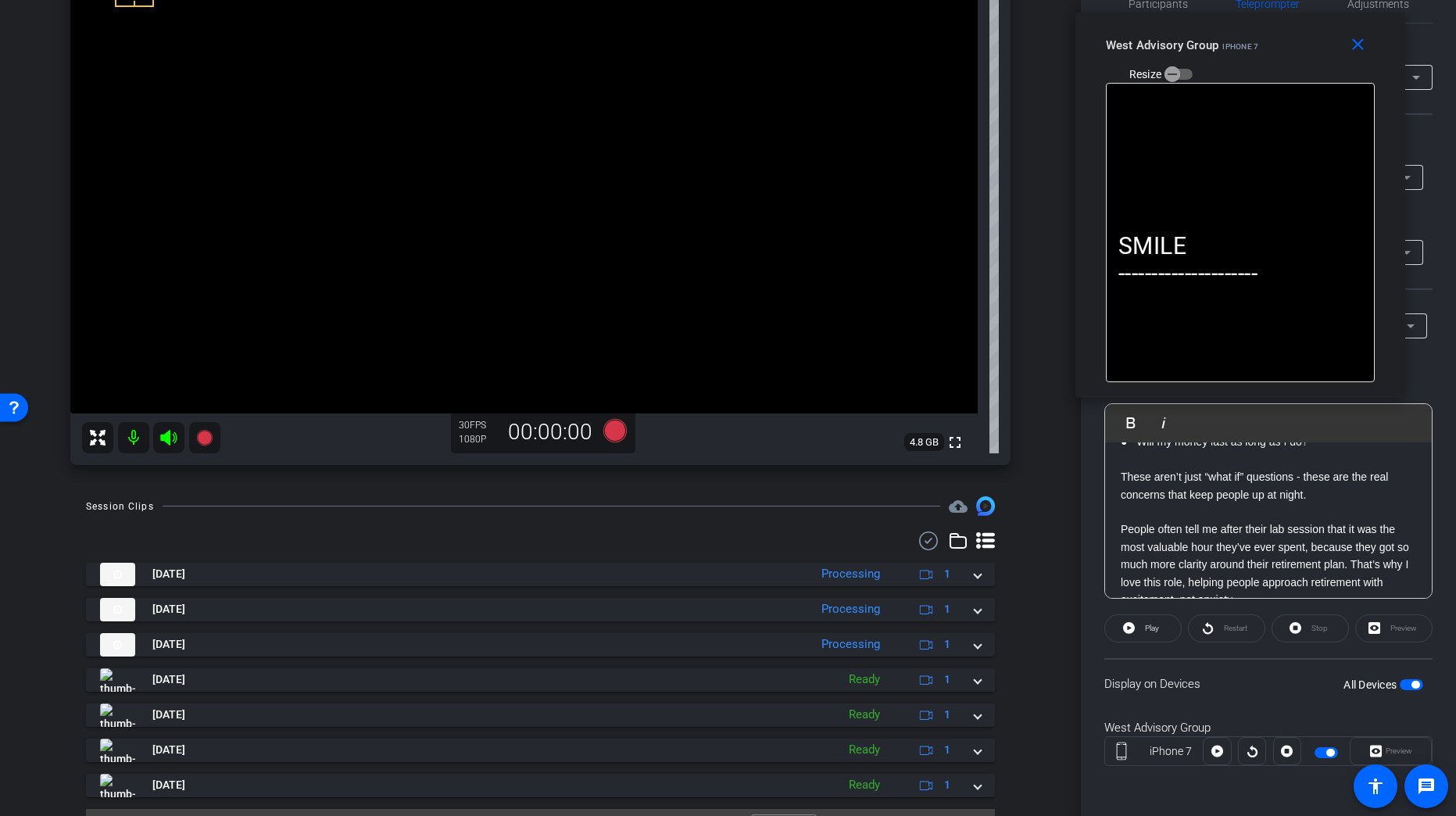
drag, startPoint x: 1078, startPoint y: 221, endPoint x: 1296, endPoint y: 57, distance: 272.8
click at [1276, 57] on div "West Advisory Group iPhone 7 Resize" at bounding box center [1246, 60] width 280 height 56
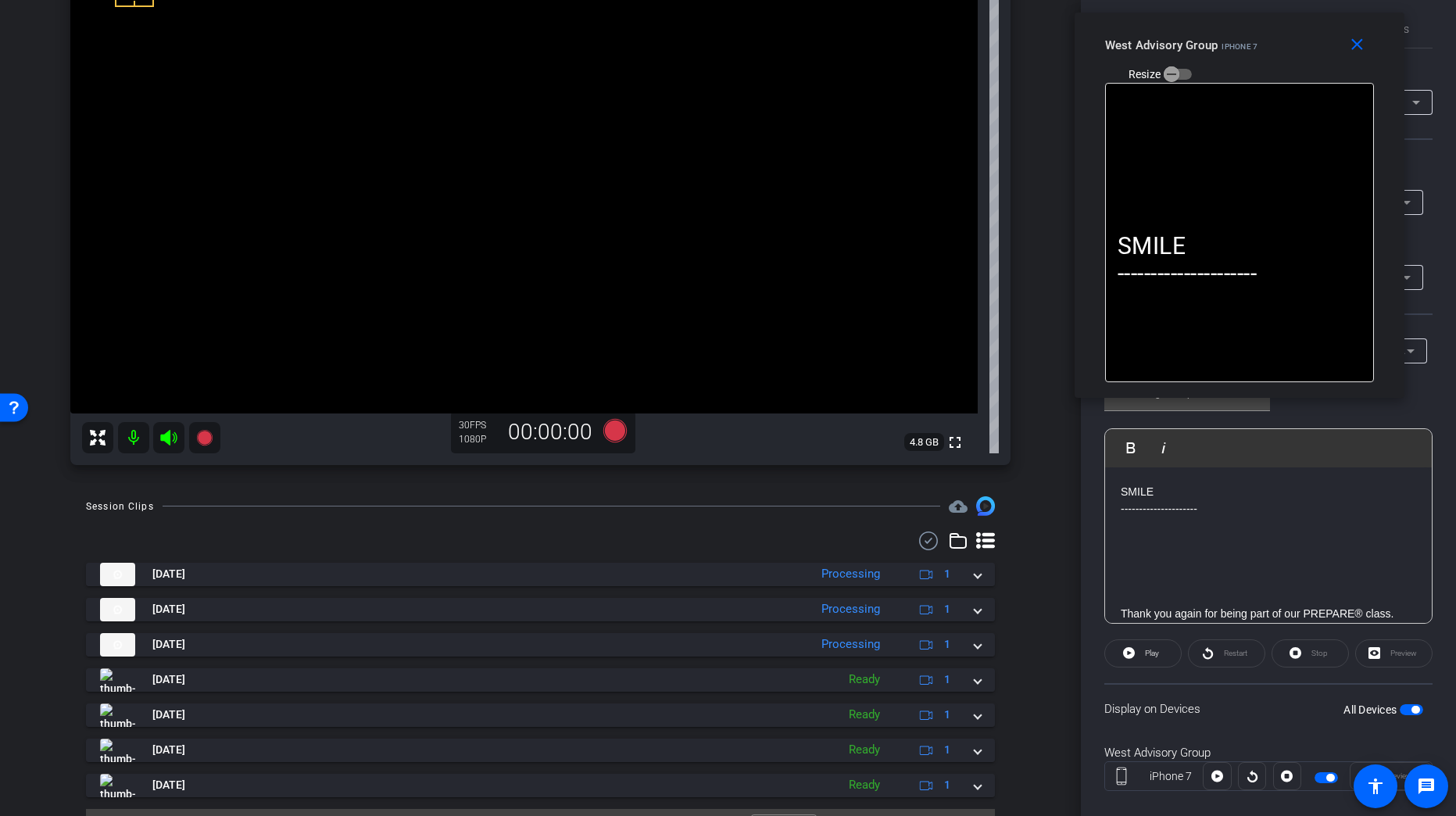
scroll to position [0, 0]
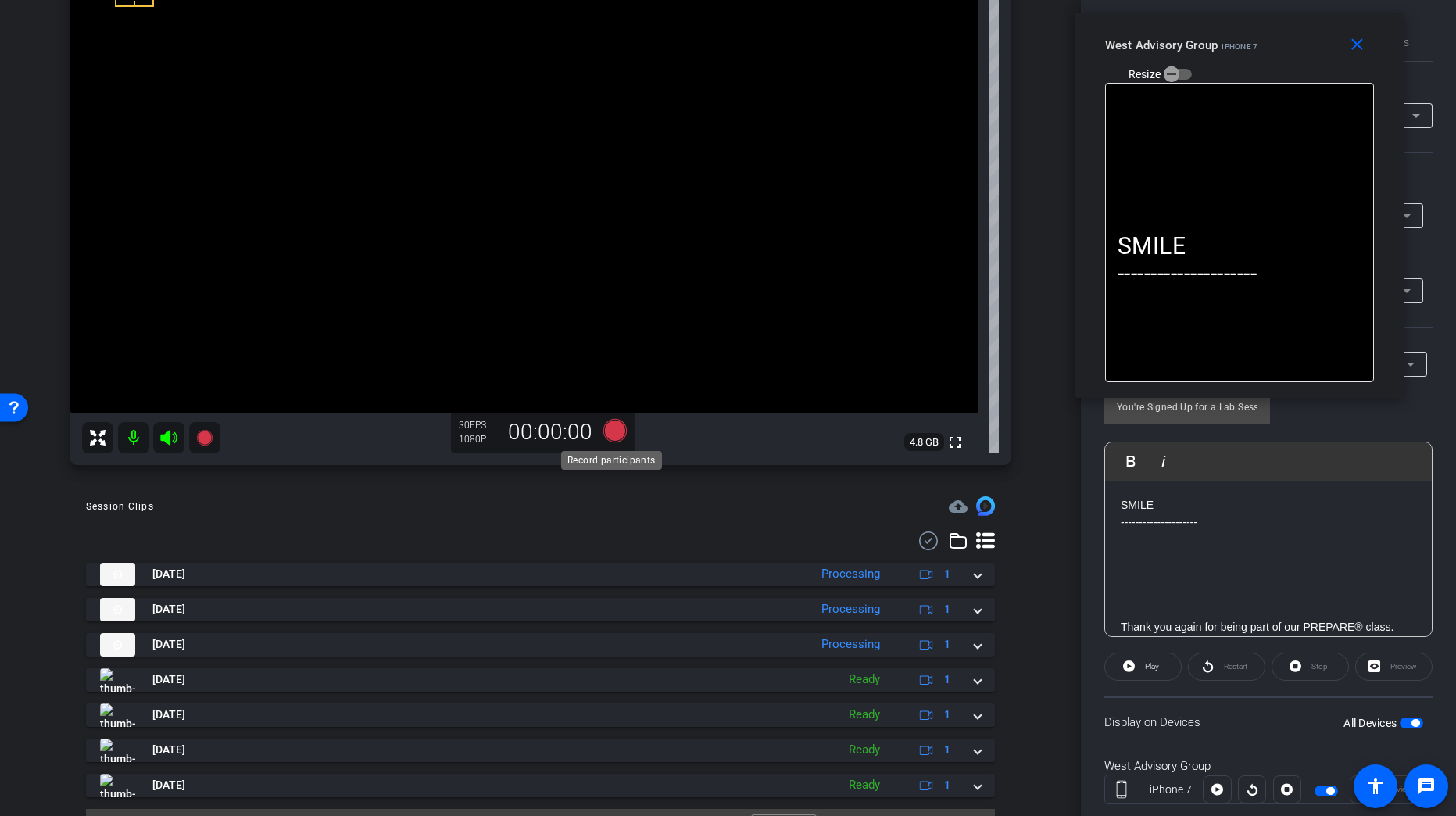
click at [606, 428] on icon at bounding box center [614, 430] width 23 height 23
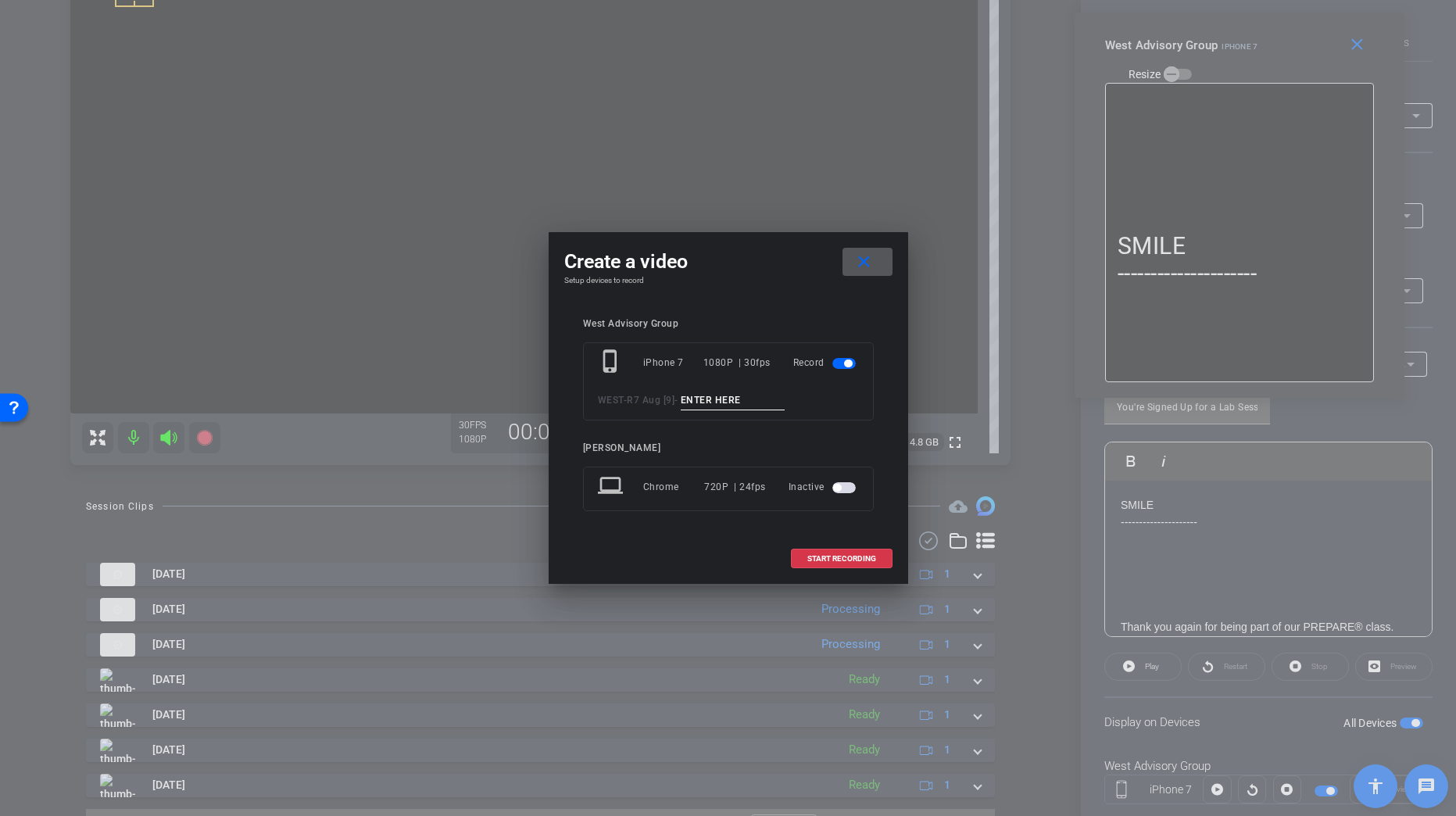
click at [750, 397] on input at bounding box center [732, 400] width 105 height 19
paste input "Tk_1_GetReady"
click at [708, 399] on input "Tk_1_GetReady" at bounding box center [732, 400] width 105 height 19
drag, startPoint x: 758, startPoint y: 400, endPoint x: 715, endPoint y: 404, distance: 43.2
click at [715, 404] on input "Tk_1_GetReady" at bounding box center [732, 400] width 105 height 19
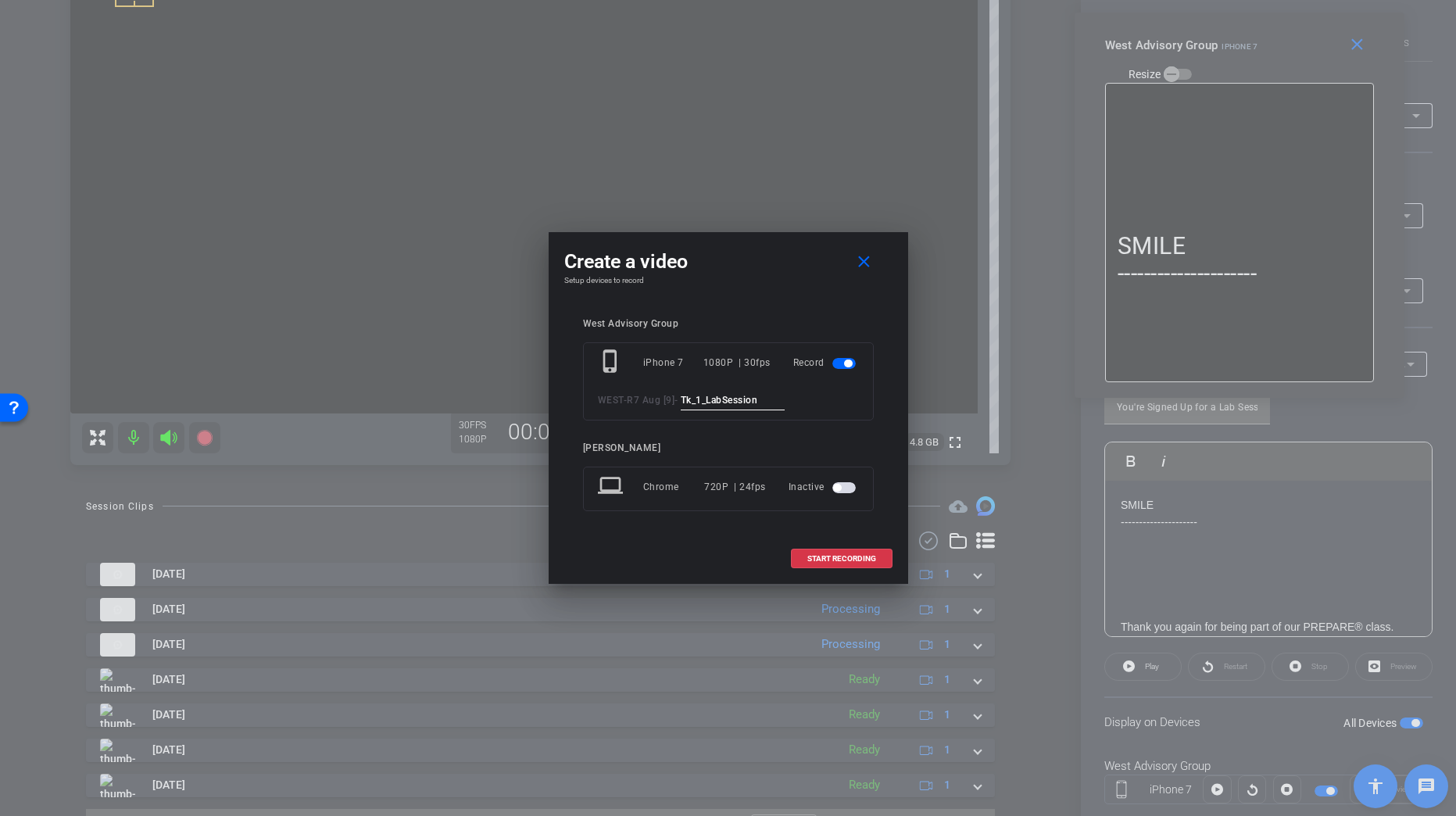
click at [740, 401] on input "Tk_1_LabSession" at bounding box center [732, 400] width 105 height 19
click at [785, 401] on input "Tk_1_LabSession" at bounding box center [732, 400] width 105 height 19
drag, startPoint x: 785, startPoint y: 397, endPoint x: 675, endPoint y: 395, distance: 110.0
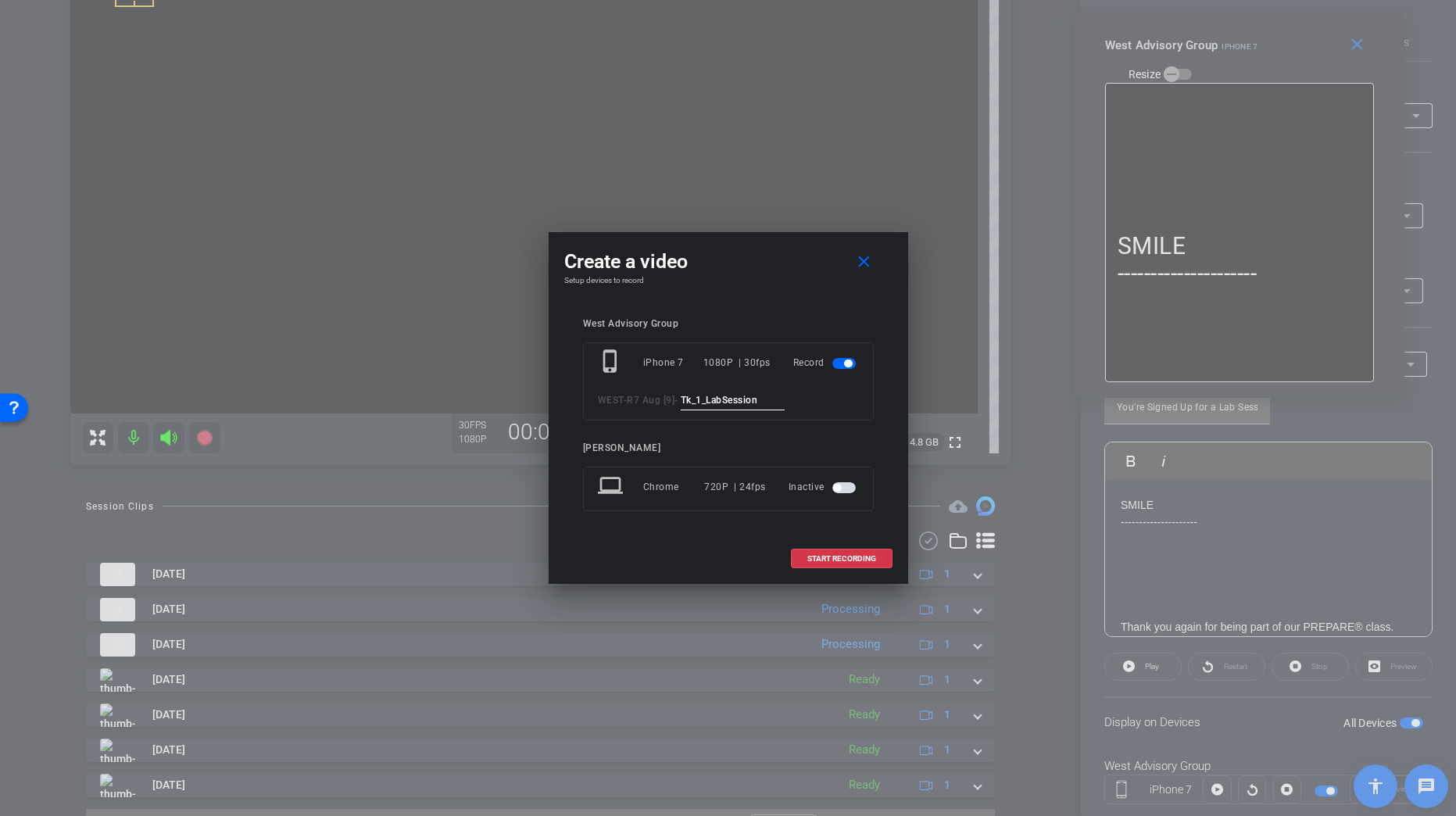
click at [675, 395] on div "WEST - R7 Aug [9] - Tk_1_LabSession" at bounding box center [728, 400] width 261 height 19
click at [781, 399] on input "Tk_1_LabSession" at bounding box center [732, 400] width 105 height 19
type input "Tk_1_LabSession"
click at [838, 555] on span "START RECORDING" at bounding box center [842, 559] width 69 height 8
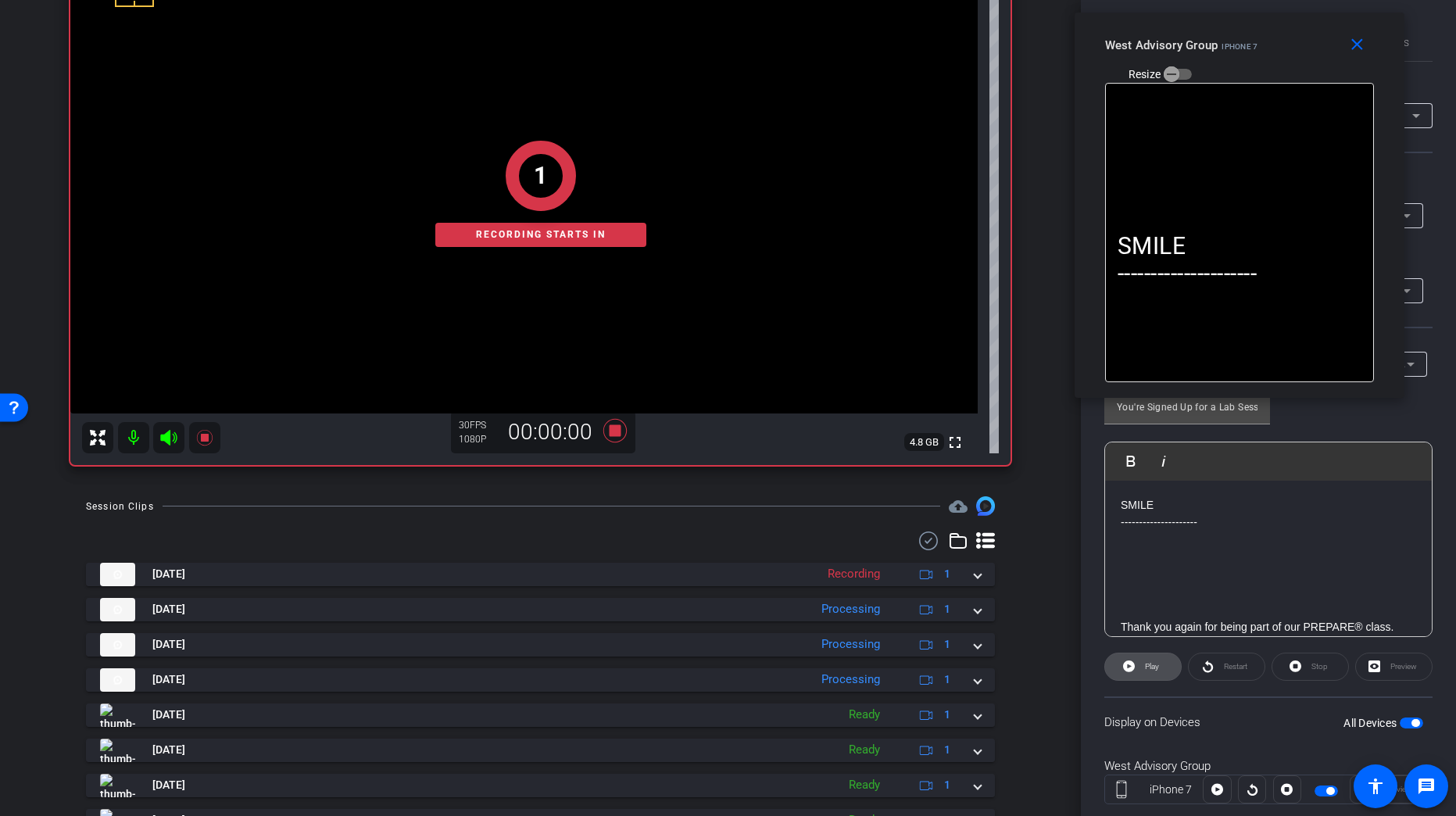
click at [1133, 645] on icon at bounding box center [1129, 666] width 12 height 19
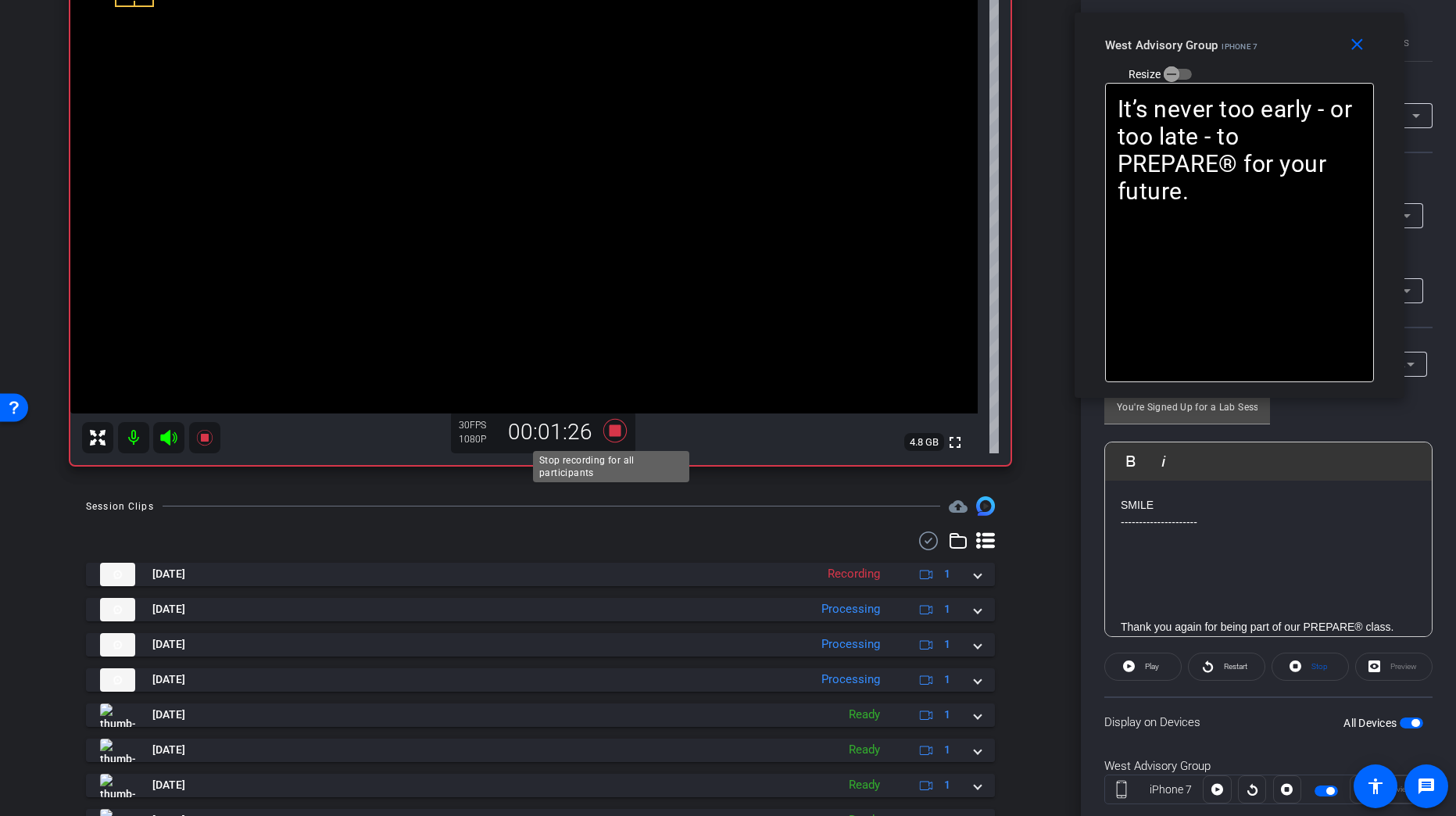
click at [605, 430] on icon at bounding box center [614, 430] width 37 height 28
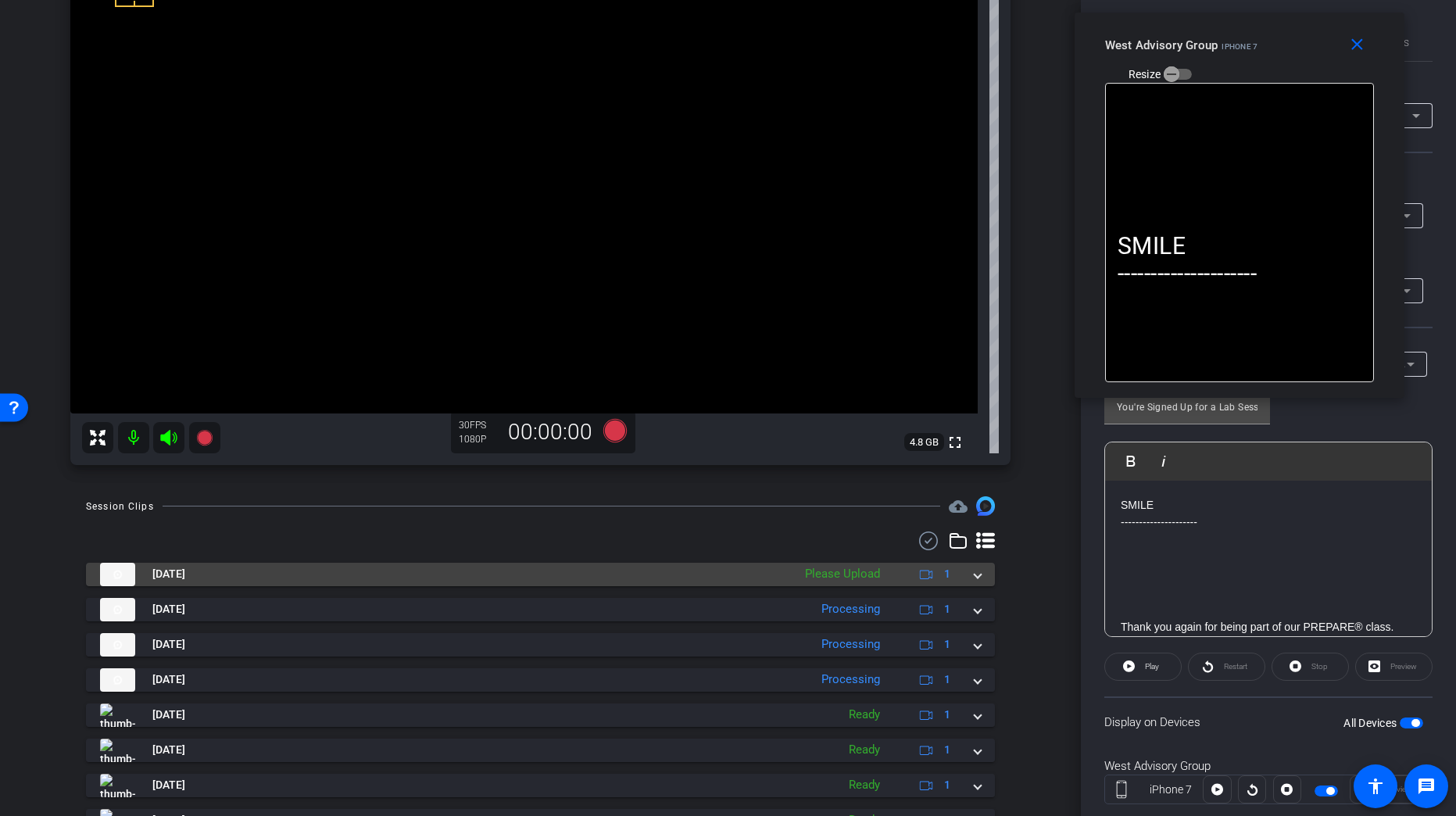
click at [974, 572] on span at bounding box center [977, 573] width 7 height 16
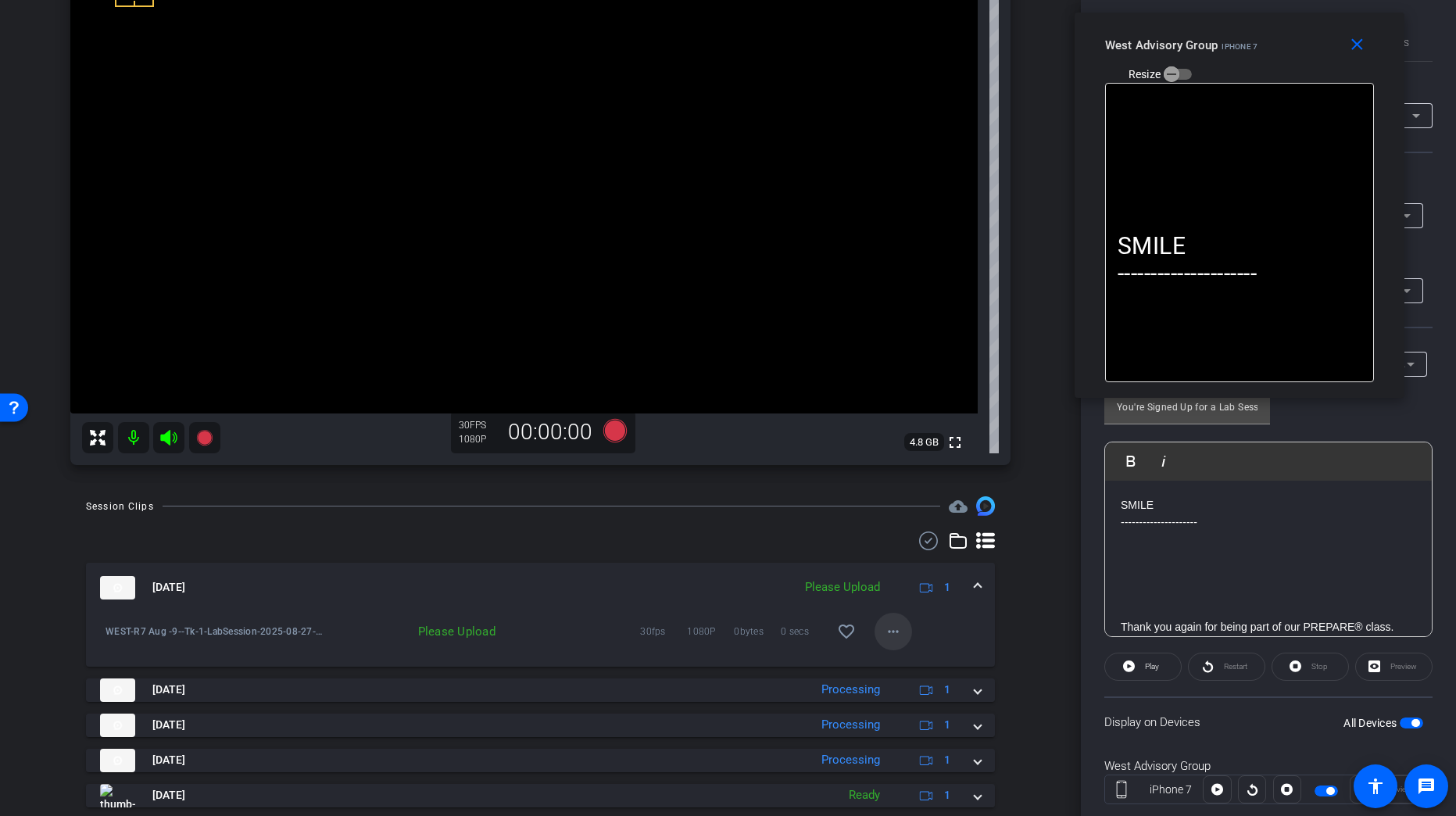
click at [893, 628] on mat-icon "more_horiz" at bounding box center [894, 632] width 19 height 19
click at [907, 645] on span "Upload" at bounding box center [911, 663] width 62 height 19
click at [974, 582] on span at bounding box center [977, 587] width 7 height 16
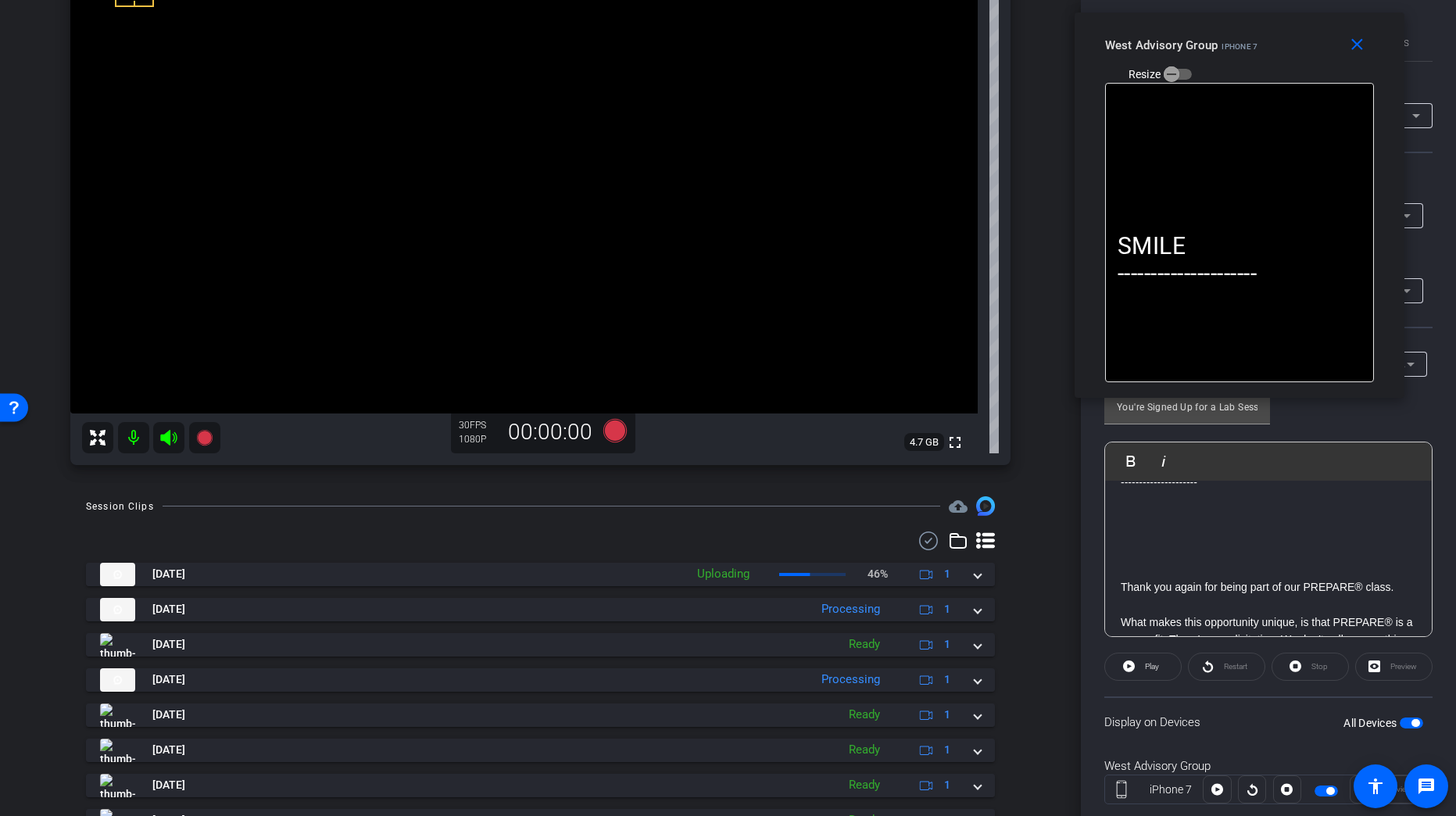
scroll to position [78, 0]
click at [1110, 544] on div "SMILE --------------------- Thank you again for being part of our PREPARE® clas…" at bounding box center [1268, 777] width 326 height 749
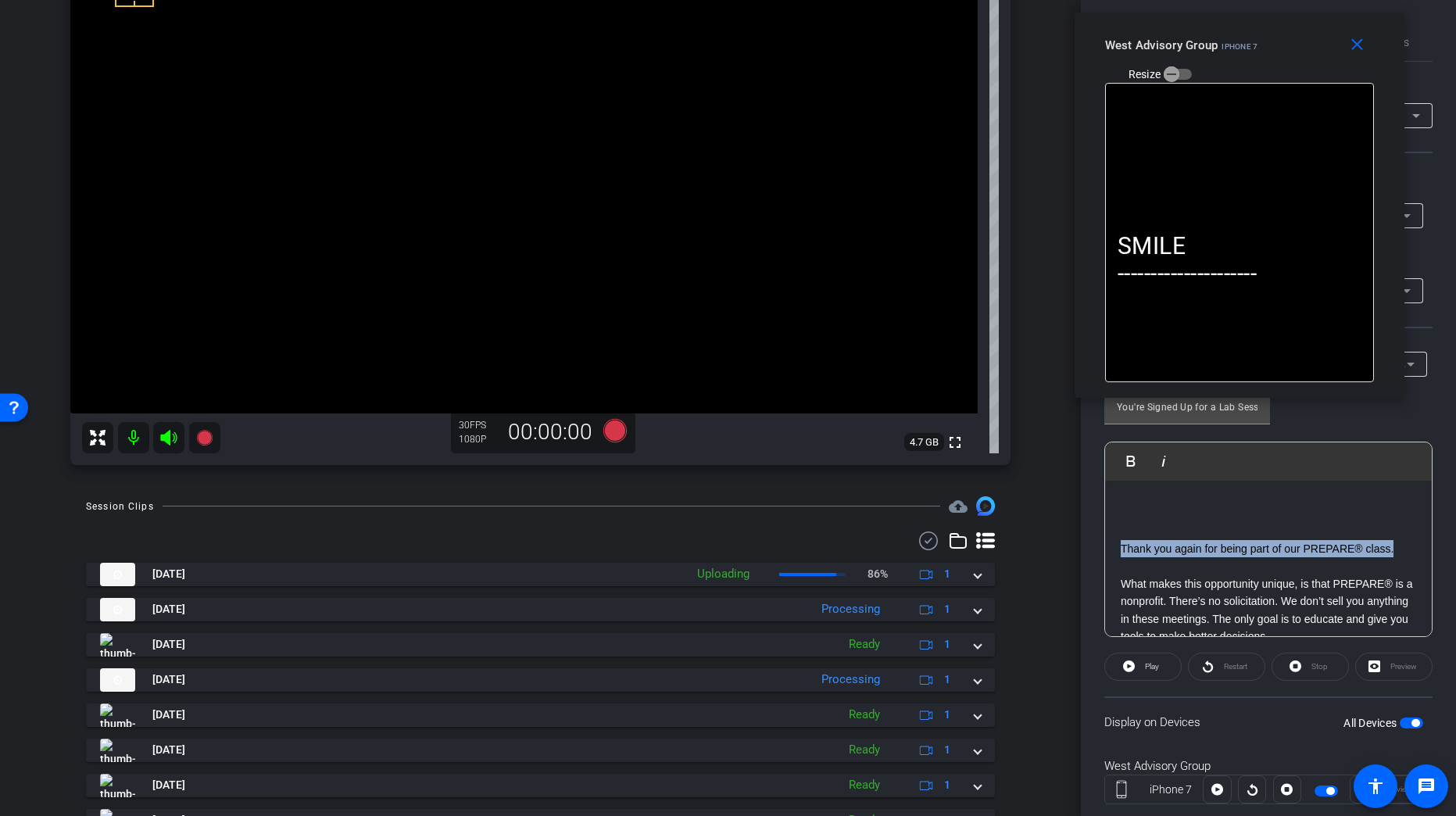
drag, startPoint x: 1118, startPoint y: 550, endPoint x: 1397, endPoint y: 552, distance: 279.0
click at [1276, 552] on div "SMILE --------------------- Thank you again for being part of our PREPARE® clas…" at bounding box center [1268, 777] width 326 height 749
click at [1276, 588] on p "What makes this opportunity unique, is that PREPARE® is a nonprofit. There’s no…" at bounding box center [1268, 610] width 296 height 70
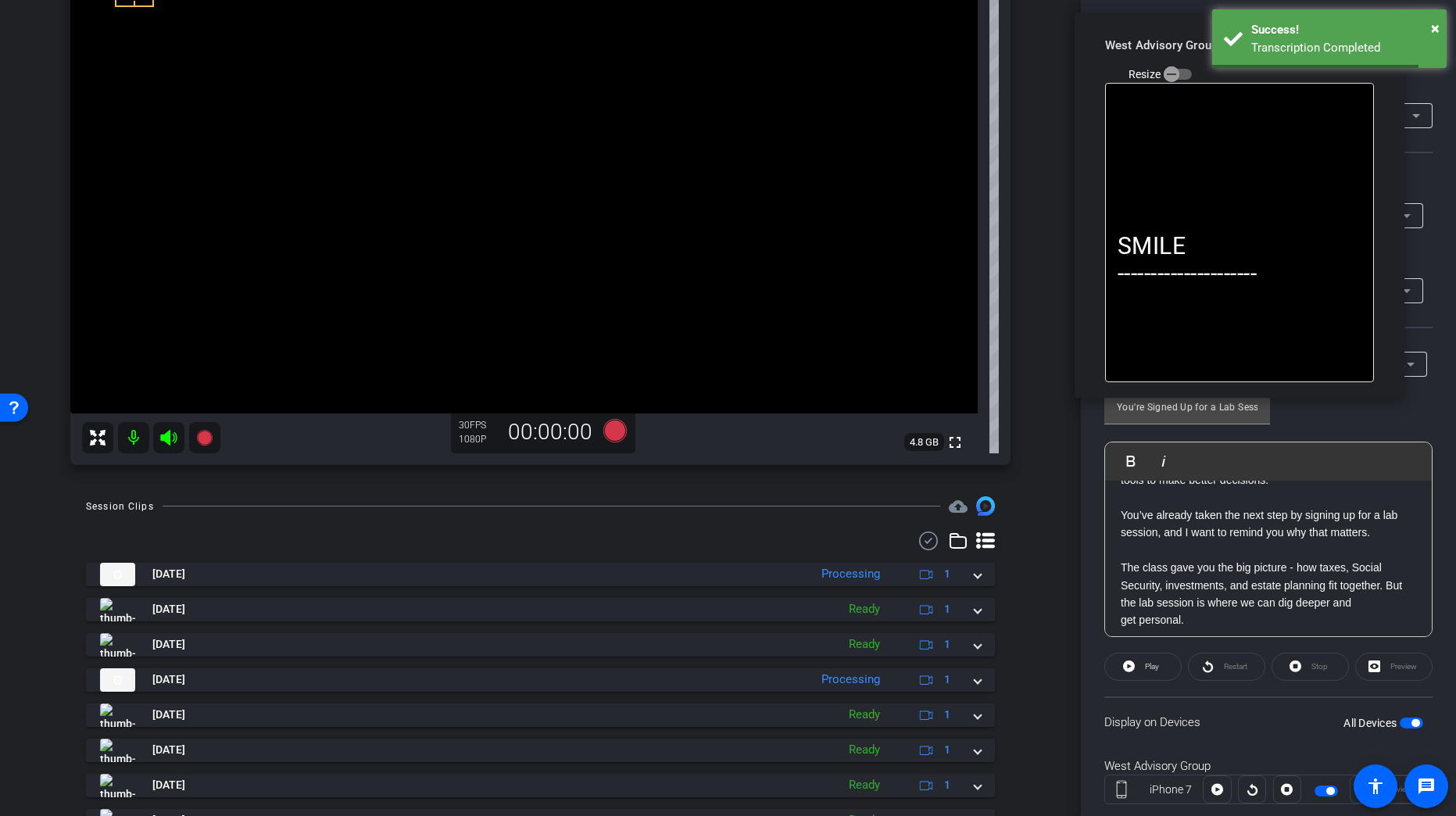
scroll to position [313, 0]
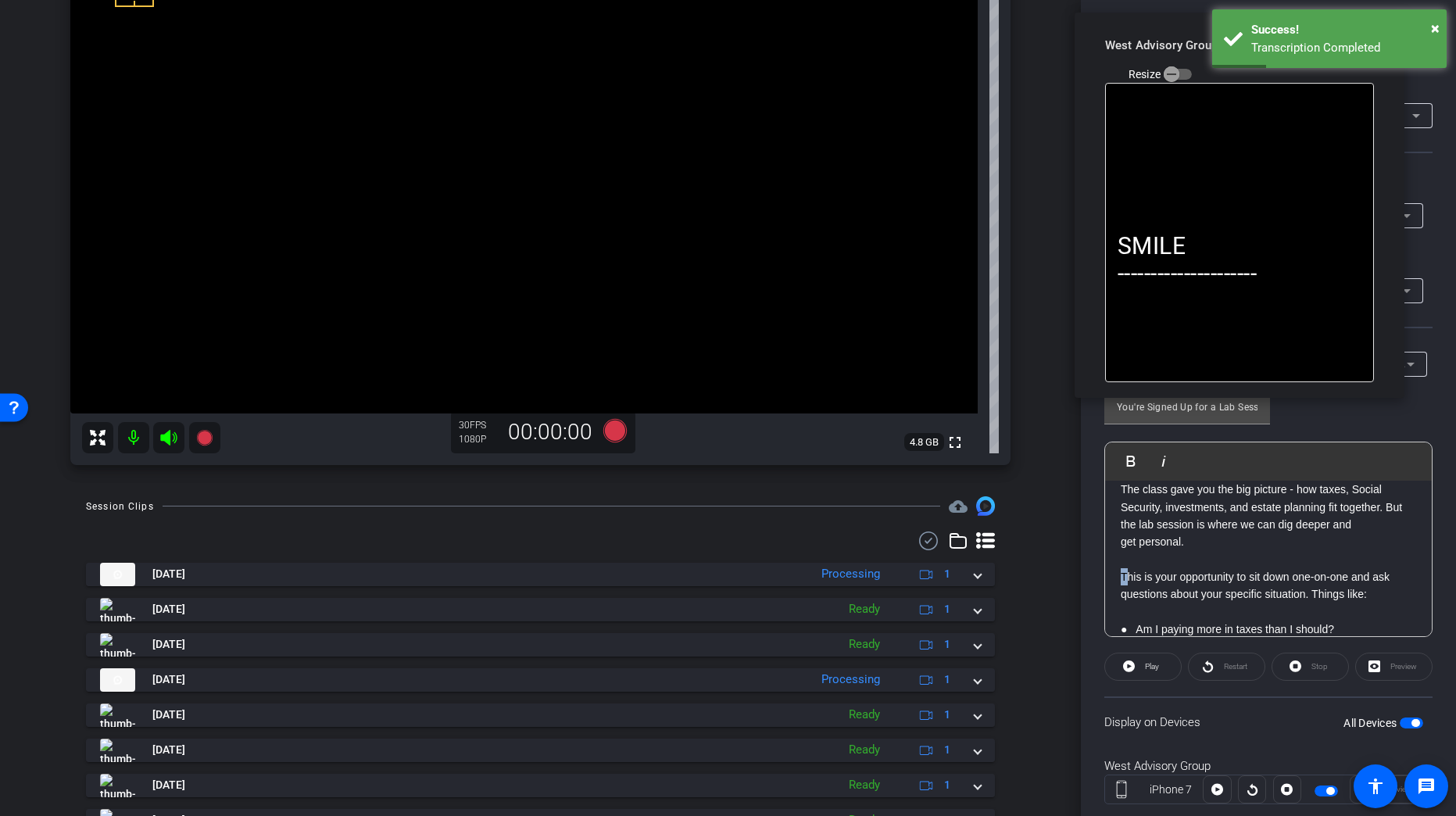
drag, startPoint x: 1116, startPoint y: 574, endPoint x: 1125, endPoint y: 574, distance: 9.0
click at [1125, 574] on div "SMILE --------------------- Thank you again for being part of our PREPARE® clas…" at bounding box center [1268, 542] width 326 height 749
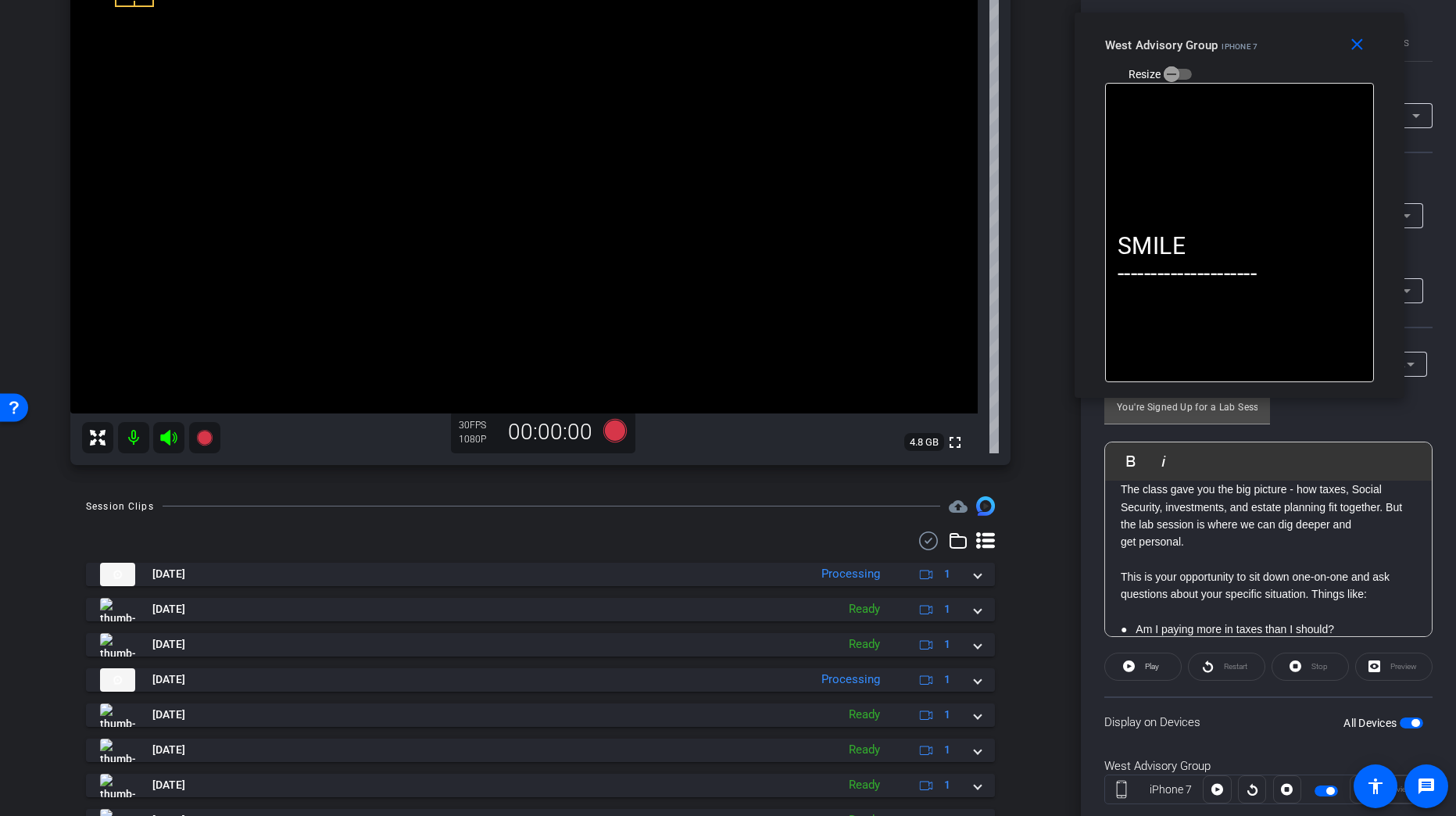
click at [1196, 582] on p "This is your opportunity to sit down one-on-one and ask questions about your sp…" at bounding box center [1268, 586] width 296 height 36
drag, startPoint x: 1116, startPoint y: 577, endPoint x: 1392, endPoint y: 582, distance: 276.0
click at [1276, 582] on div "SMILE --------------------- Thank you again for being part of our PREPARE® clas…" at bounding box center [1268, 542] width 326 height 749
click at [1276, 595] on p "This is your opportunity to sit down one-on-one and ask questions about your sp…" at bounding box center [1268, 586] width 296 height 36
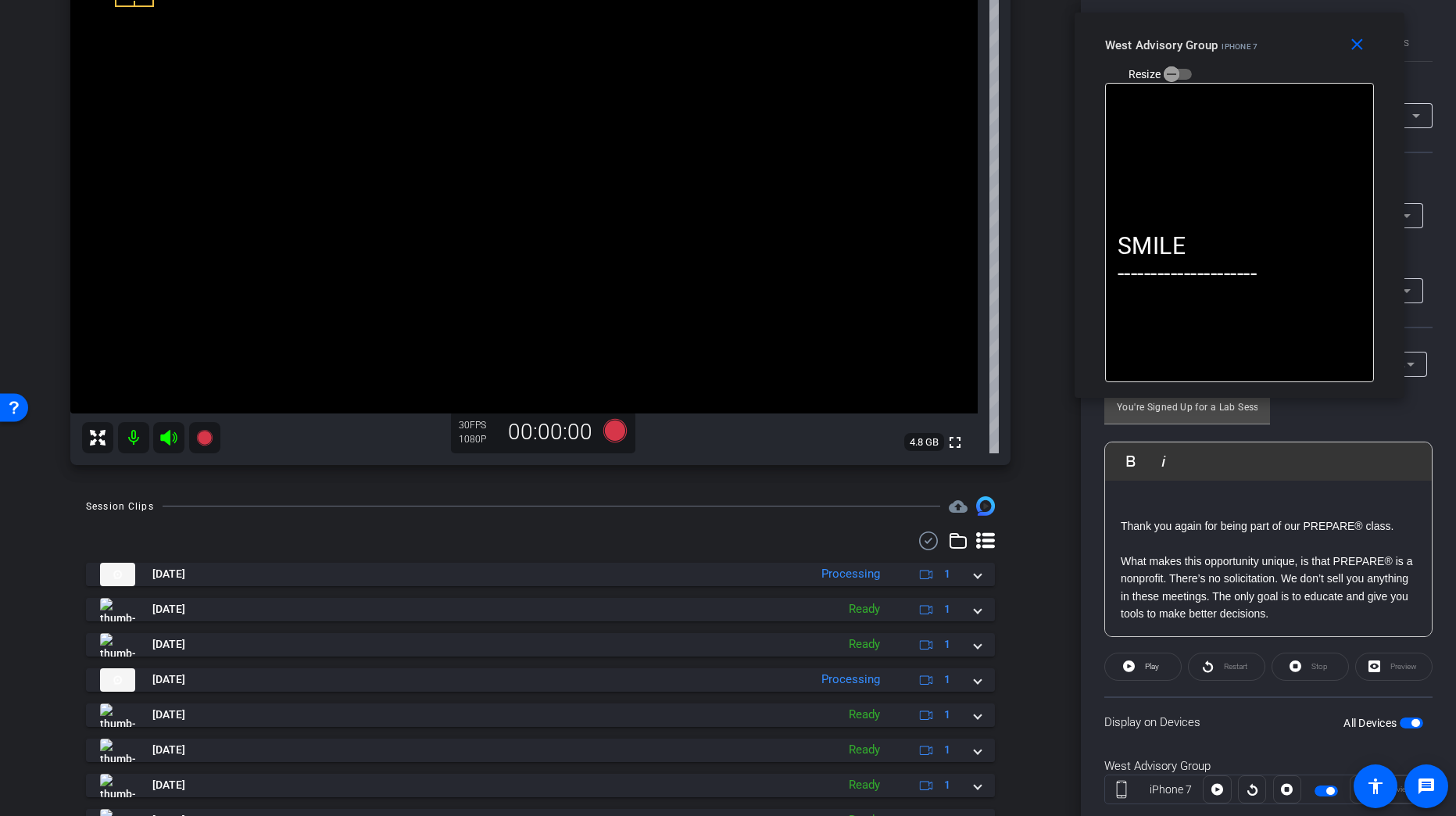
scroll to position [0, 0]
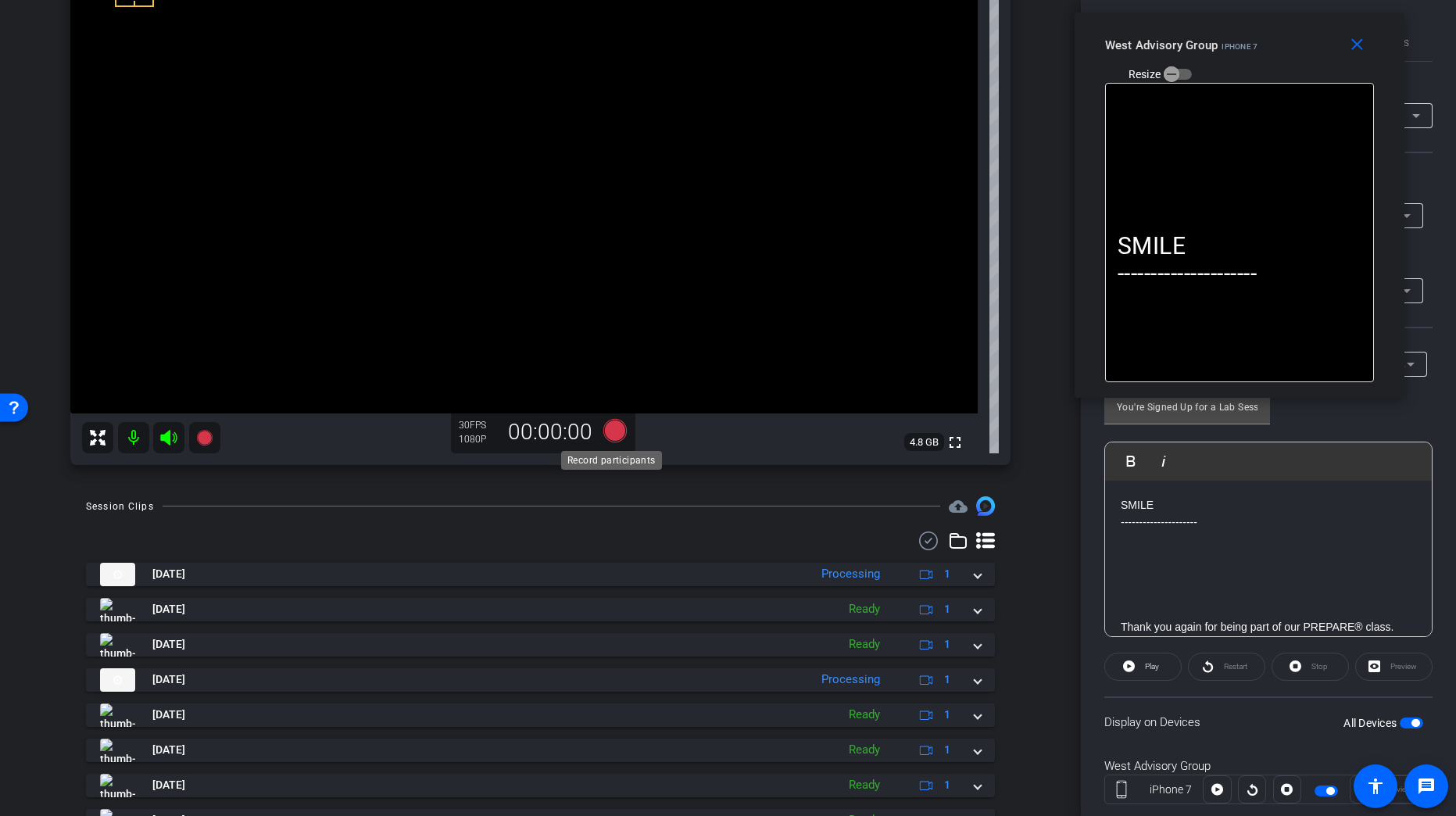
click at [608, 431] on icon at bounding box center [614, 430] width 23 height 23
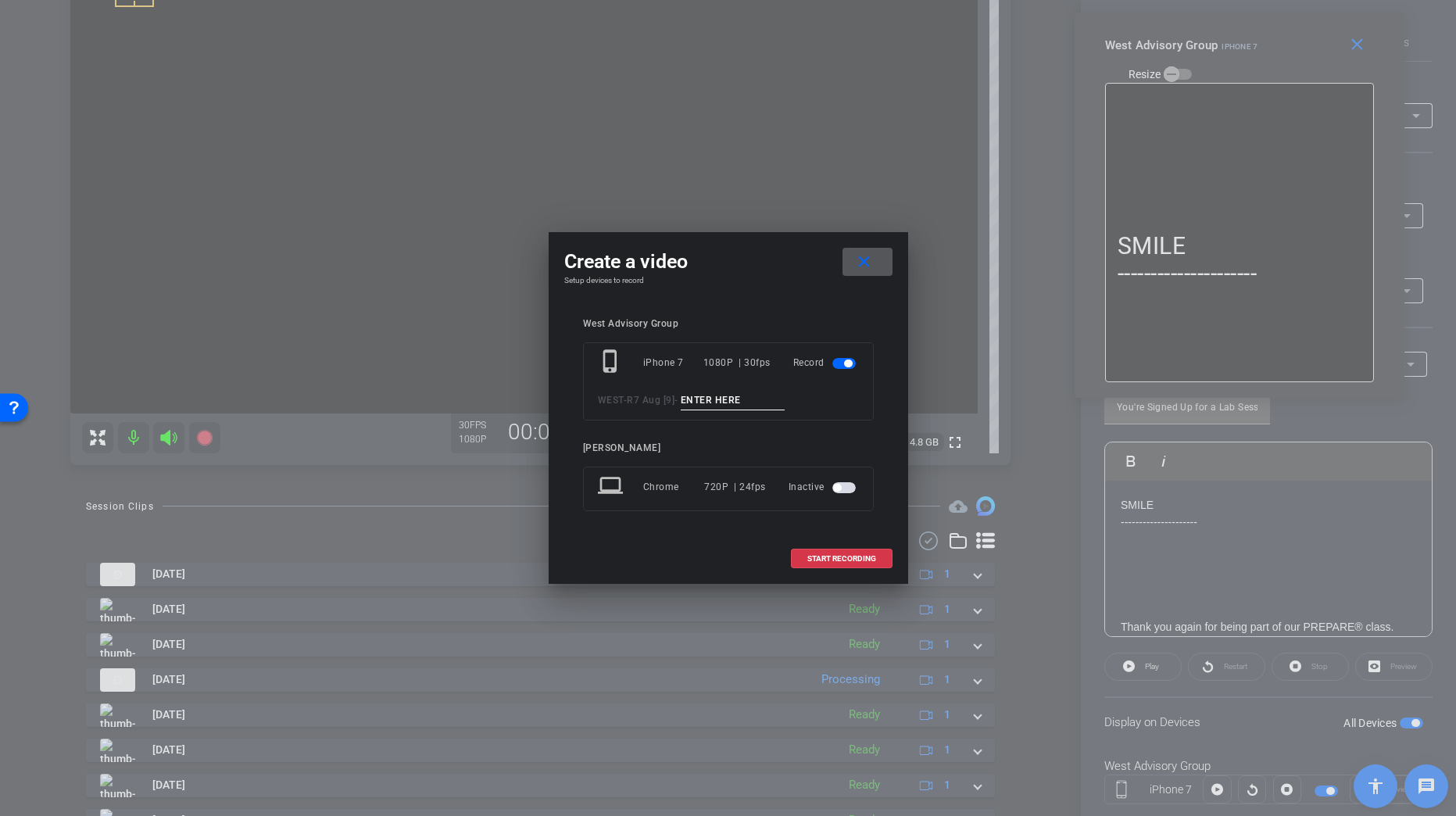
click at [706, 400] on input at bounding box center [732, 400] width 105 height 19
paste input "Tk_1_LabSession"
click at [710, 396] on input "Tk_1_LabSession" at bounding box center [732, 400] width 105 height 19
type input "Tk_2_LabSession"
click at [850, 552] on span at bounding box center [842, 559] width 100 height 37
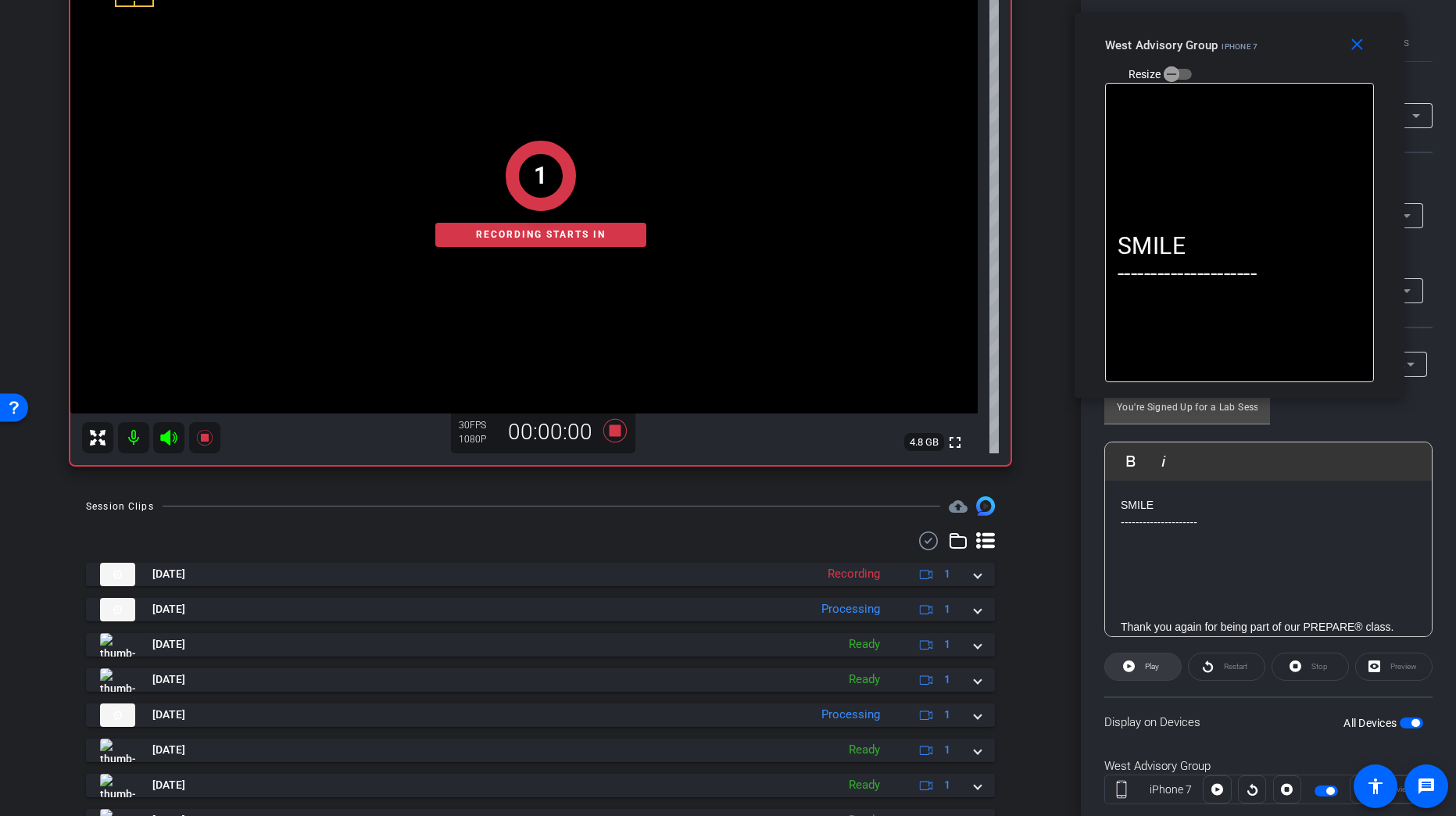
click at [1129, 645] on icon at bounding box center [1129, 666] width 12 height 12
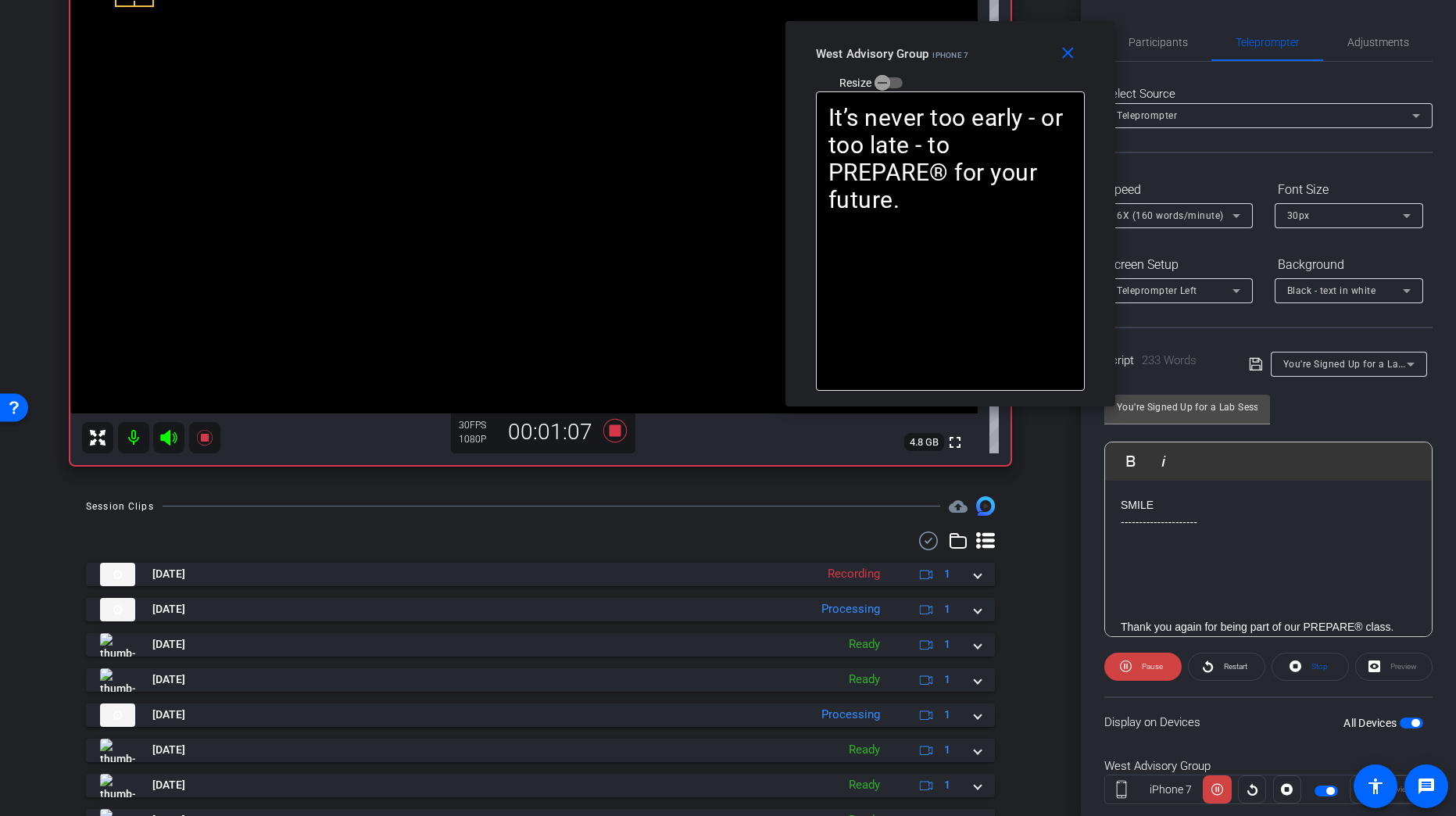
drag, startPoint x: 1289, startPoint y: 53, endPoint x: 1000, endPoint y: 60, distance: 289.1
click at [1000, 60] on div "West Advisory Group iPhone 7 Resize" at bounding box center [956, 68] width 280 height 56
click at [1276, 45] on span "Adjustments" at bounding box center [1377, 41] width 61 height 11
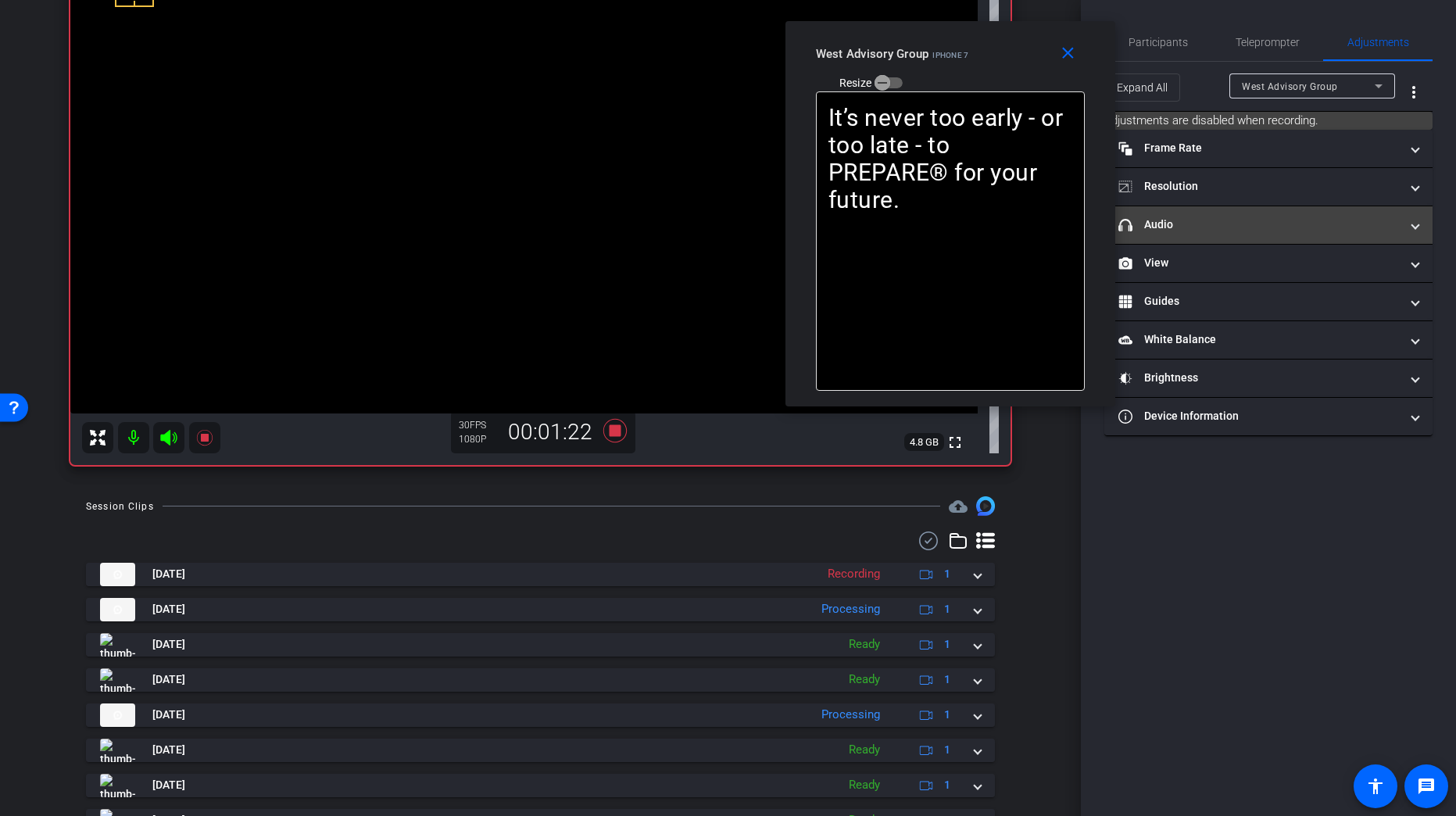
click at [1231, 236] on mat-expansion-panel-header "headphone icon Audio" at bounding box center [1268, 225] width 328 height 37
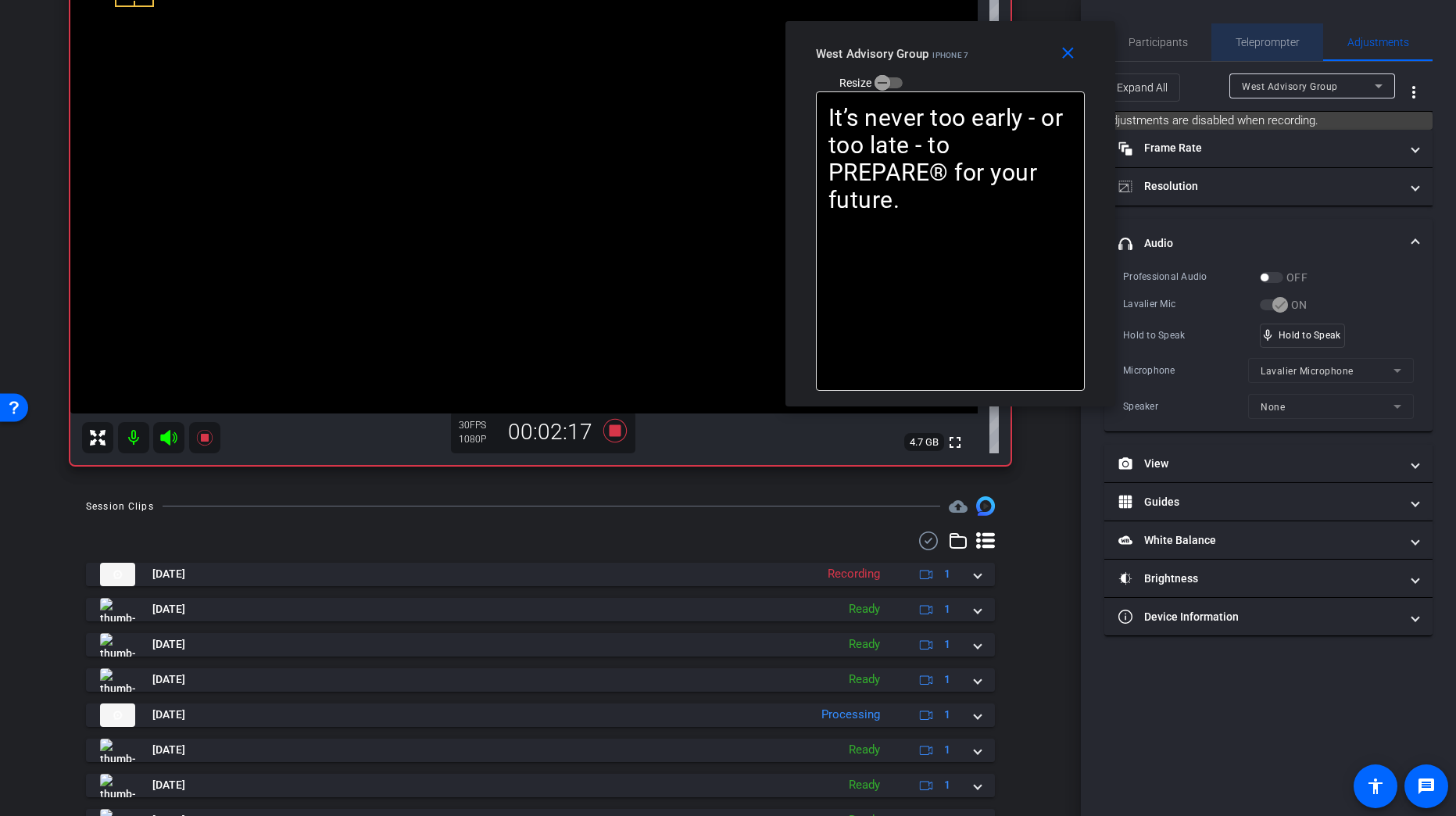
click at [1252, 48] on span "Teleprompter" at bounding box center [1267, 41] width 64 height 11
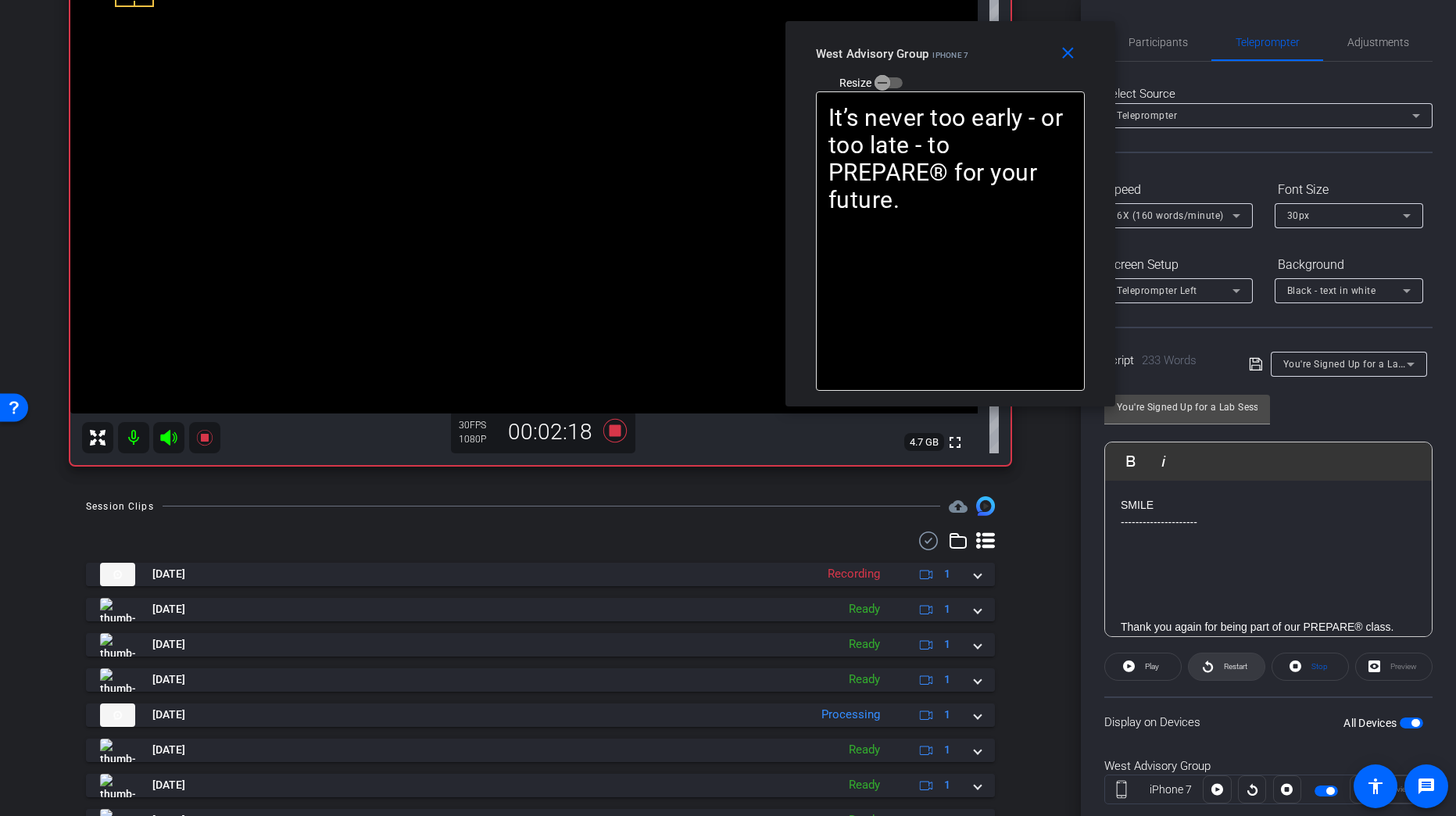
click at [1208, 645] on icon at bounding box center [1207, 666] width 11 height 12
click at [606, 430] on icon at bounding box center [614, 430] width 23 height 23
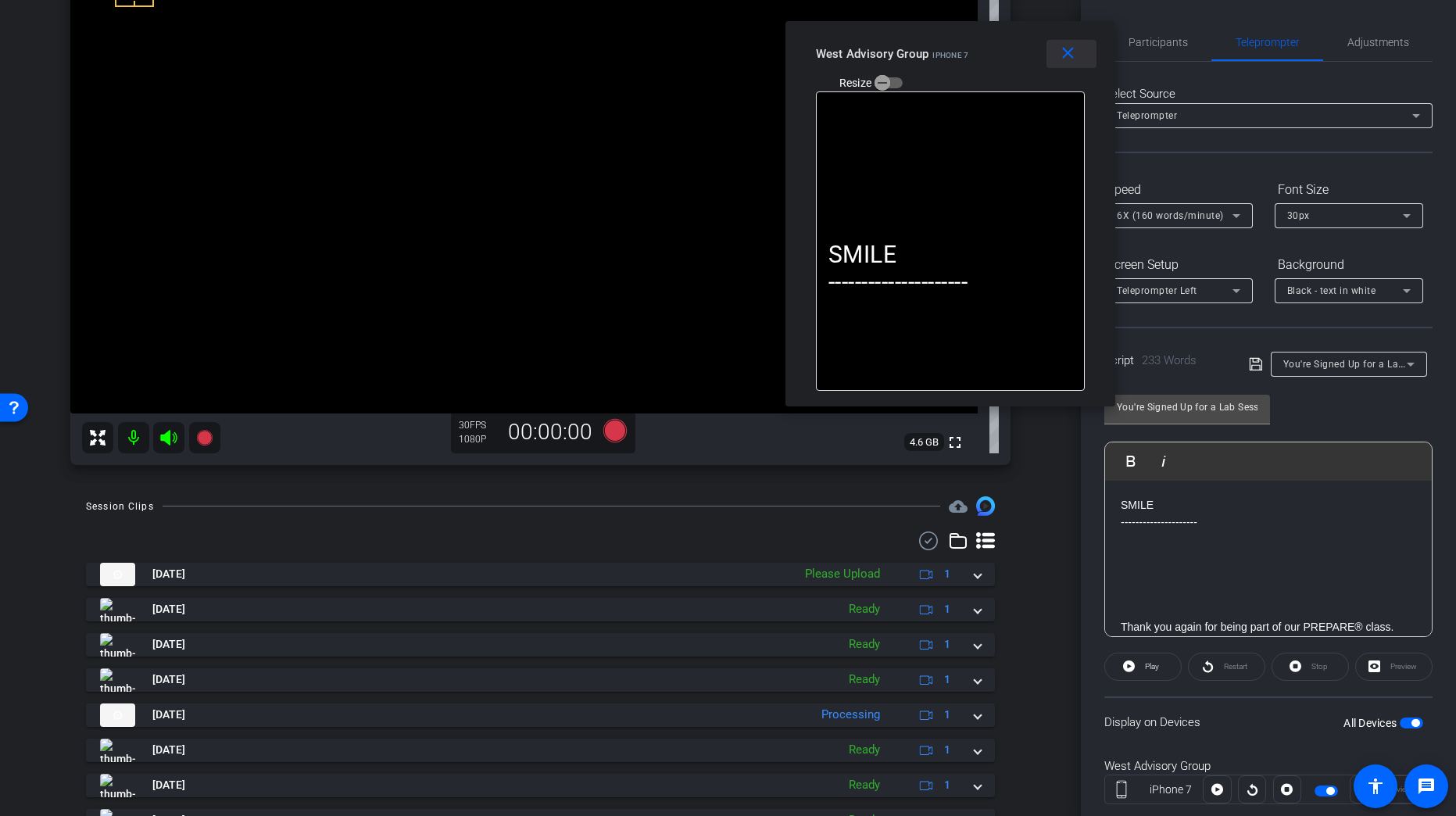
click at [1069, 59] on mat-icon "close" at bounding box center [1067, 54] width 19 height 19
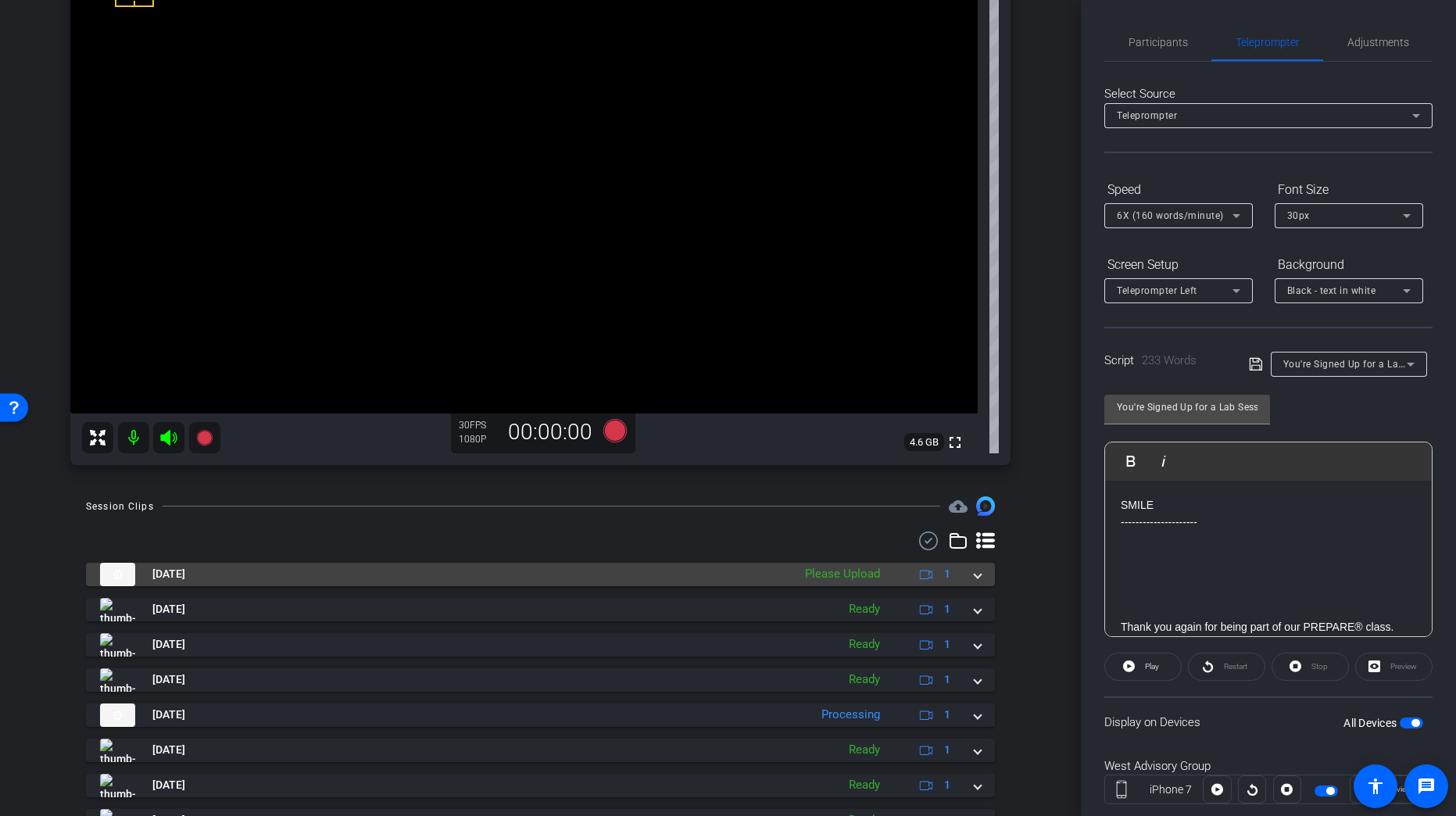
click at [961, 570] on div "Aug 27, 2025 Please Upload 1" at bounding box center [537, 574] width 874 height 23
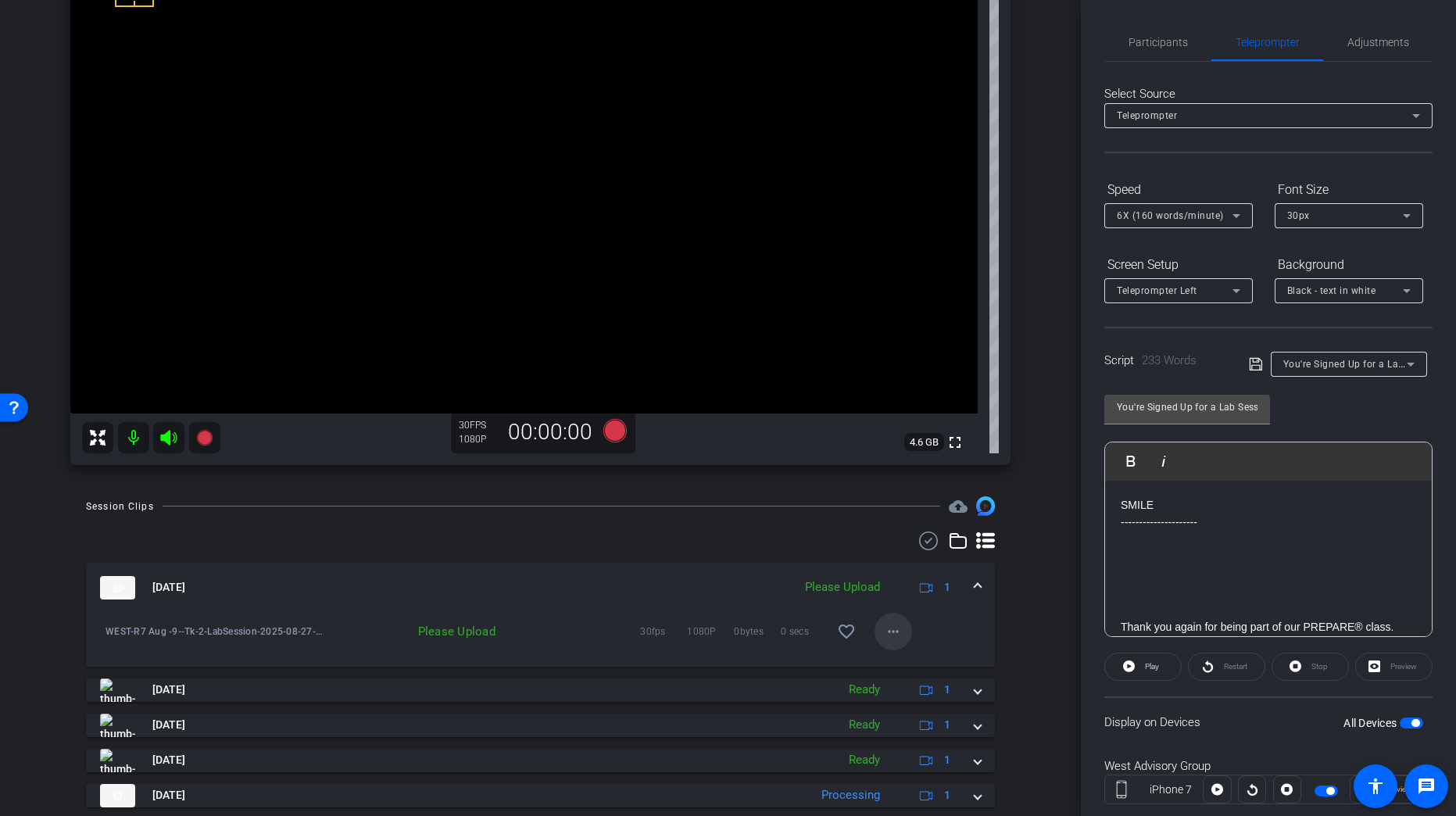
click at [884, 636] on mat-icon "more_horiz" at bounding box center [894, 632] width 19 height 19
click at [926, 645] on span "Upload" at bounding box center [911, 663] width 62 height 19
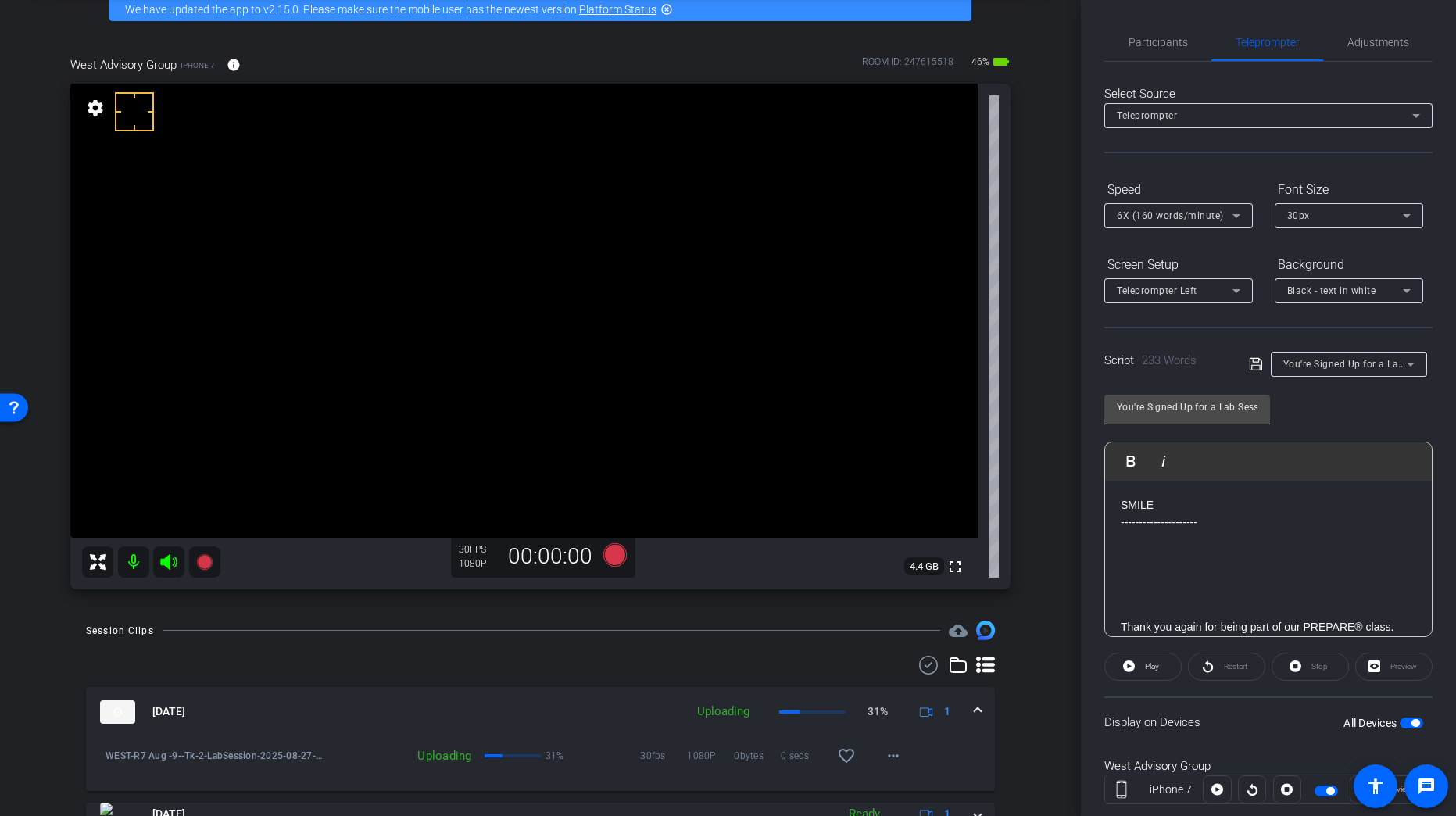
scroll to position [78, 0]
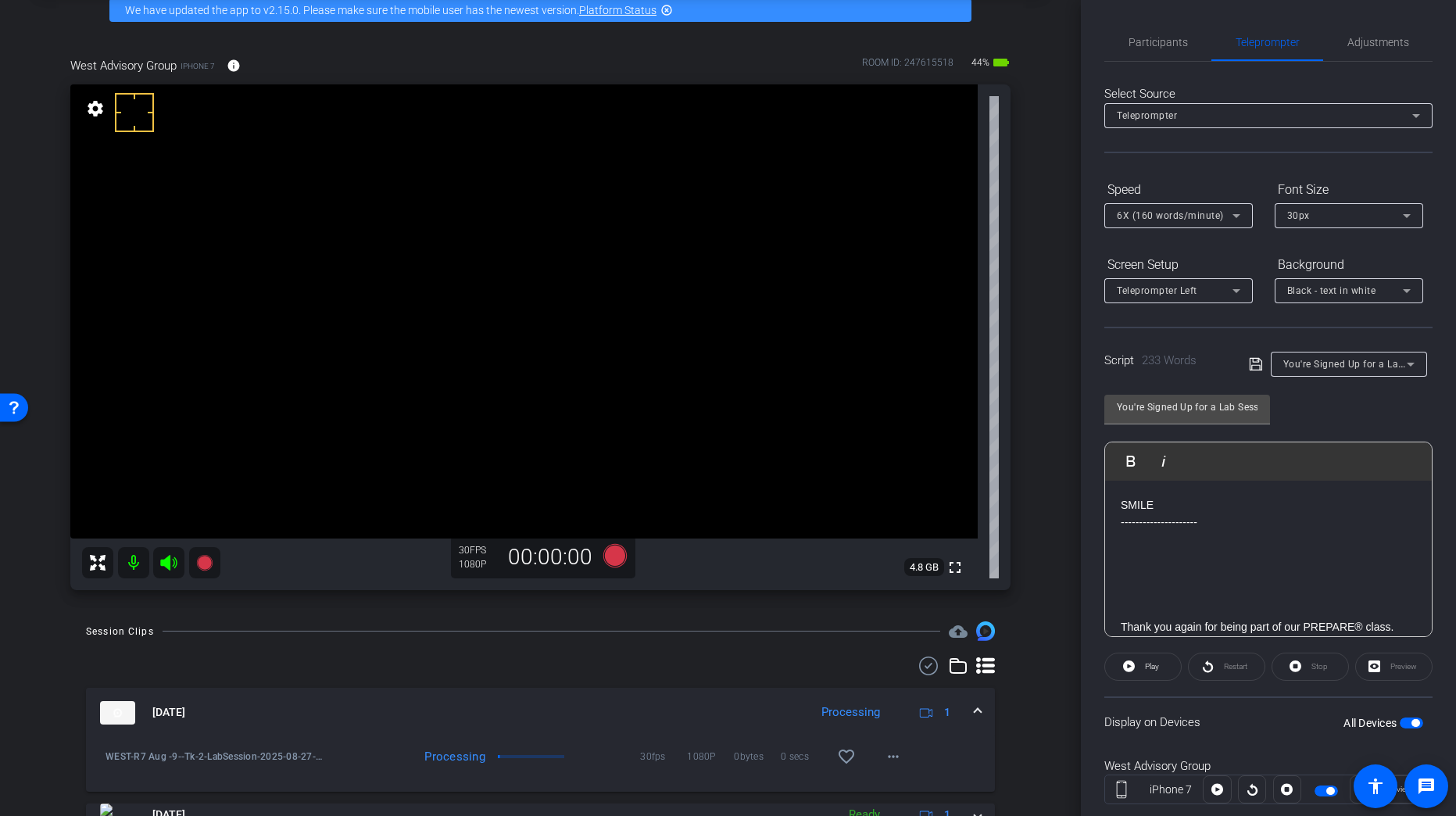
click at [976, 645] on mat-expansion-panel-header "Aug 27, 2025 Processing 1" at bounding box center [540, 712] width 909 height 50
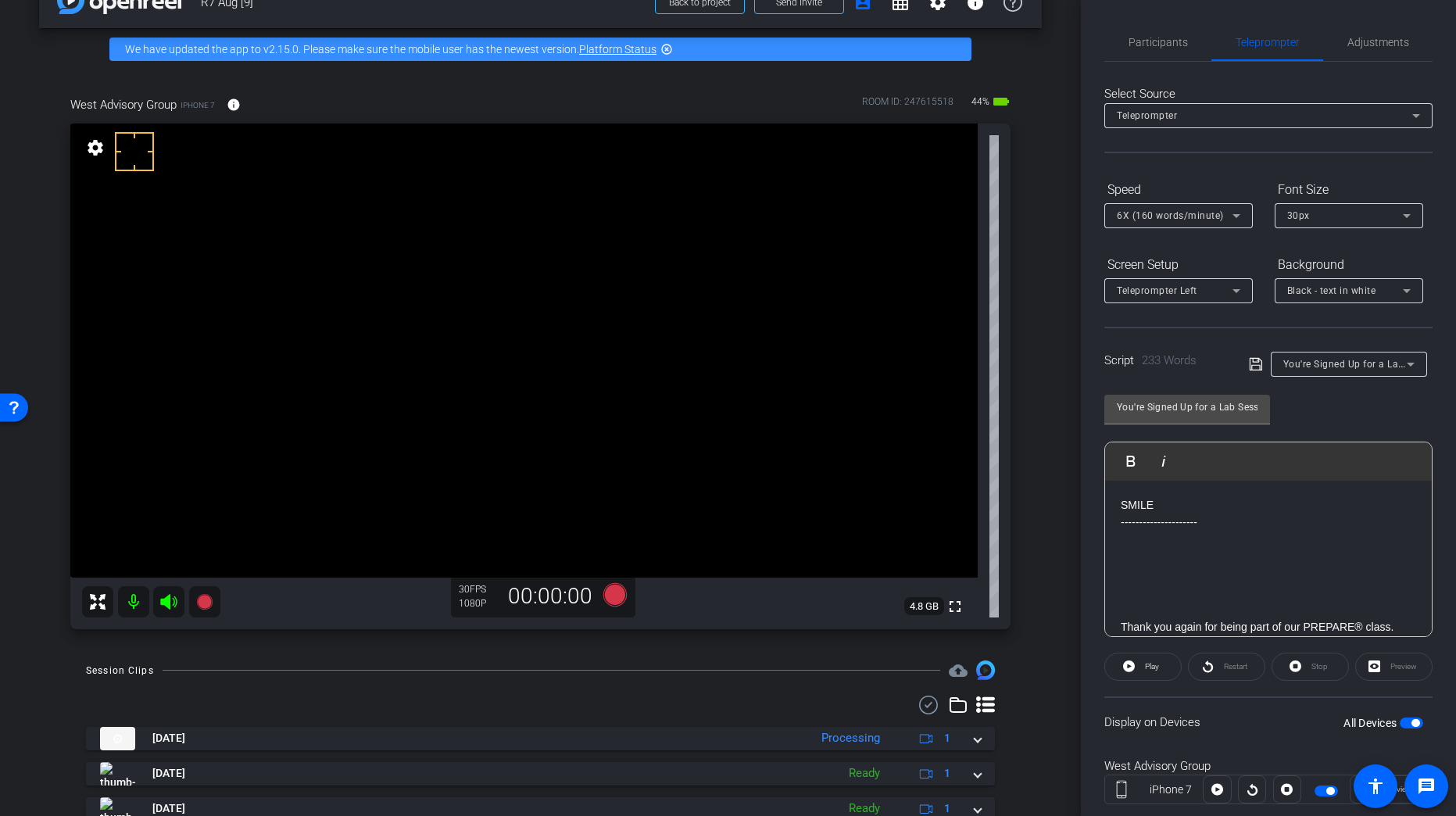
scroll to position [0, 0]
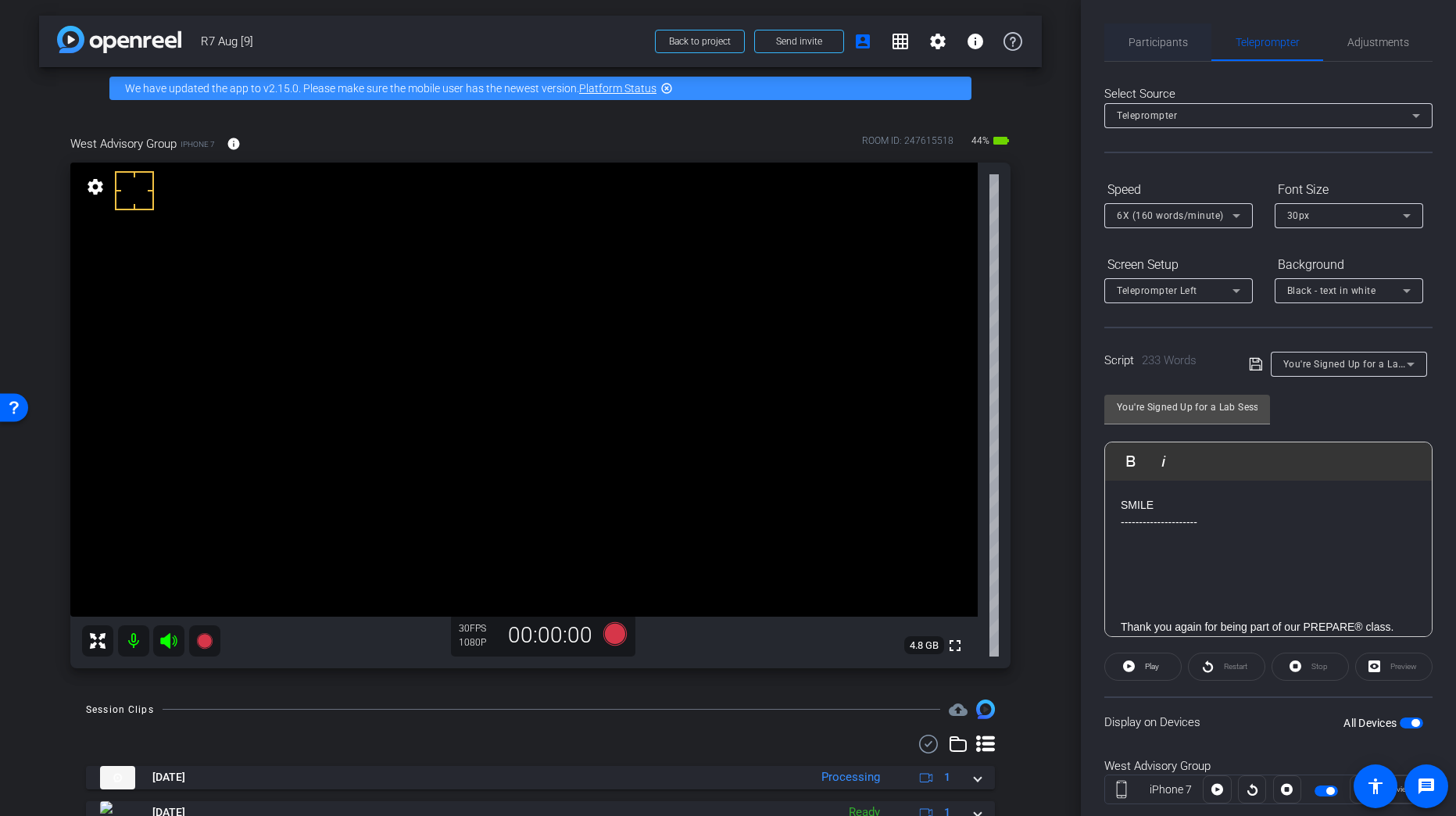
click at [1179, 43] on span "Participants" at bounding box center [1158, 41] width 60 height 11
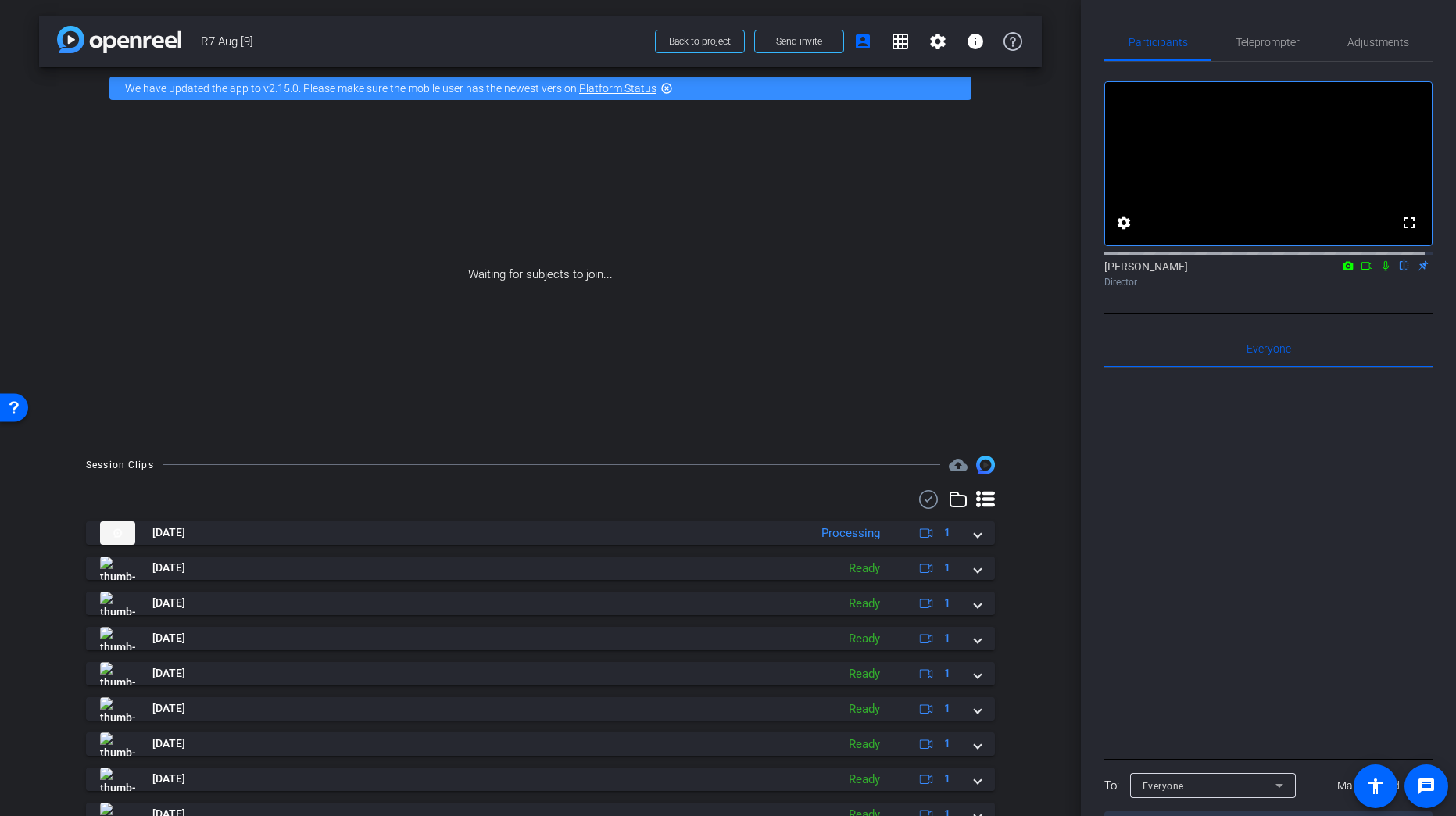
click at [1276, 271] on icon at bounding box center [1366, 265] width 12 height 11
click at [1276, 271] on icon at bounding box center [1403, 265] width 12 height 11
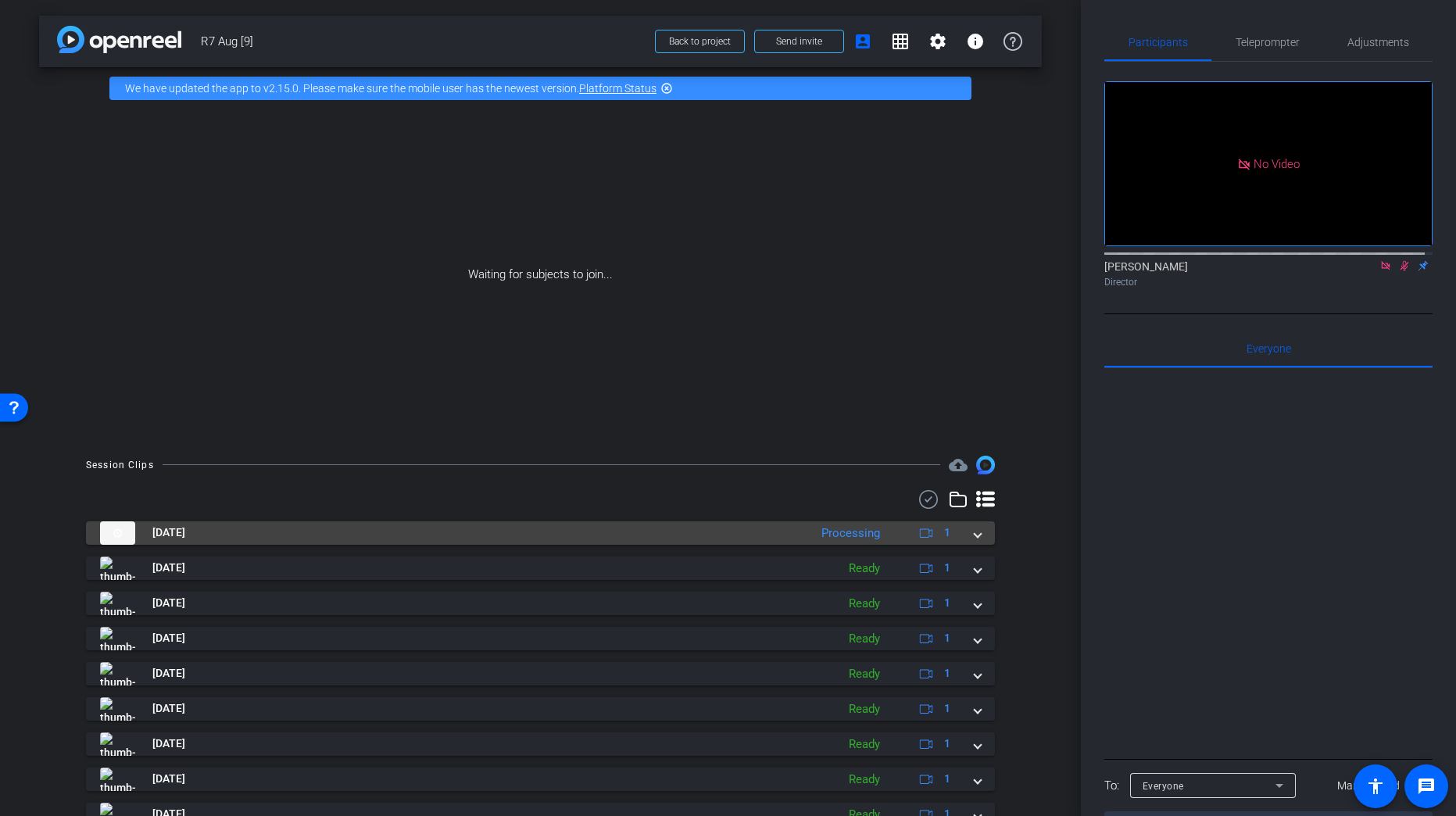
click at [965, 535] on div "Aug 27, 2025 Processing 1" at bounding box center [537, 533] width 874 height 23
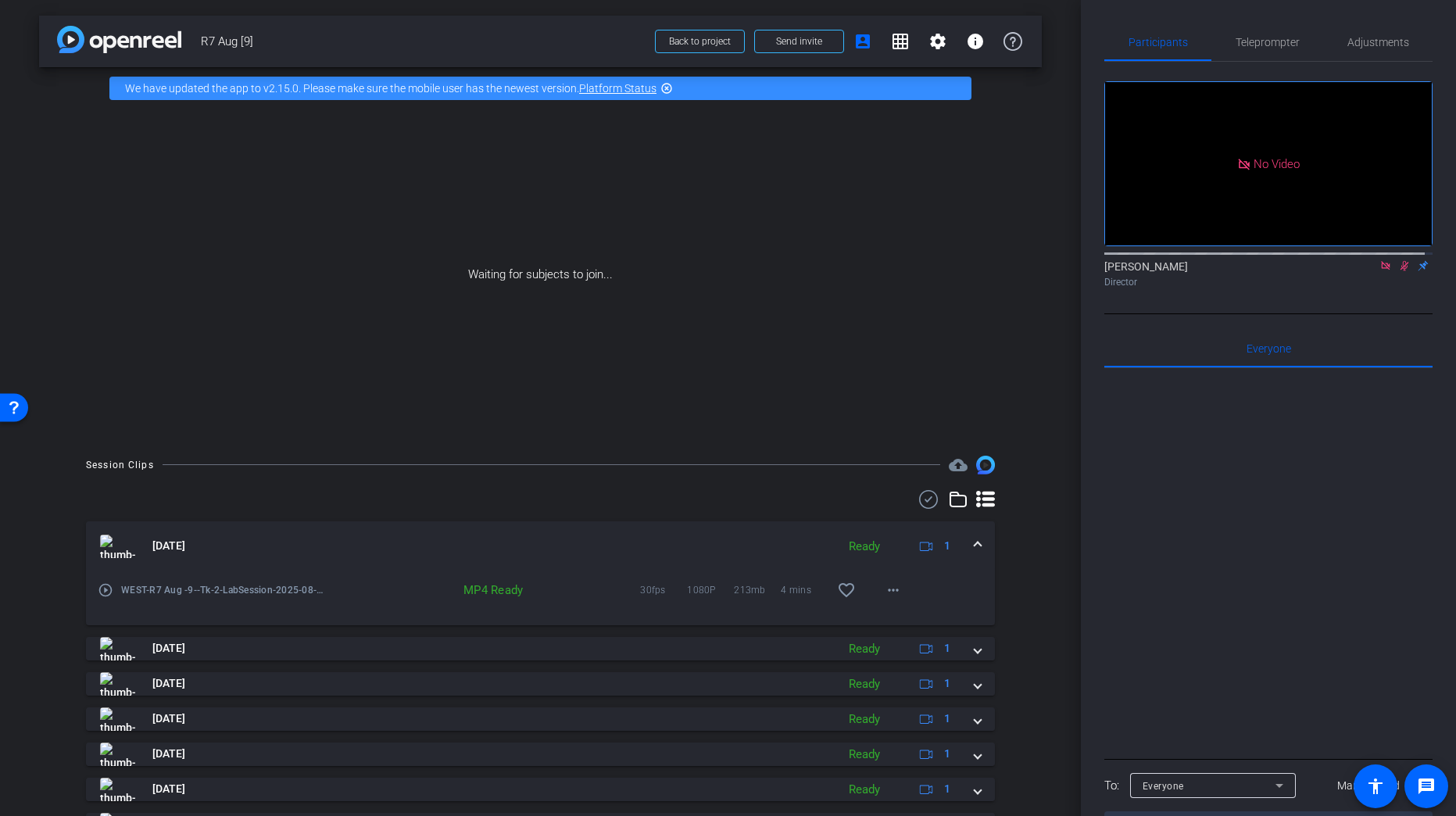
click at [974, 542] on span at bounding box center [977, 545] width 7 height 16
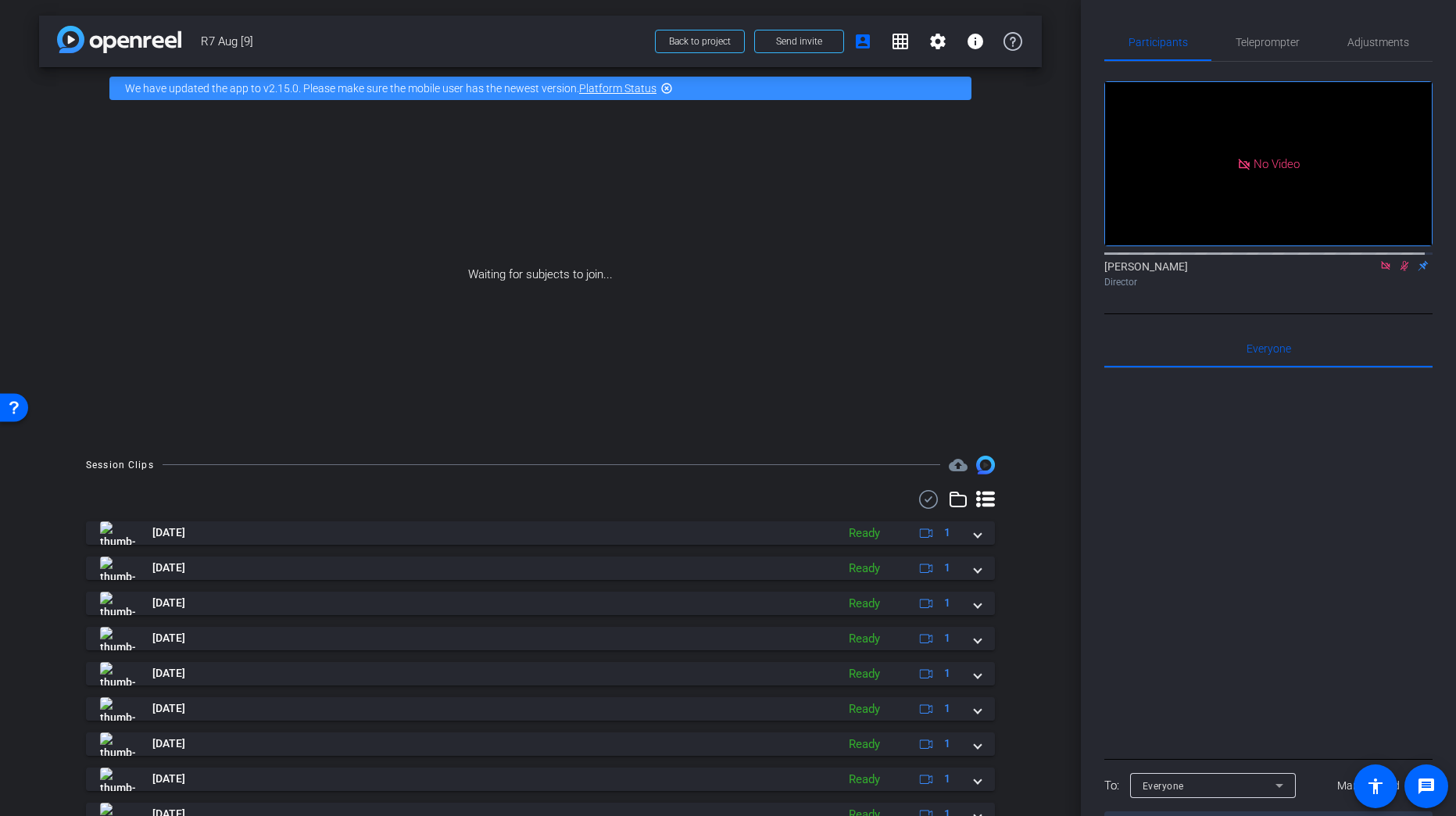
click at [926, 496] on icon at bounding box center [928, 499] width 23 height 19
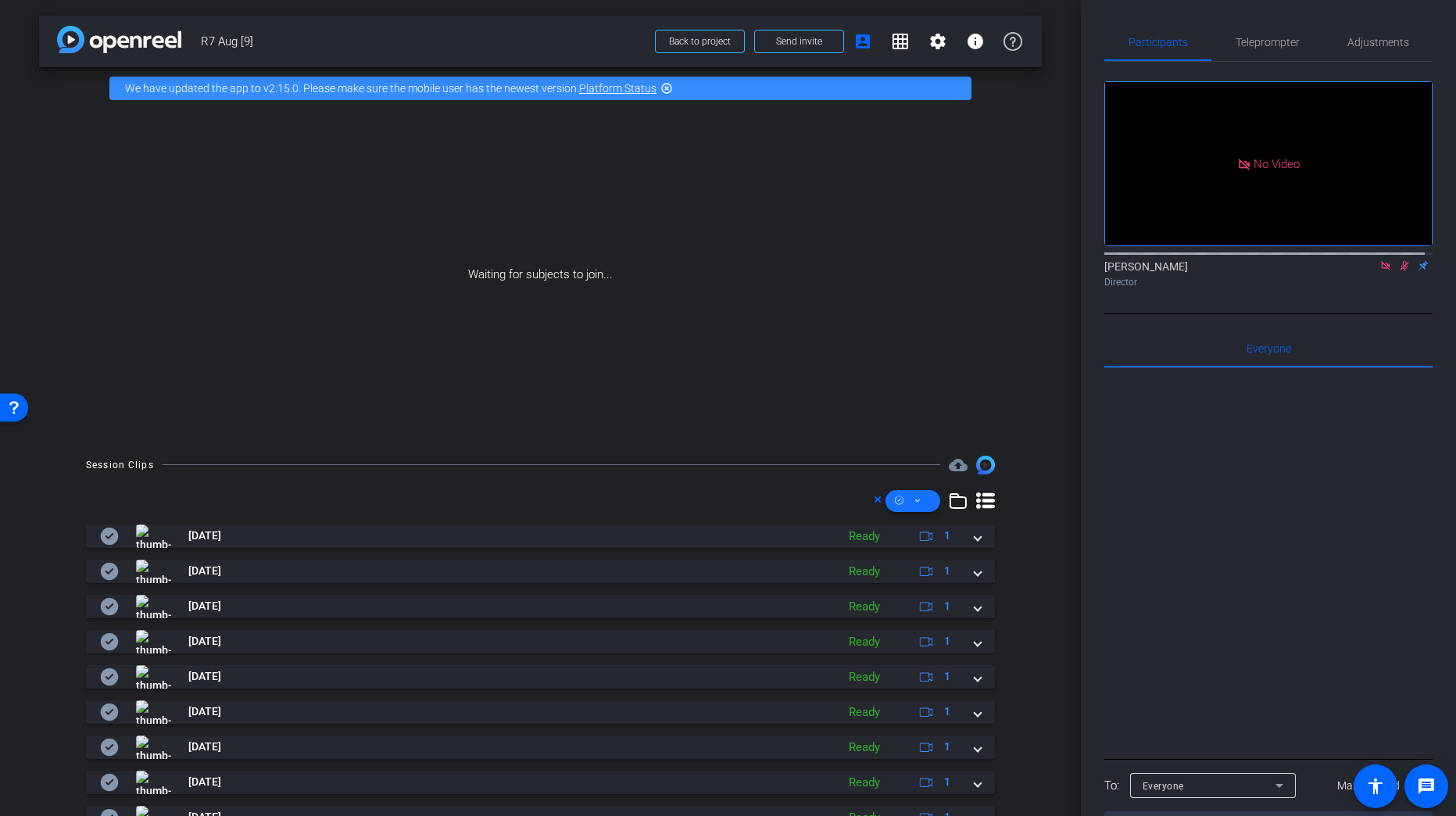
click at [919, 501] on span at bounding box center [912, 500] width 55 height 37
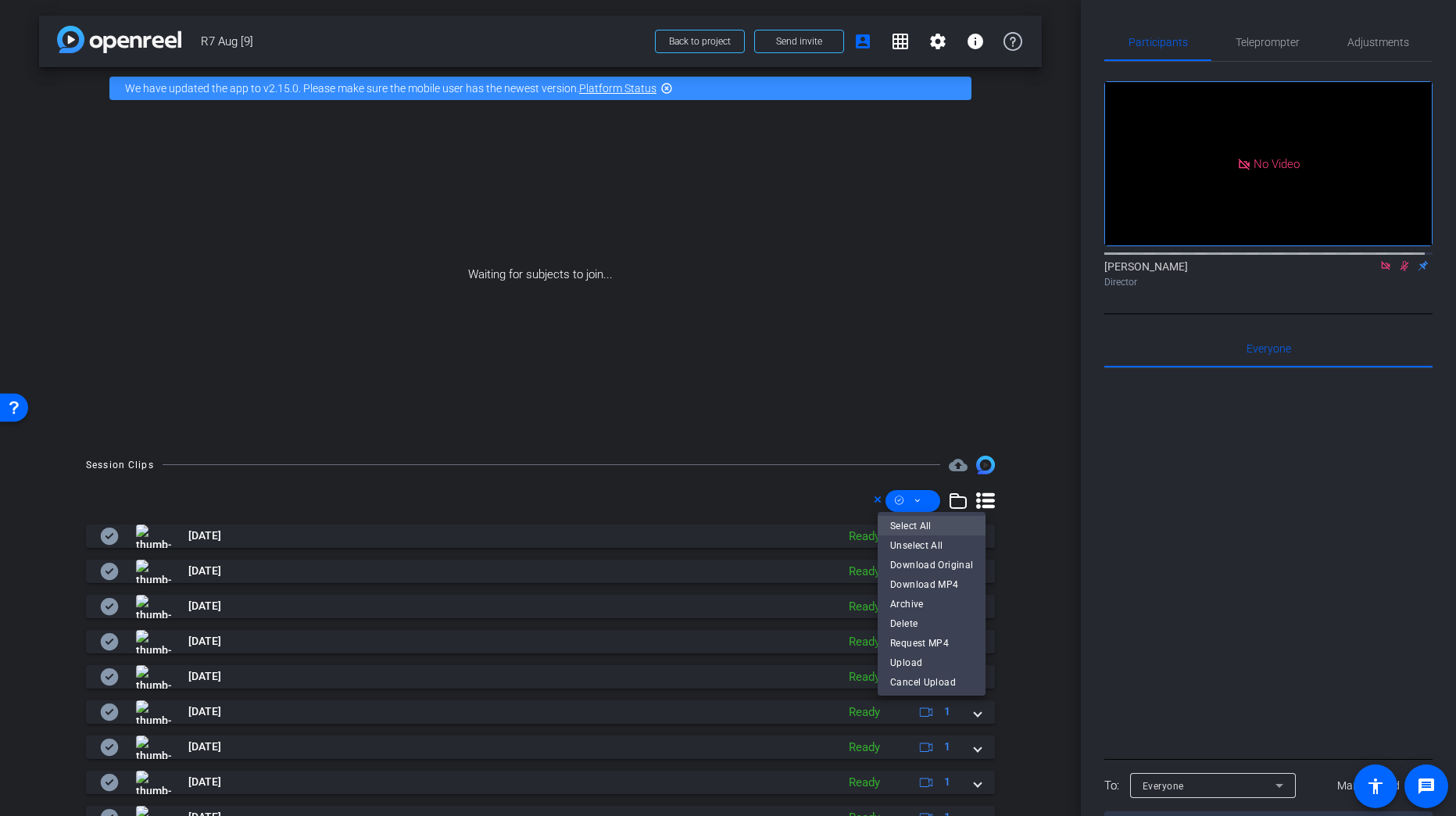
click at [926, 527] on span "Select All" at bounding box center [931, 525] width 83 height 19
click at [943, 588] on span "Download MP4" at bounding box center [931, 584] width 83 height 19
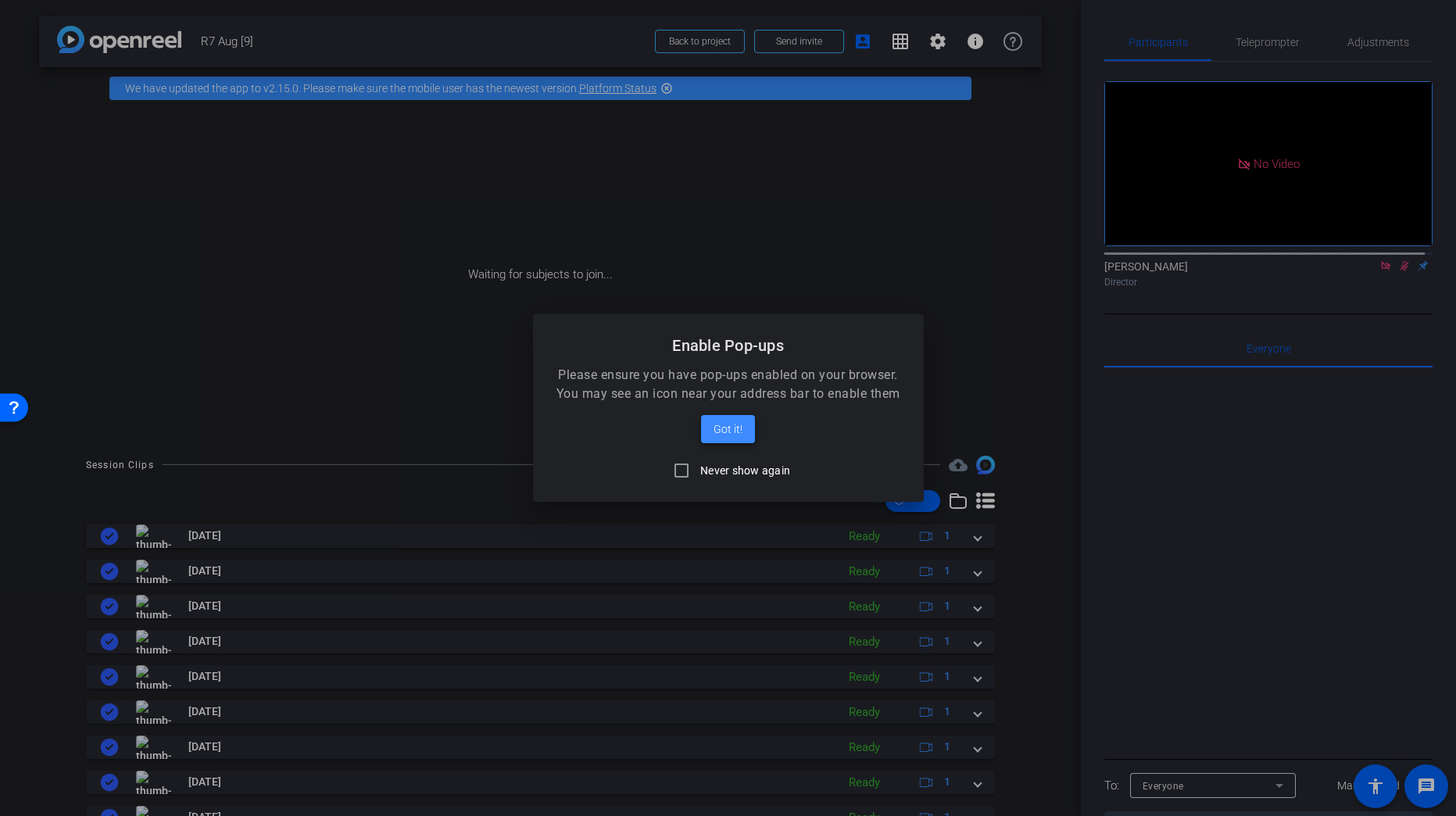
click at [716, 426] on span "Got it!" at bounding box center [728, 429] width 29 height 19
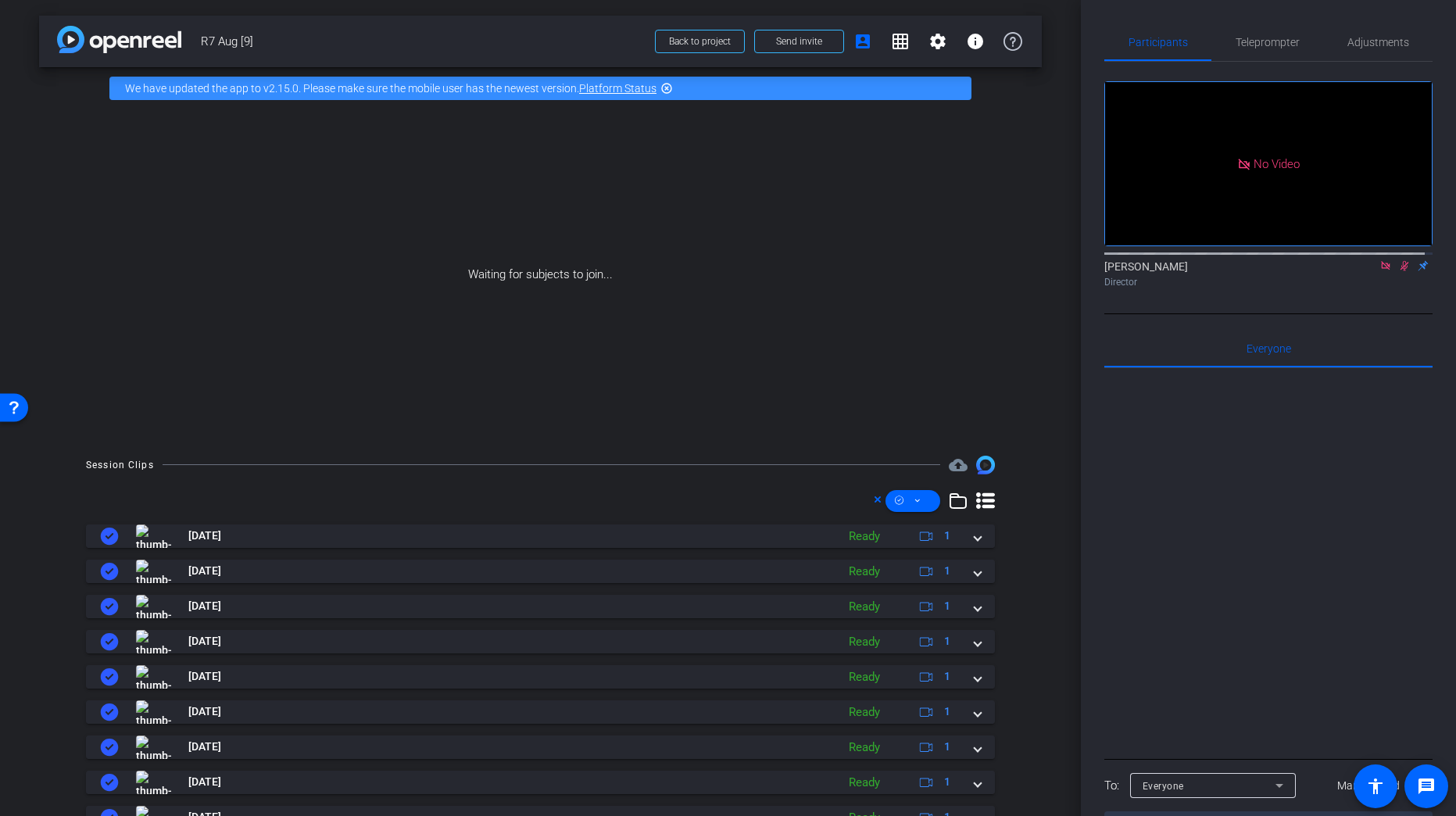
click at [802, 315] on div "Waiting for subjects to join..." at bounding box center [540, 275] width 1002 height 330
